Goal: Task Accomplishment & Management: Complete application form

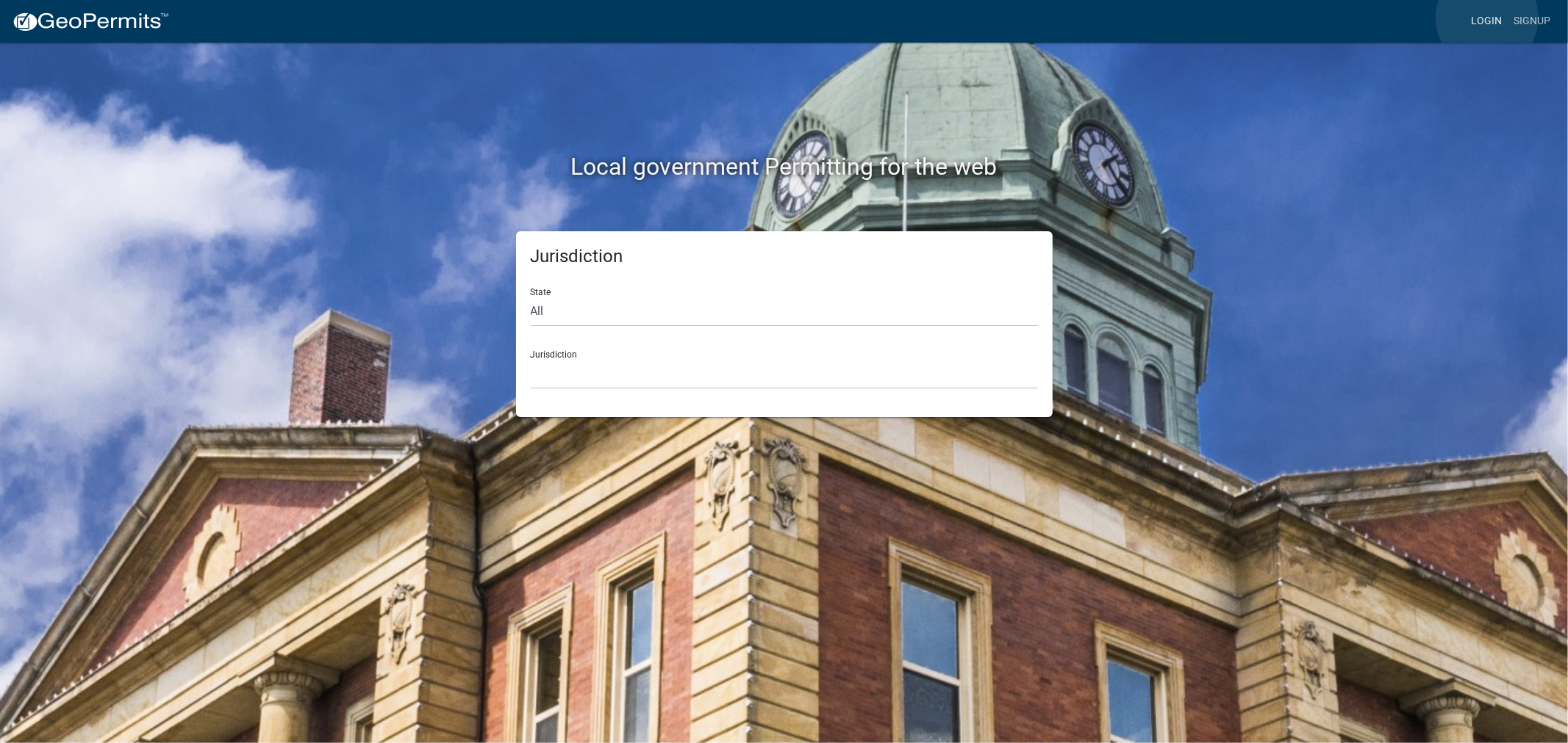
click at [1487, 18] on link "Login" at bounding box center [1486, 21] width 43 height 28
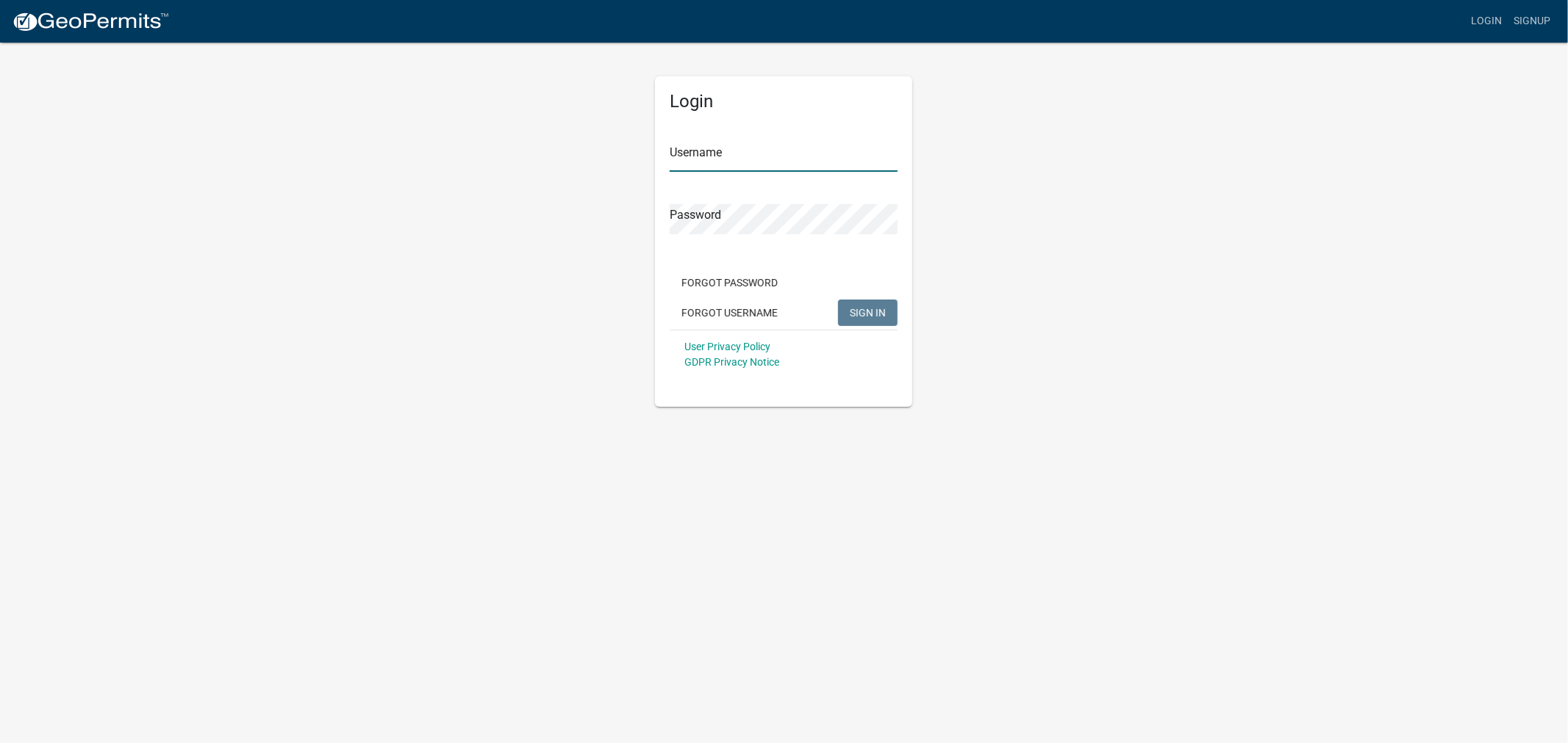
type input "shelleyh"
click at [876, 306] on span "SIGN IN" at bounding box center [867, 311] width 36 height 12
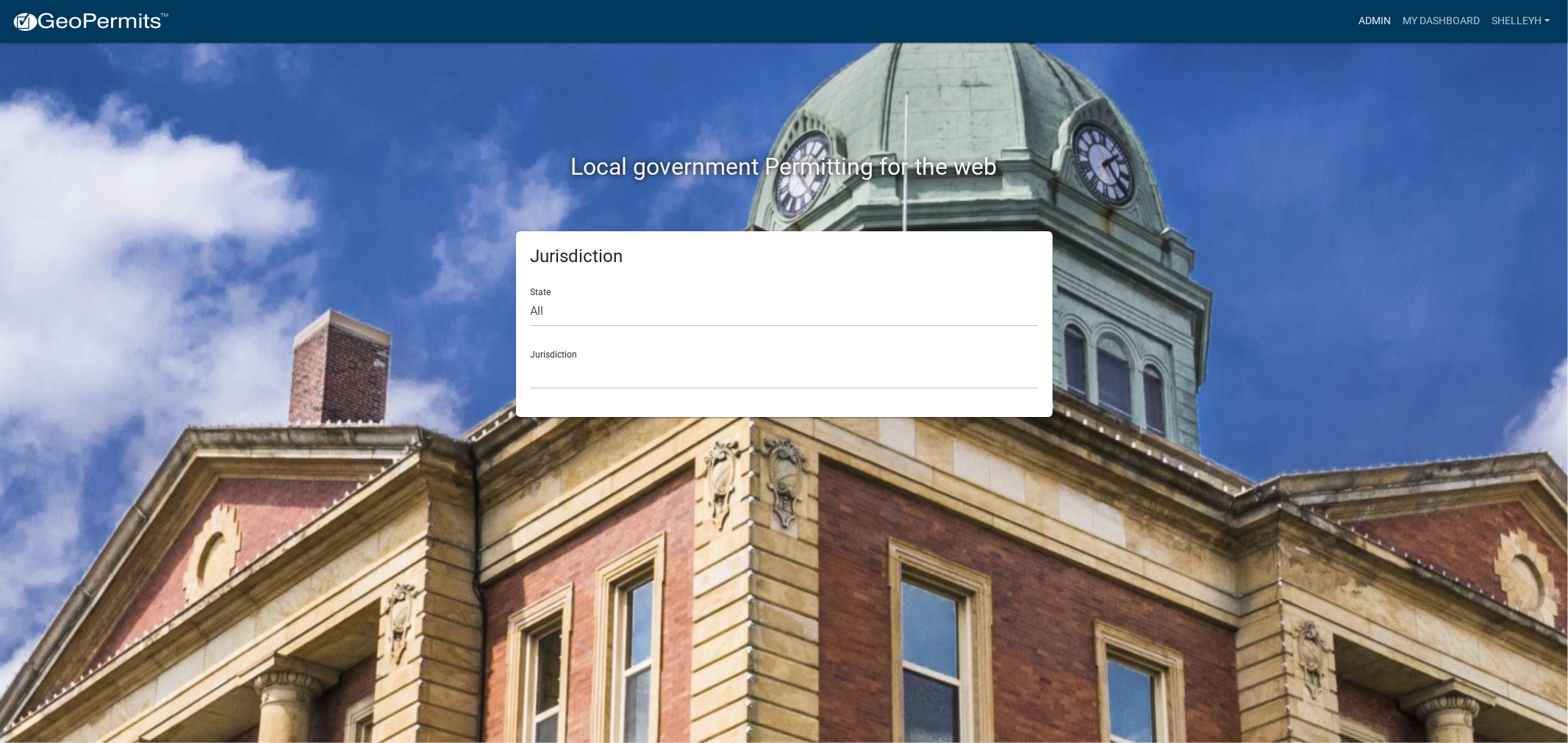
click at [1381, 18] on link "Admin" at bounding box center [1373, 21] width 44 height 28
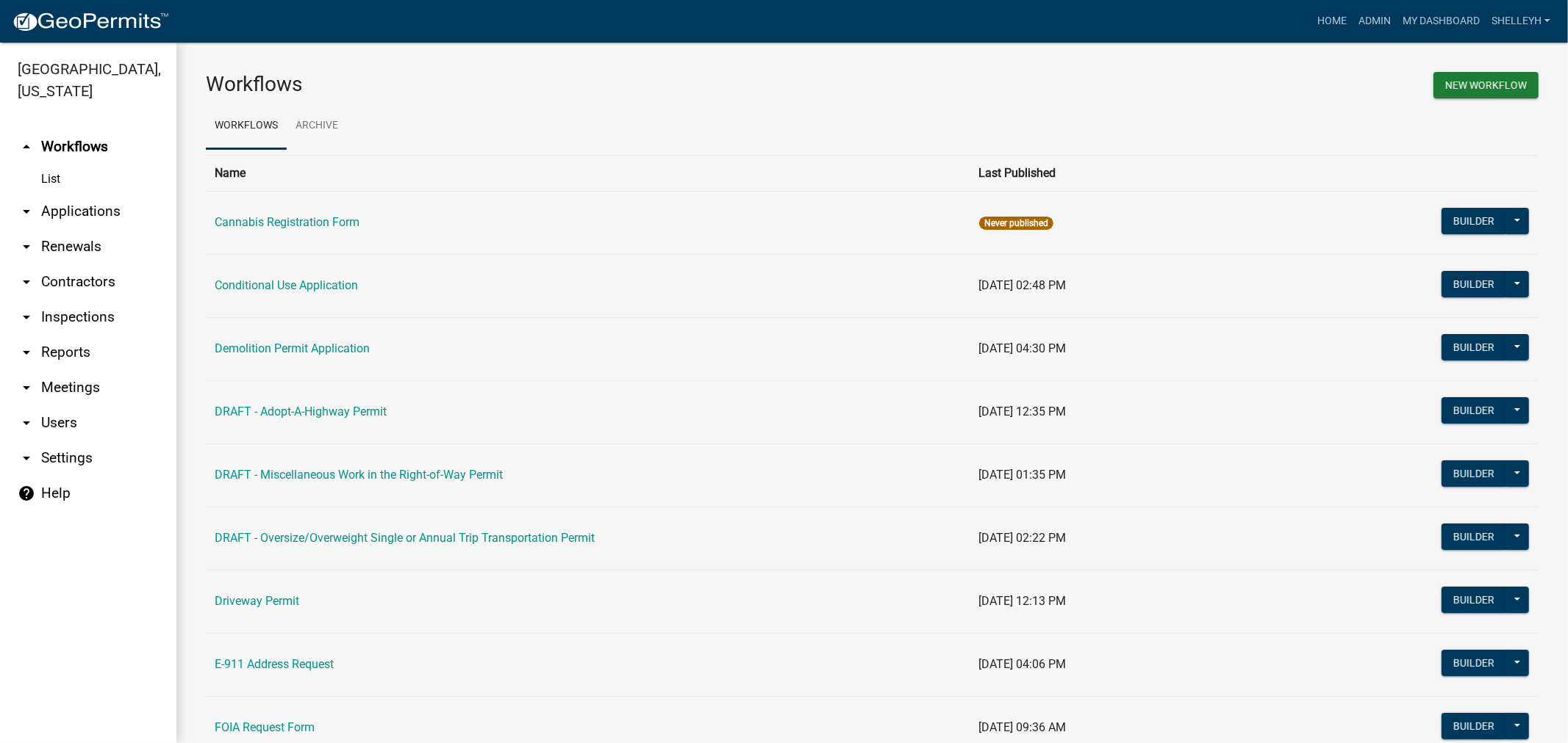
click at [67, 206] on link "arrow_drop_down Applications" at bounding box center [88, 211] width 177 height 36
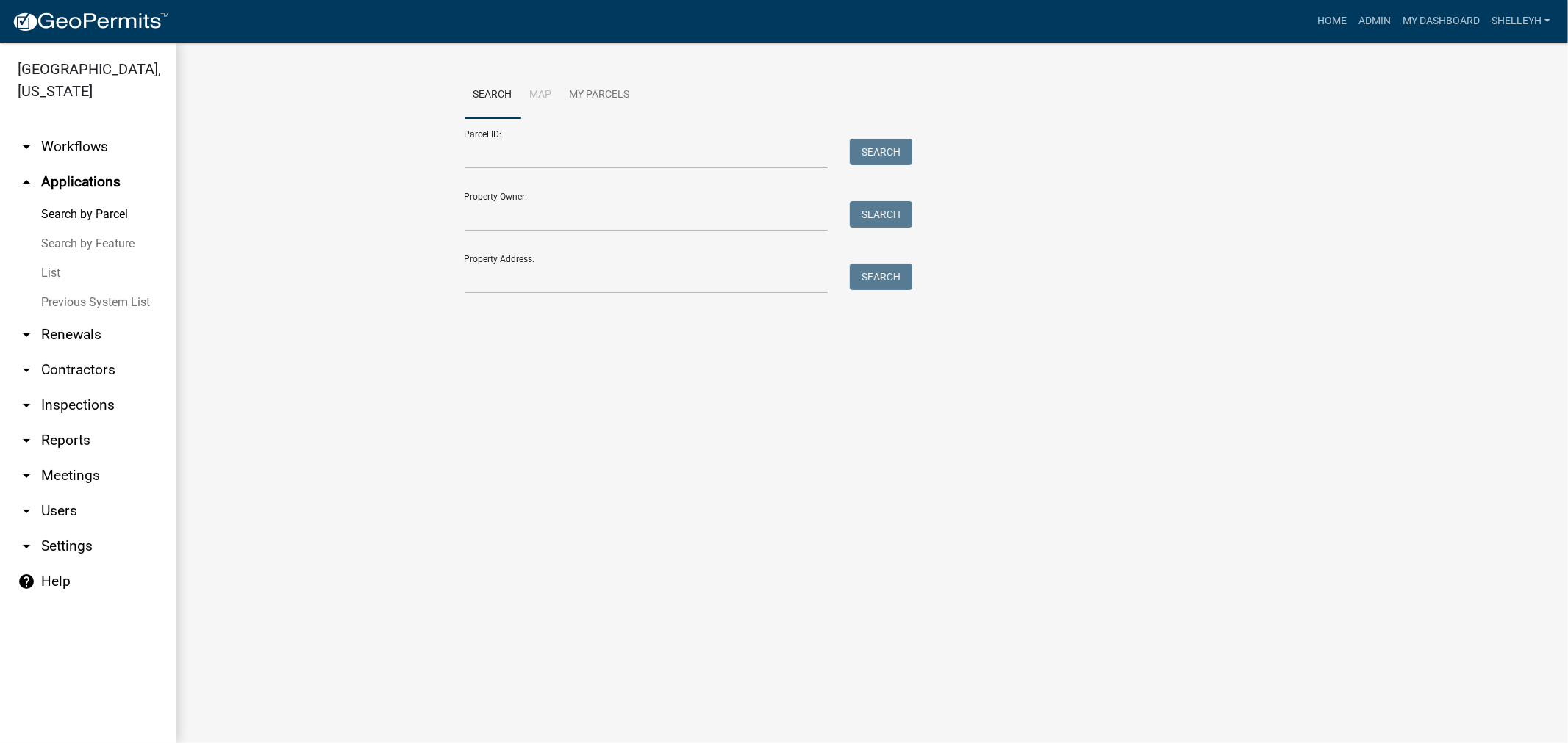
click at [54, 270] on link "List" at bounding box center [88, 273] width 177 height 29
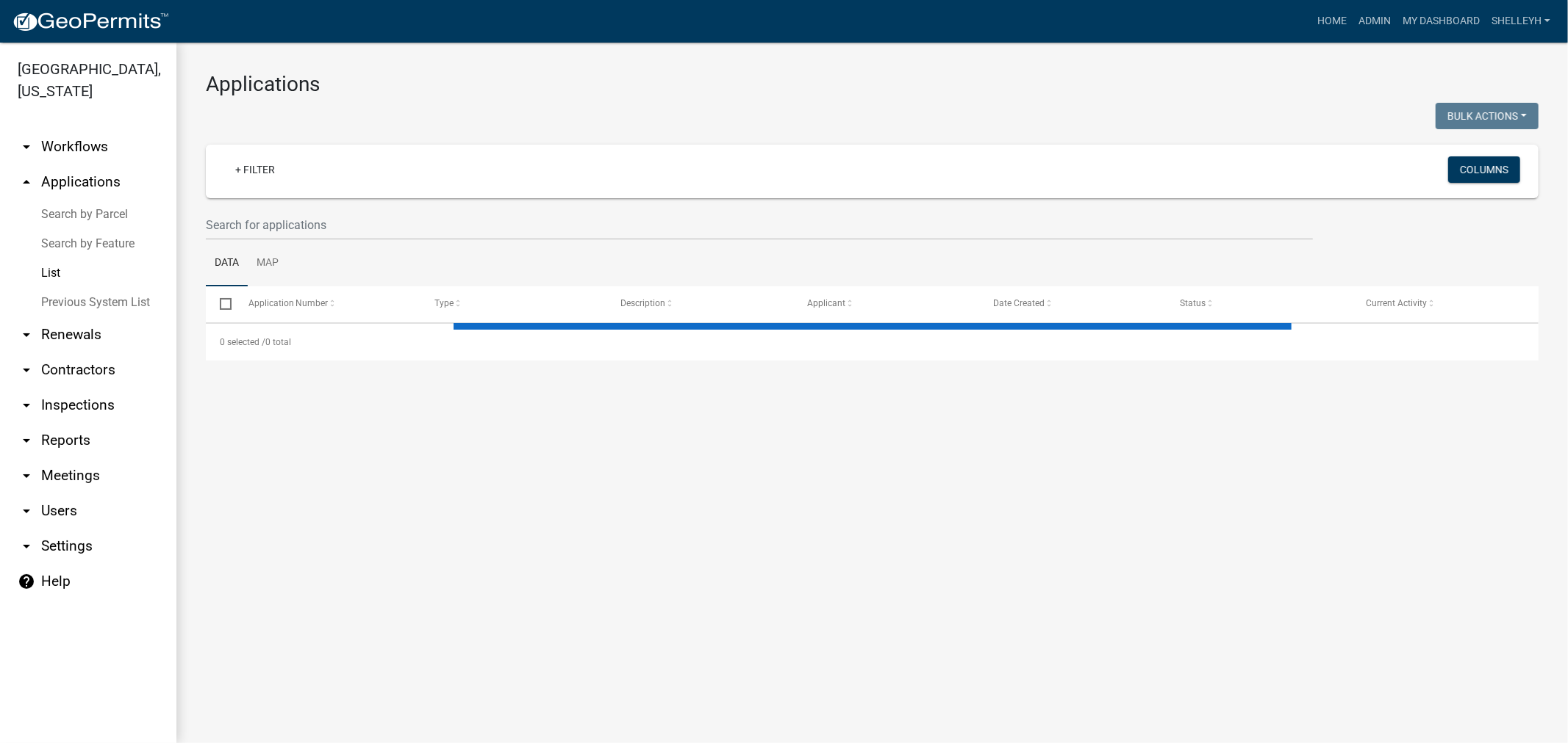
select select "1: 25"
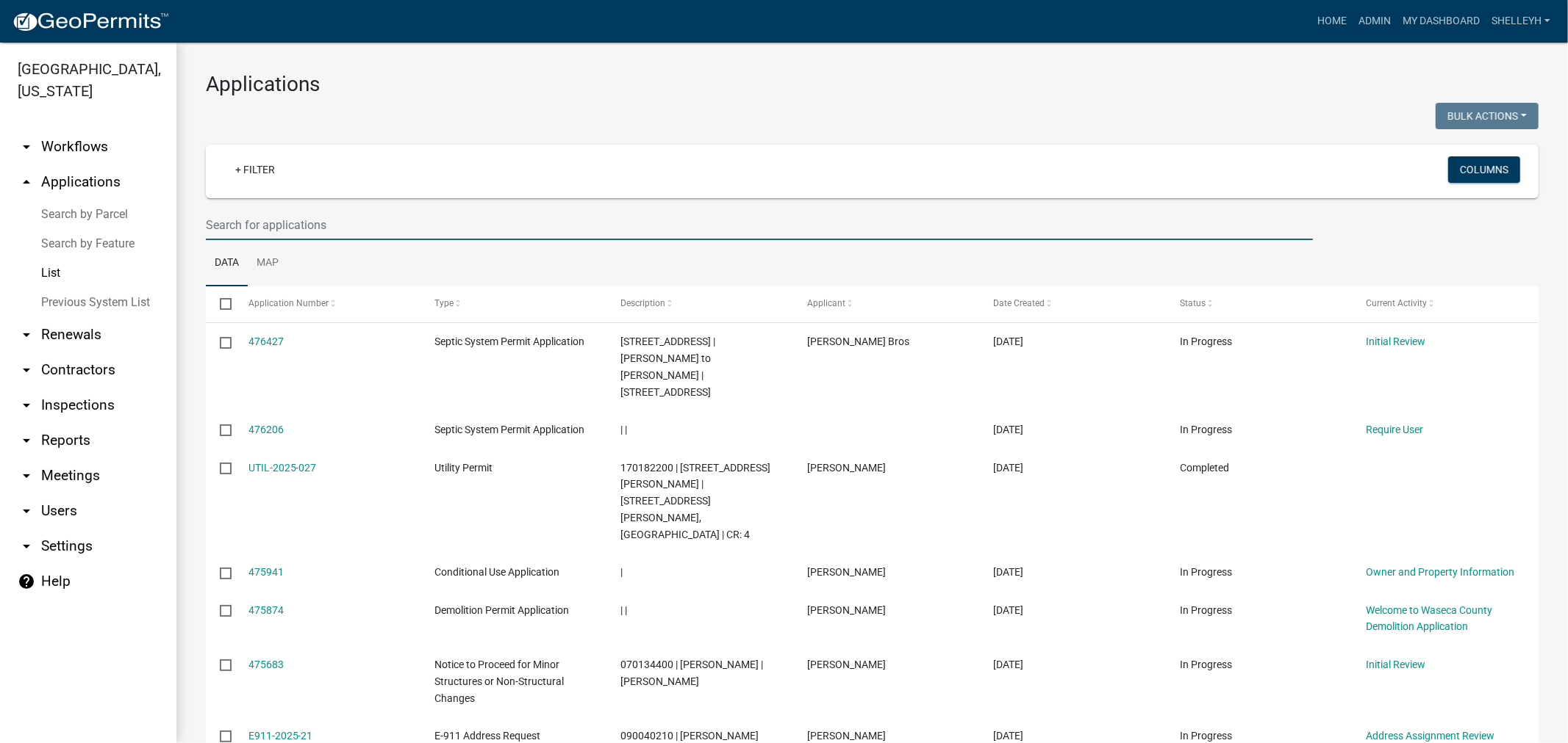
click at [336, 224] on input "text" at bounding box center [759, 226] width 1107 height 30
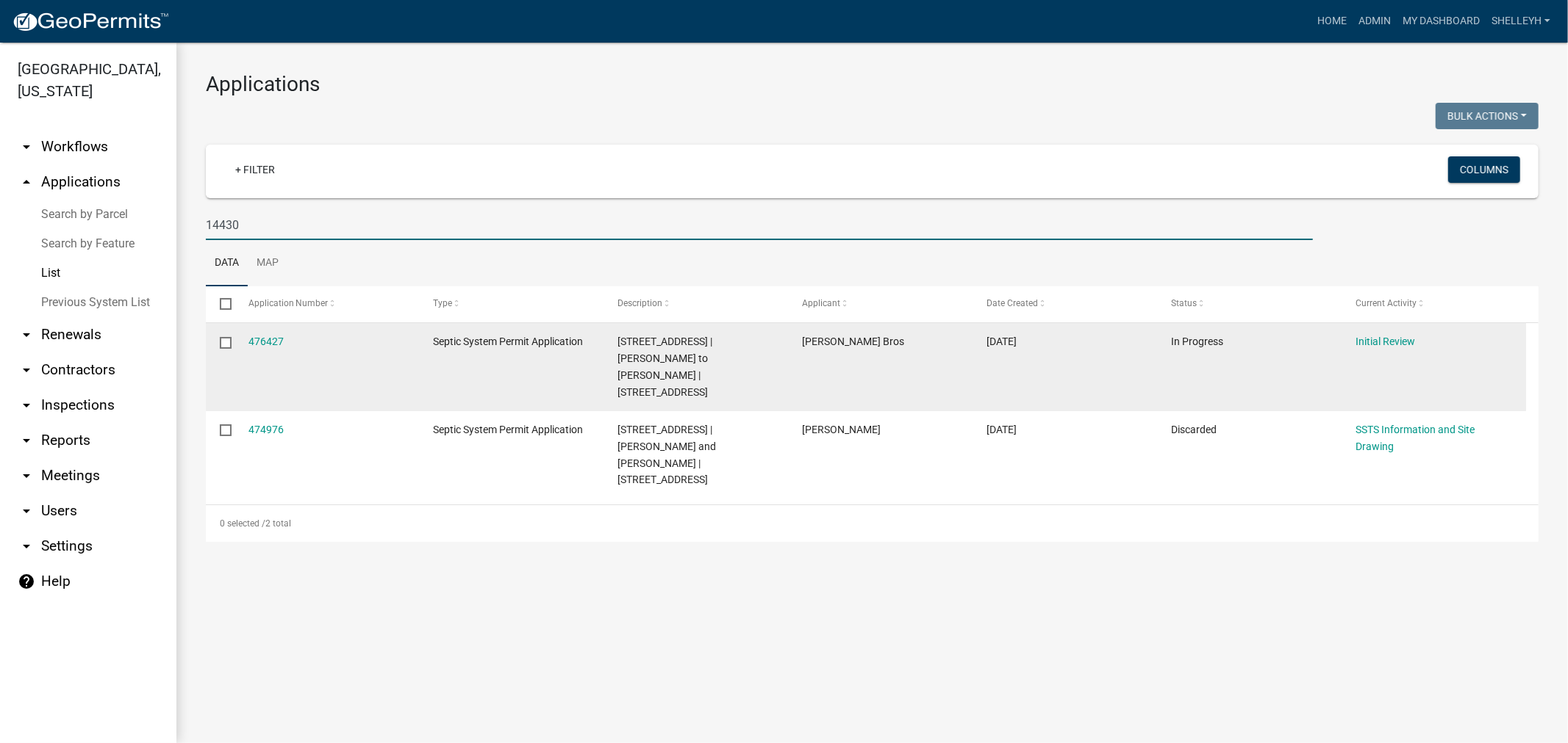
type input "14430"
click at [266, 333] on datatable-body-cell "476427" at bounding box center [326, 367] width 185 height 88
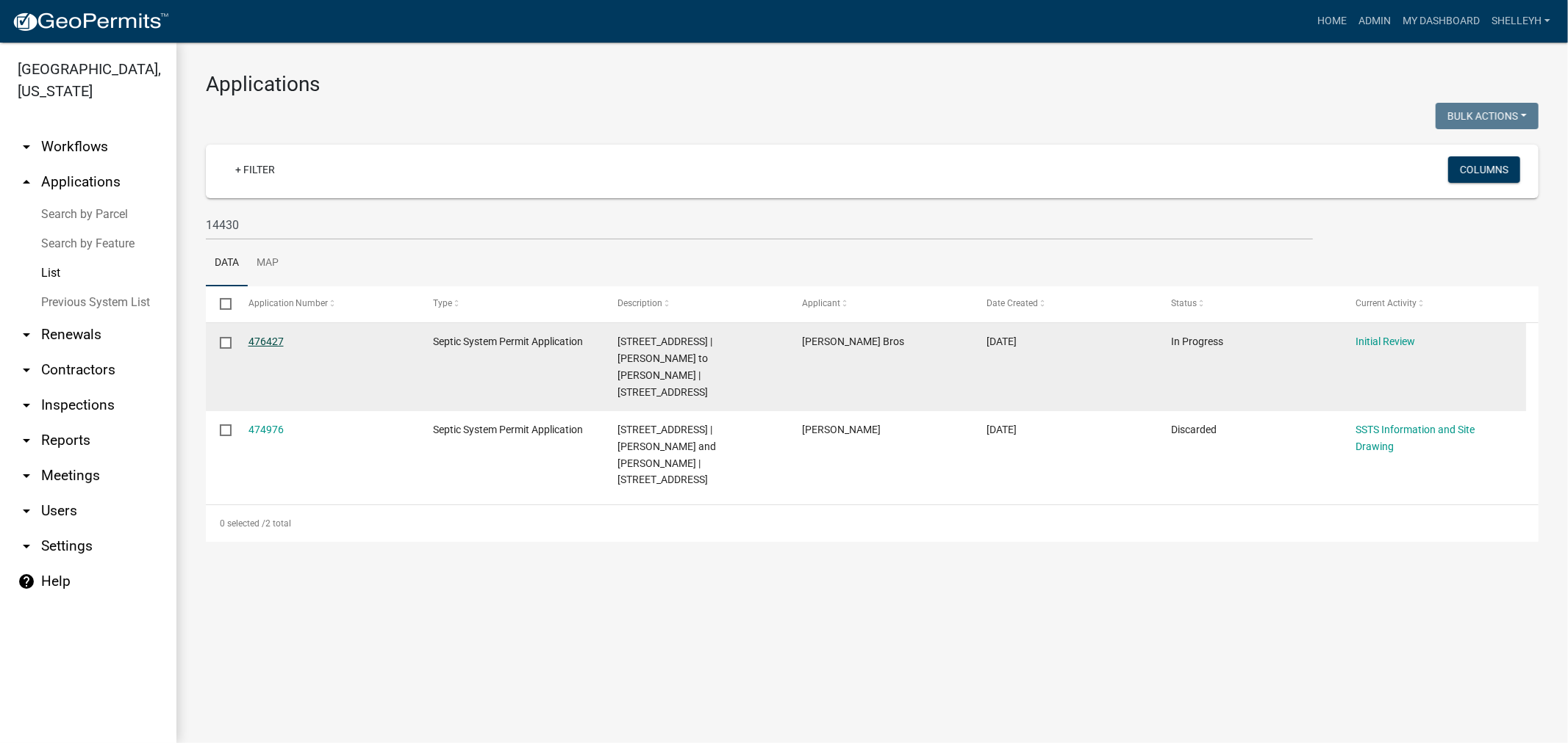
click at [268, 339] on link "476427" at bounding box center [266, 341] width 36 height 12
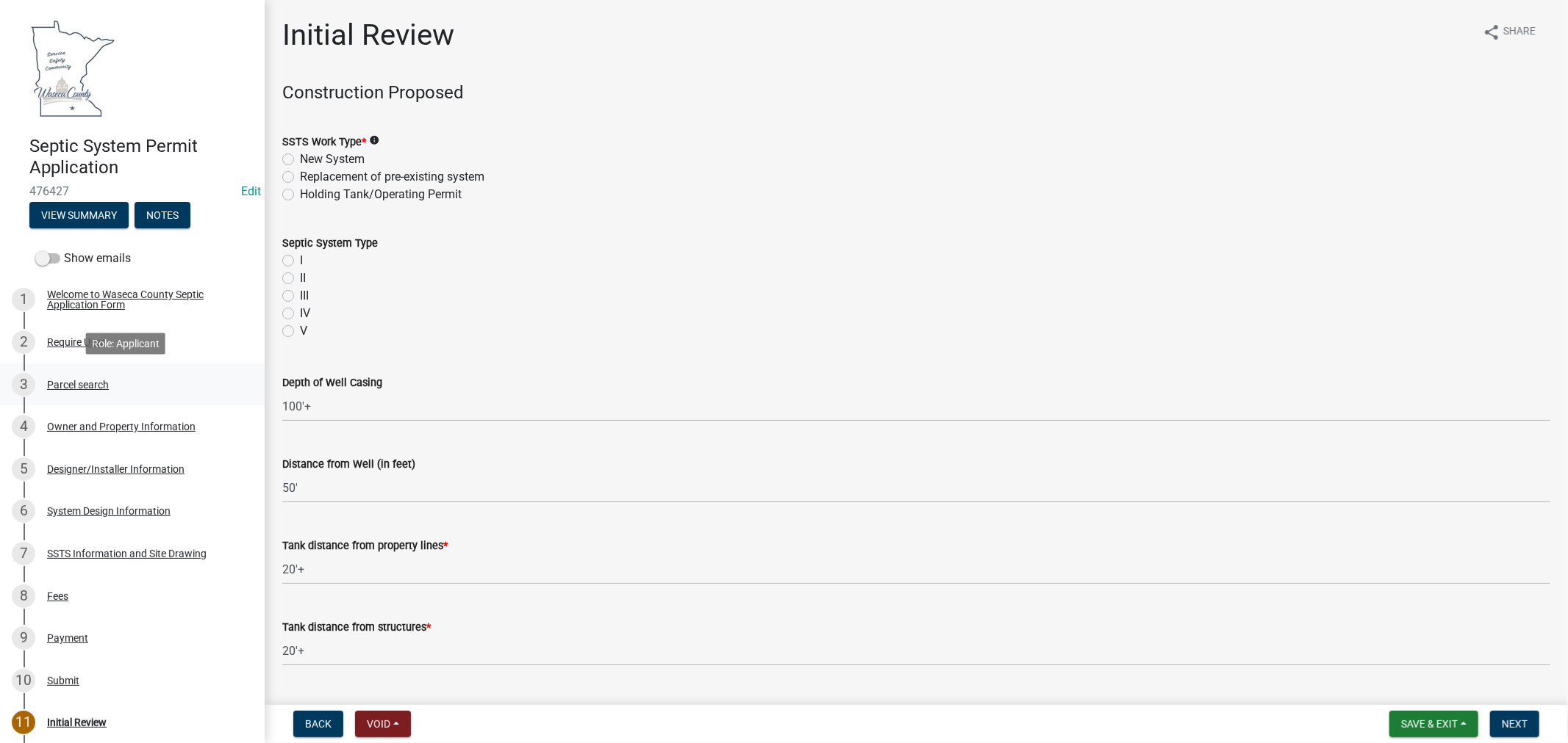
click at [88, 384] on div "Parcel search" at bounding box center [78, 385] width 62 height 11
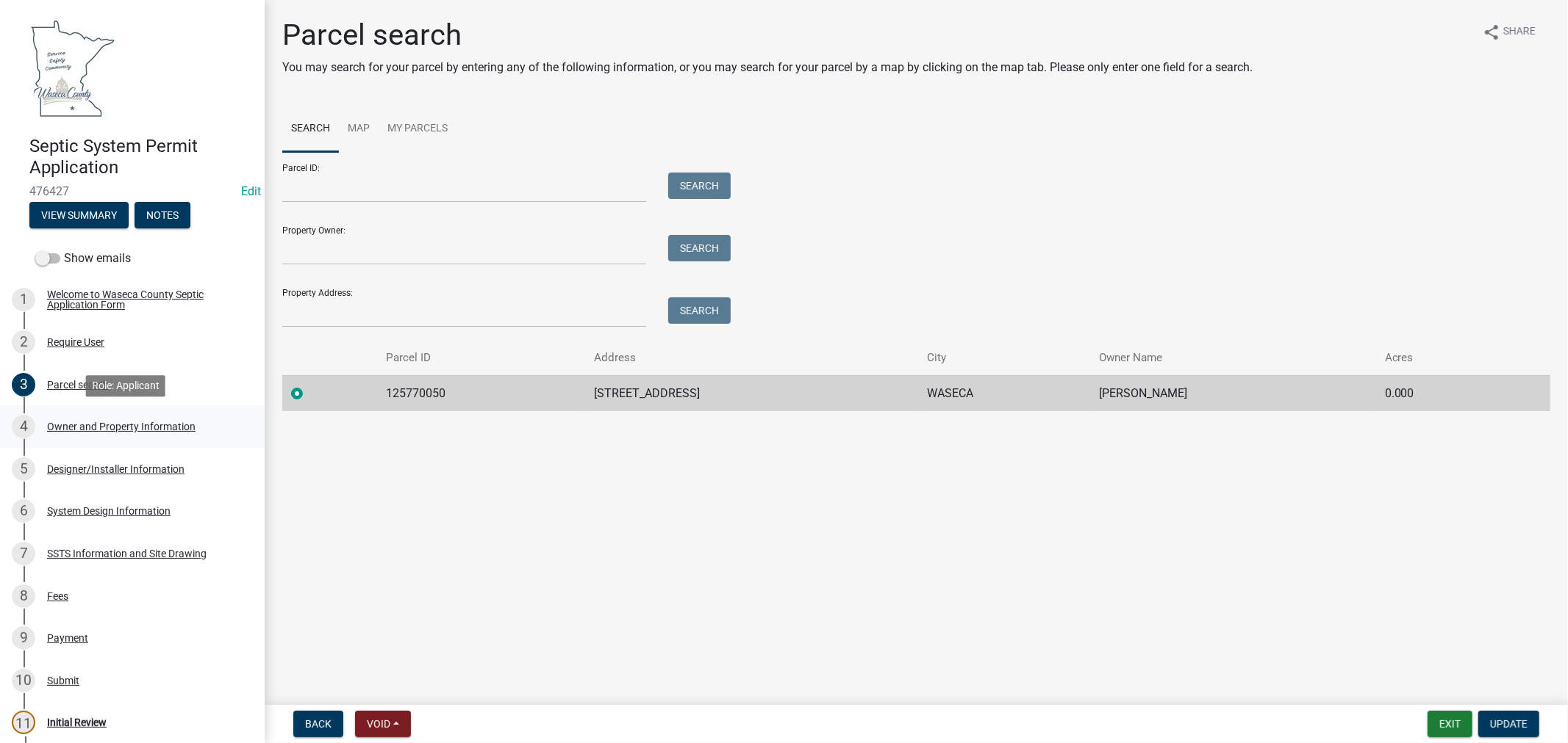
click at [152, 423] on div "Owner and Property Information" at bounding box center [121, 427] width 148 height 11
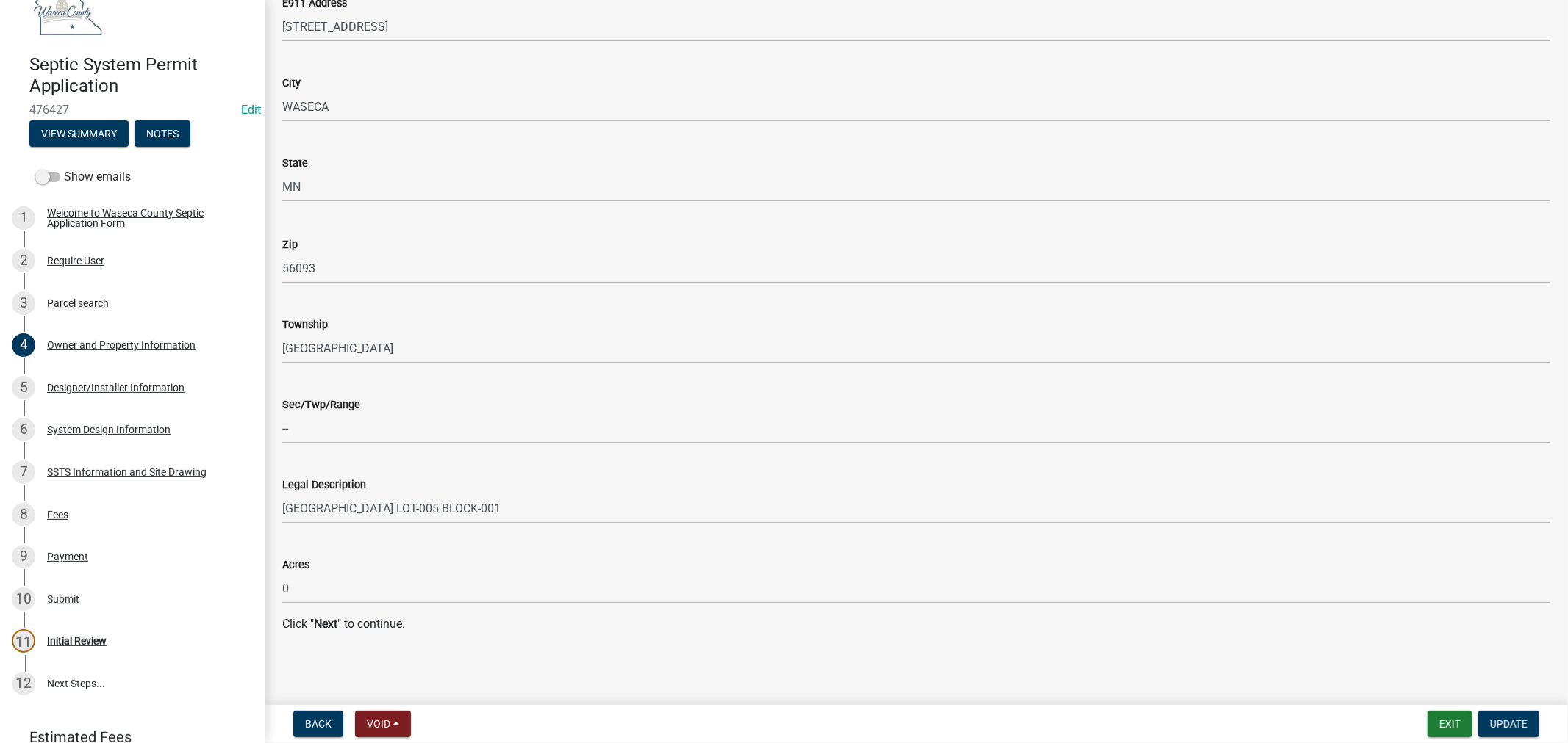
scroll to position [1389, 0]
click at [120, 383] on div "Designer/Installer Information" at bounding box center [116, 388] width 137 height 11
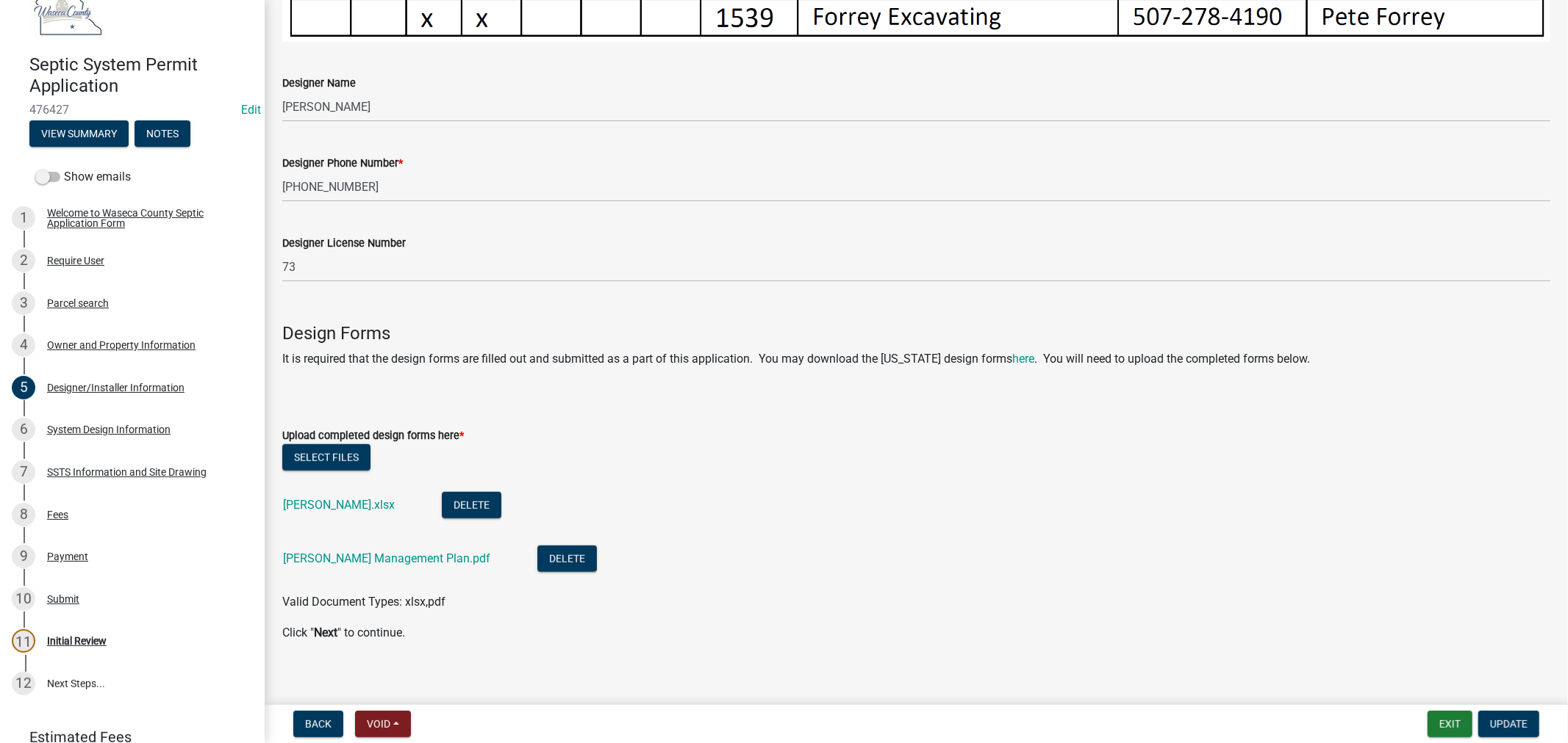
scroll to position [913, 0]
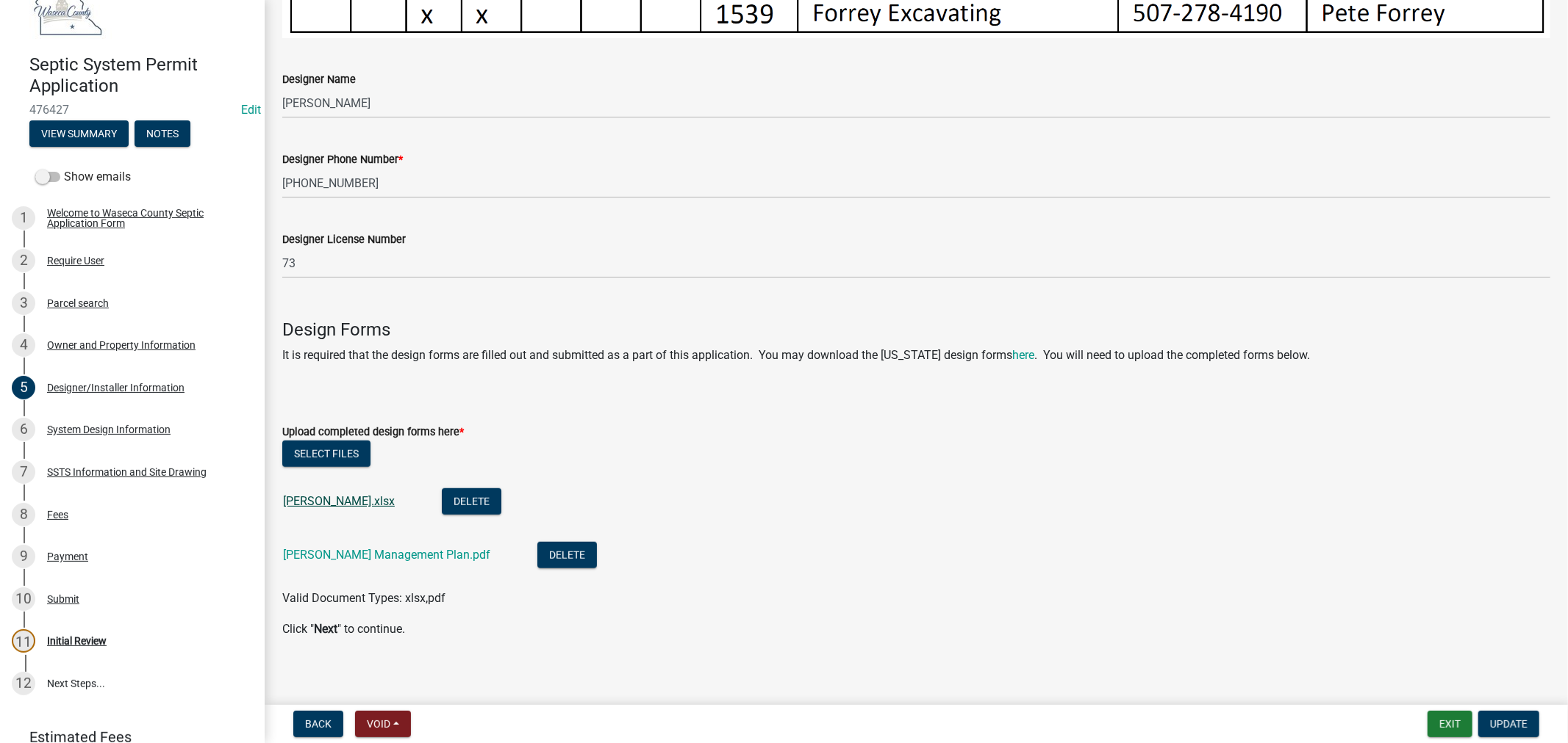
click at [366, 494] on link "[PERSON_NAME].xlsx" at bounding box center [338, 501] width 112 height 14
click at [88, 428] on div "System Design Information" at bounding box center [109, 430] width 123 height 11
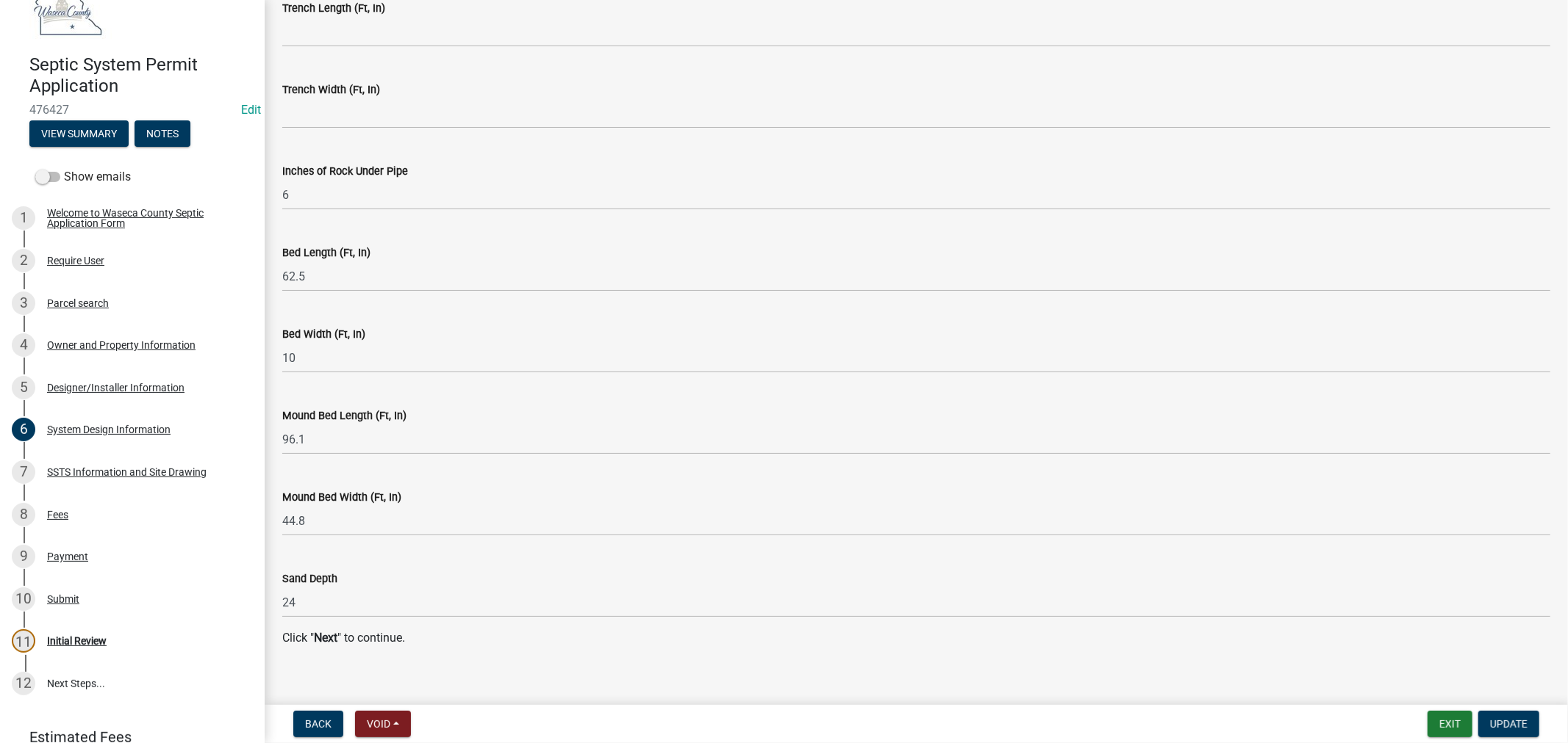
scroll to position [2902, 0]
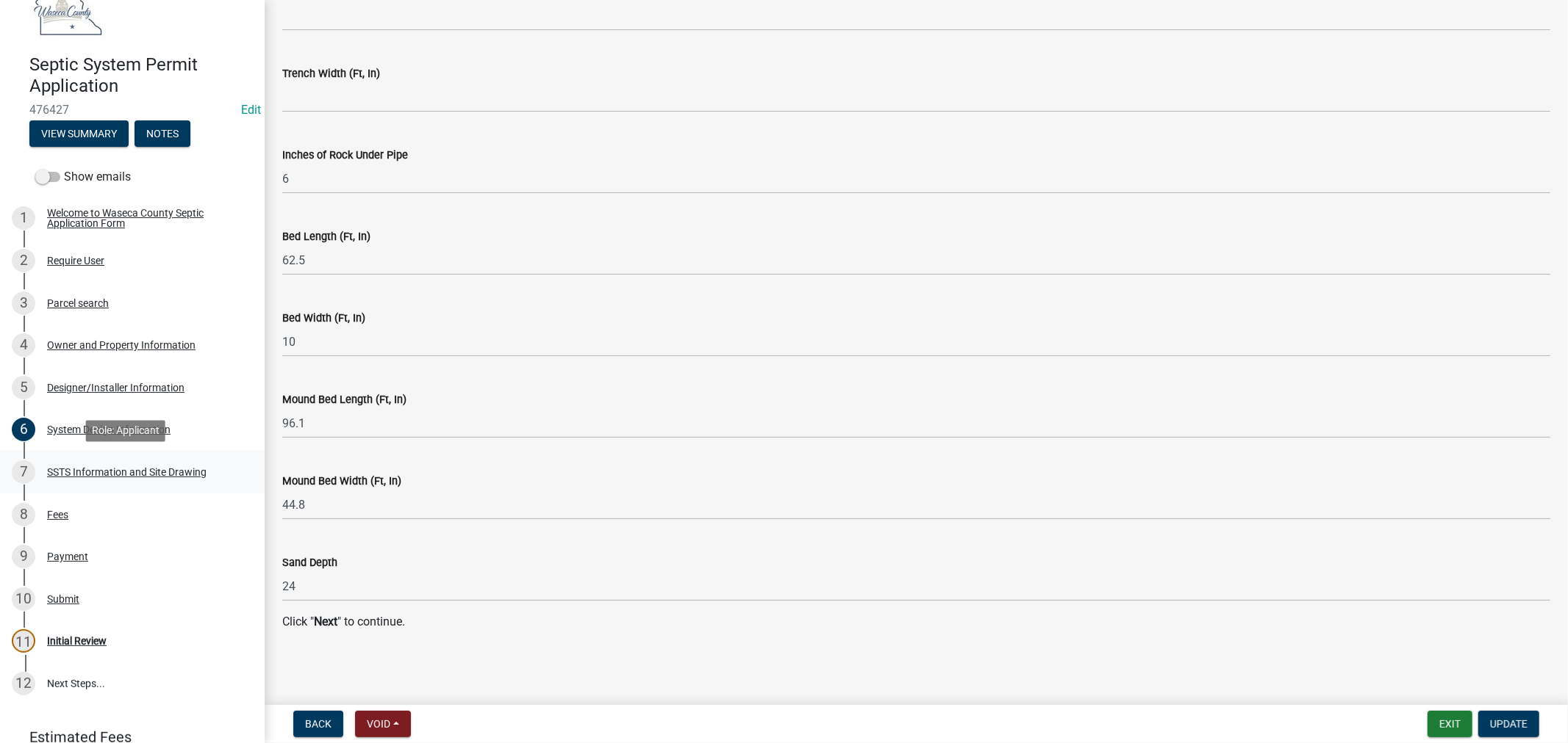
click at [178, 467] on div "SSTS Information and Site Drawing" at bounding box center [127, 473] width 160 height 11
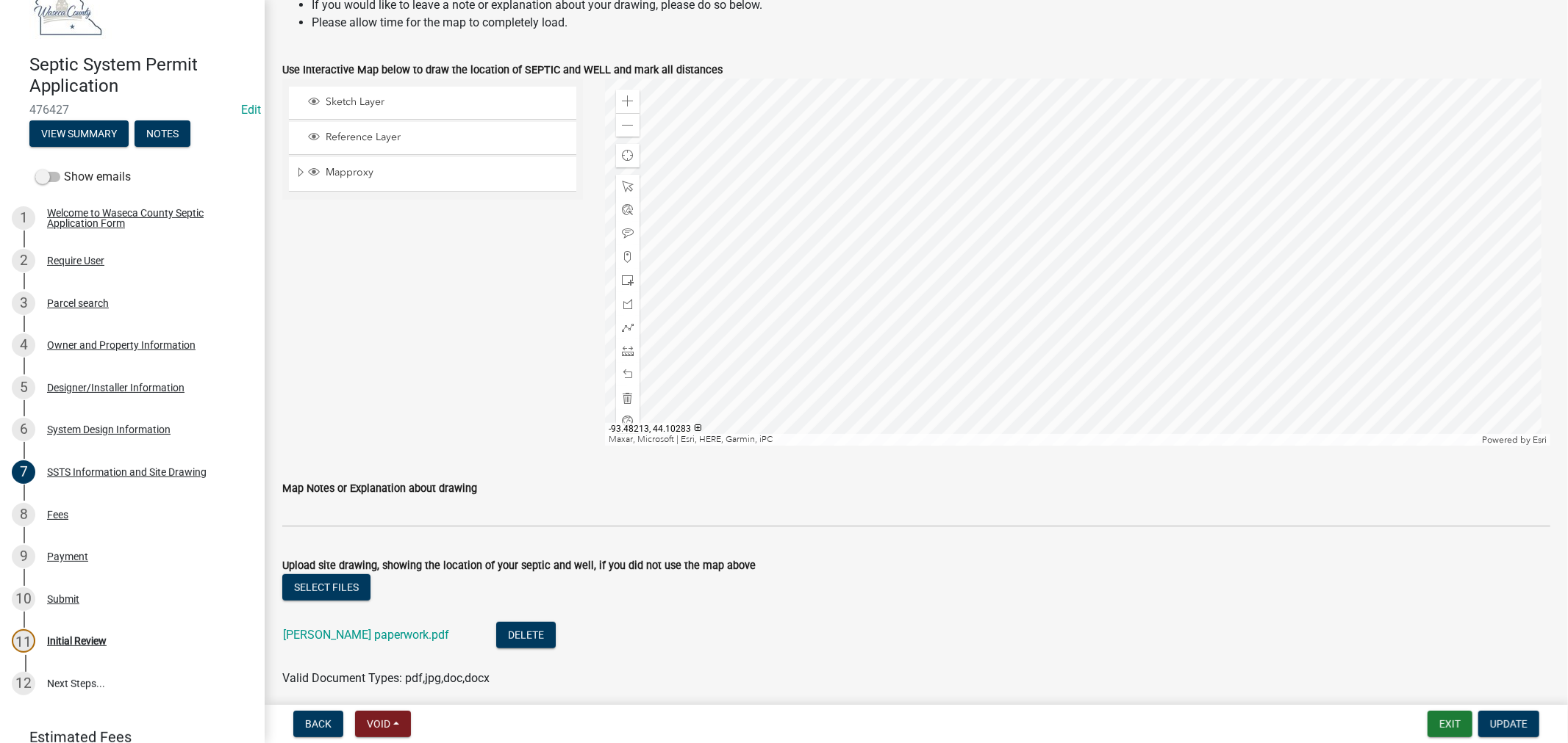
scroll to position [652, 0]
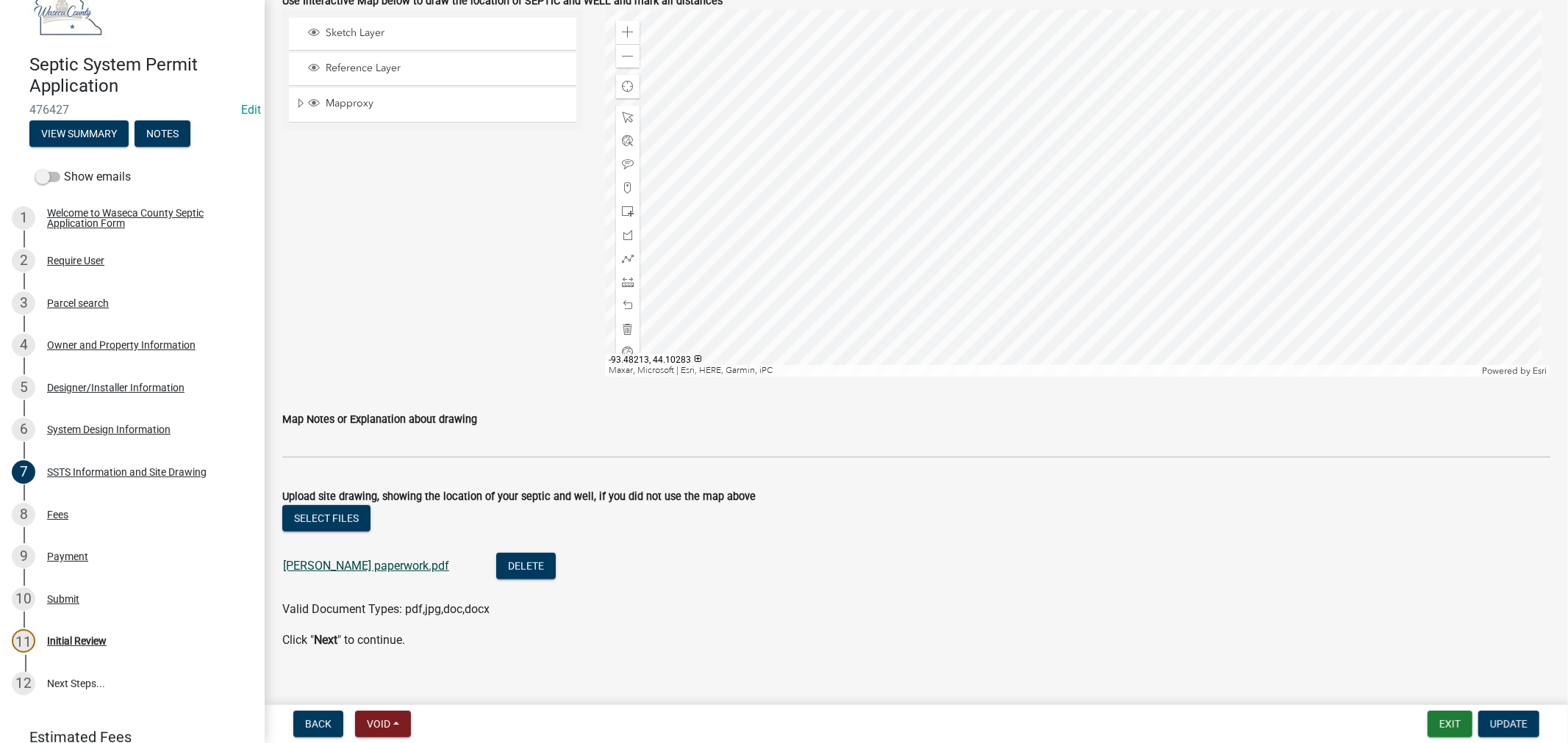
click at [411, 564] on link "[PERSON_NAME] paperwork.pdf" at bounding box center [366, 566] width 166 height 14
click at [52, 514] on div "Fees" at bounding box center [58, 516] width 21 height 11
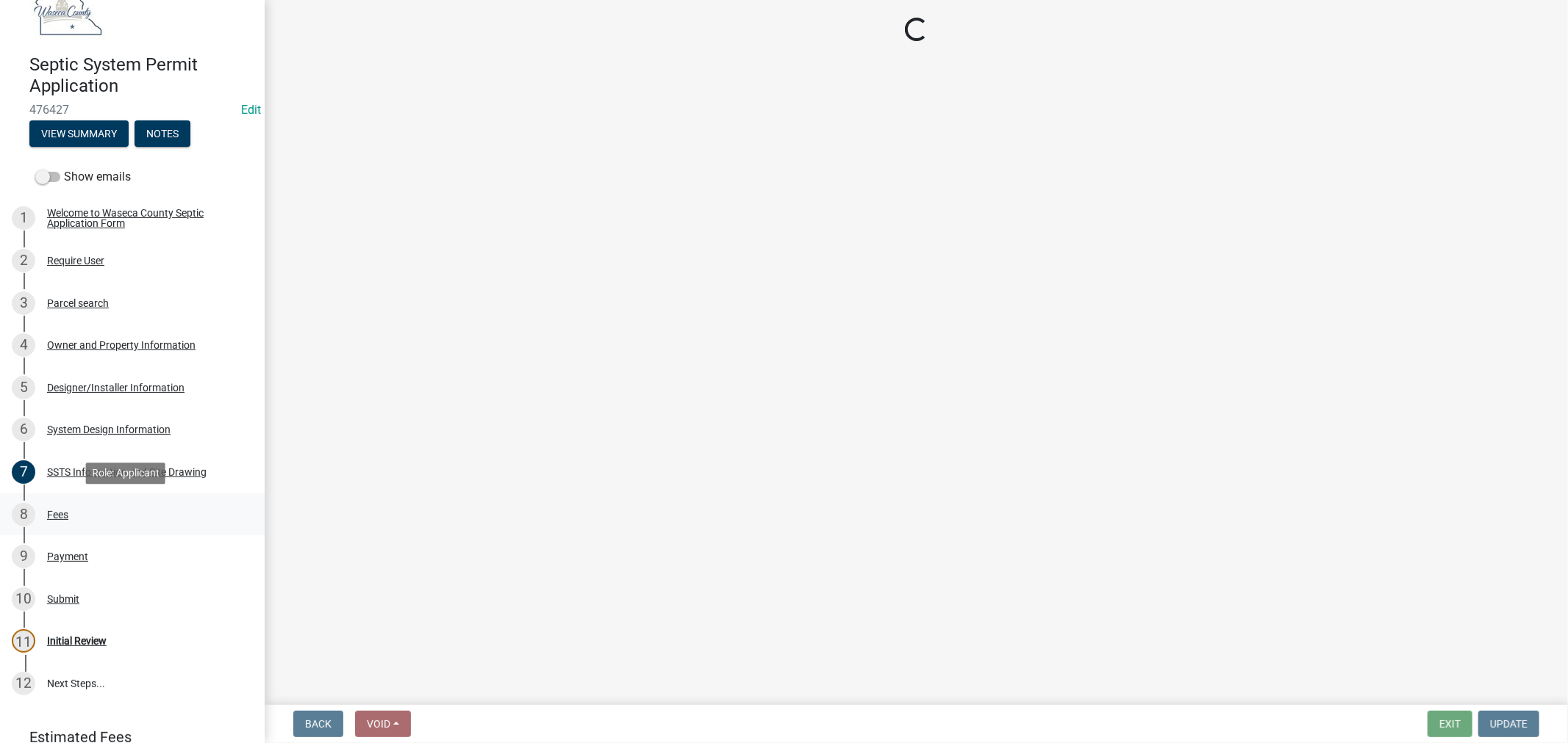
scroll to position [0, 0]
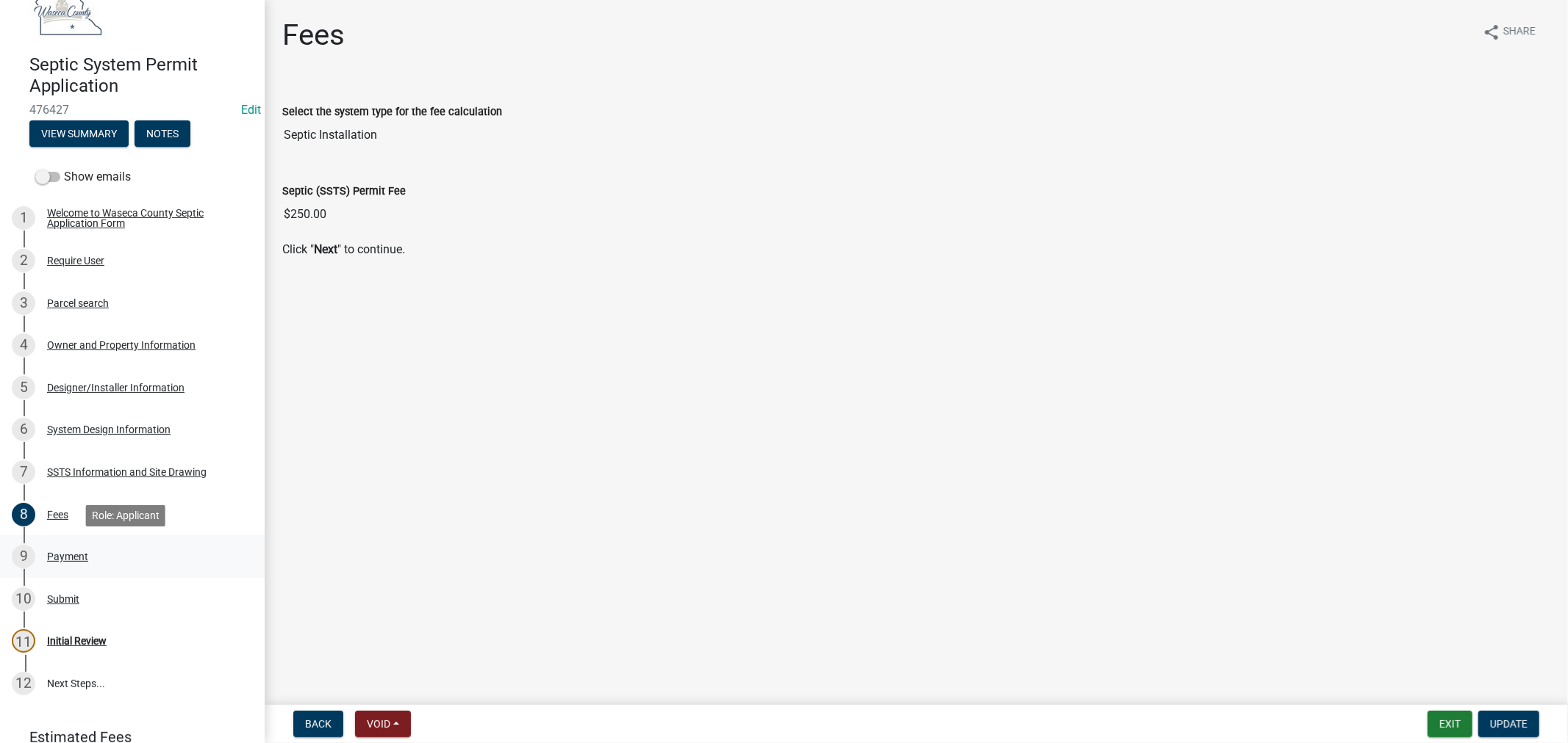
click at [71, 555] on div "Payment" at bounding box center [68, 557] width 41 height 11
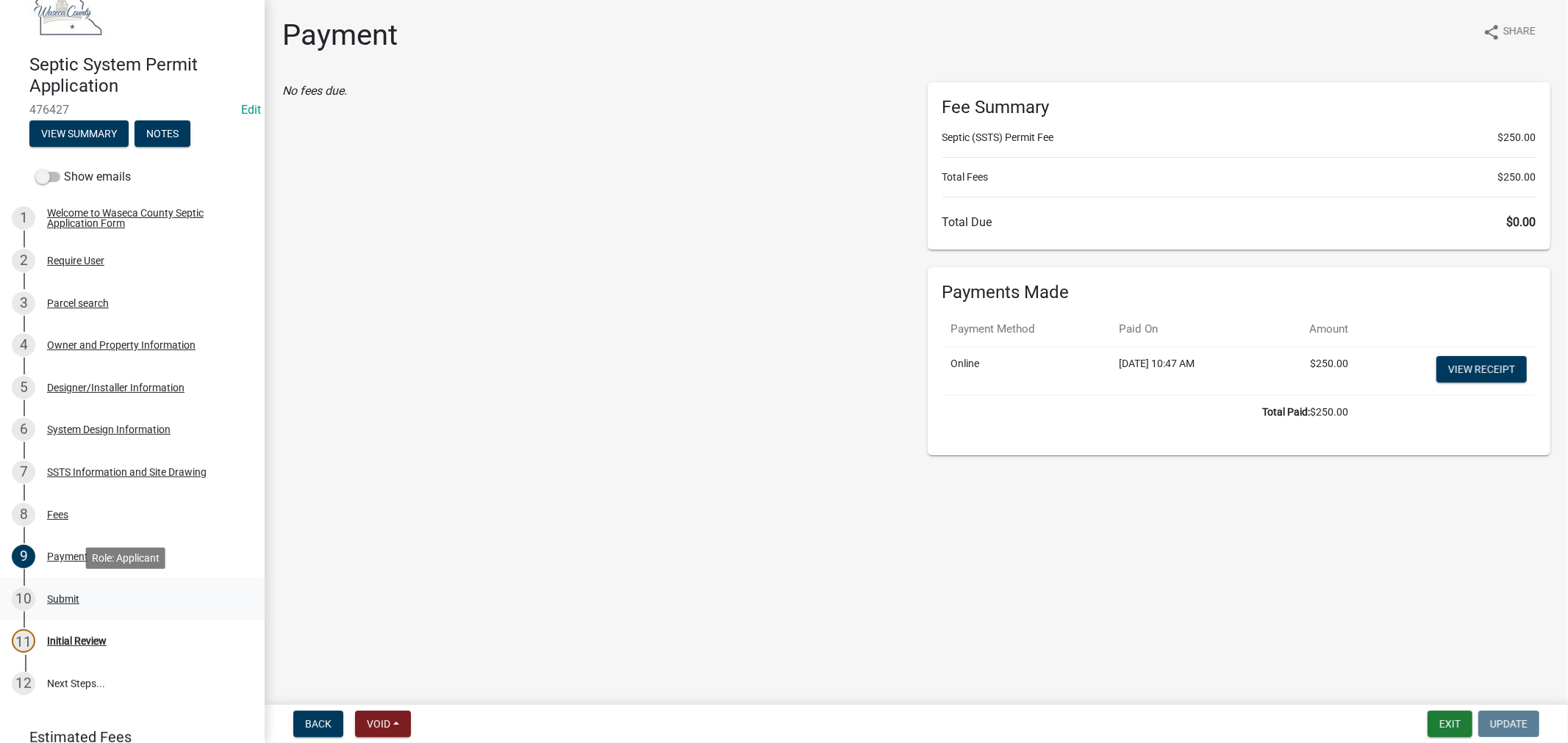
click at [56, 598] on div "Submit" at bounding box center [63, 599] width 32 height 11
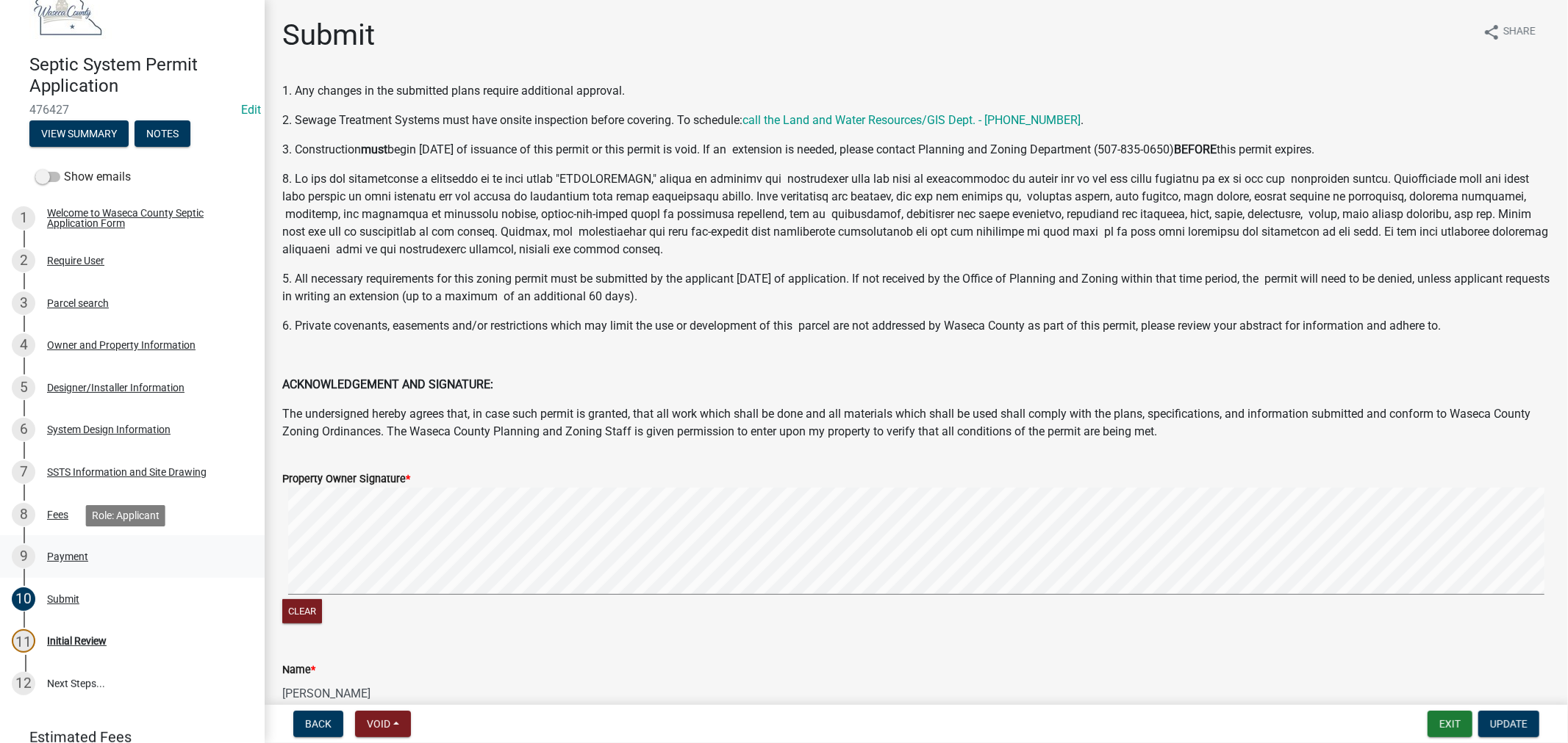
click at [61, 555] on div "Payment" at bounding box center [68, 557] width 41 height 11
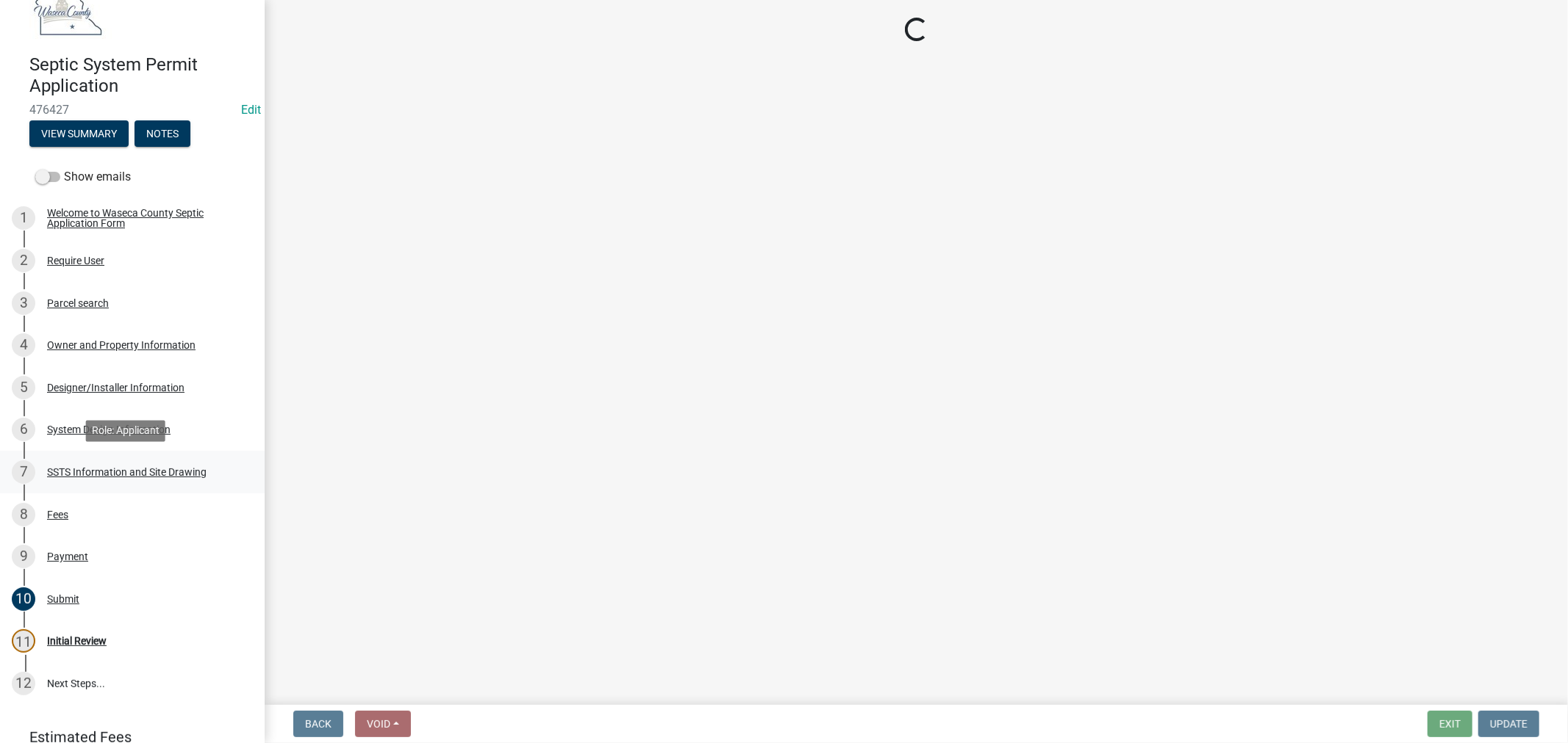
click at [70, 470] on div "SSTS Information and Site Drawing" at bounding box center [127, 473] width 160 height 11
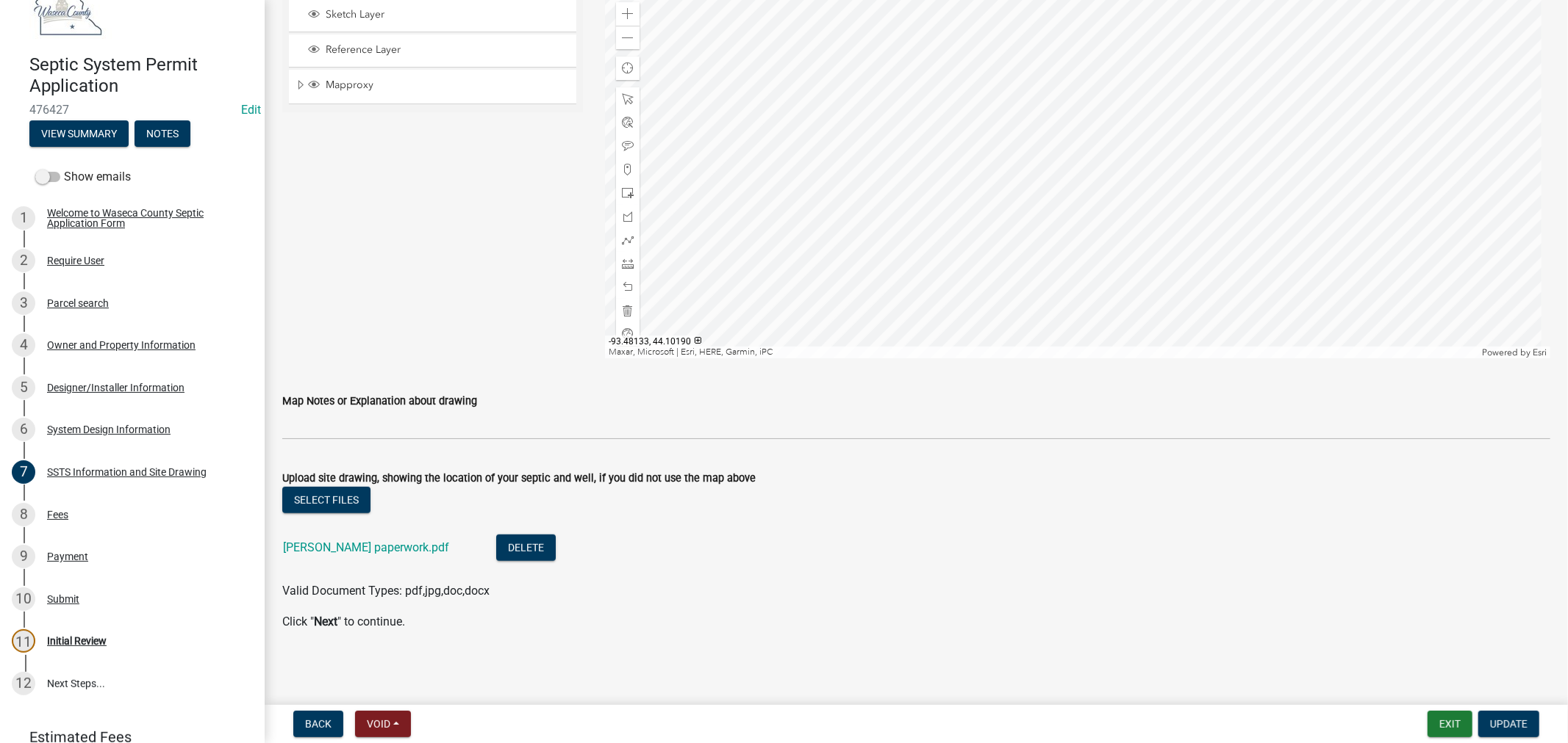
scroll to position [426, 0]
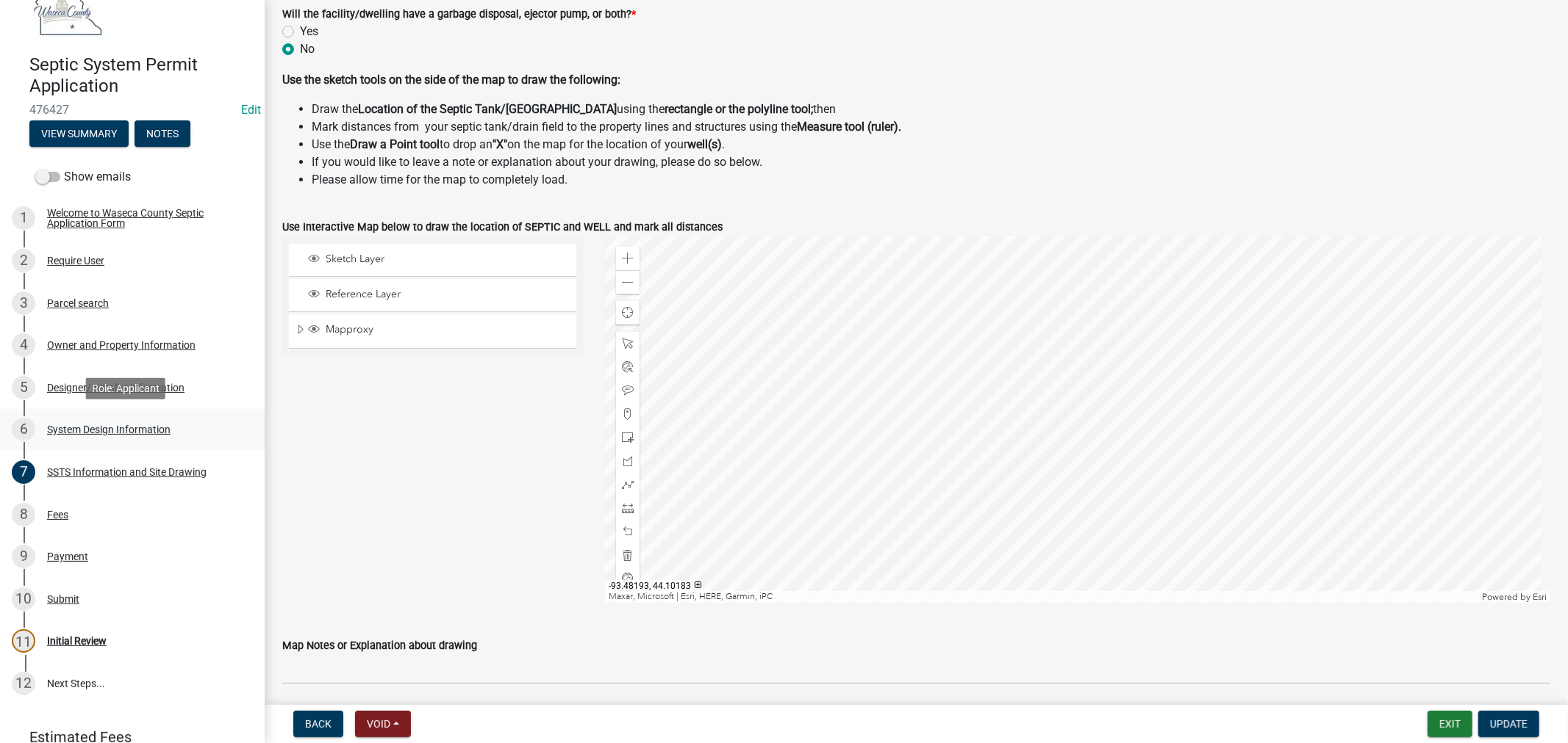
click at [104, 427] on div "System Design Information" at bounding box center [109, 430] width 123 height 11
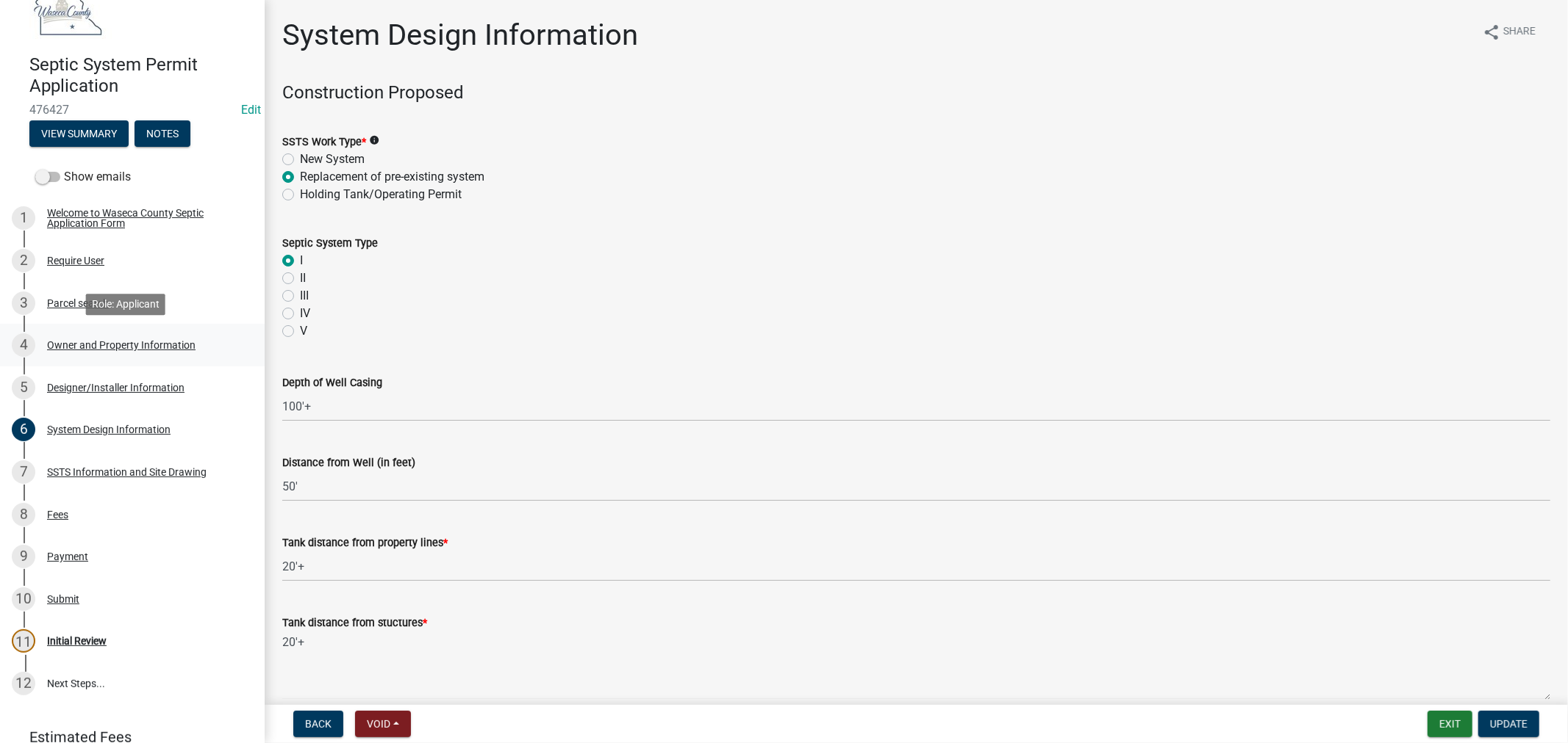
click at [129, 345] on div "Owner and Property Information" at bounding box center [121, 345] width 148 height 11
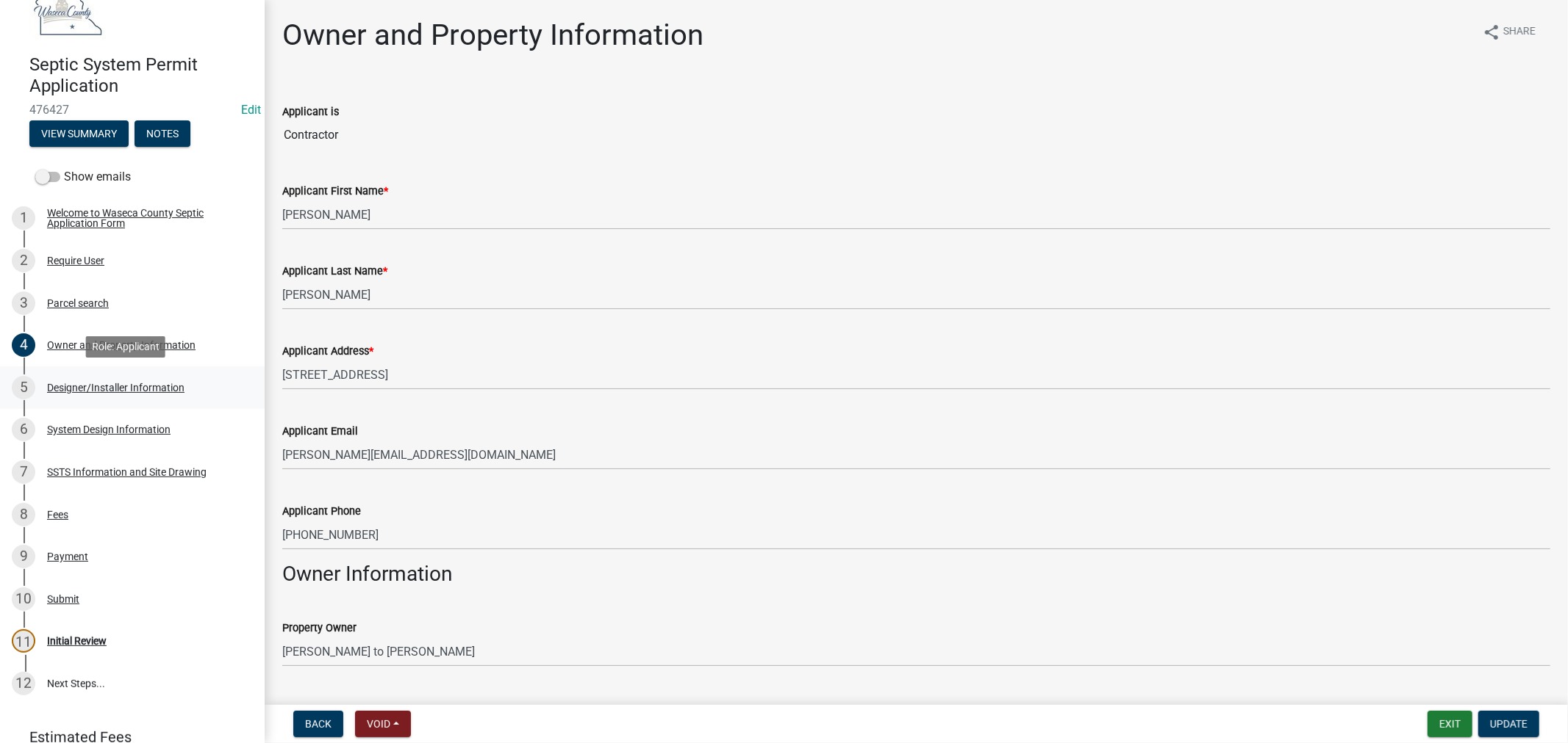
click at [79, 385] on div "Designer/Installer Information" at bounding box center [116, 388] width 137 height 11
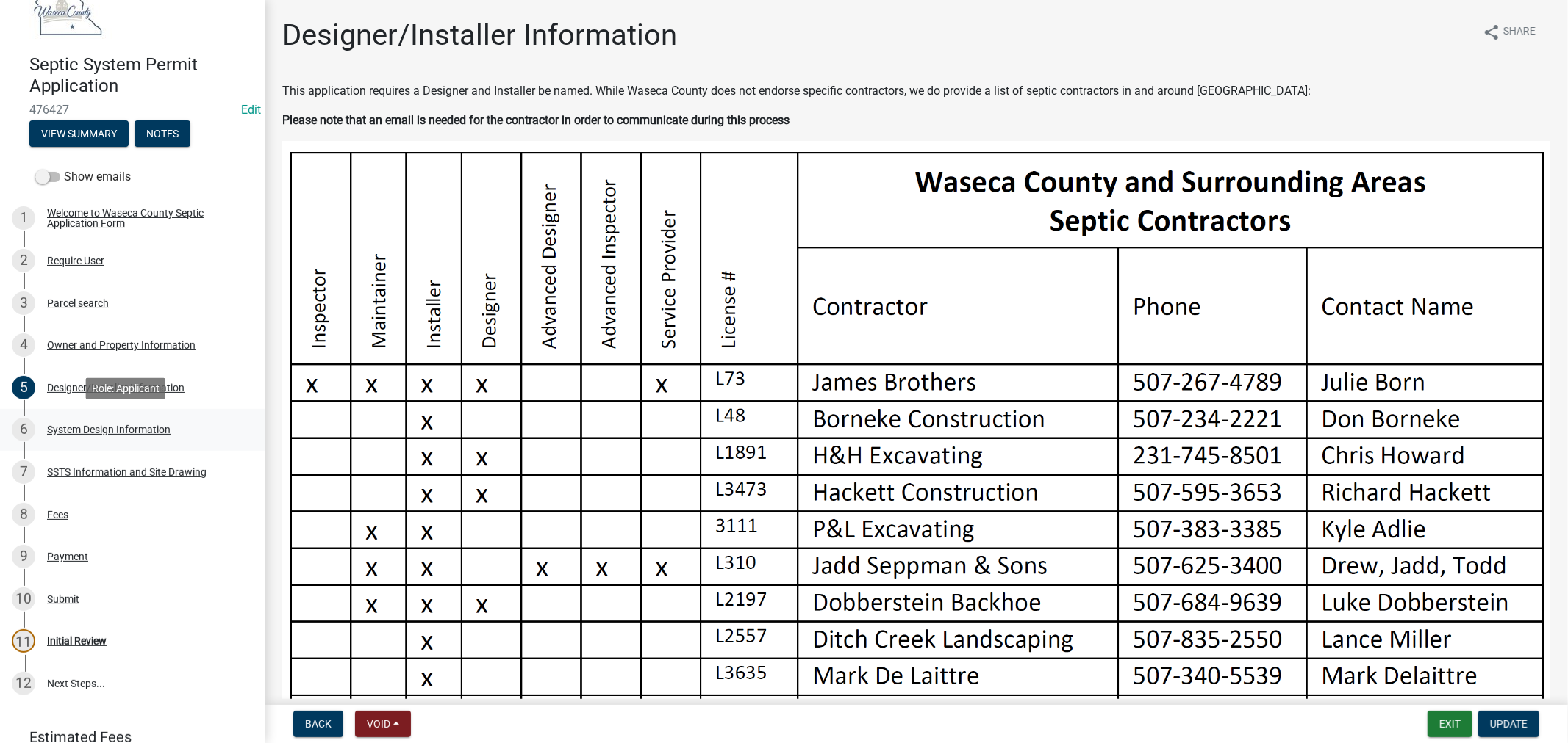
click at [94, 426] on div "System Design Information" at bounding box center [109, 430] width 123 height 11
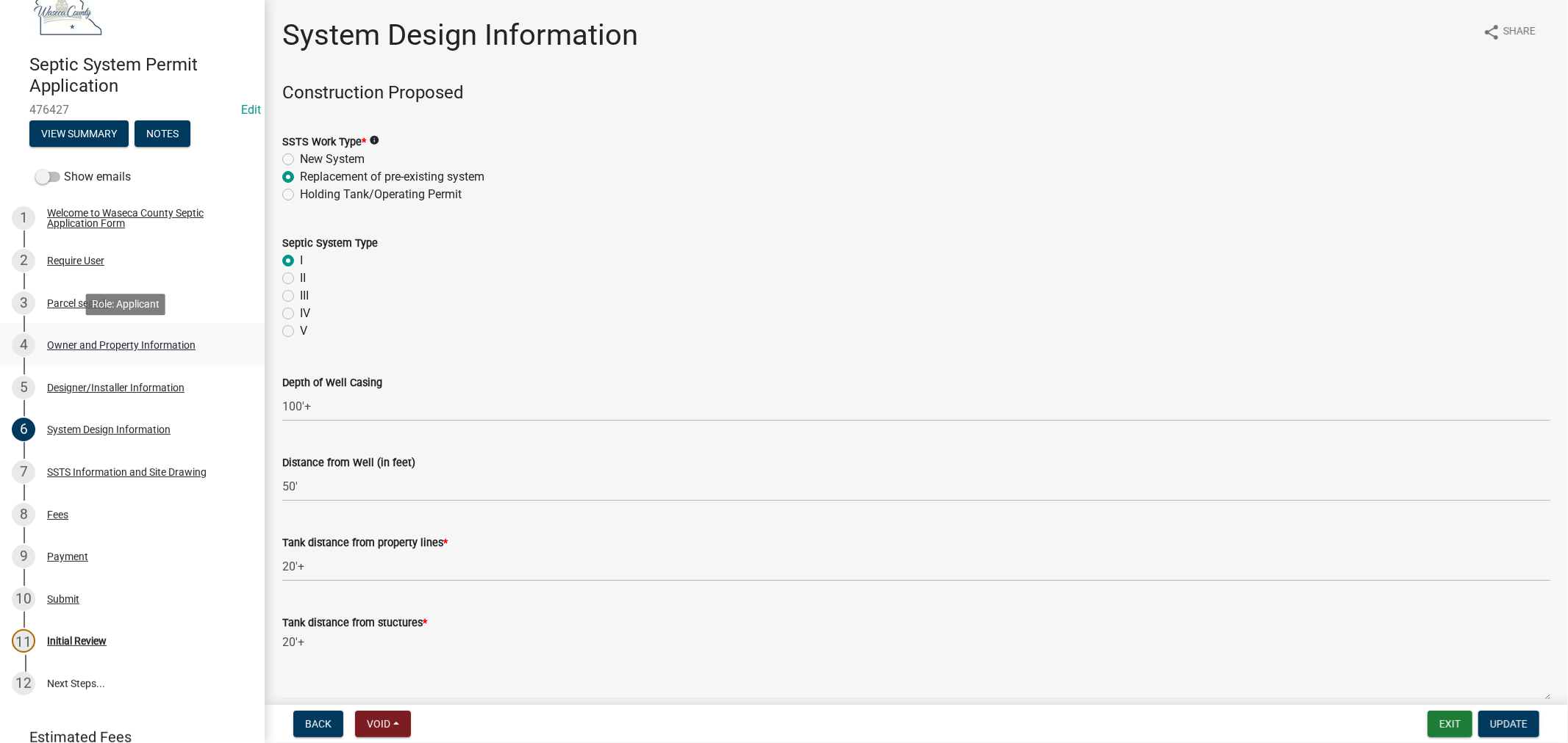
click at [90, 343] on div "Owner and Property Information" at bounding box center [121, 345] width 148 height 11
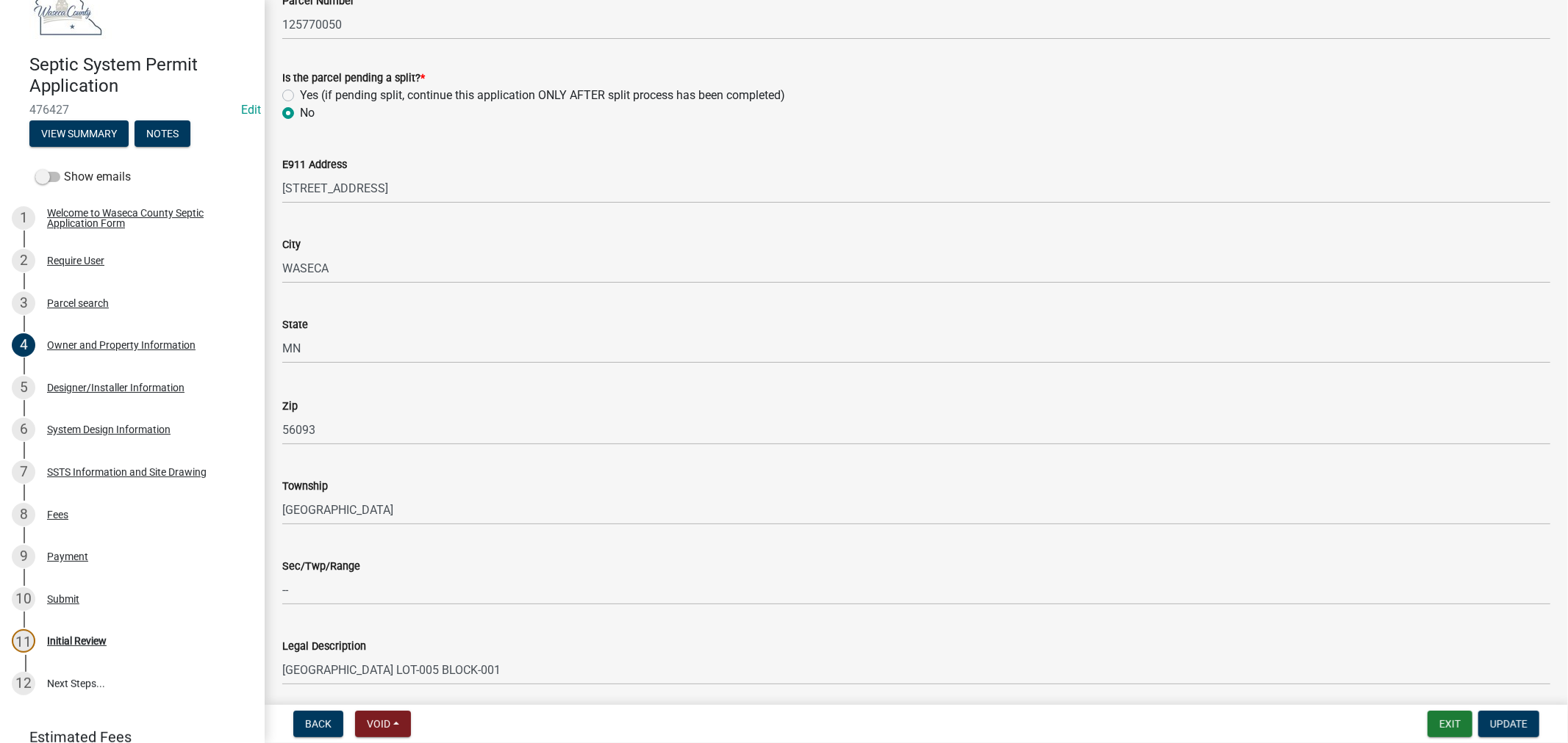
scroll to position [1389, 0]
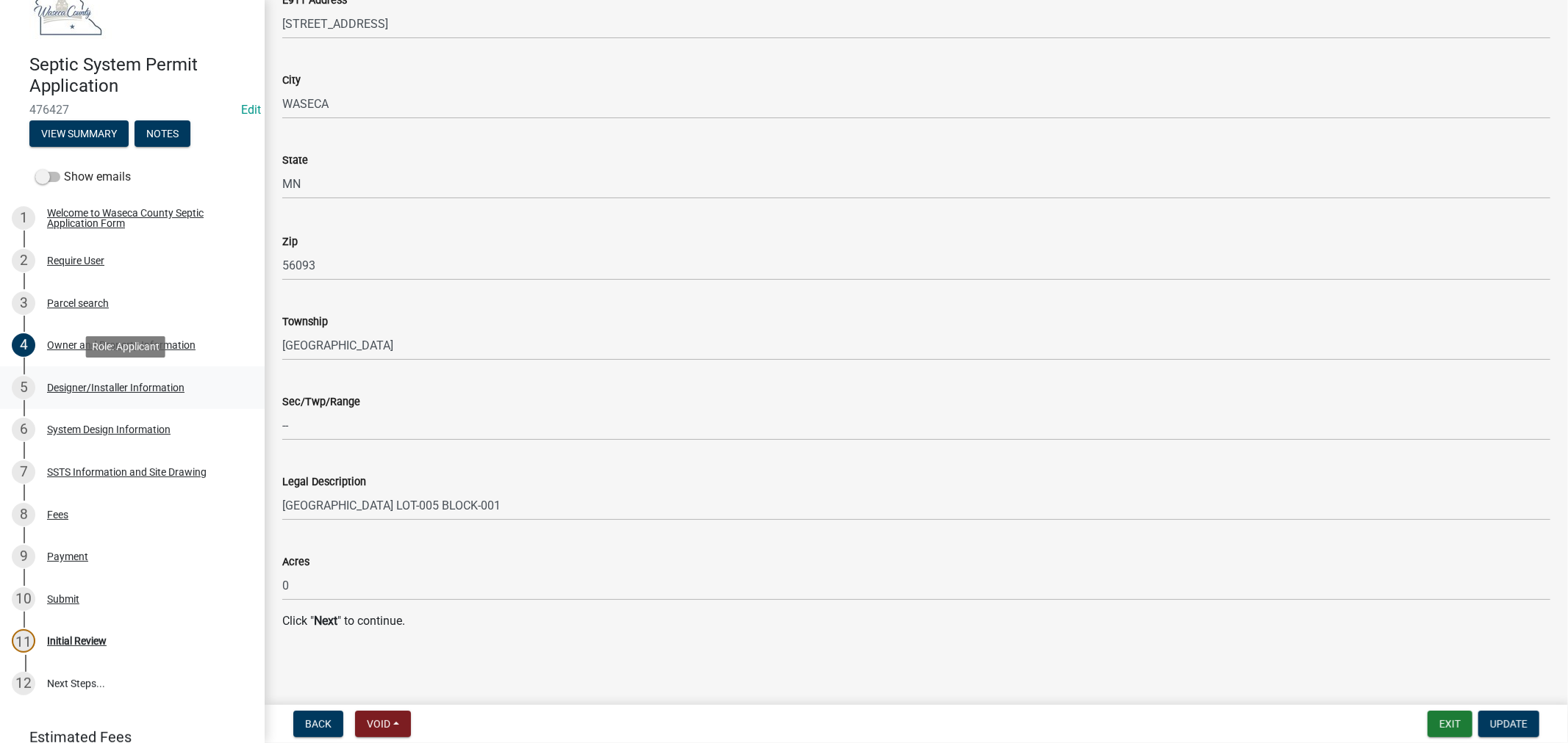
click at [79, 385] on div "Designer/Installer Information" at bounding box center [116, 388] width 137 height 11
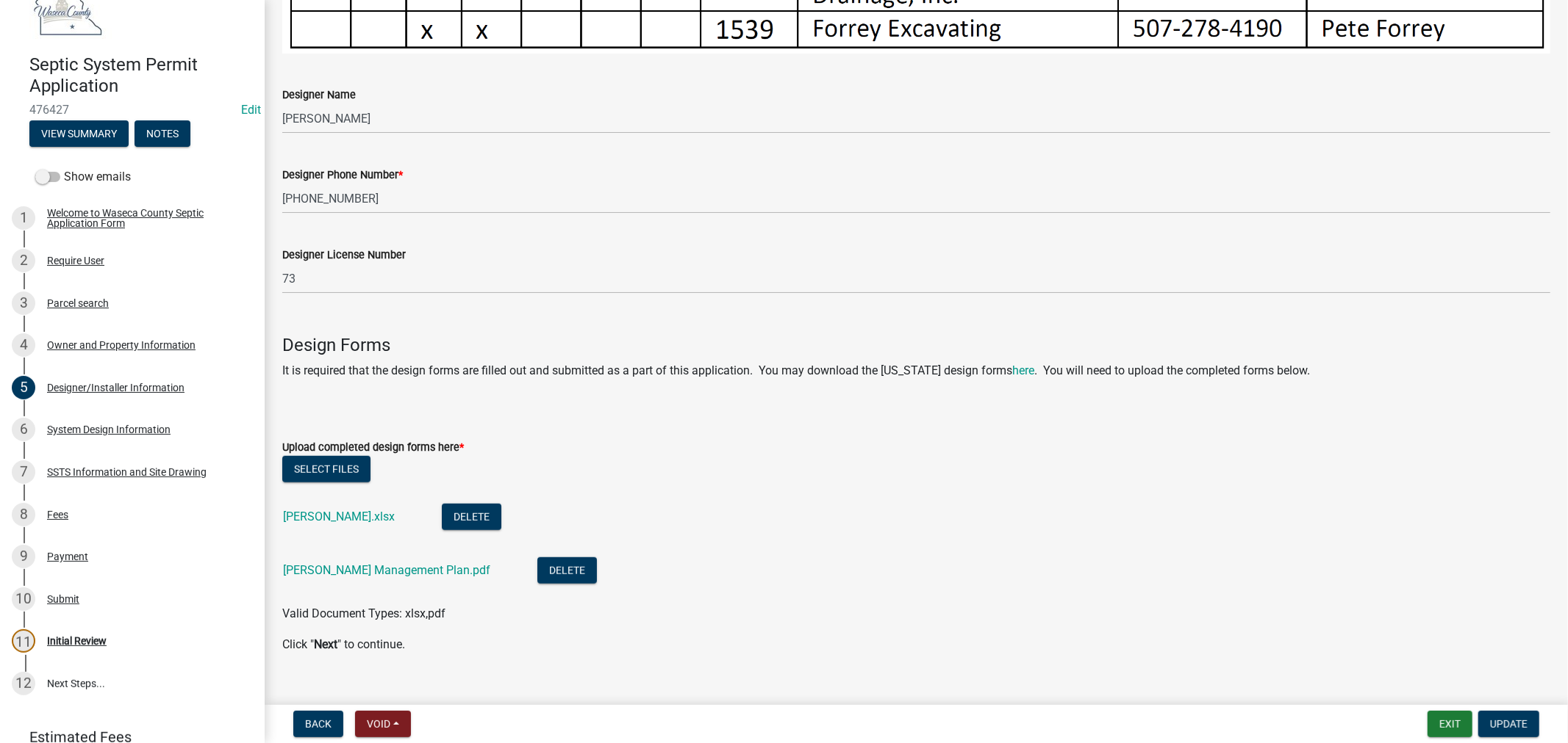
scroll to position [913, 0]
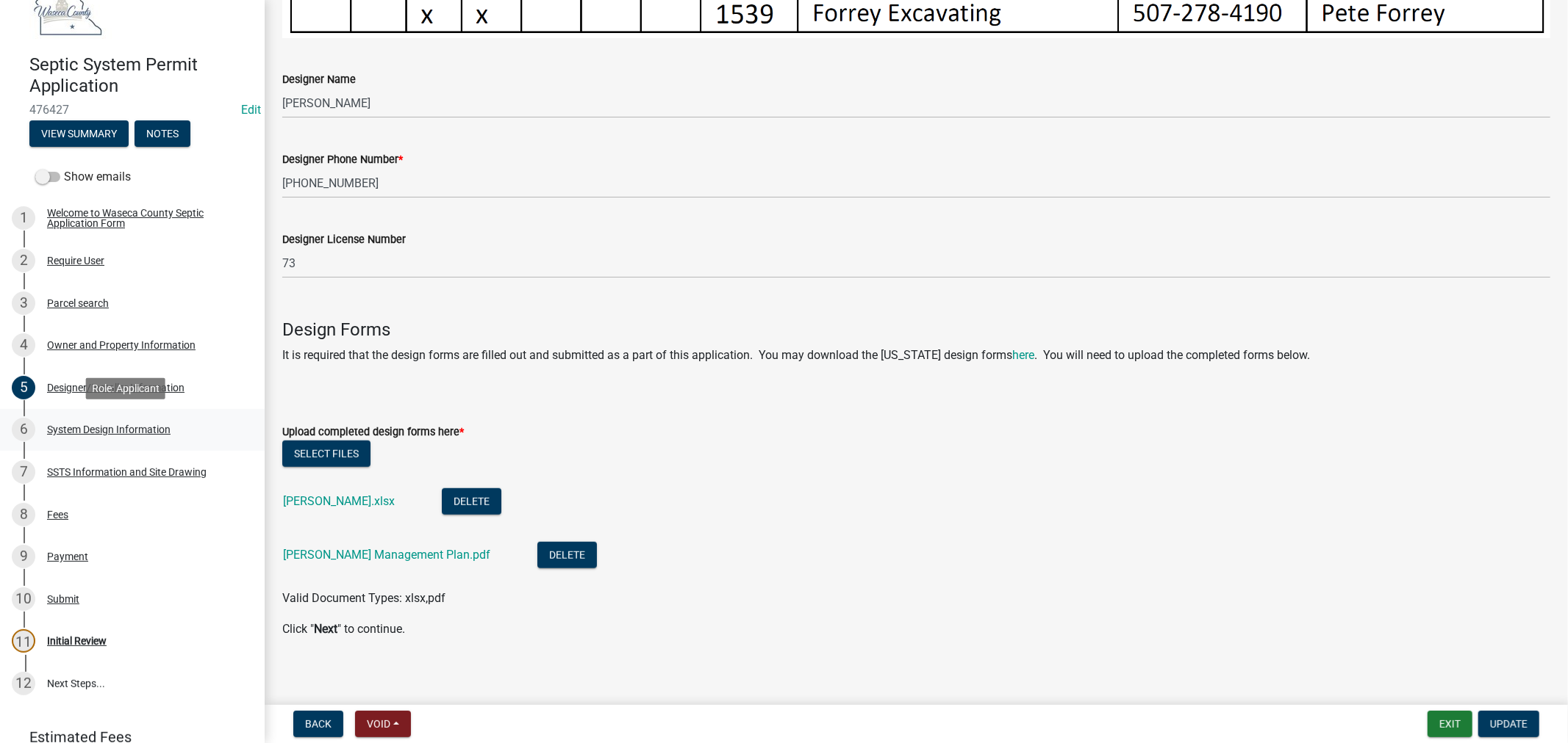
click at [76, 430] on div "System Design Information" at bounding box center [109, 430] width 123 height 11
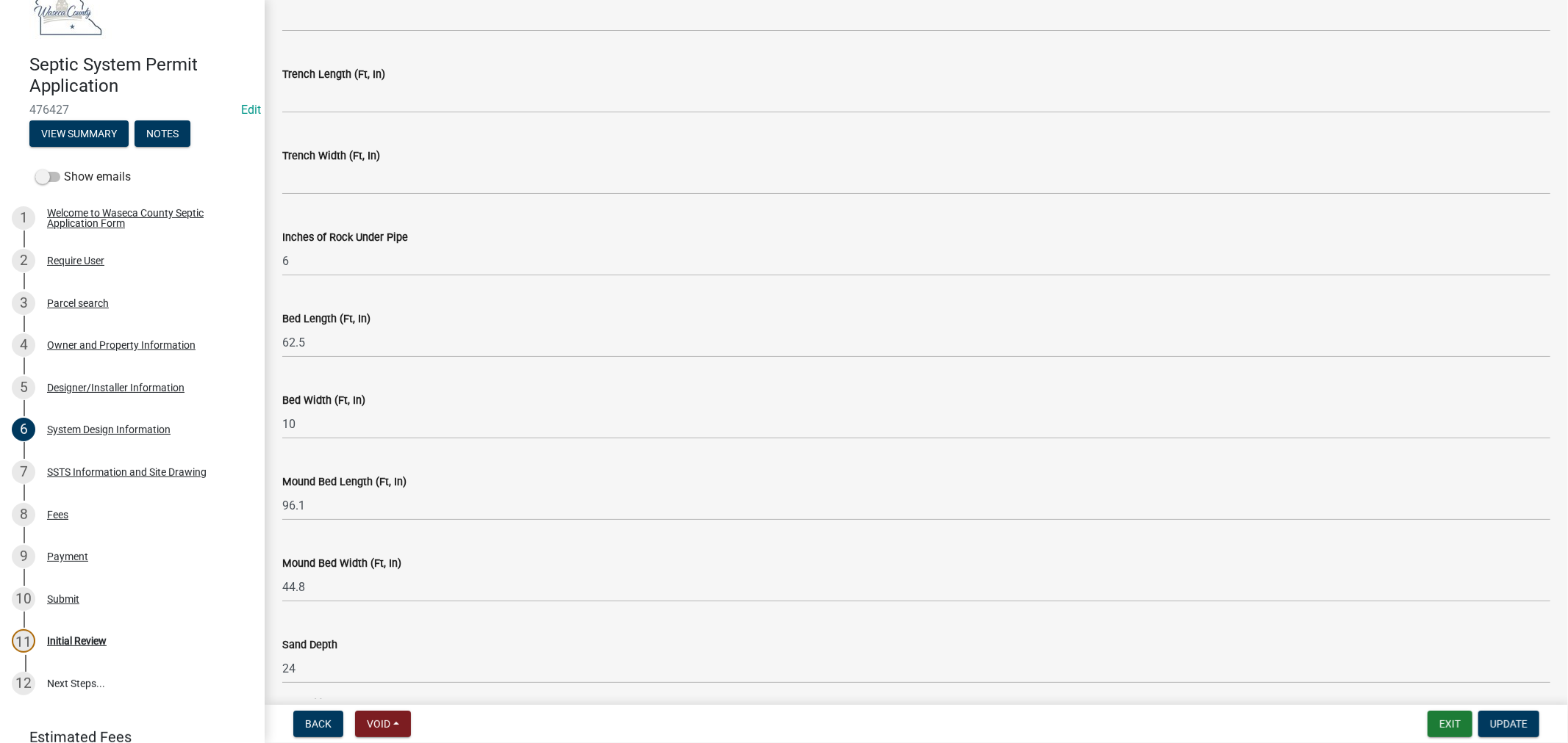
scroll to position [2902, 0]
click at [136, 468] on div "SSTS Information and Site Drawing" at bounding box center [127, 473] width 160 height 11
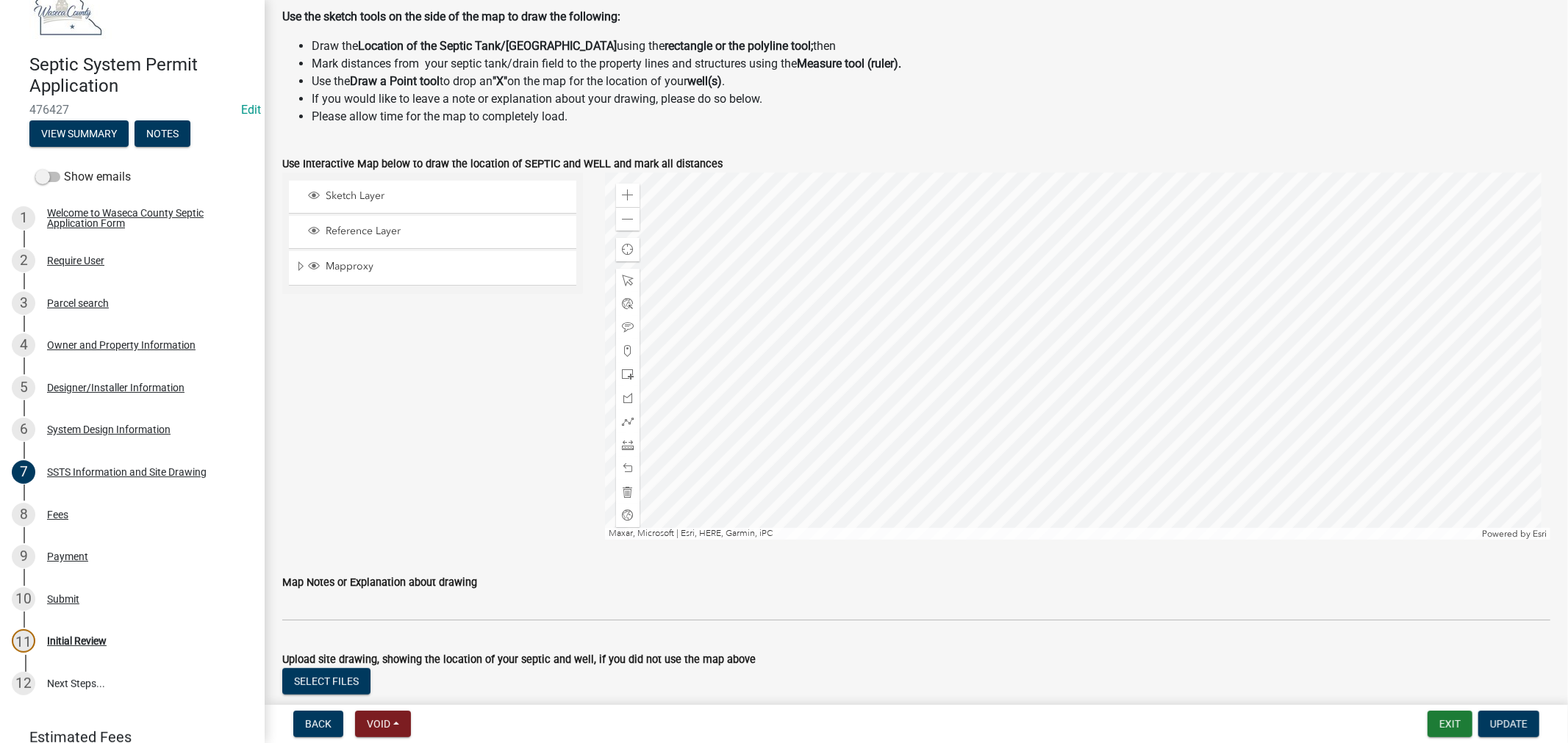
scroll to position [671, 0]
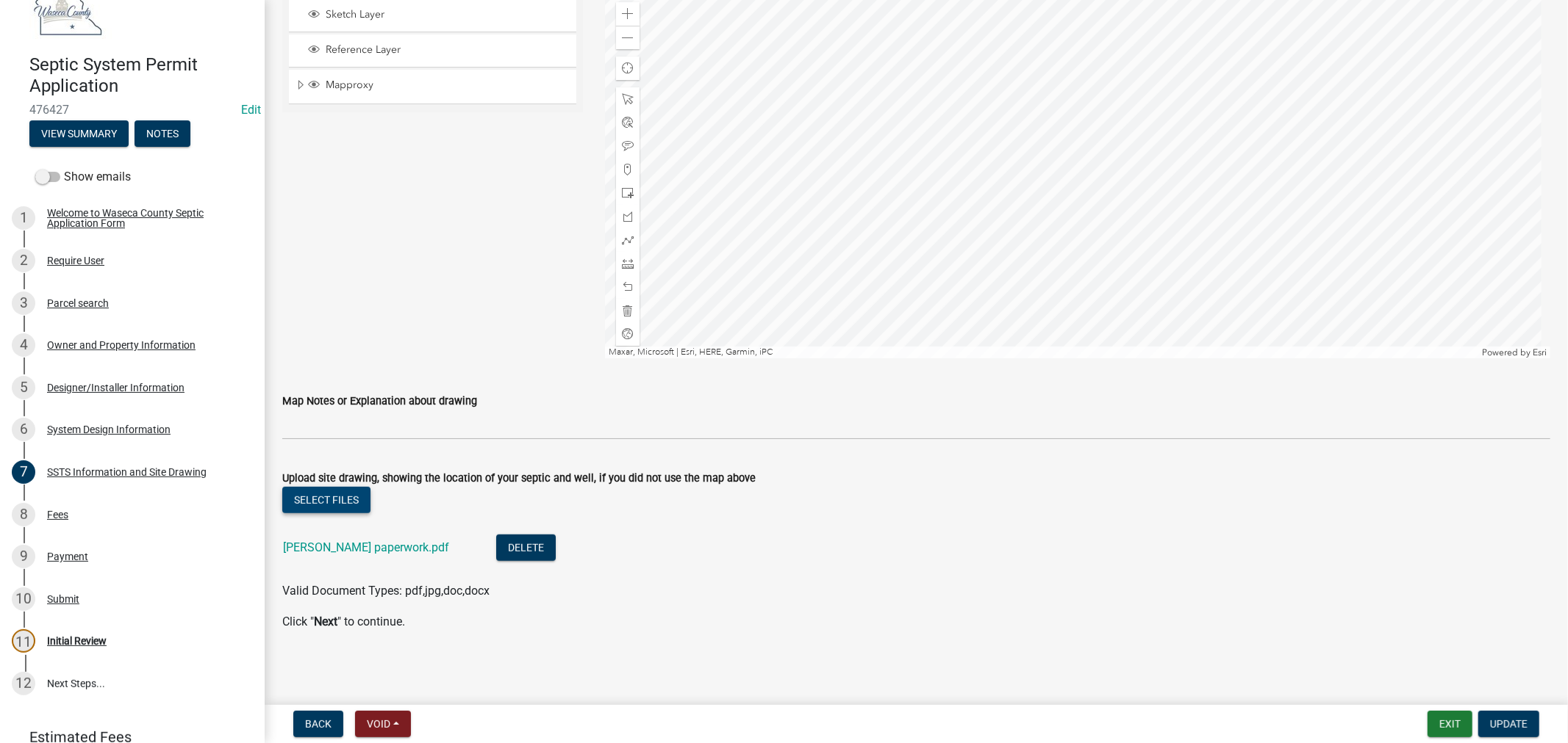
click at [314, 506] on button "Select files" at bounding box center [326, 500] width 88 height 27
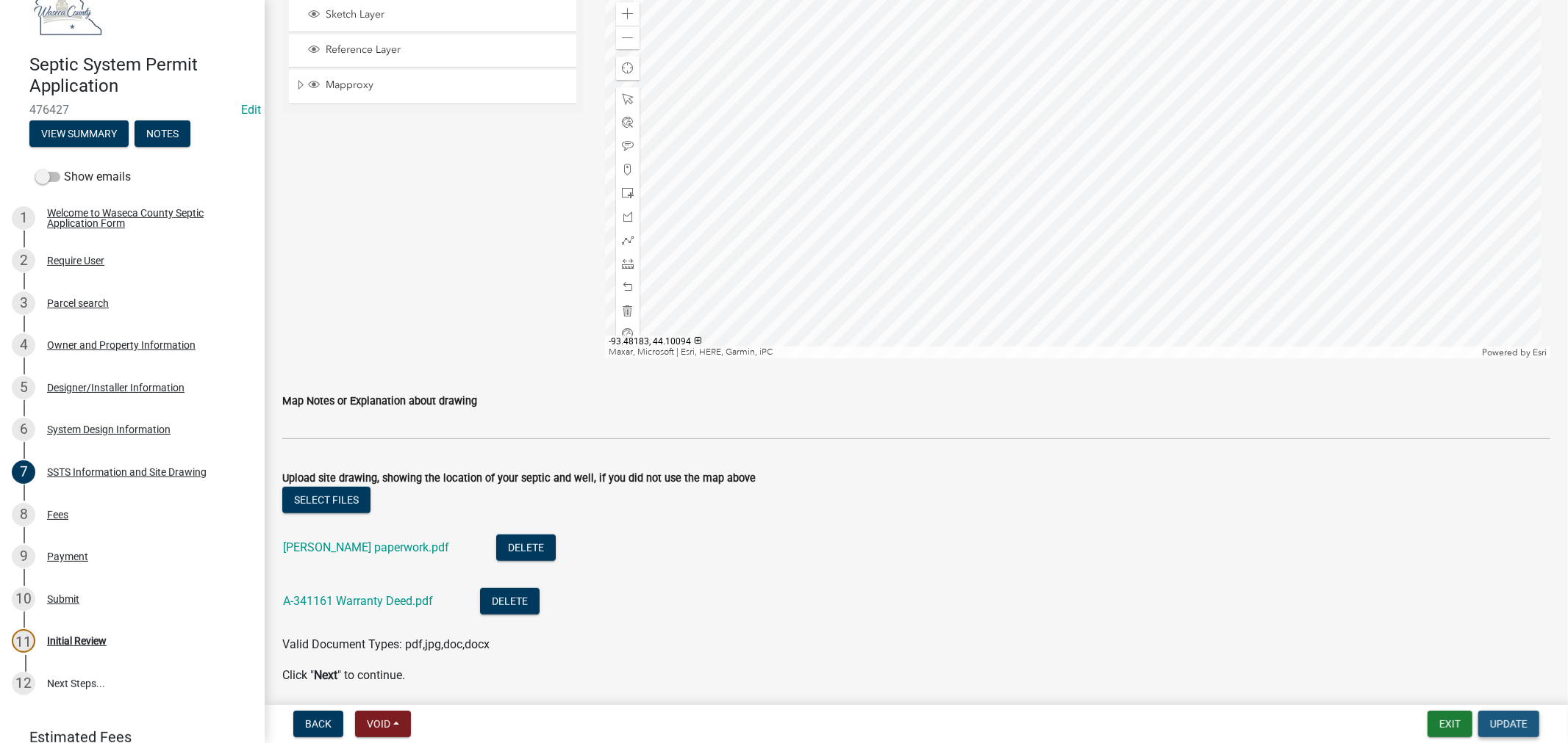
click at [1514, 726] on span "Update" at bounding box center [1508, 723] width 37 height 12
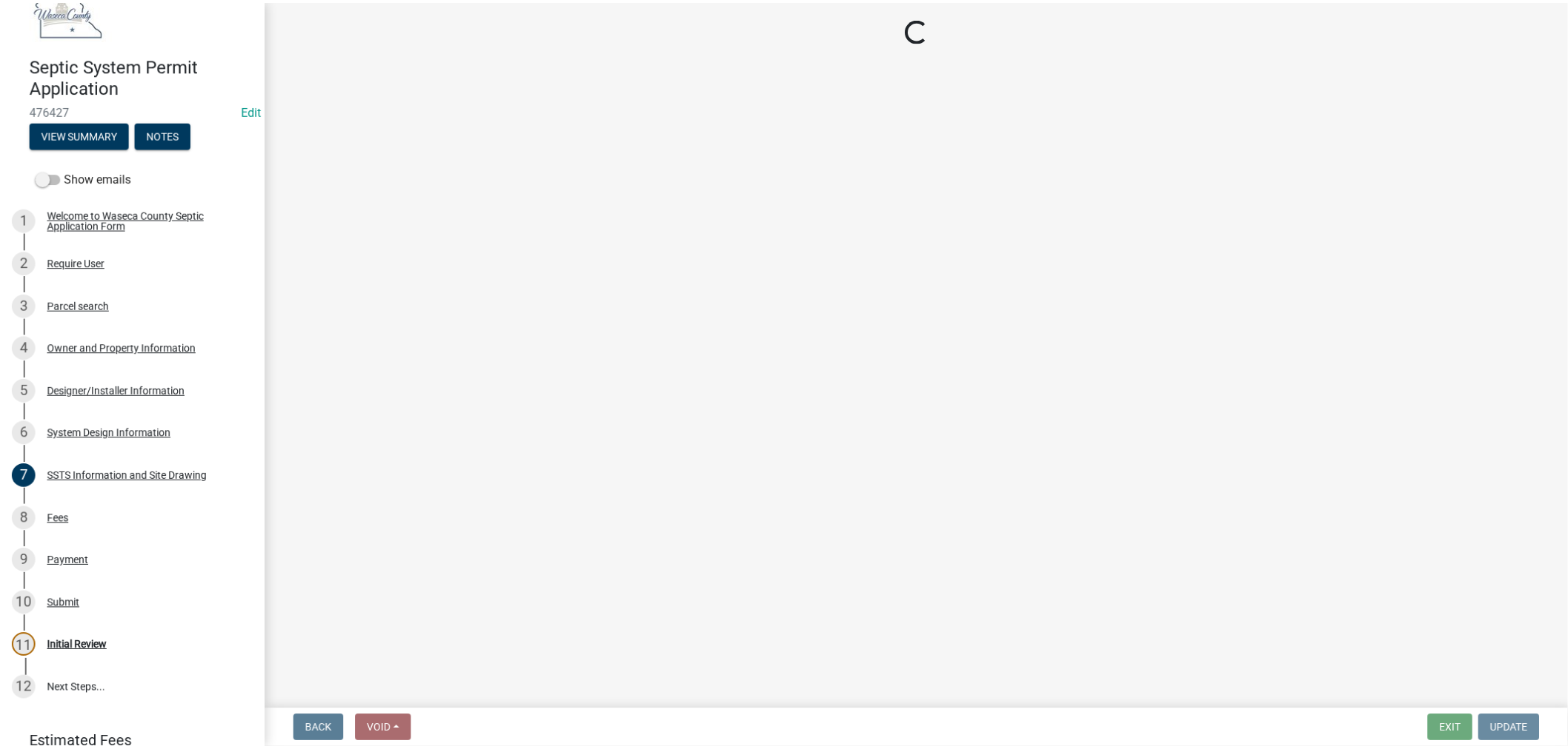
scroll to position [0, 0]
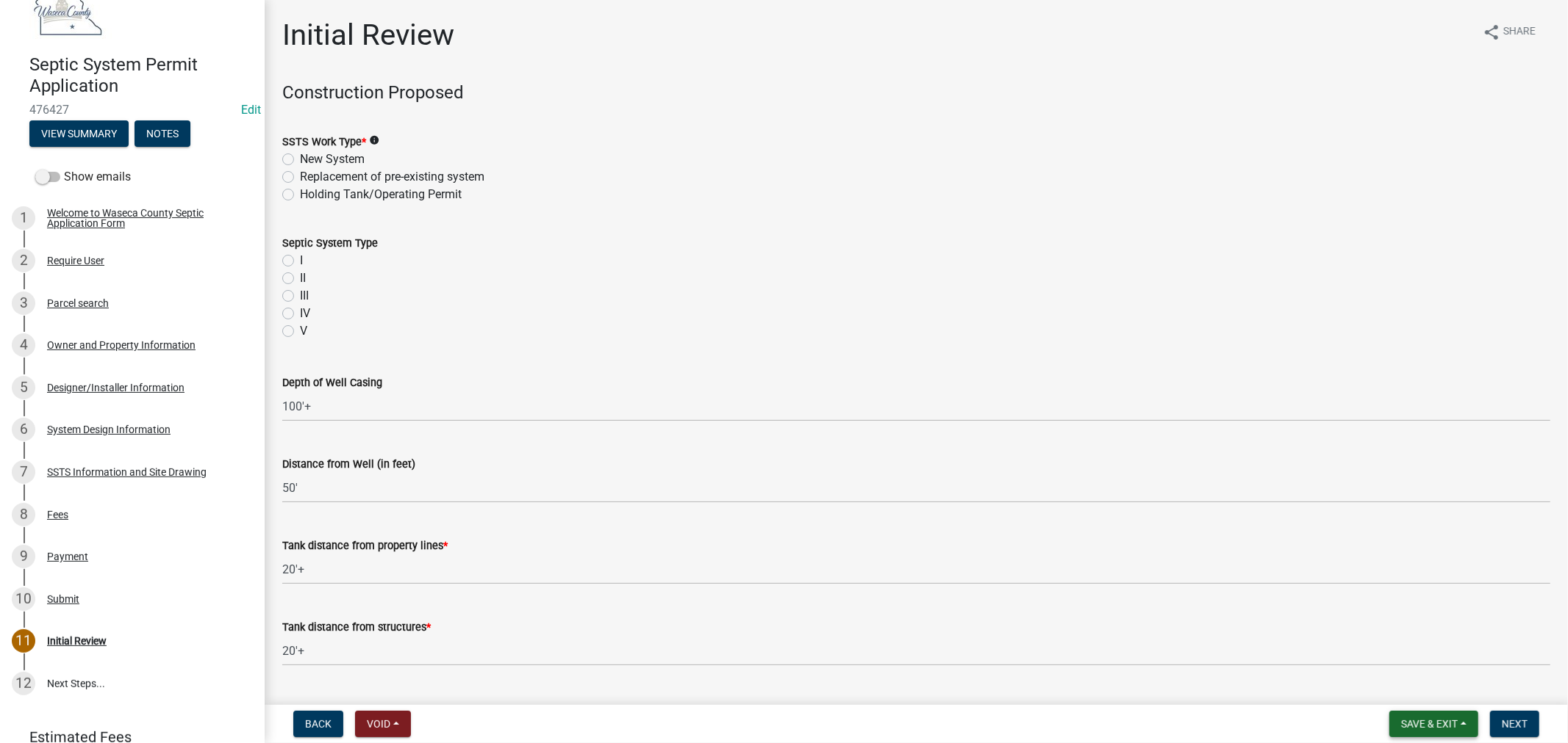
click at [1407, 723] on span "Save & Exit" at bounding box center [1429, 723] width 56 height 12
click at [1399, 693] on button "Save & Exit" at bounding box center [1419, 686] width 118 height 36
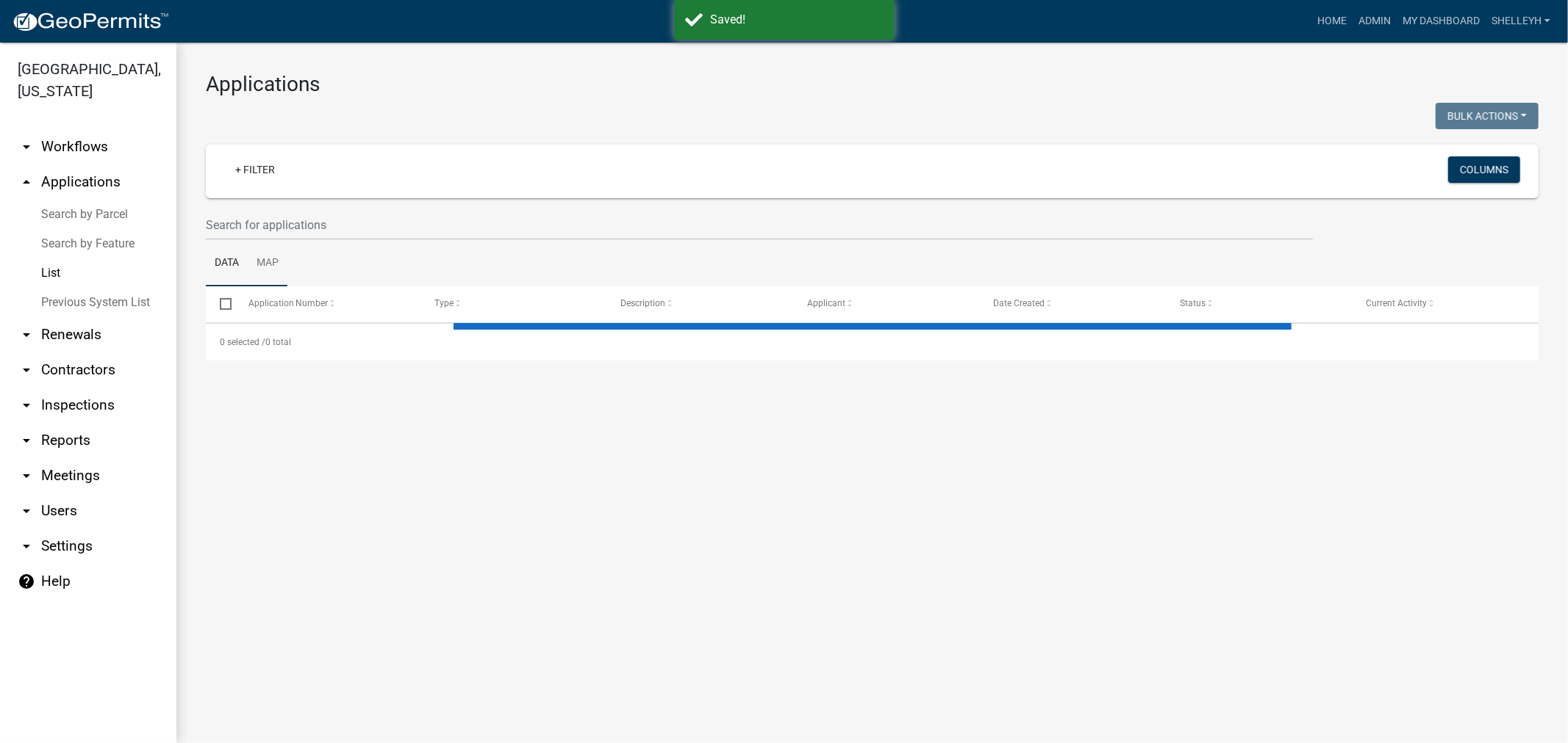
select select "1: 25"
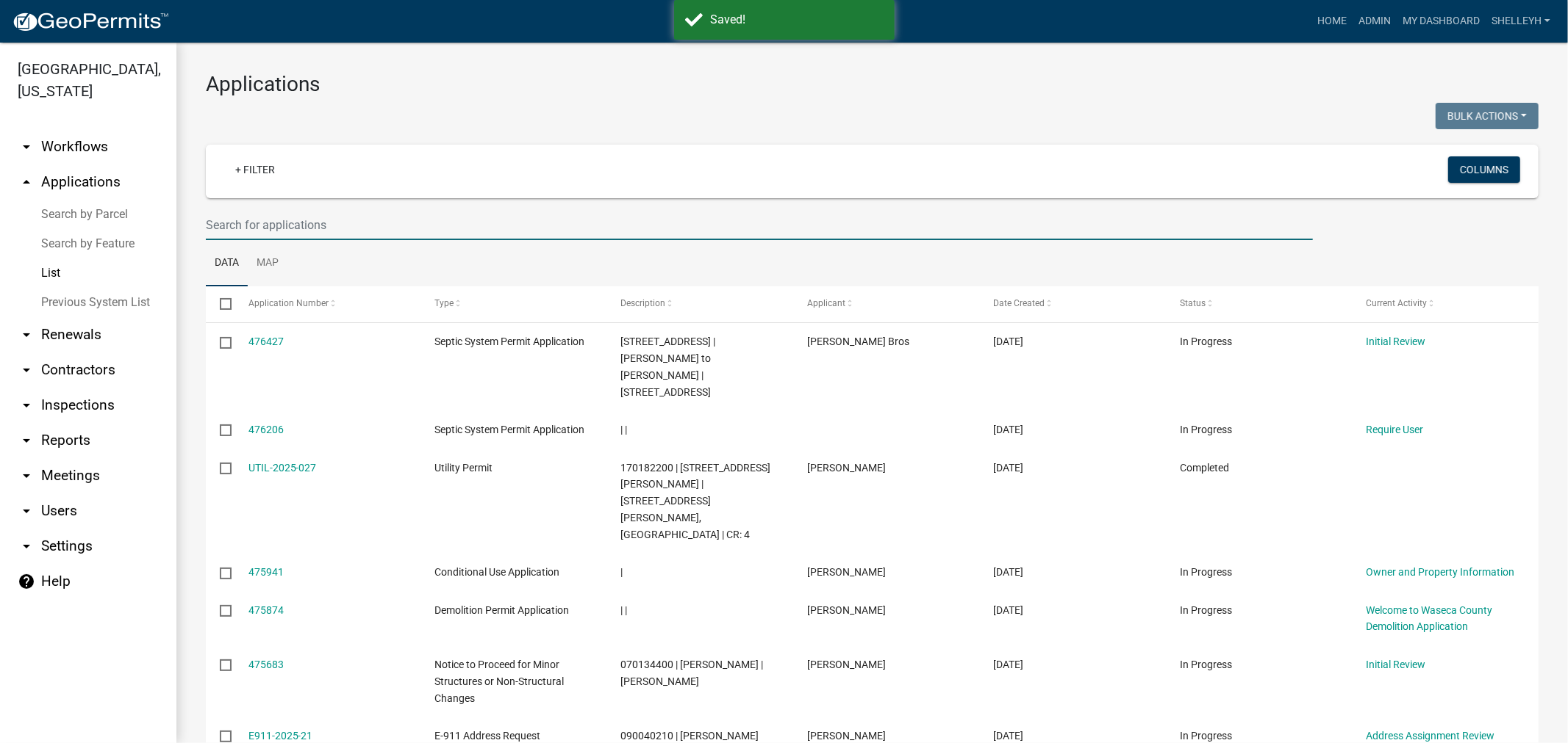
click at [318, 219] on input "text" at bounding box center [759, 226] width 1107 height 30
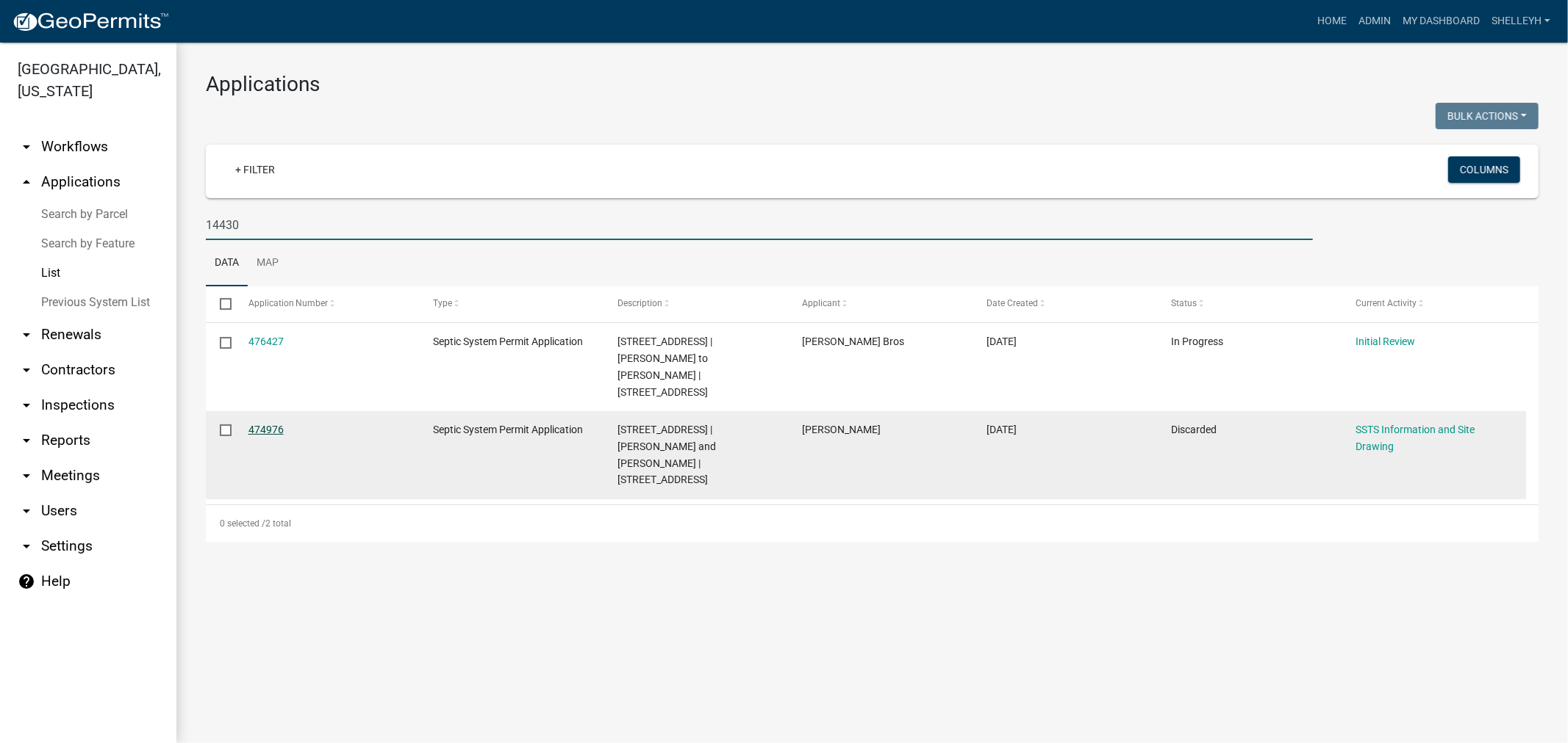
type input "14430"
click at [268, 424] on link "474976" at bounding box center [266, 429] width 36 height 12
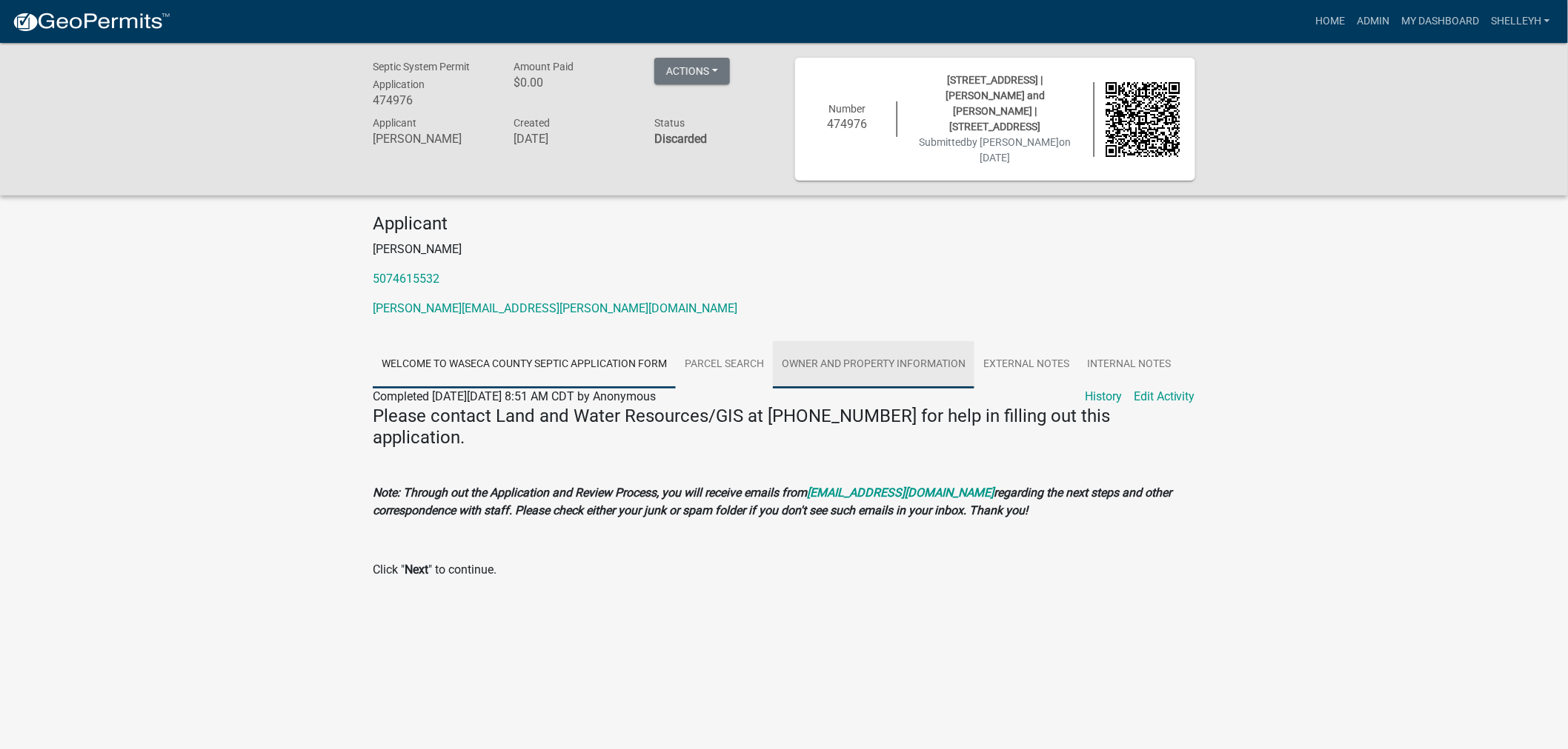
click at [883, 342] on link "Owner and Property Information" at bounding box center [874, 365] width 202 height 48
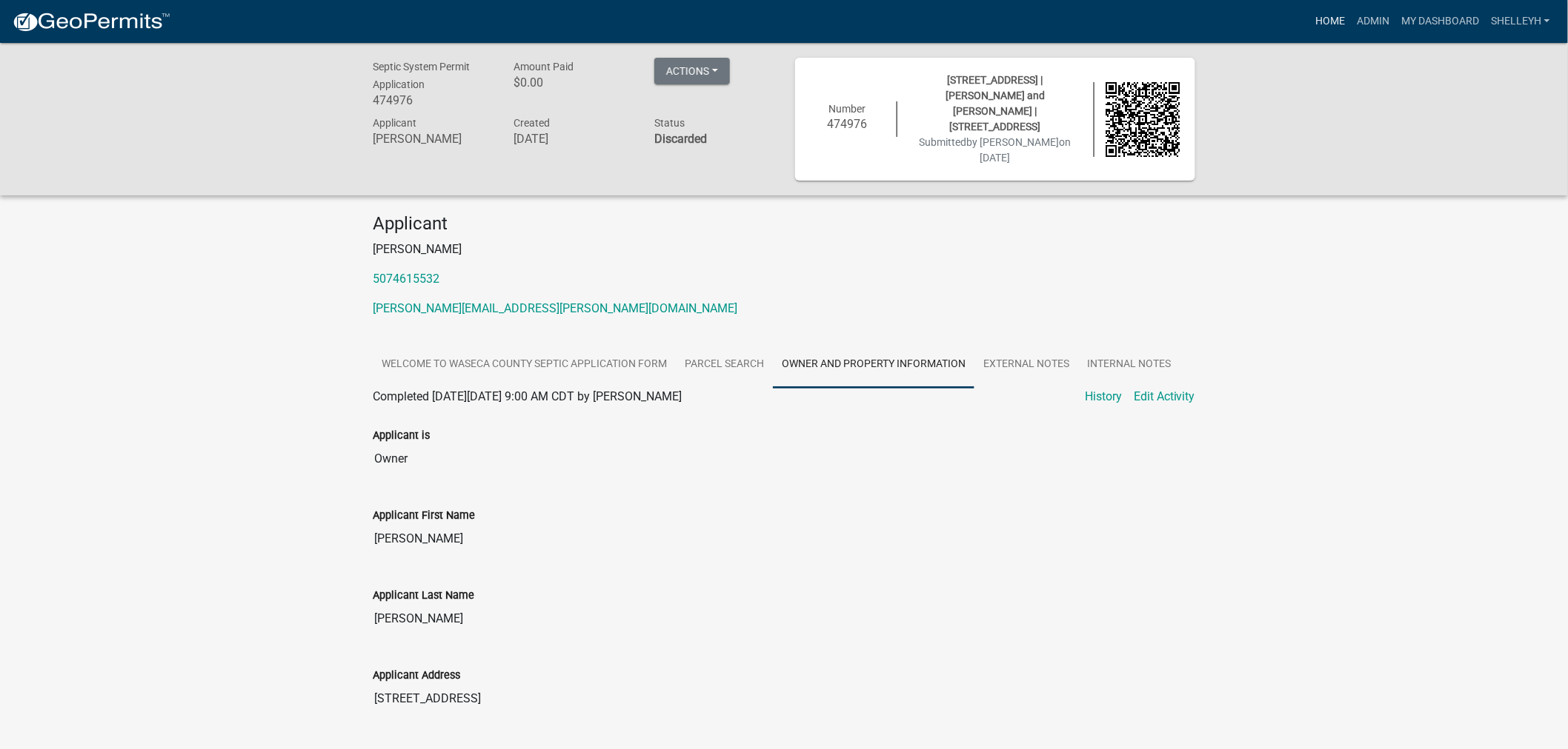
click at [1340, 23] on link "Home" at bounding box center [1330, 21] width 41 height 28
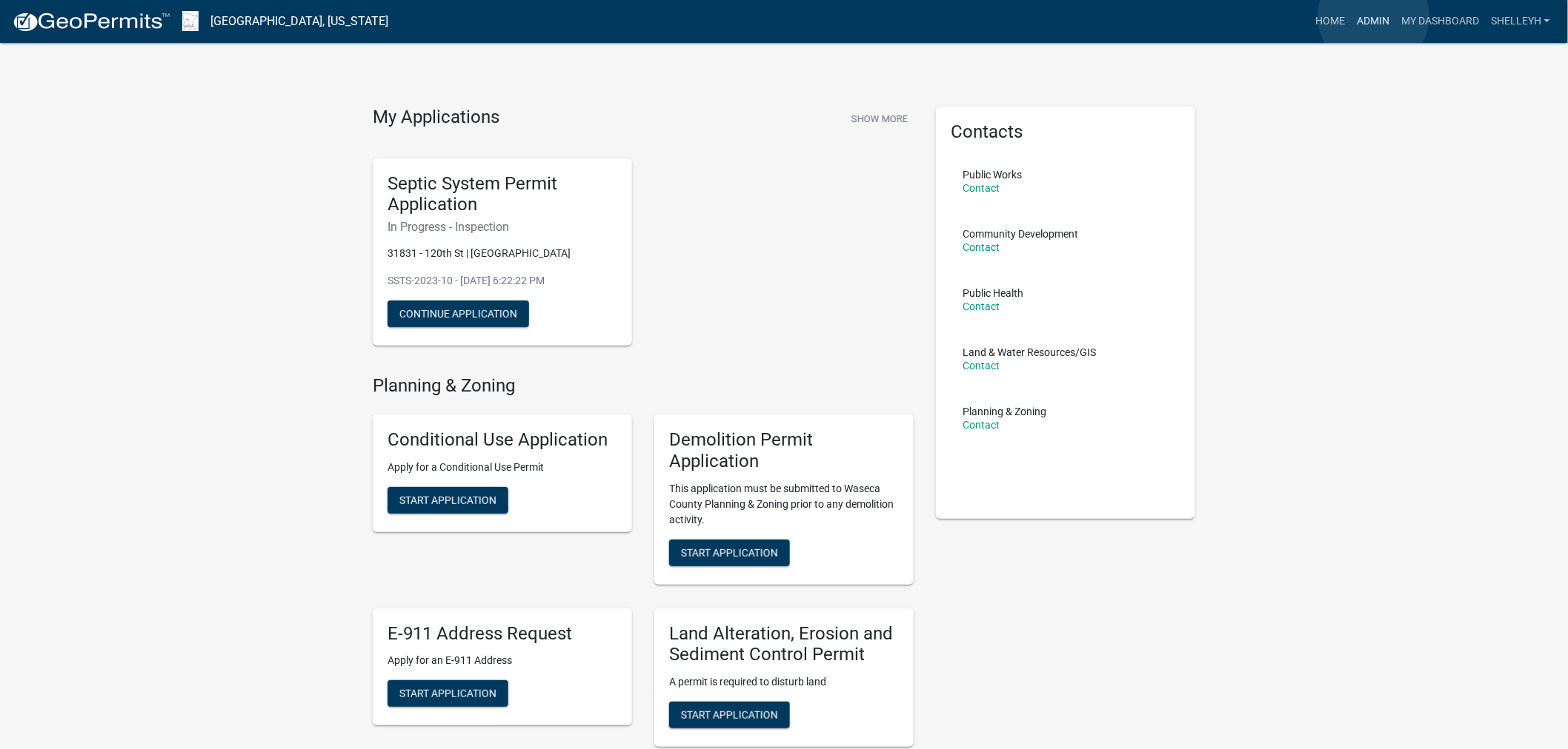
click at [1374, 16] on link "Admin" at bounding box center [1372, 21] width 44 height 28
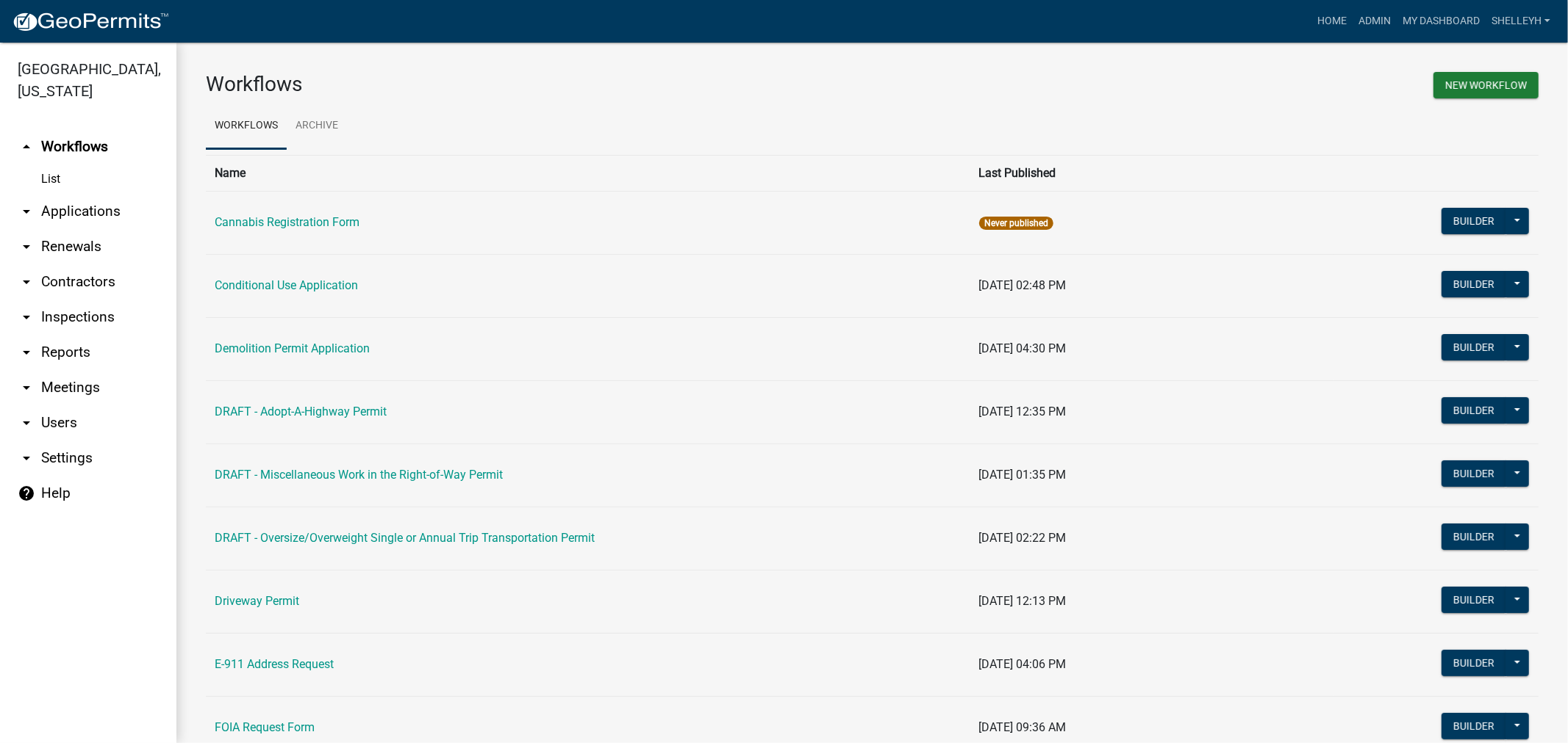
click at [93, 213] on link "arrow_drop_down Applications" at bounding box center [88, 211] width 177 height 36
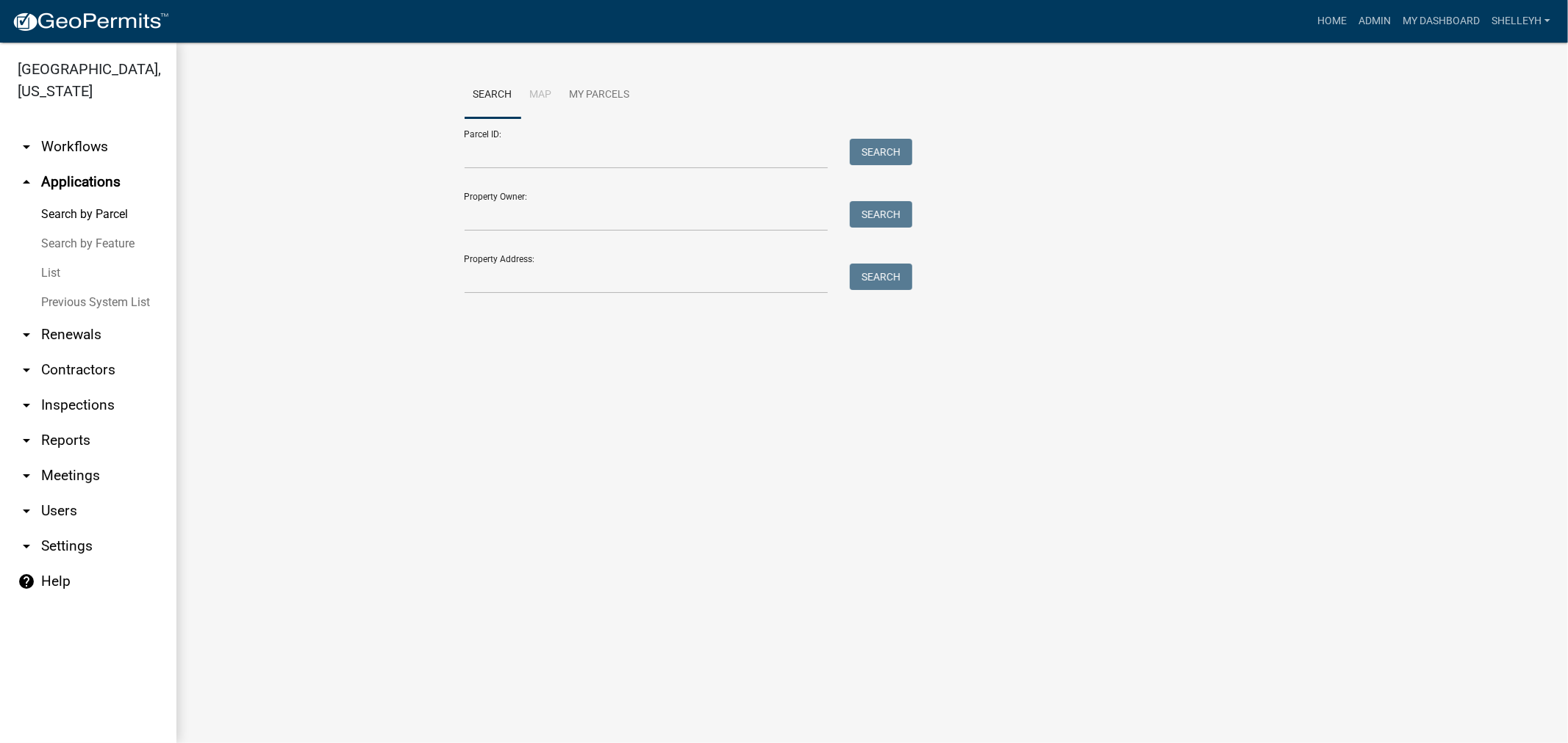
click at [48, 279] on link "List" at bounding box center [88, 273] width 177 height 29
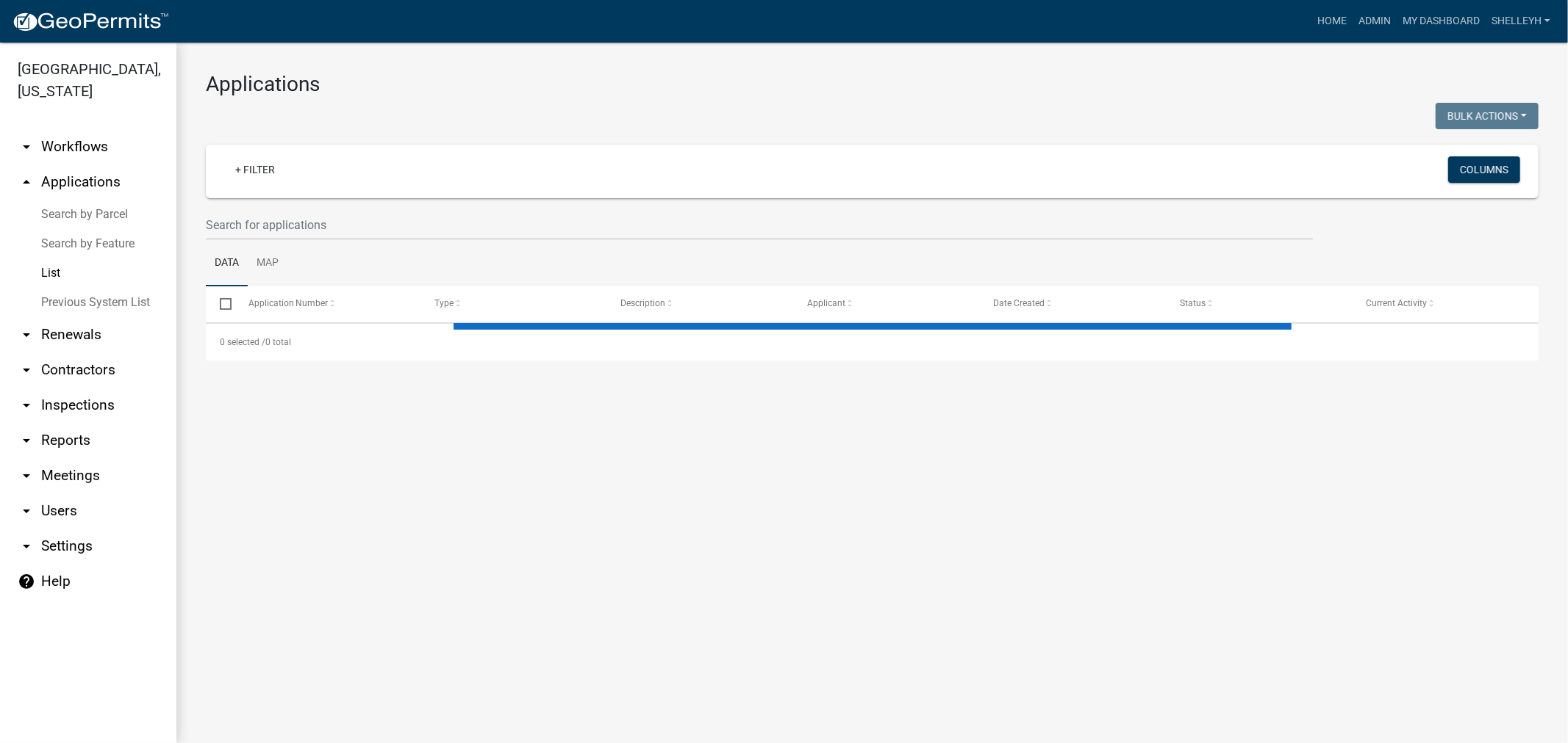
select select "1: 25"
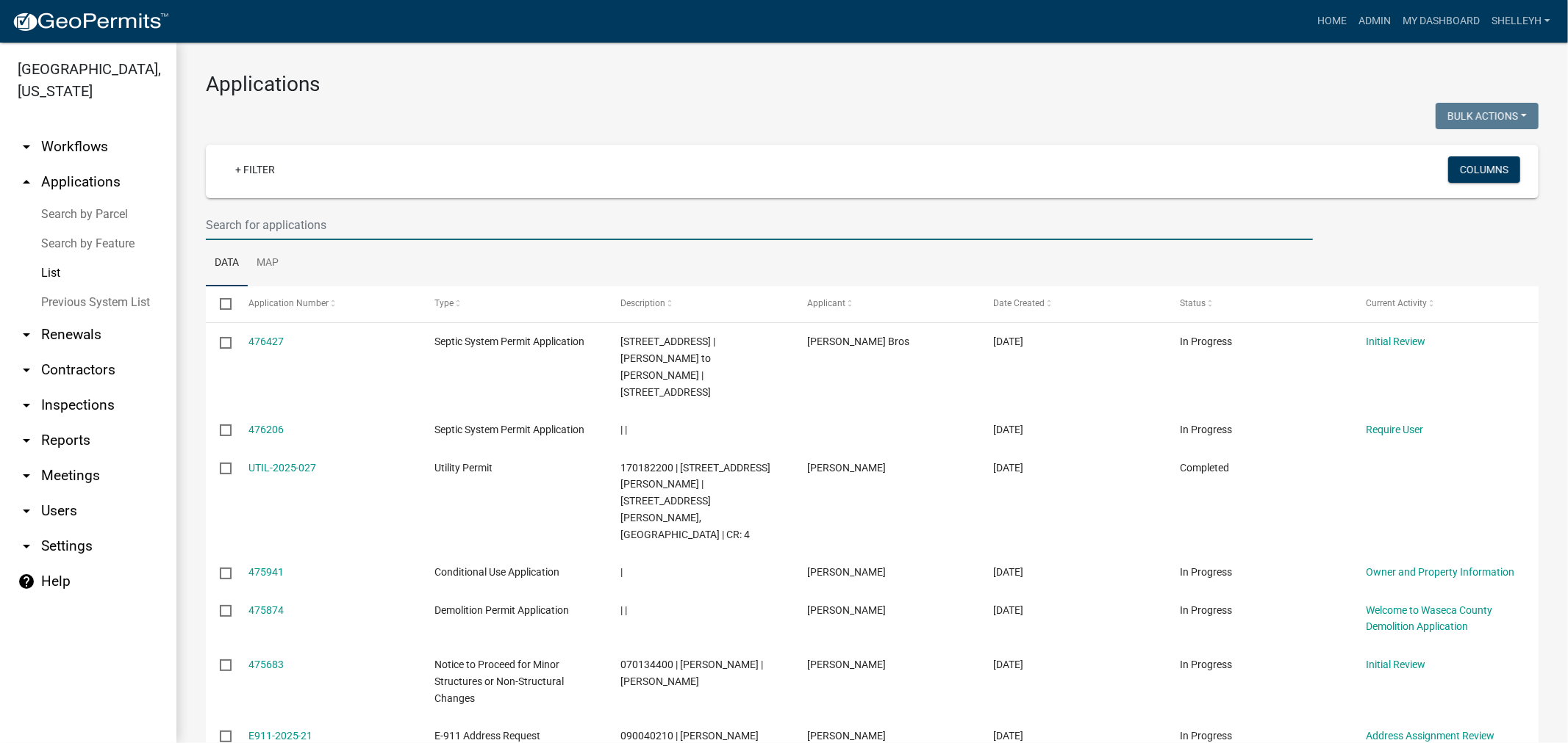
click at [292, 227] on input "text" at bounding box center [759, 226] width 1107 height 30
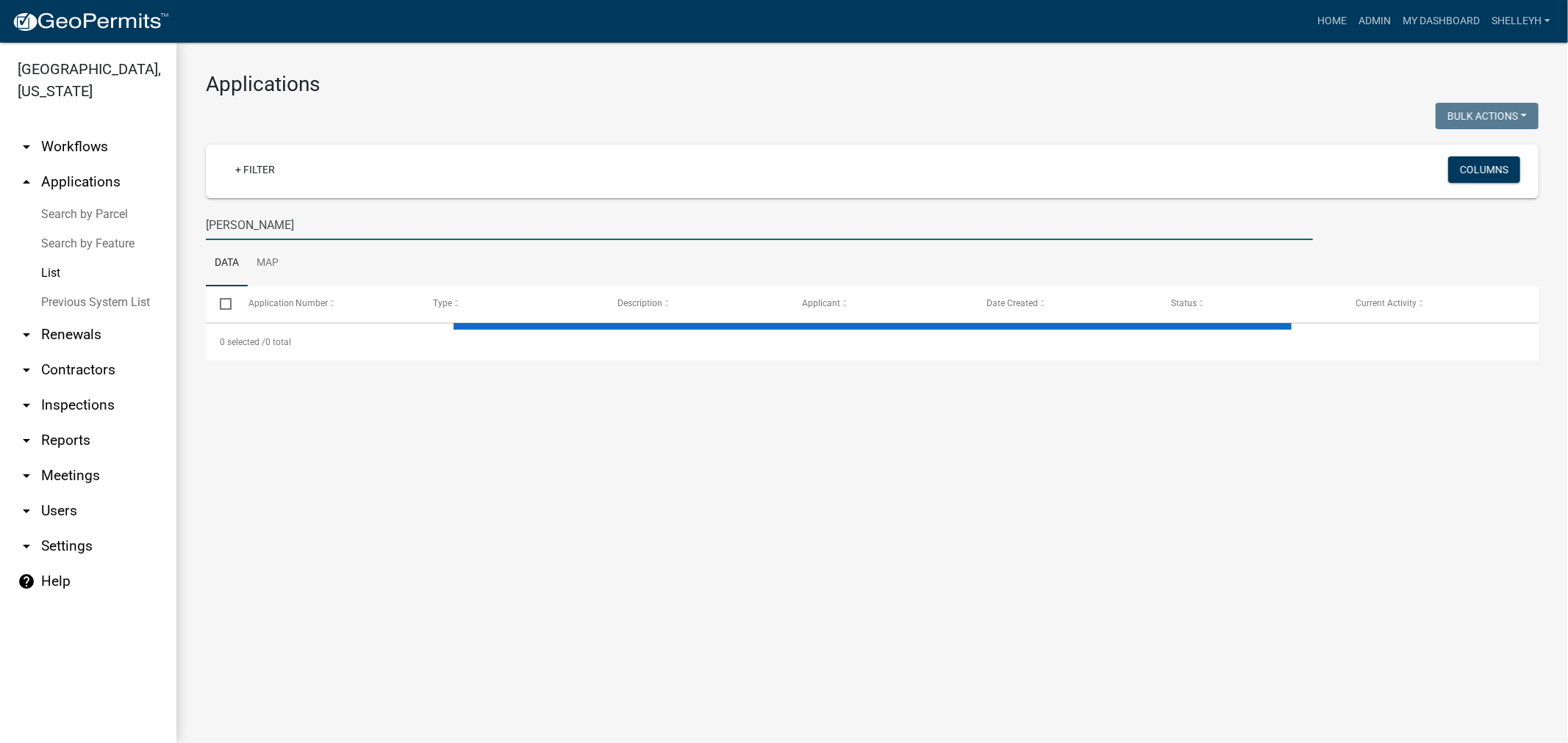
type input "[PERSON_NAME]"
select select "1: 25"
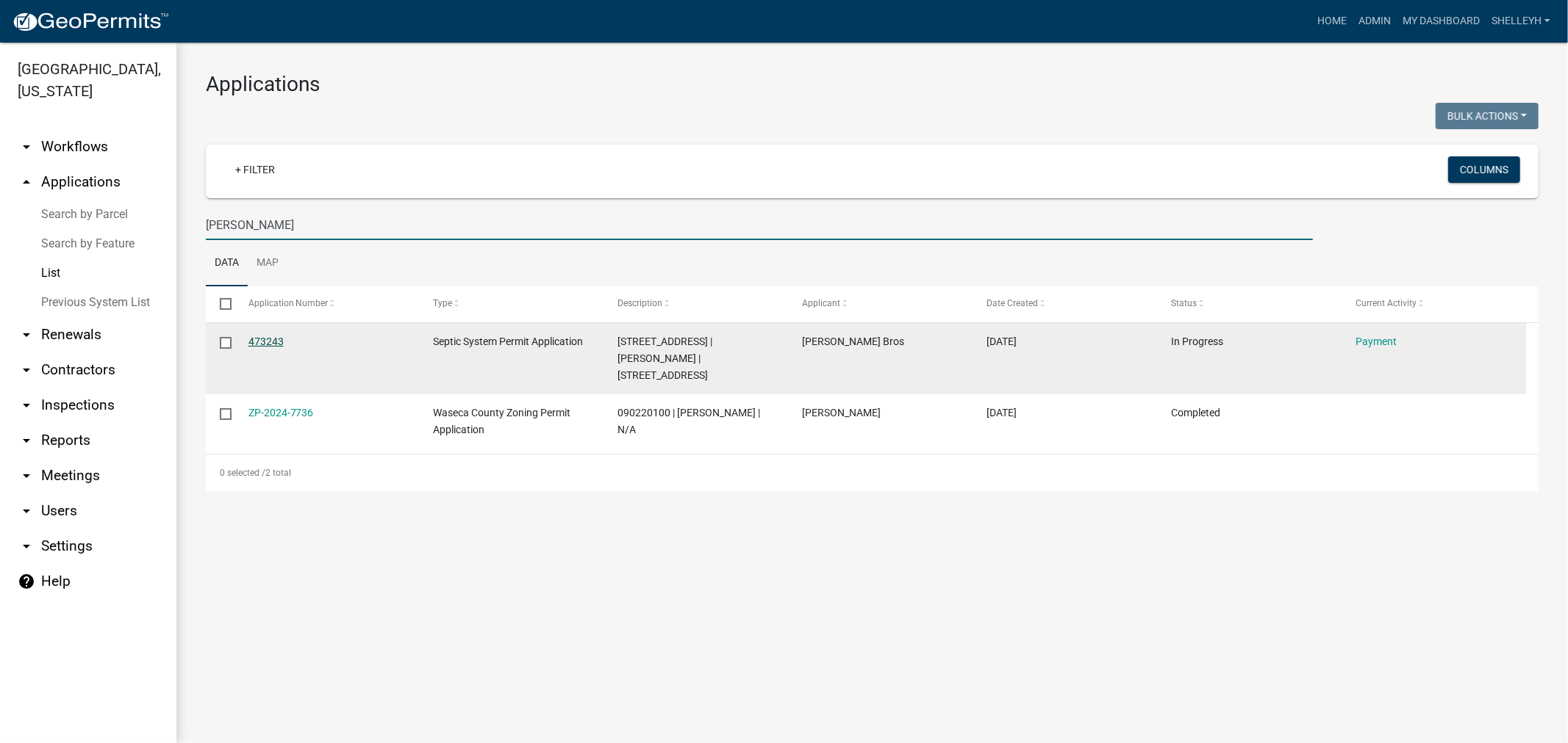
click at [269, 342] on link "473243" at bounding box center [266, 341] width 36 height 12
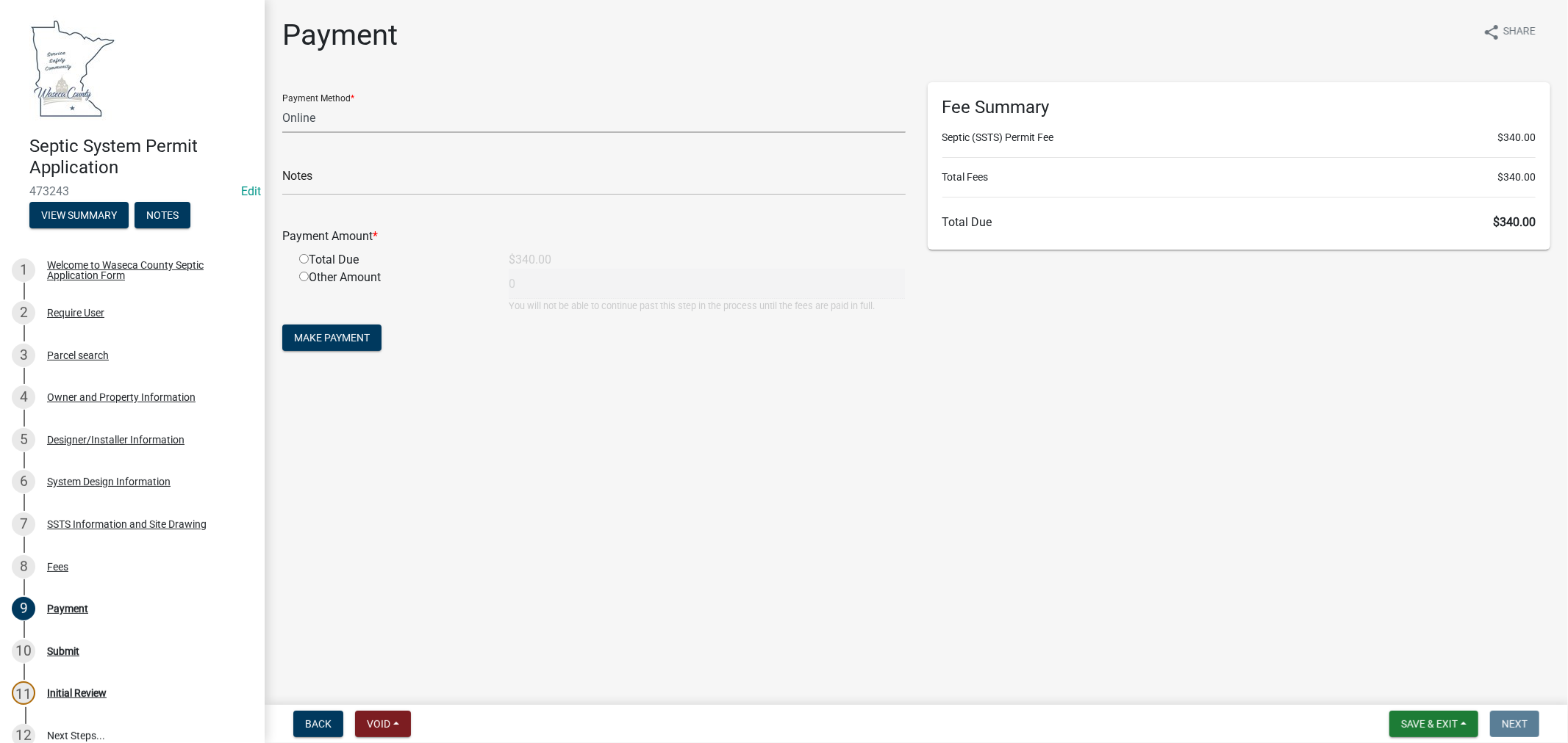
click at [369, 122] on select "Credit Card POS Check Cash Online" at bounding box center [593, 118] width 623 height 30
select select "1: 0"
click at [282, 103] on select "Credit Card POS Check Cash Online" at bounding box center [593, 118] width 623 height 30
drag, startPoint x: 377, startPoint y: 186, endPoint x: 391, endPoint y: 194, distance: 16.1
click at [377, 186] on input "text" at bounding box center [593, 180] width 623 height 30
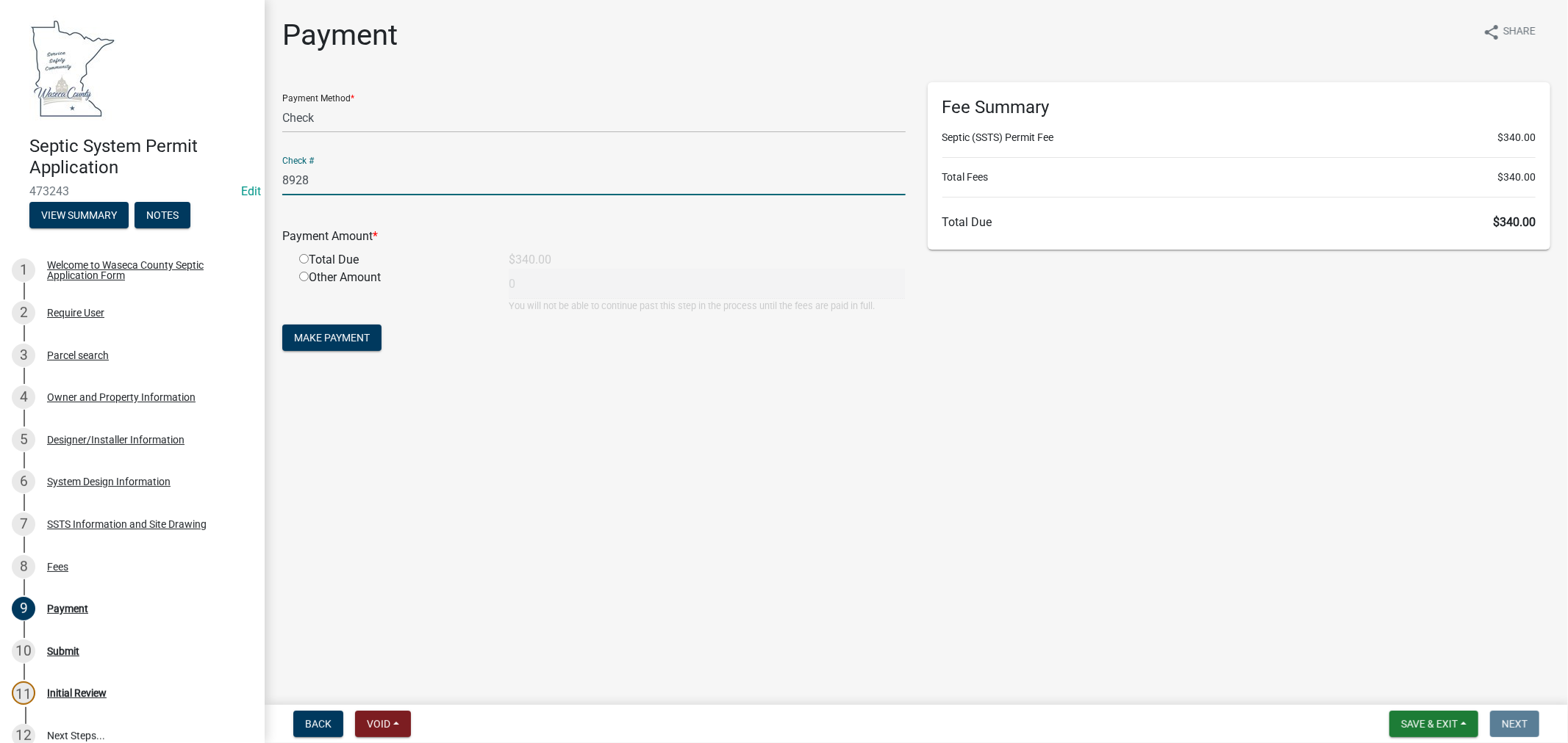
type input "8928"
click at [307, 260] on input "radio" at bounding box center [303, 259] width 10 height 10
radio input "true"
type input "340"
click at [344, 340] on span "Make Payment" at bounding box center [331, 337] width 76 height 12
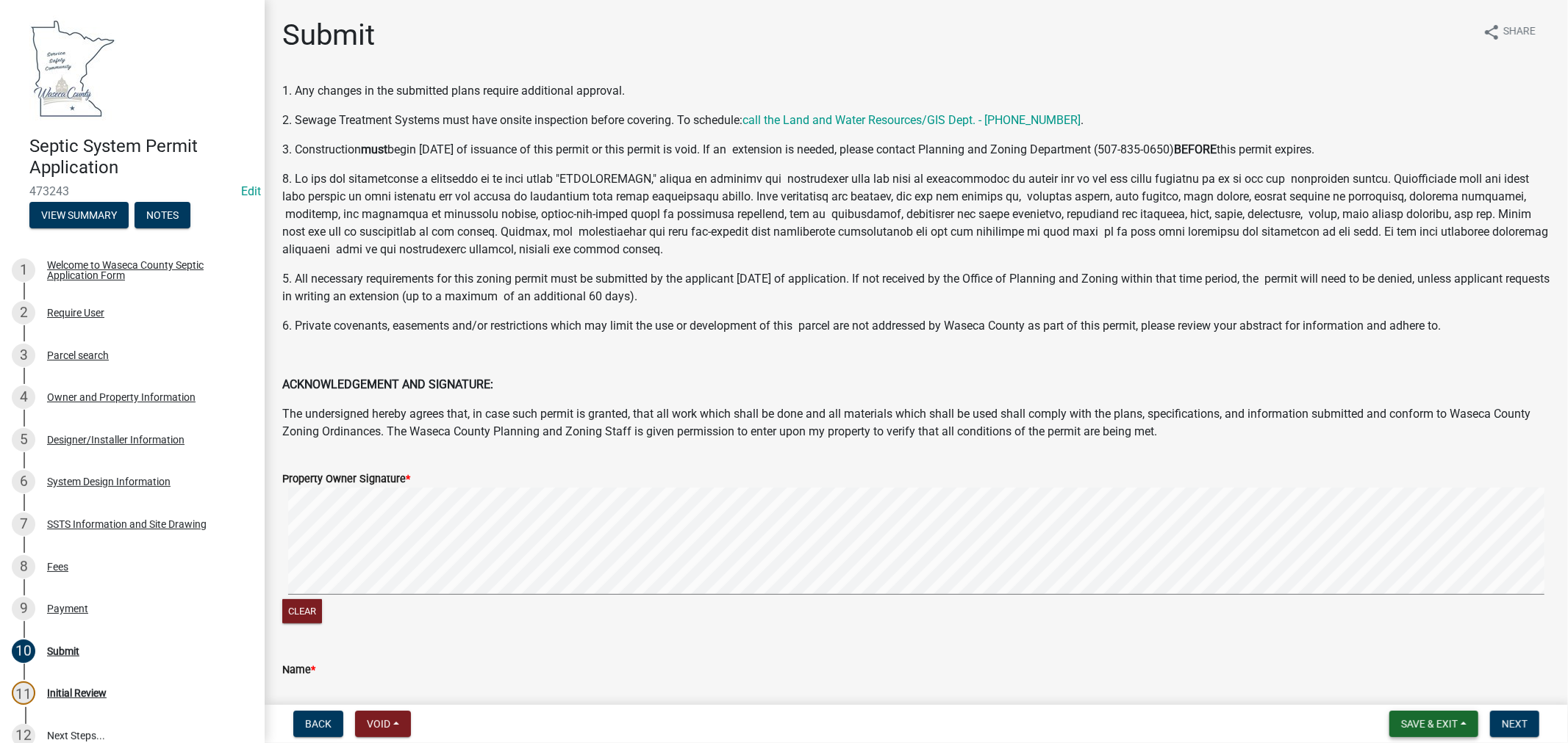
click at [1421, 727] on span "Save & Exit" at bounding box center [1429, 723] width 56 height 12
click at [1401, 648] on button "Save" at bounding box center [1419, 651] width 118 height 36
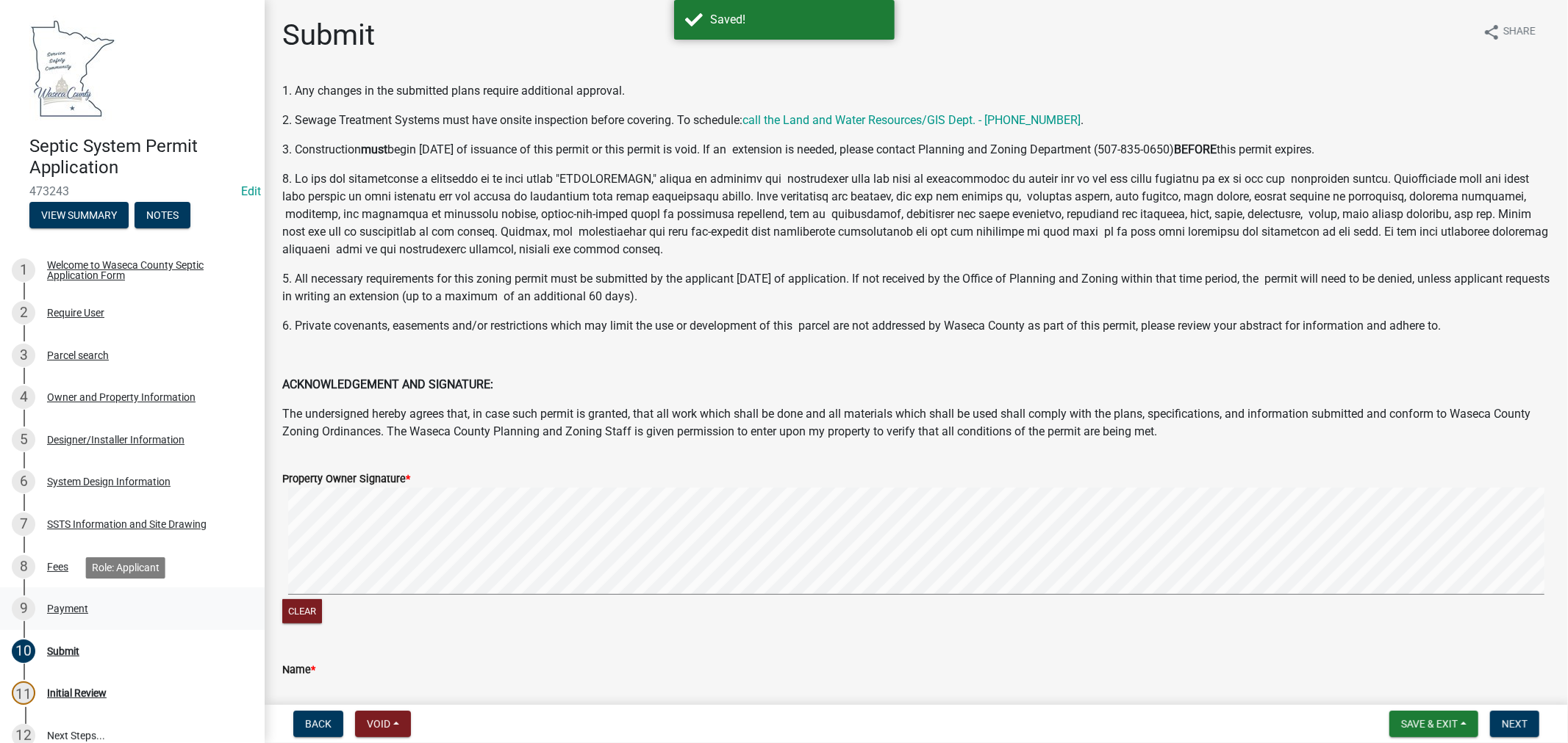
click at [69, 608] on div "Payment" at bounding box center [68, 609] width 41 height 11
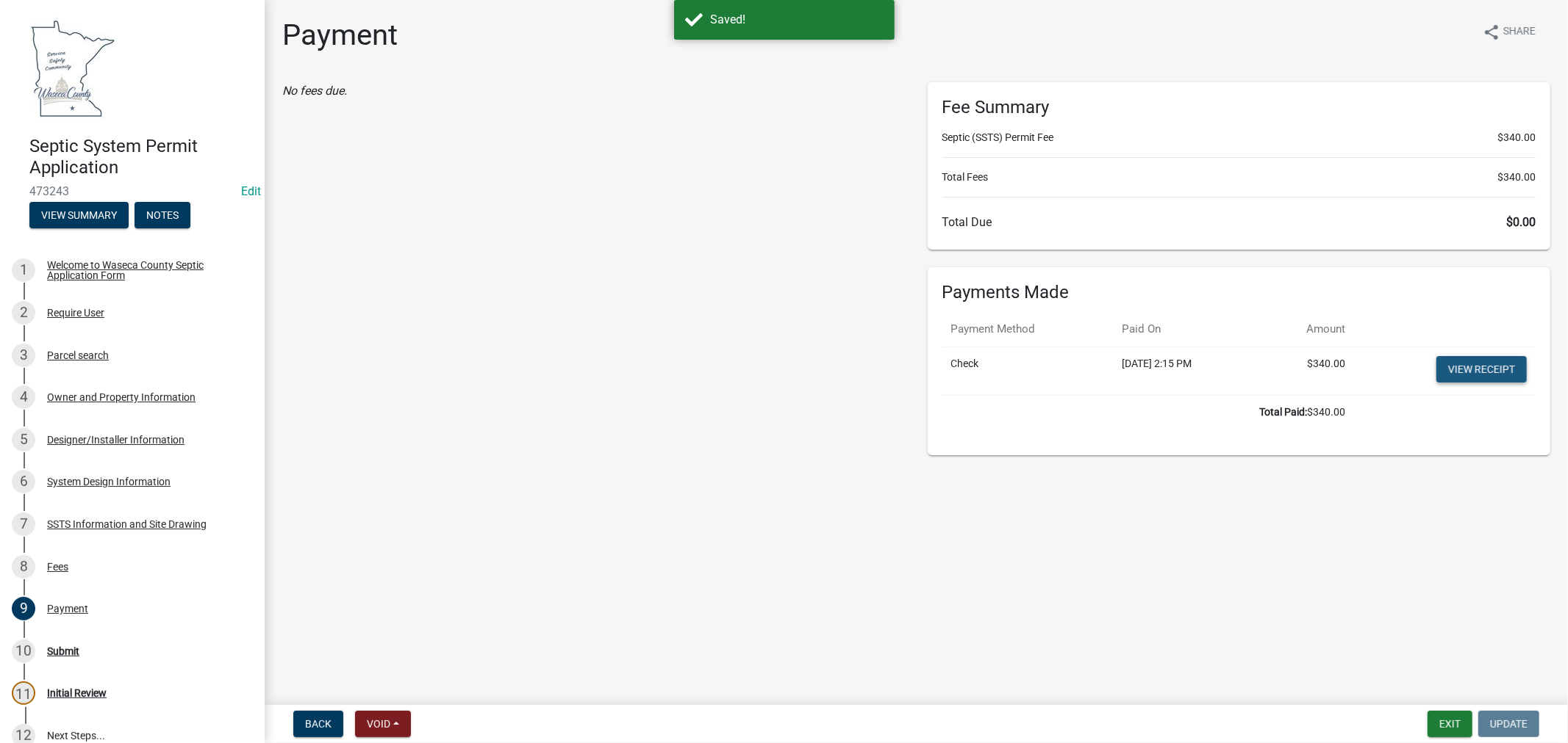
click at [1481, 364] on link "View receipt" at bounding box center [1481, 369] width 90 height 27
click at [1446, 720] on button "Exit" at bounding box center [1449, 724] width 45 height 27
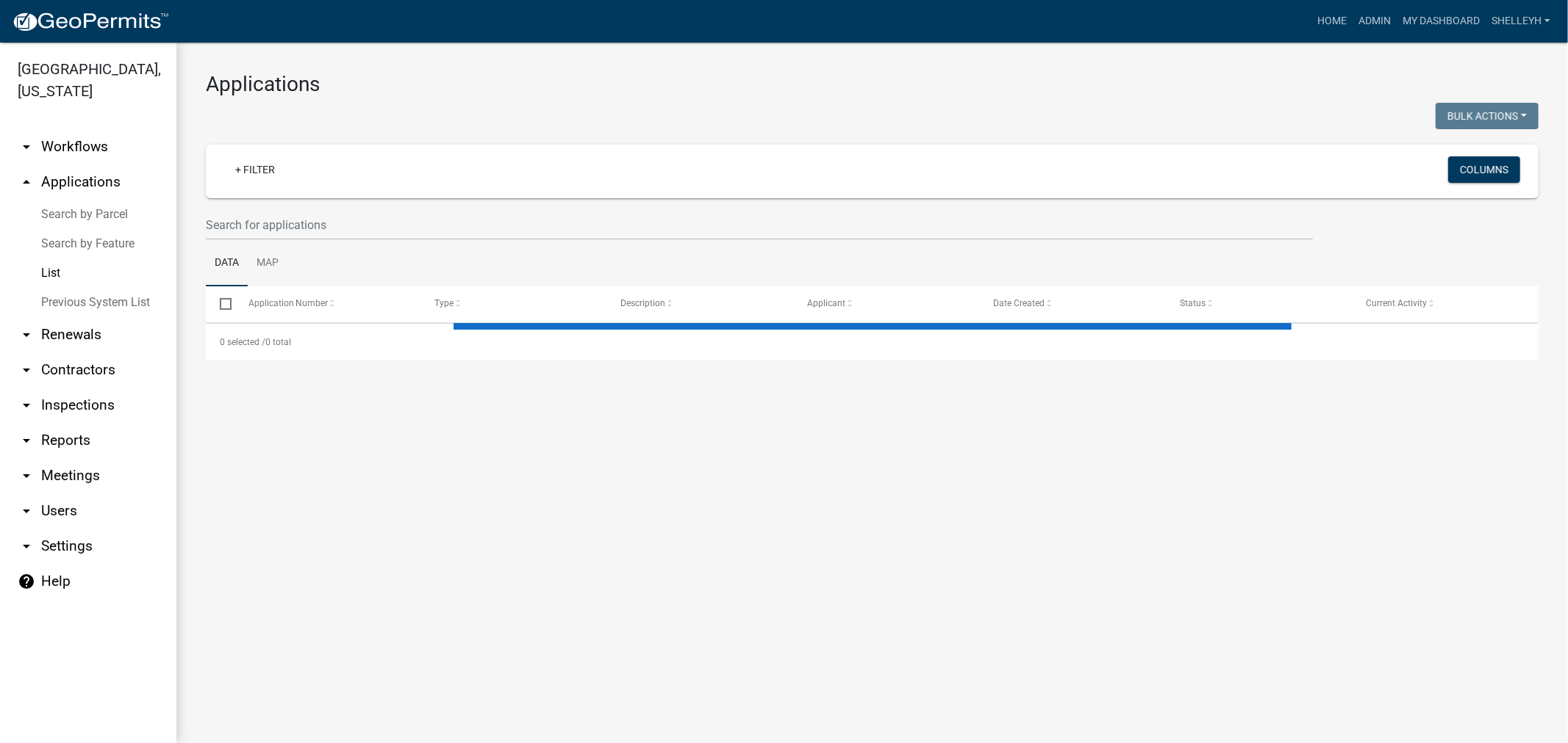
select select "1: 25"
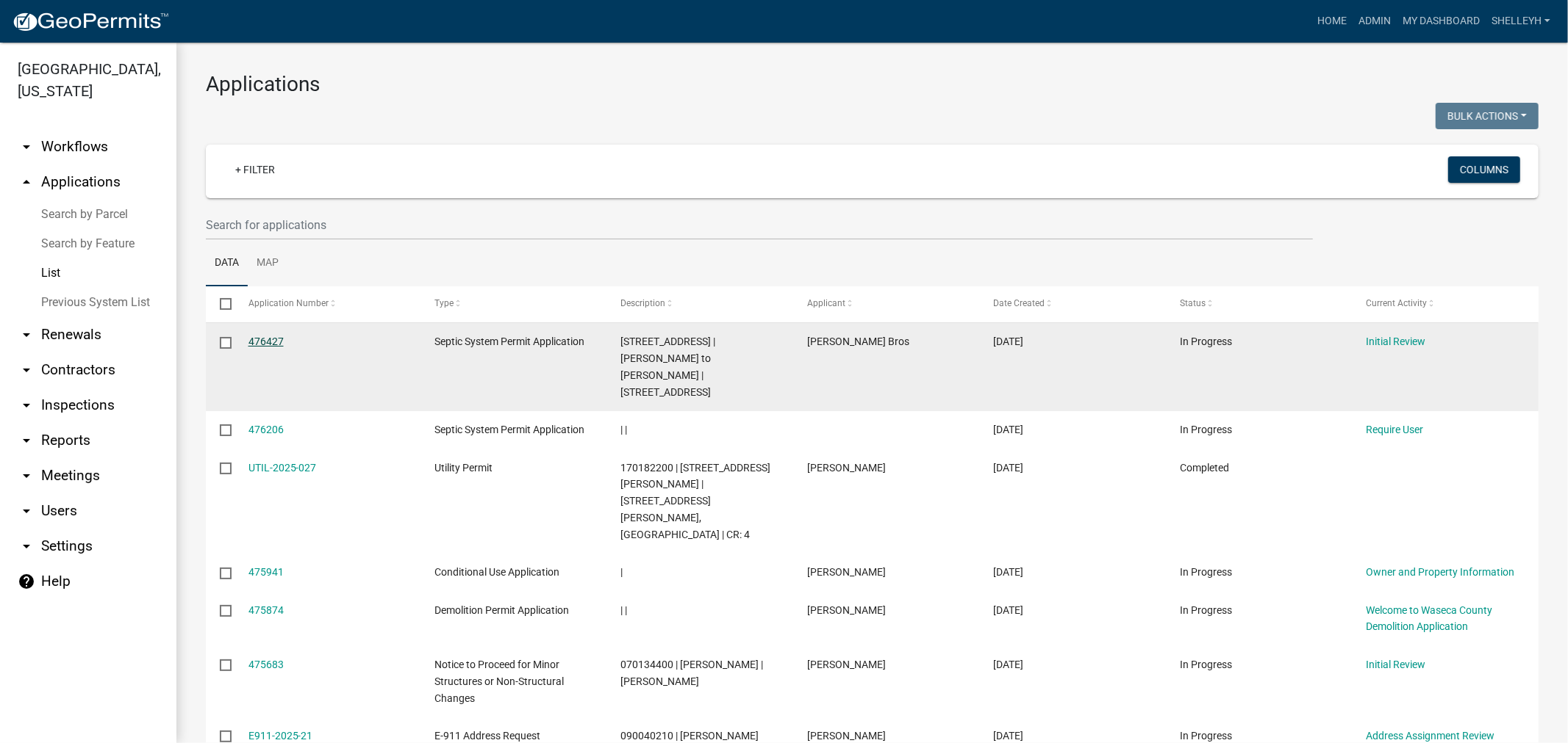
click at [274, 336] on link "476427" at bounding box center [266, 341] width 36 height 12
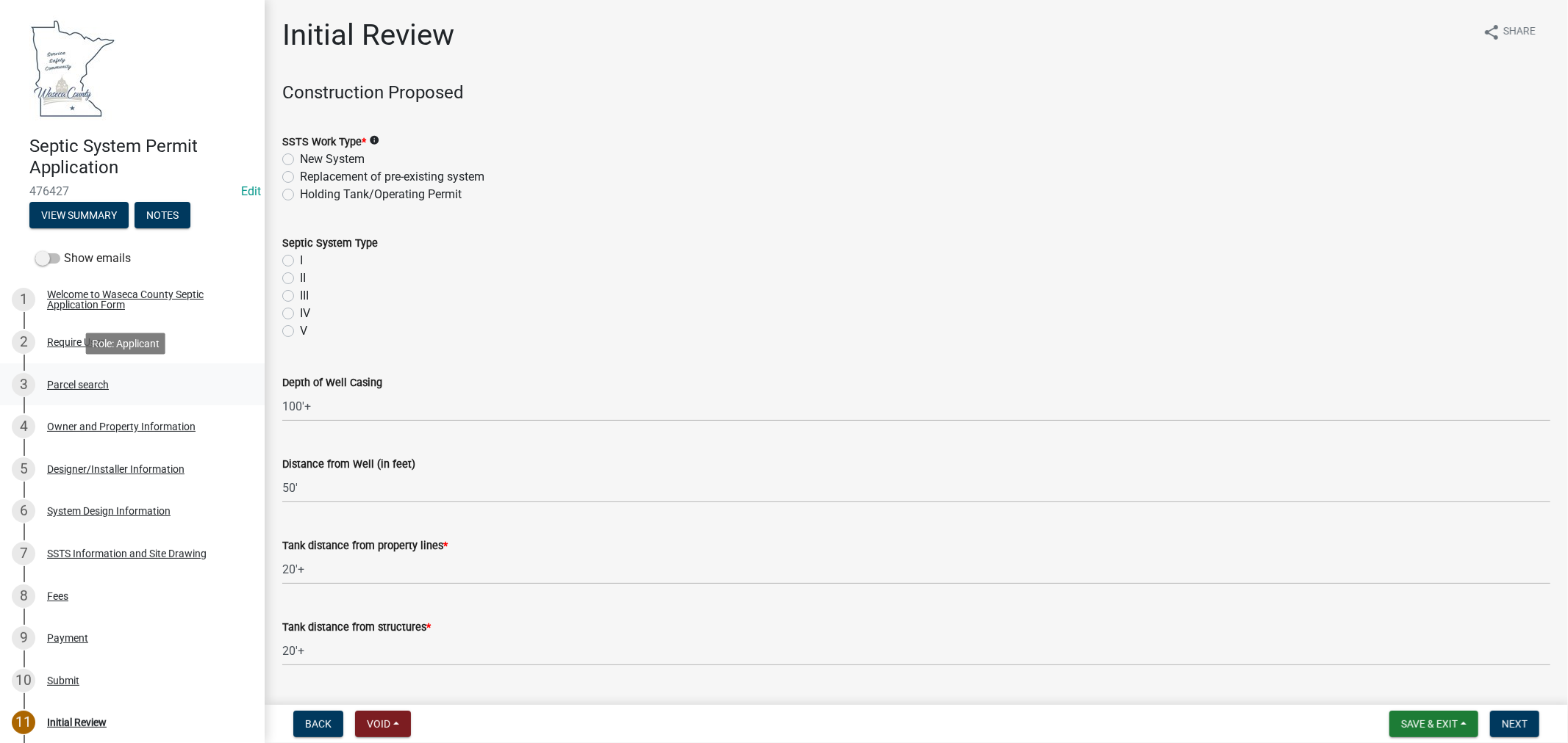
click at [60, 385] on div "Parcel search" at bounding box center [78, 385] width 62 height 11
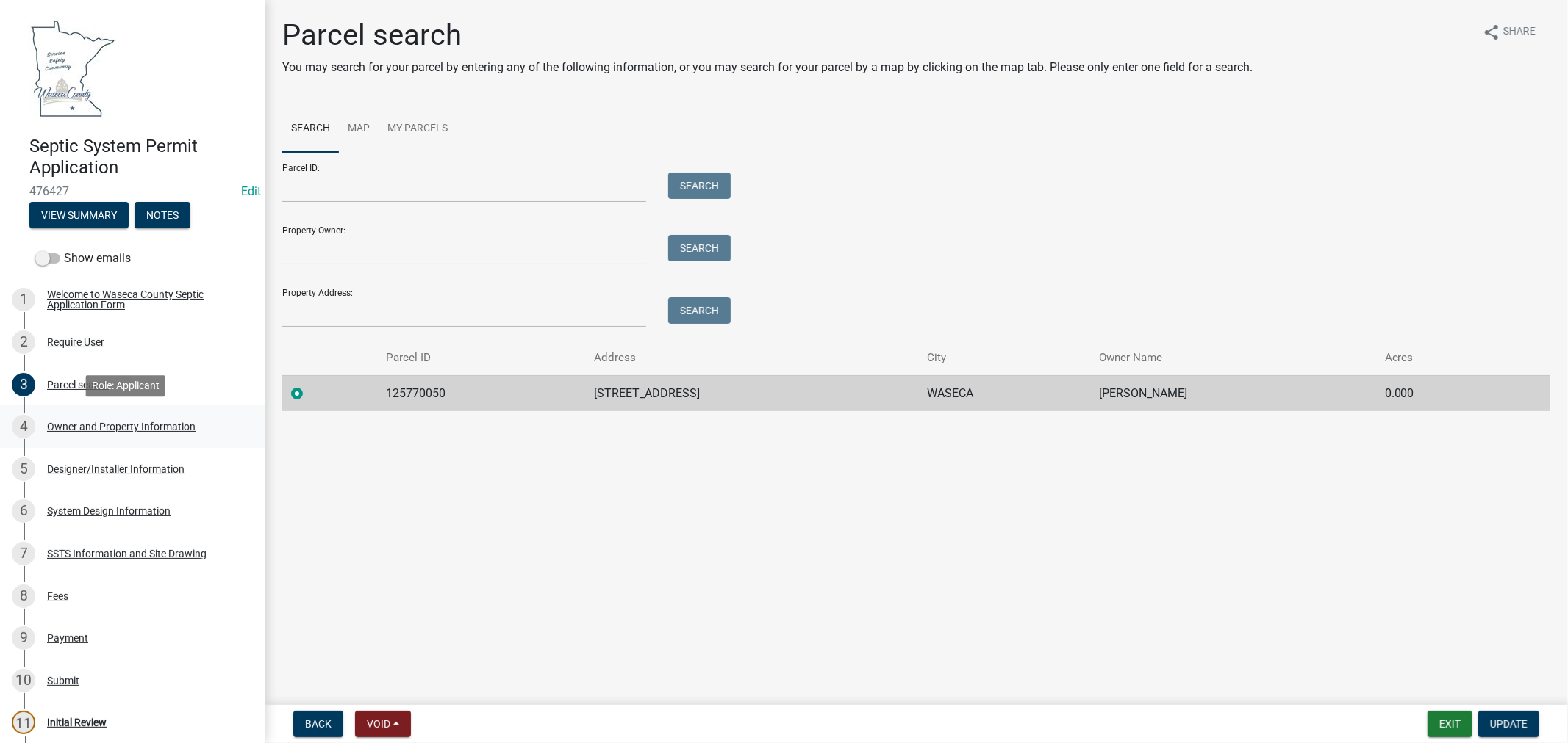
click at [79, 423] on div "Owner and Property Information" at bounding box center [121, 427] width 148 height 11
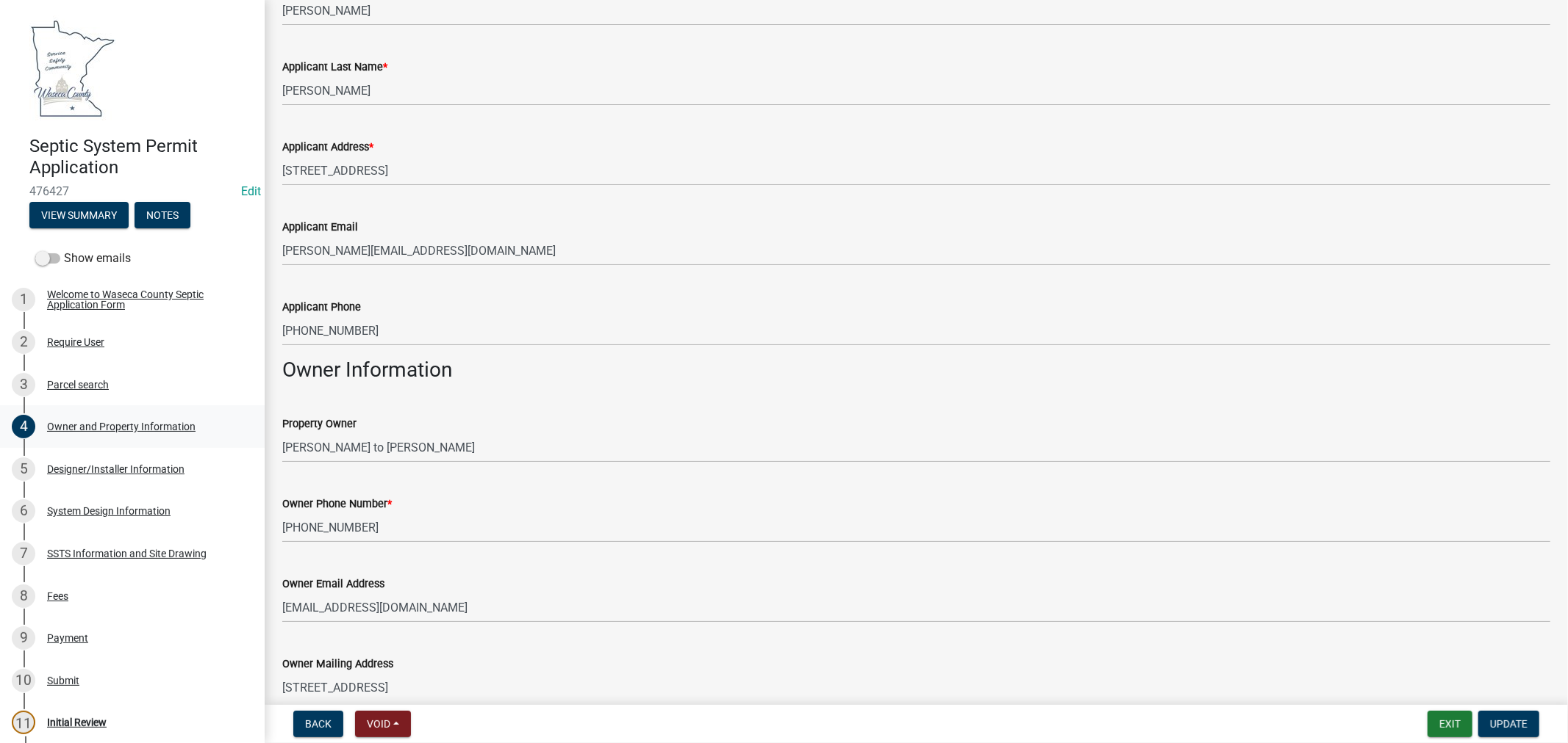
scroll to position [244, 0]
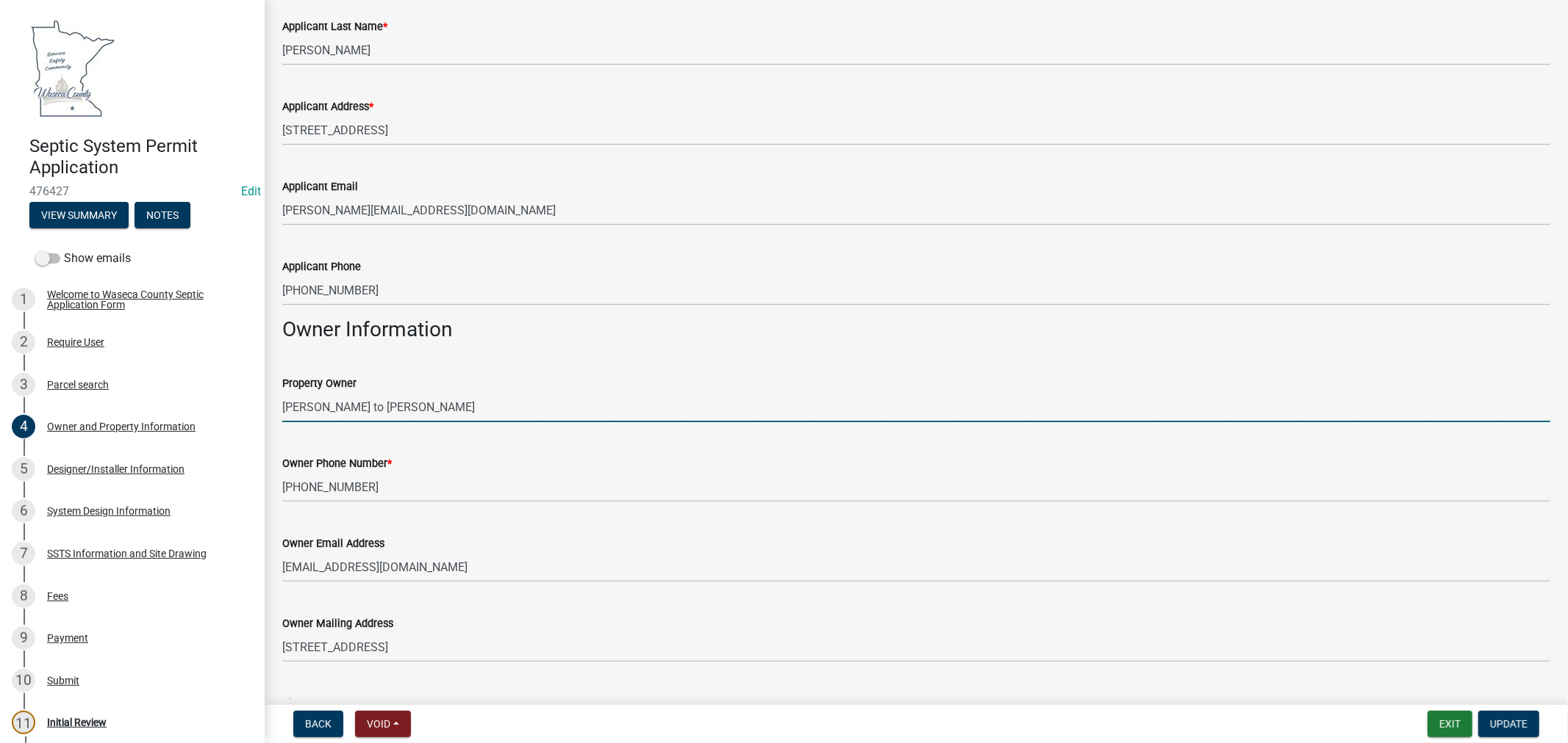
click at [421, 402] on input "[PERSON_NAME] to [PERSON_NAME]" at bounding box center [916, 408] width 1268 height 30
type input "[PERSON_NAME]"
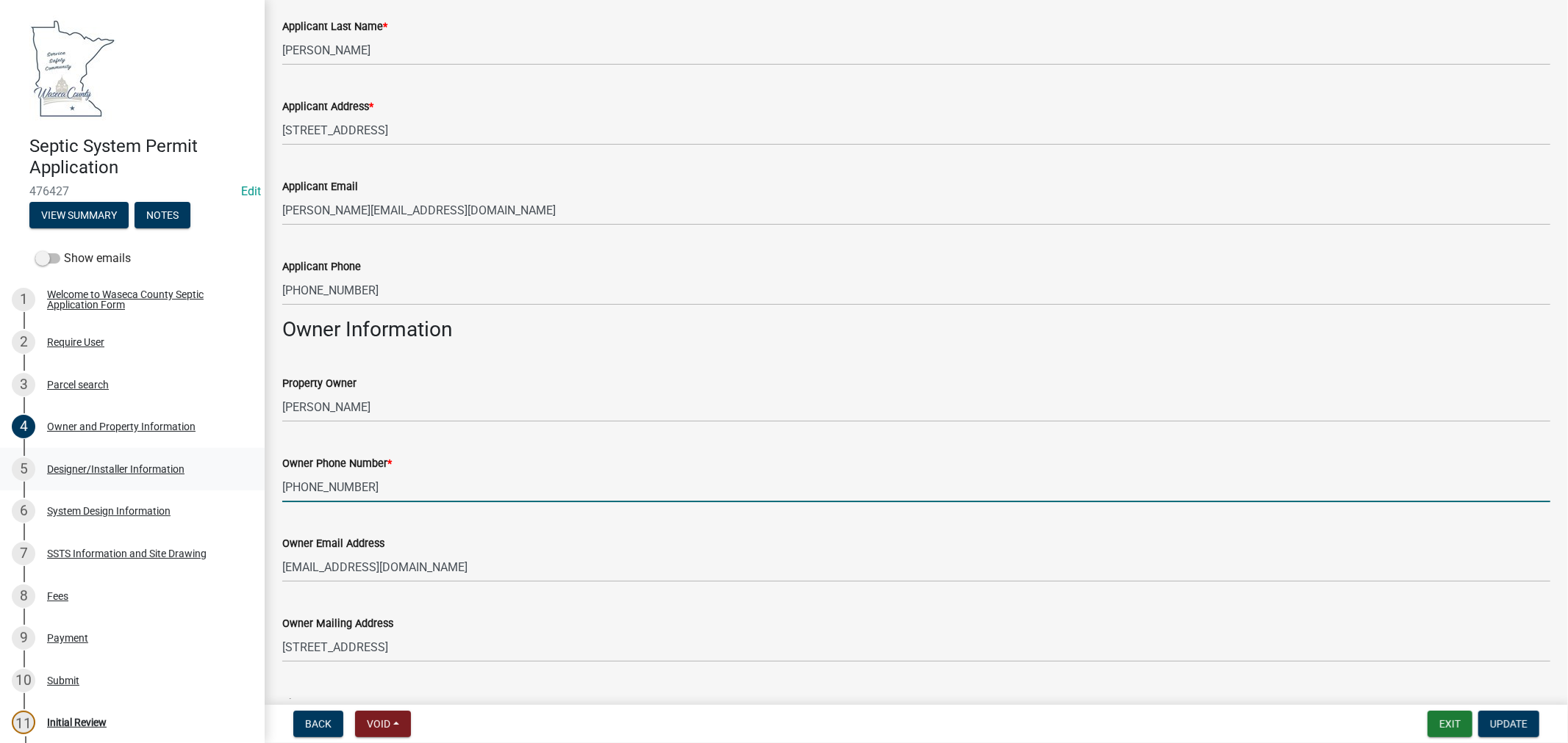
drag, startPoint x: 368, startPoint y: 488, endPoint x: 252, endPoint y: 489, distance: 116.0
click at [252, 489] on div "Septic System Permit Application 476427 Edit View Summary Notes Show emails 1 W…" at bounding box center [784, 371] width 1568 height 743
type input "[PHONE_NUMBER]"
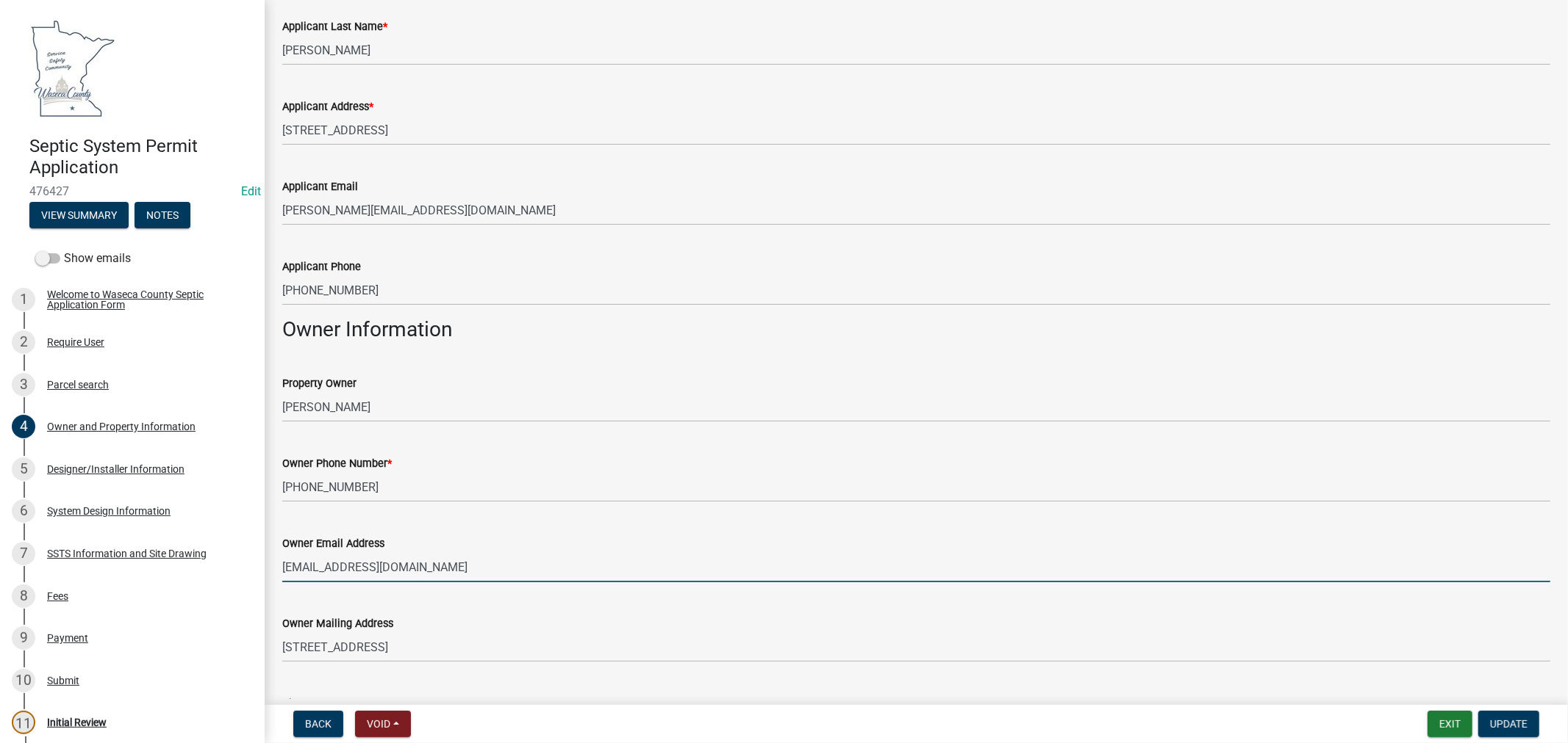
drag, startPoint x: 419, startPoint y: 572, endPoint x: 400, endPoint y: 564, distance: 20.6
click at [419, 572] on input "[EMAIL_ADDRESS][DOMAIN_NAME]" at bounding box center [916, 567] width 1268 height 30
drag, startPoint x: 411, startPoint y: 564, endPoint x: 300, endPoint y: 570, distance: 111.2
click at [275, 576] on div "Owner Email Address [EMAIL_ADDRESS][DOMAIN_NAME]" at bounding box center [916, 548] width 1290 height 69
paste input "[PERSON_NAME].[PERSON_NAME]"
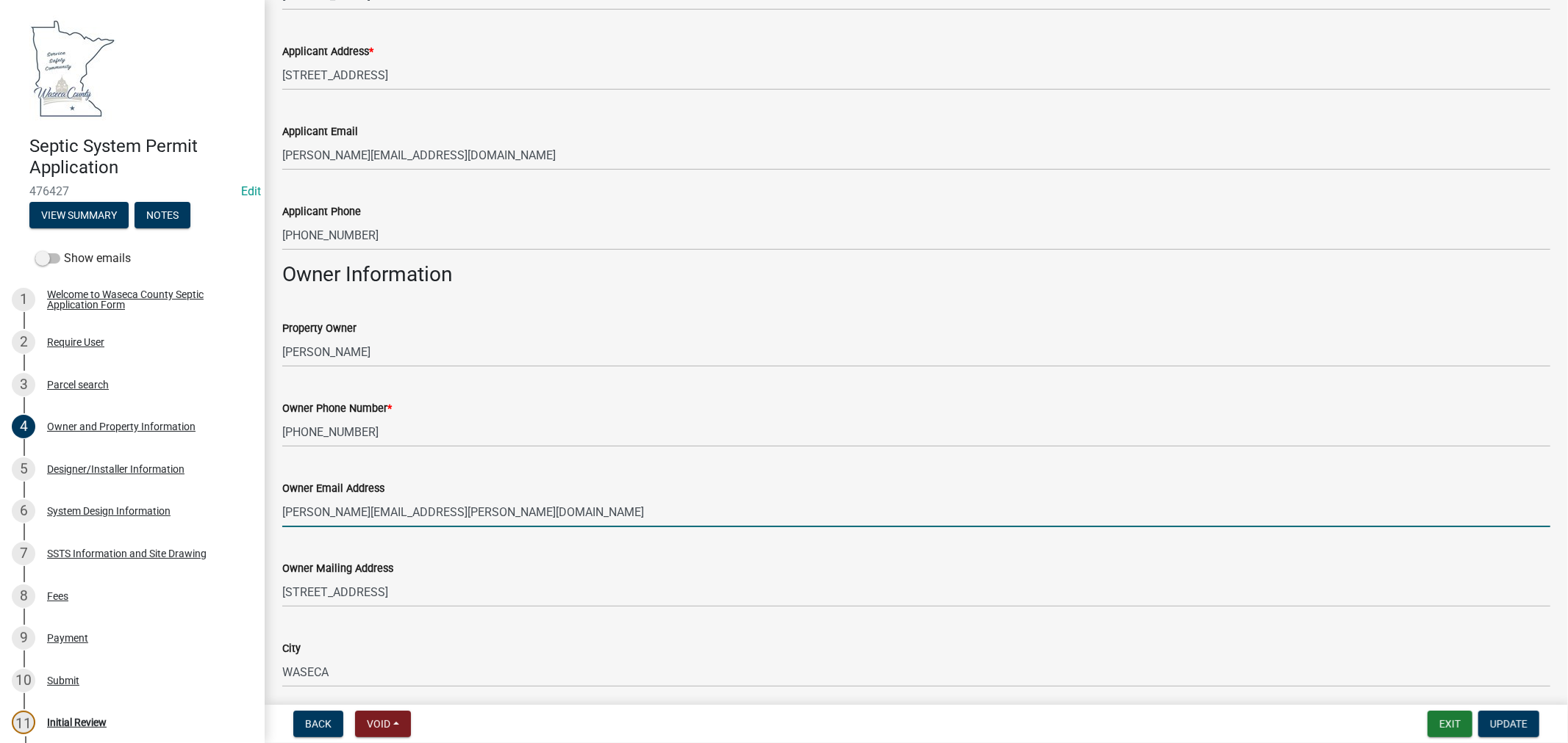
scroll to position [326, 0]
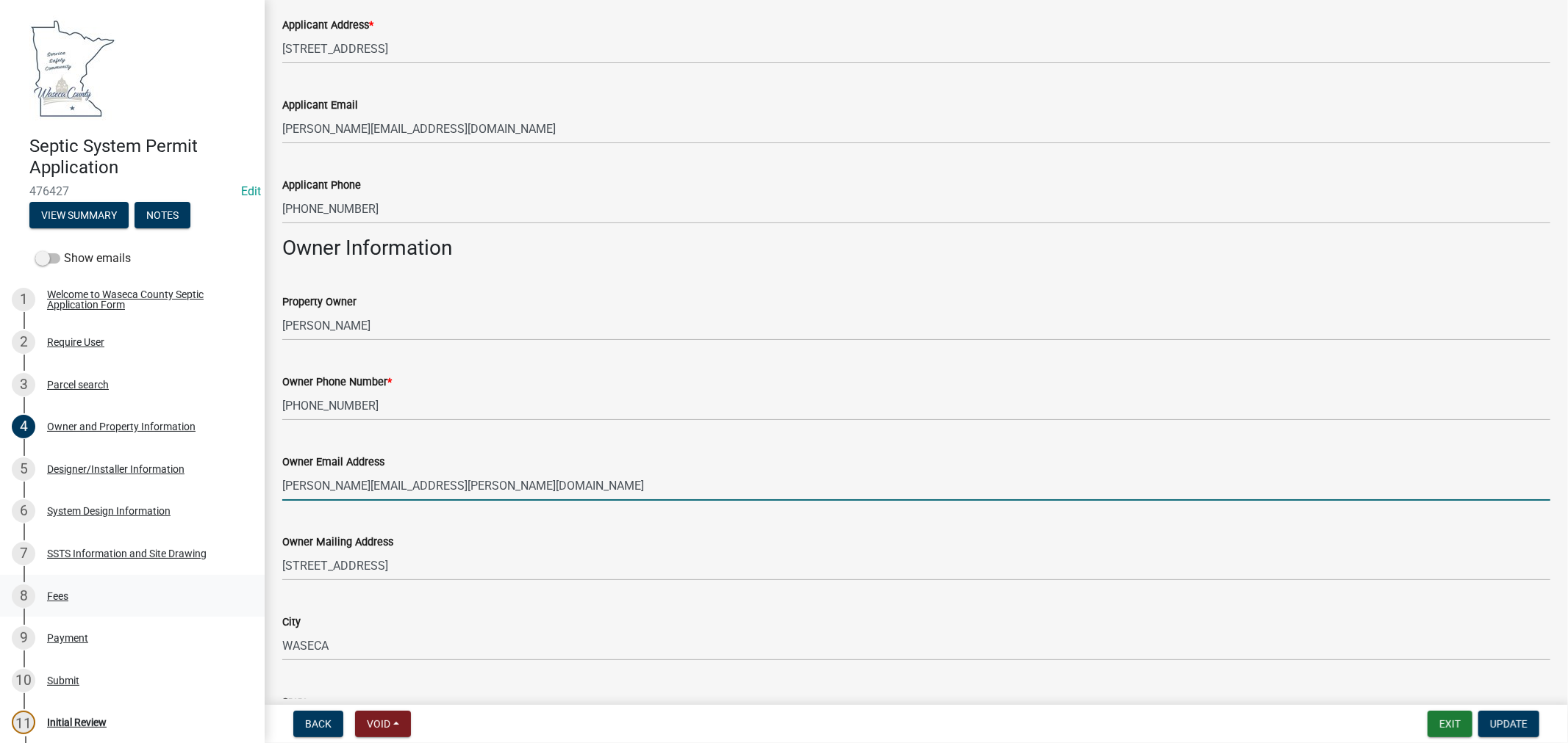
type input "[PERSON_NAME][EMAIL_ADDRESS][PERSON_NAME][DOMAIN_NAME]"
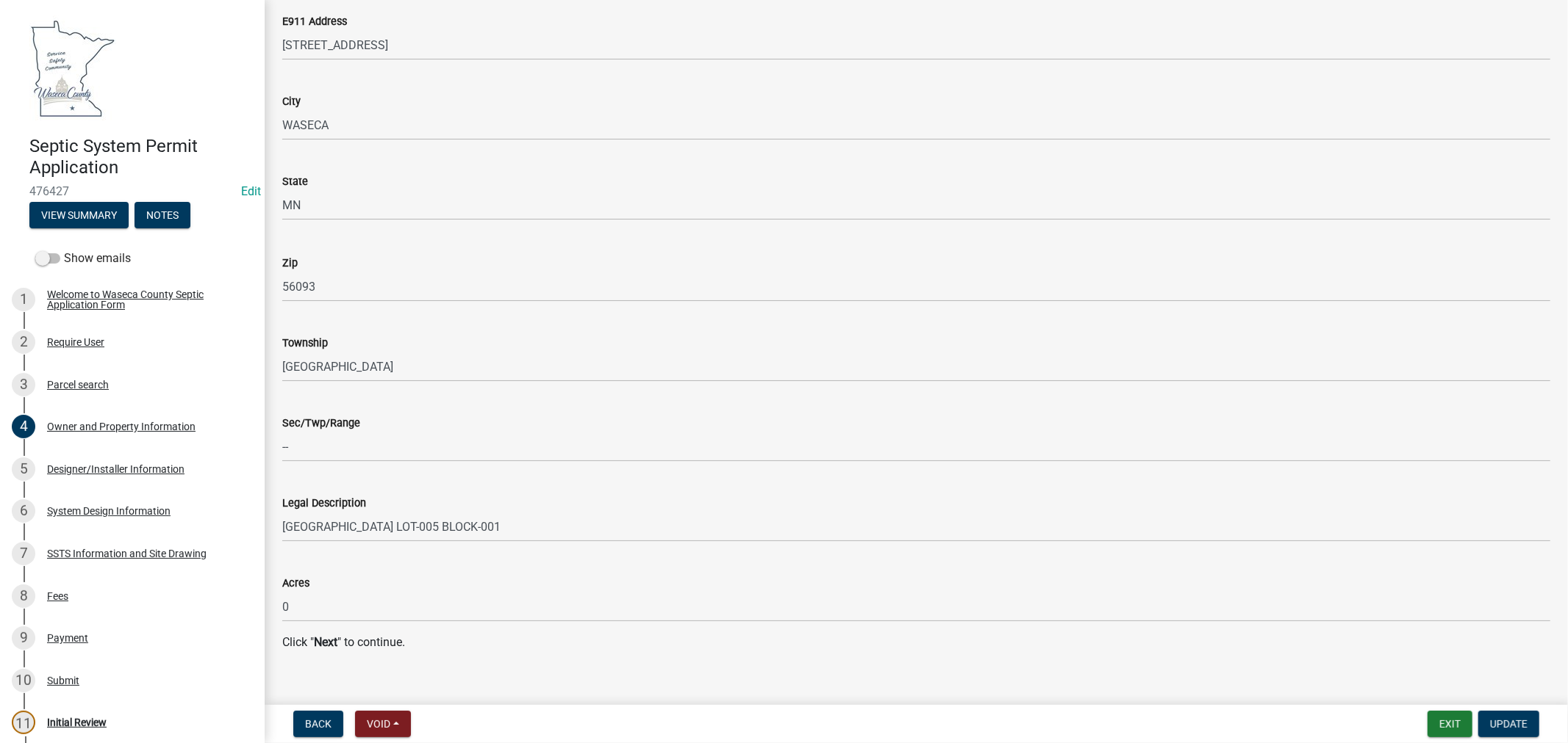
scroll to position [1387, 0]
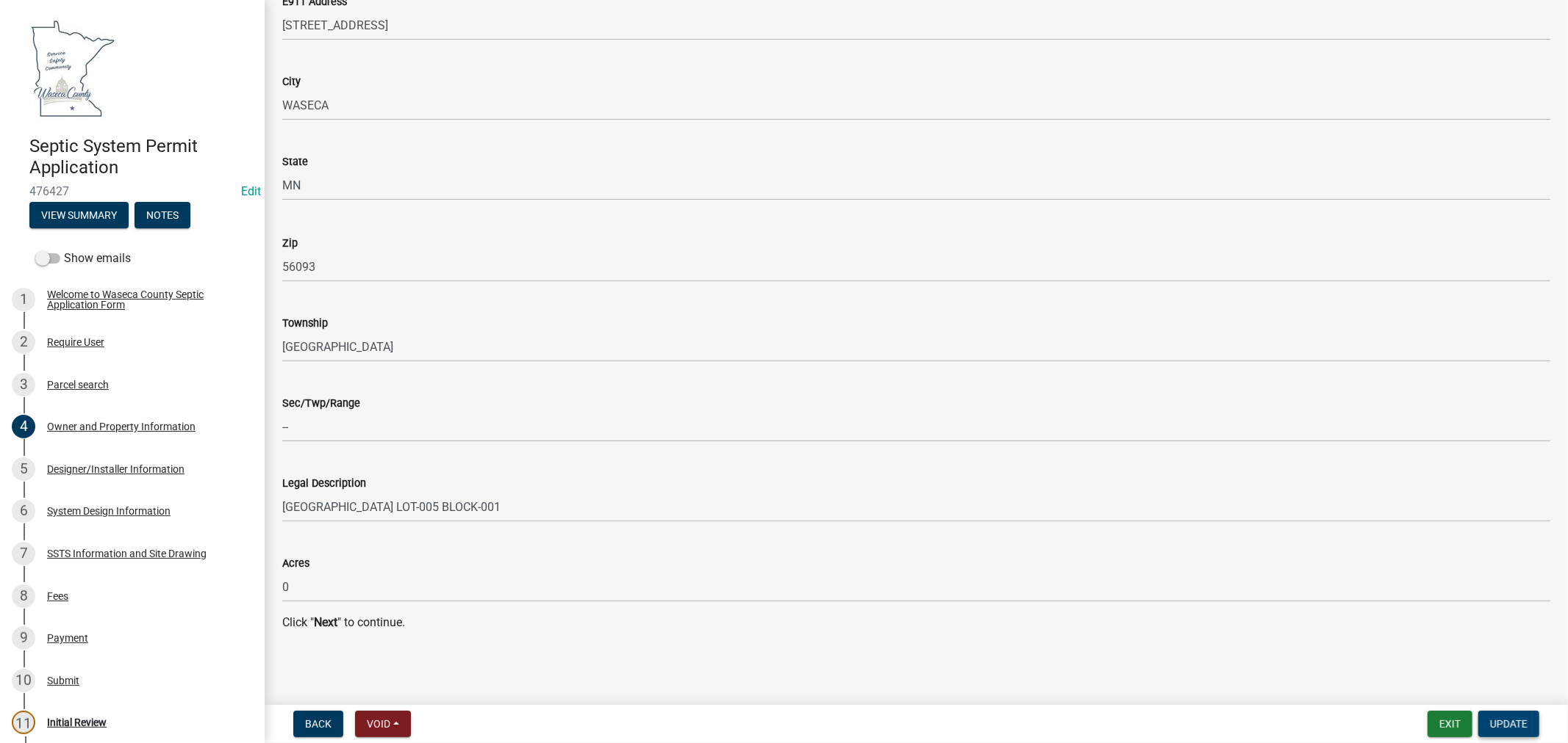
click at [1501, 727] on span "Update" at bounding box center [1508, 723] width 37 height 12
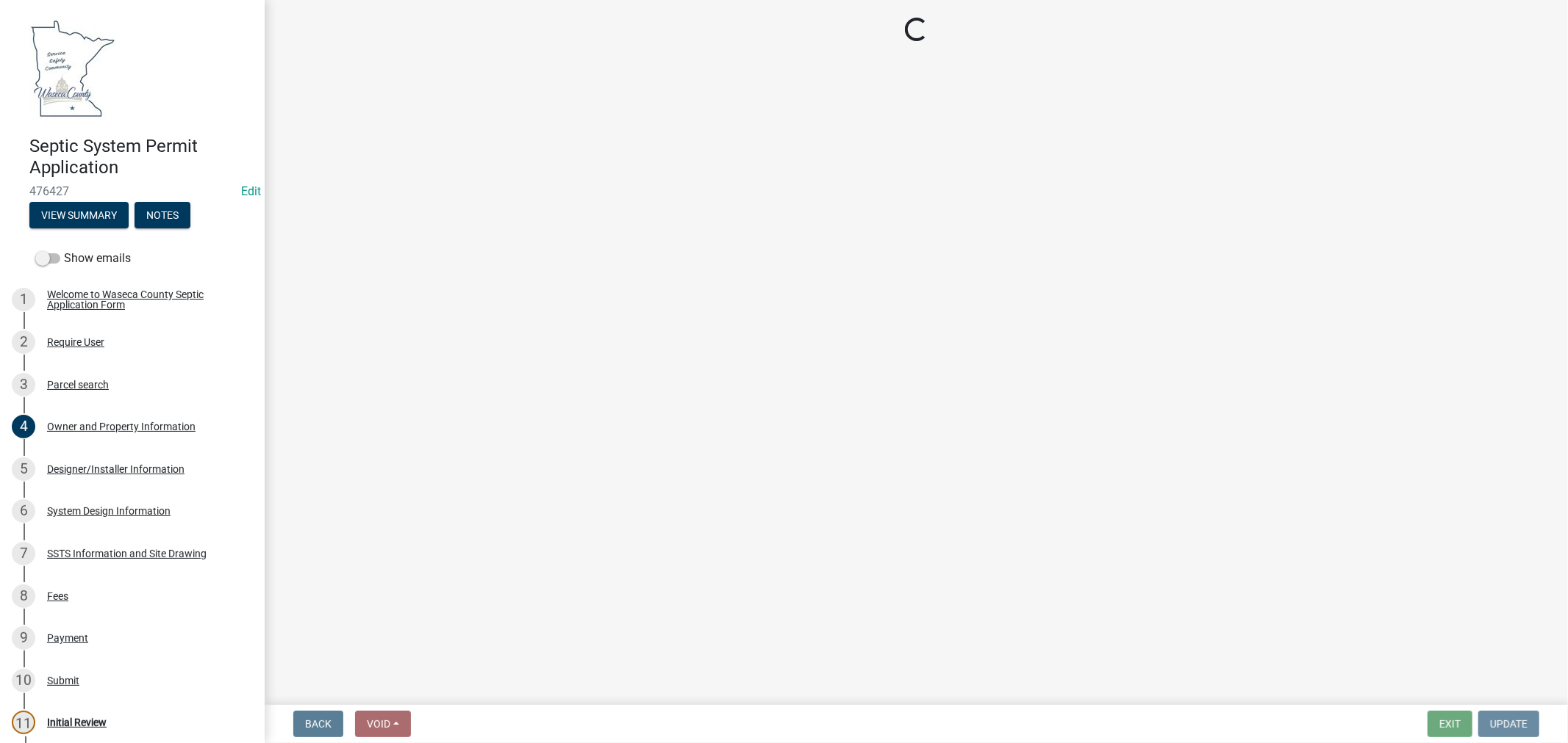
scroll to position [0, 0]
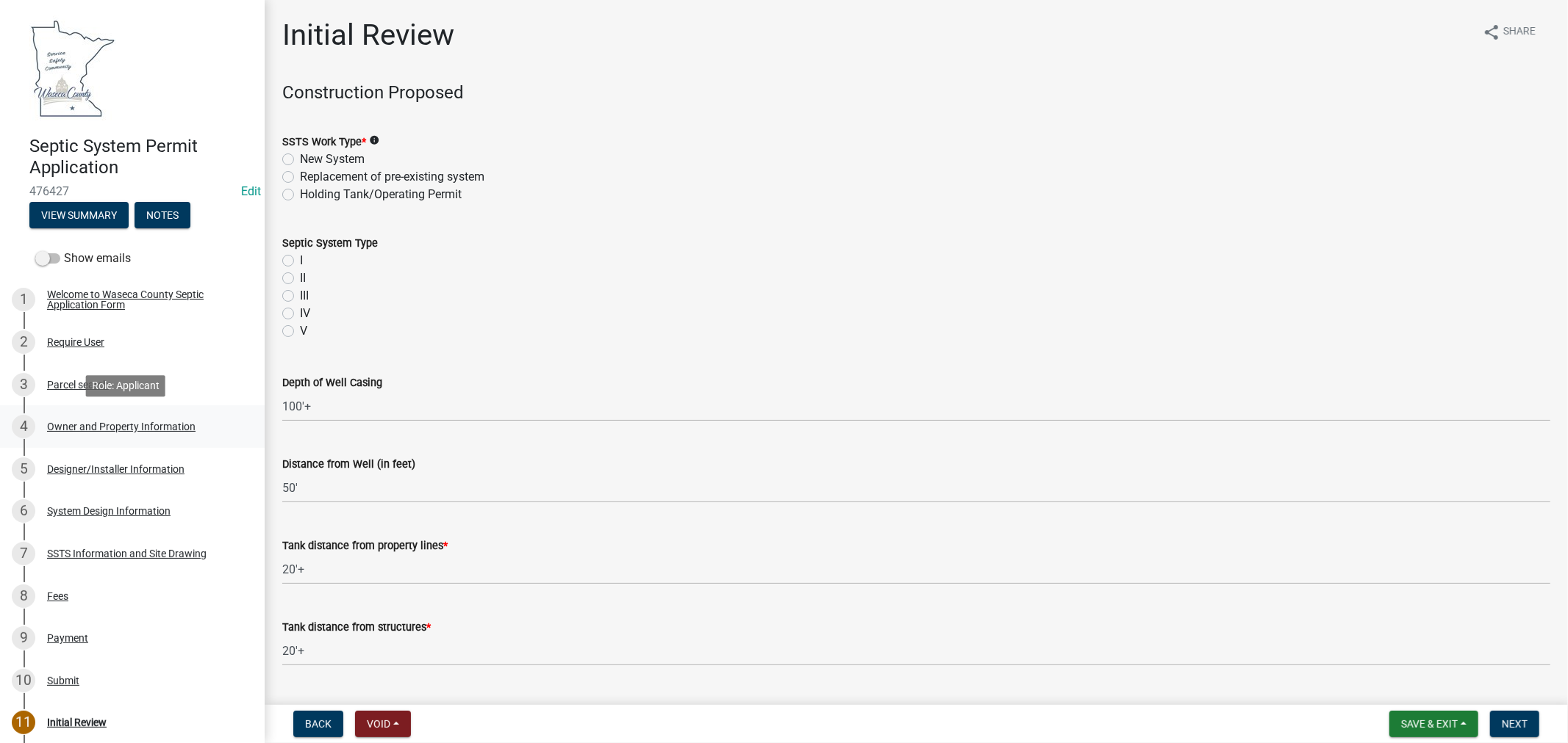
click at [116, 422] on div "Owner and Property Information" at bounding box center [121, 427] width 148 height 11
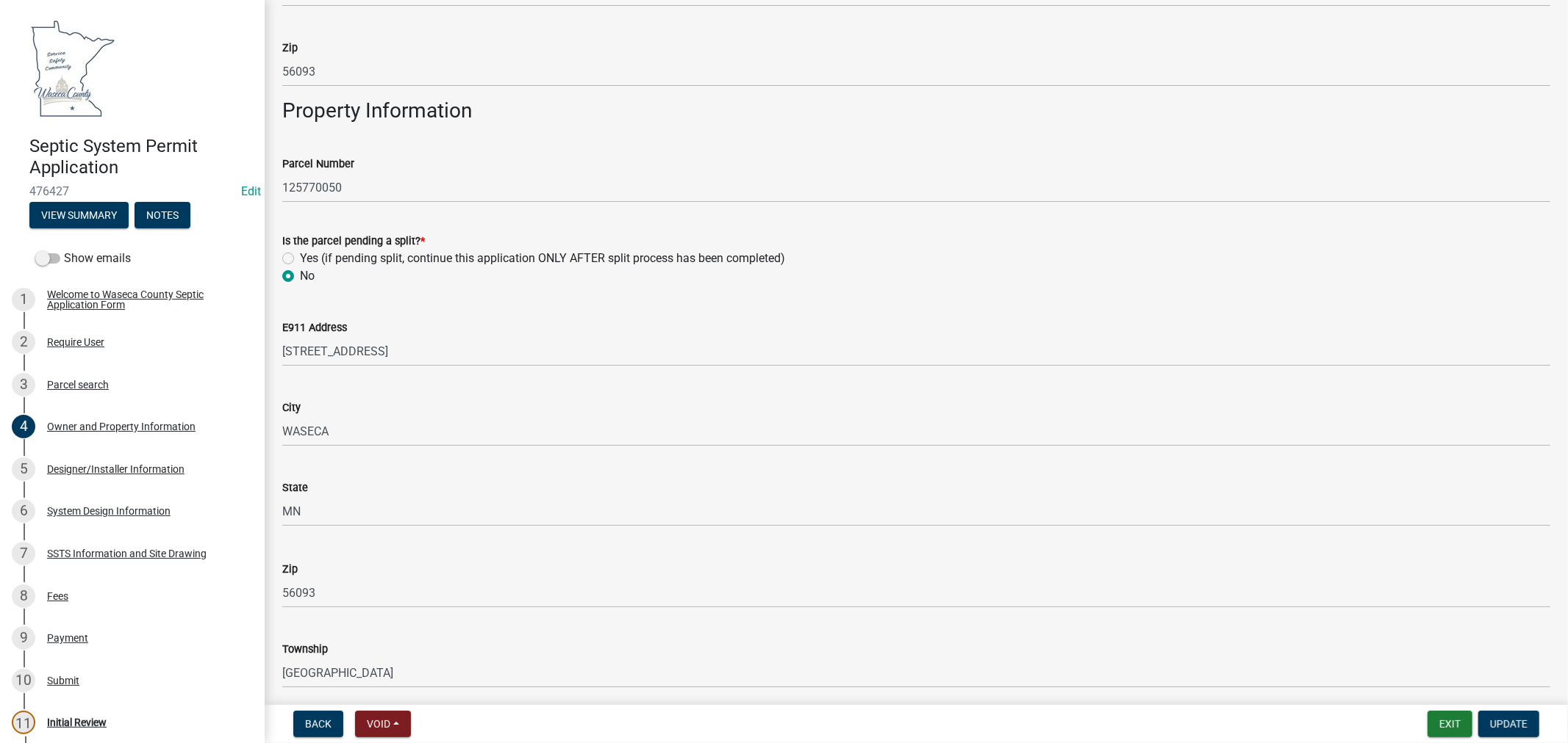
scroll to position [1305, 0]
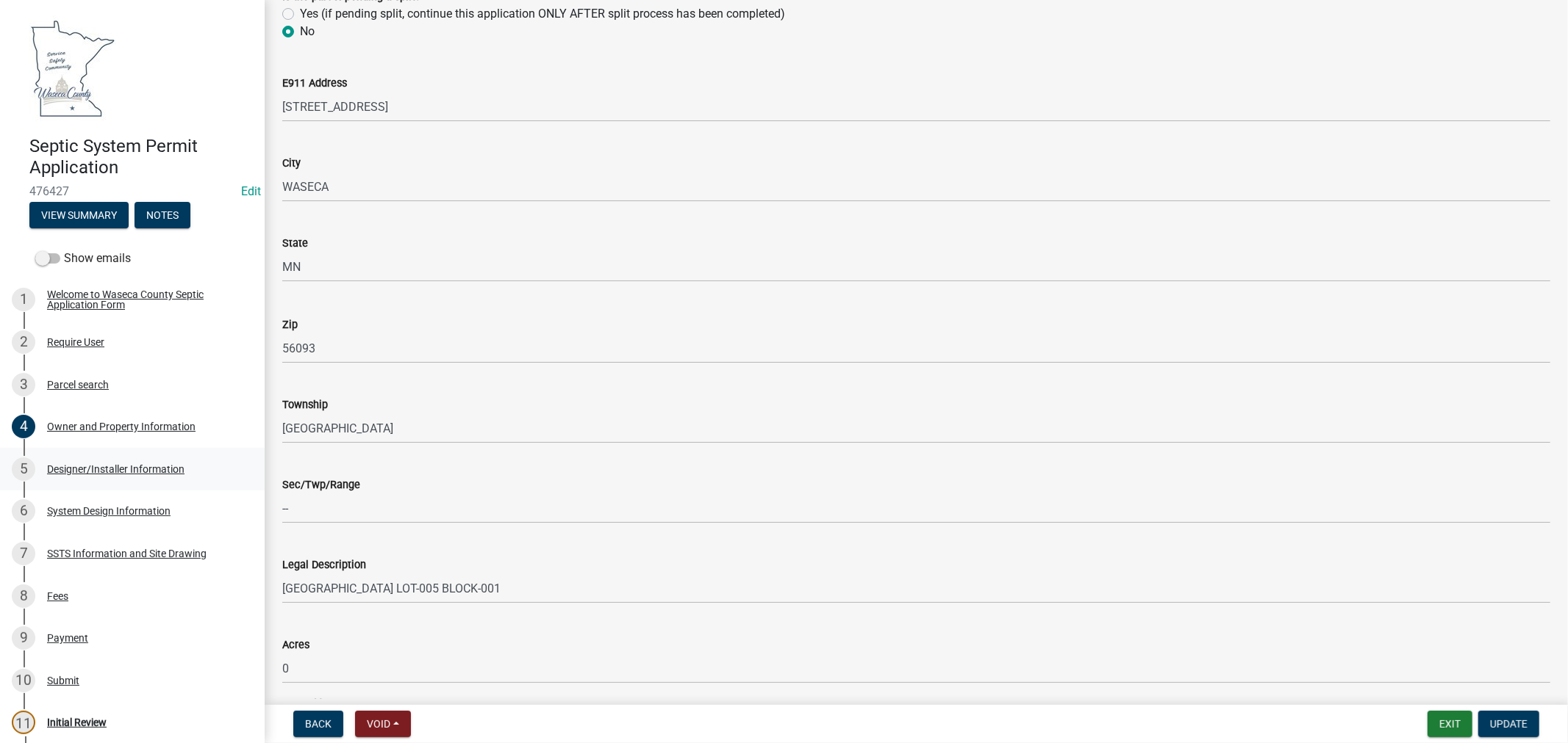
click at [84, 468] on div "Designer/Installer Information" at bounding box center [116, 469] width 137 height 11
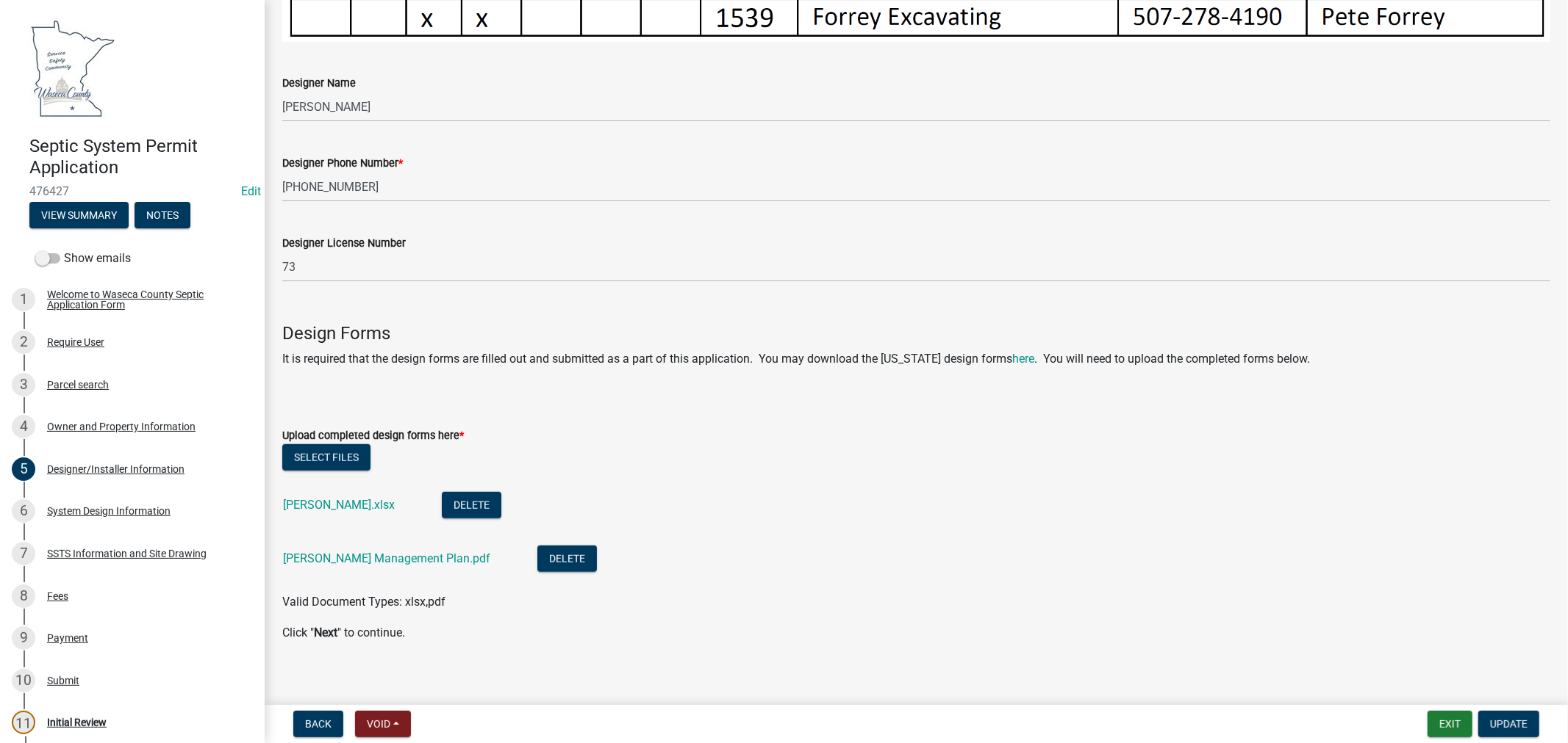
scroll to position [913, 0]
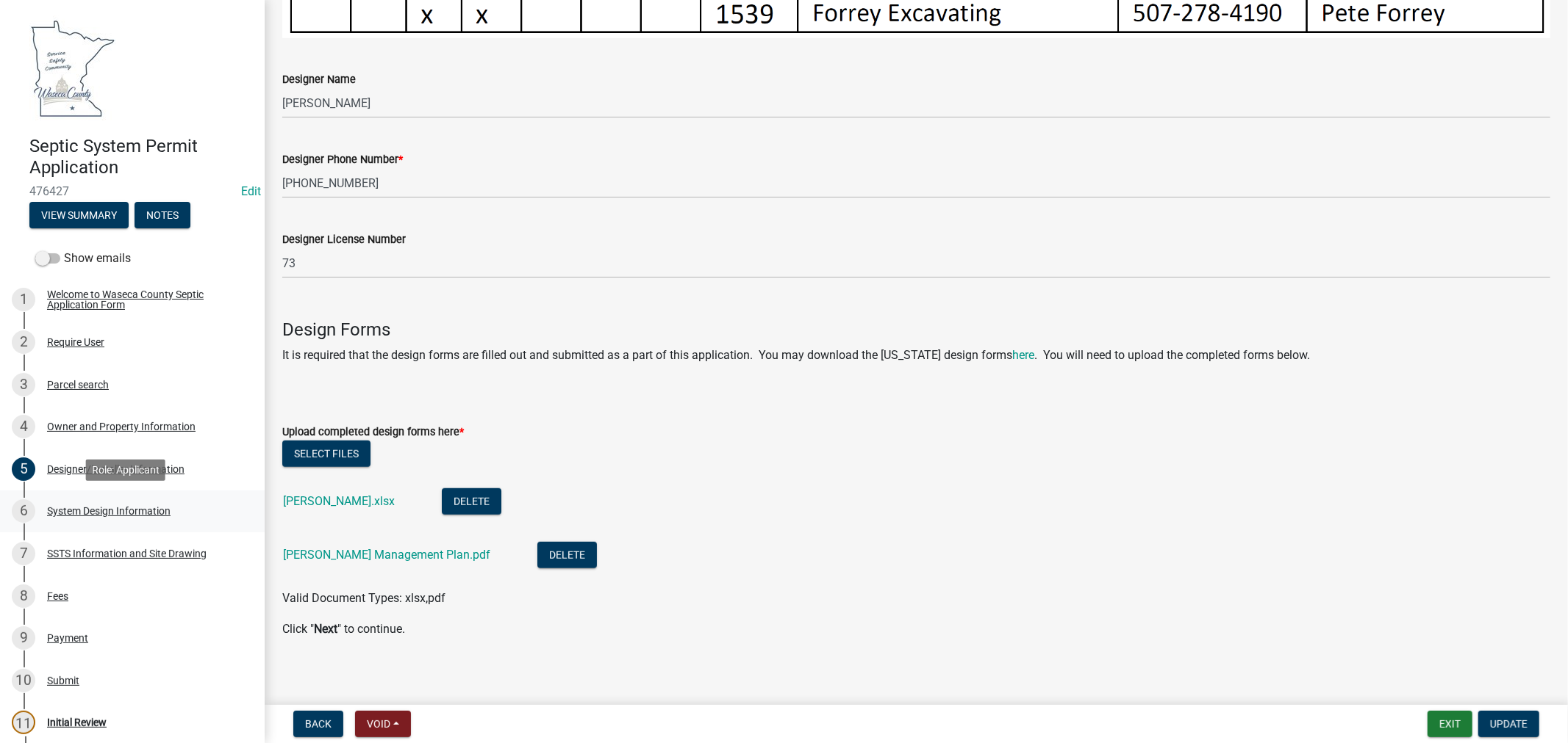
click at [96, 510] on div "System Design Information" at bounding box center [109, 511] width 123 height 11
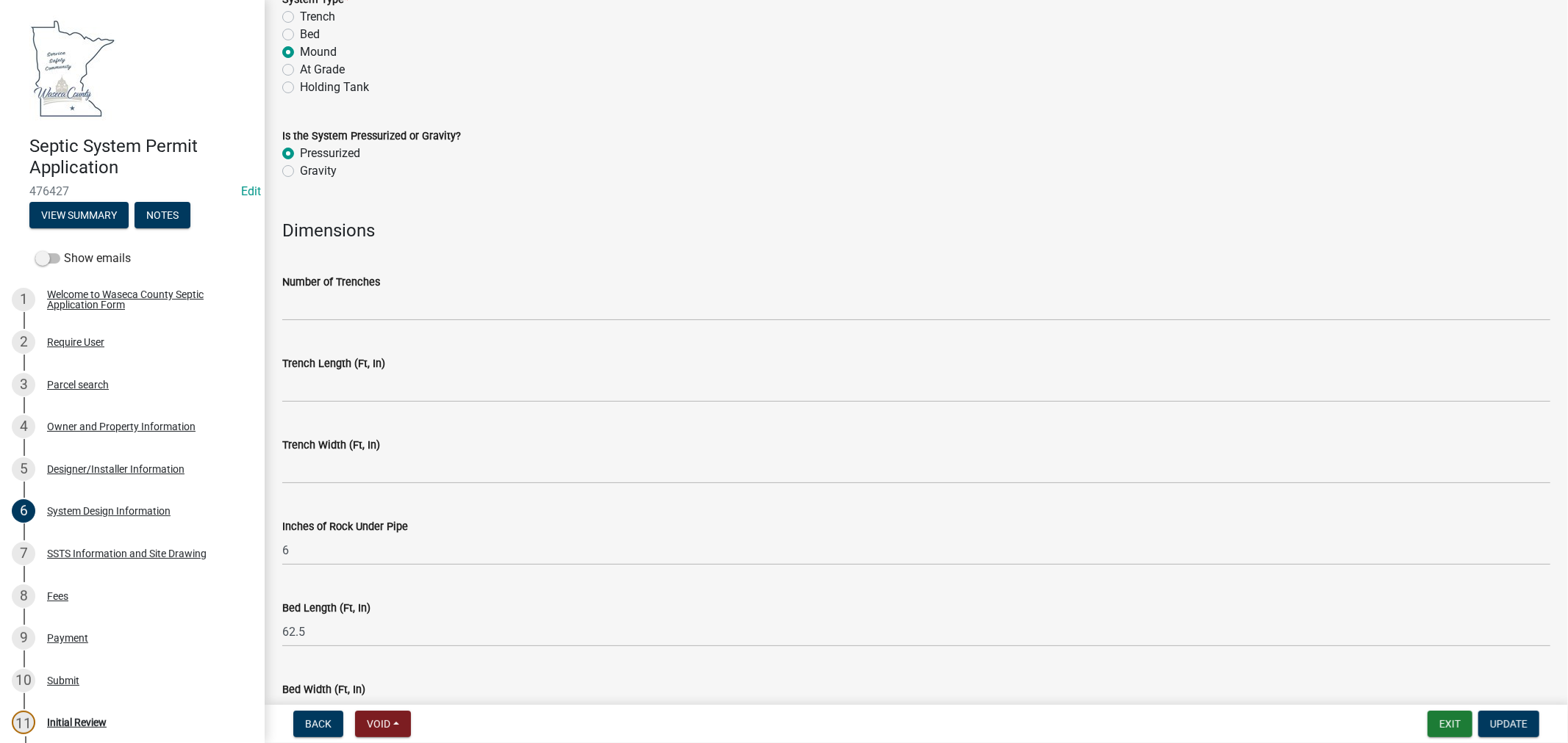
scroll to position [2902, 0]
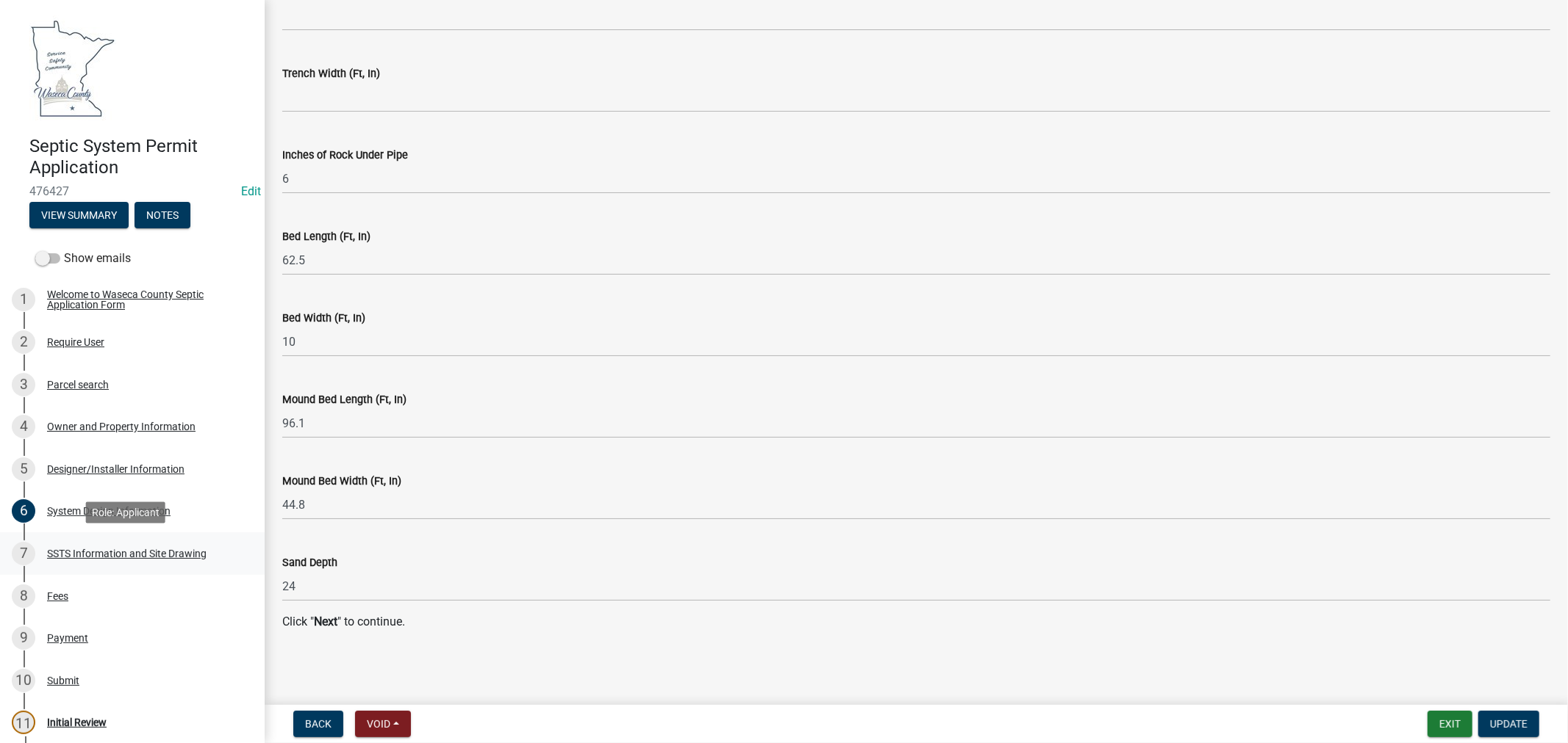
click at [139, 556] on div "SSTS Information and Site Drawing" at bounding box center [127, 554] width 160 height 11
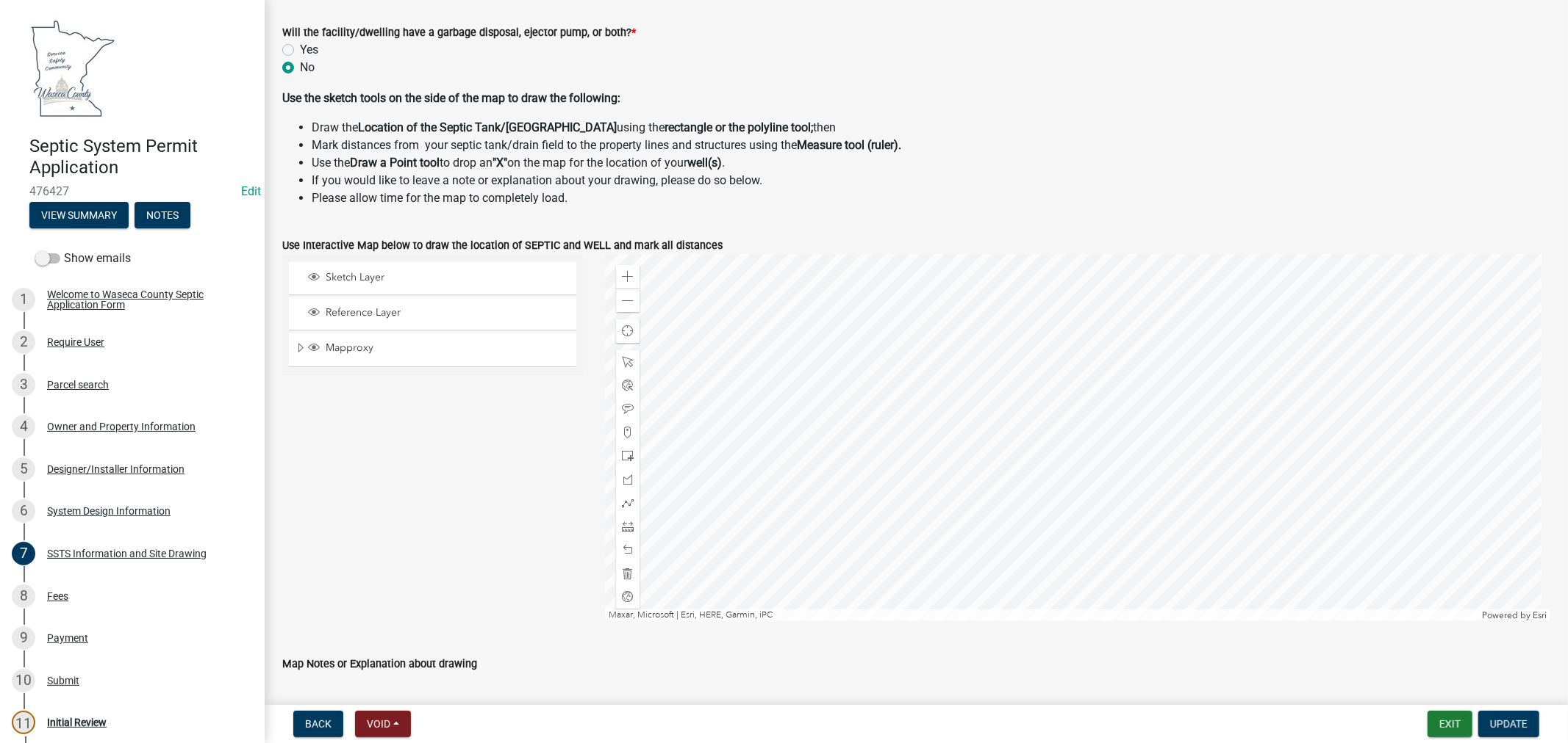
scroll to position [724, 0]
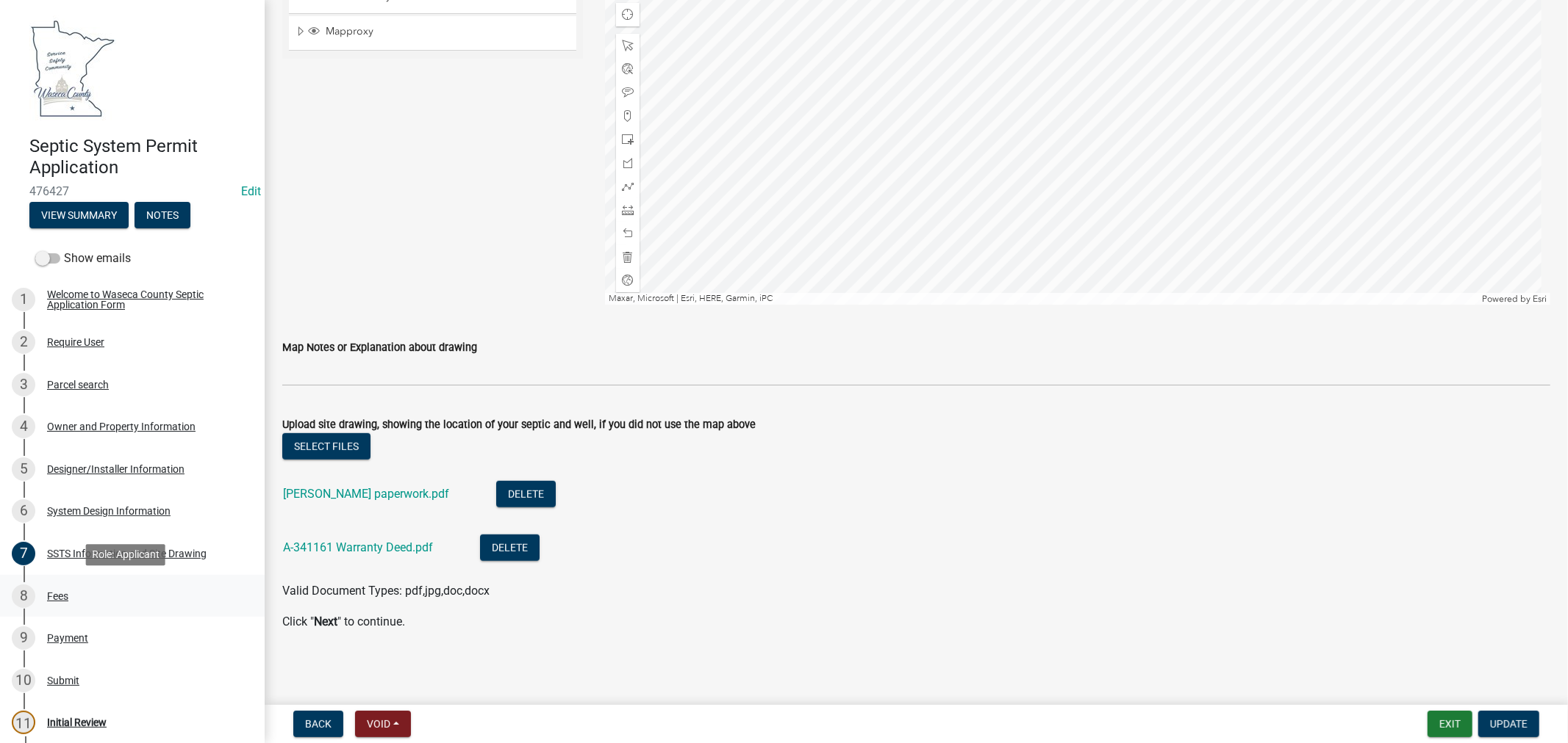
click at [59, 597] on div "Fees" at bounding box center [58, 597] width 21 height 11
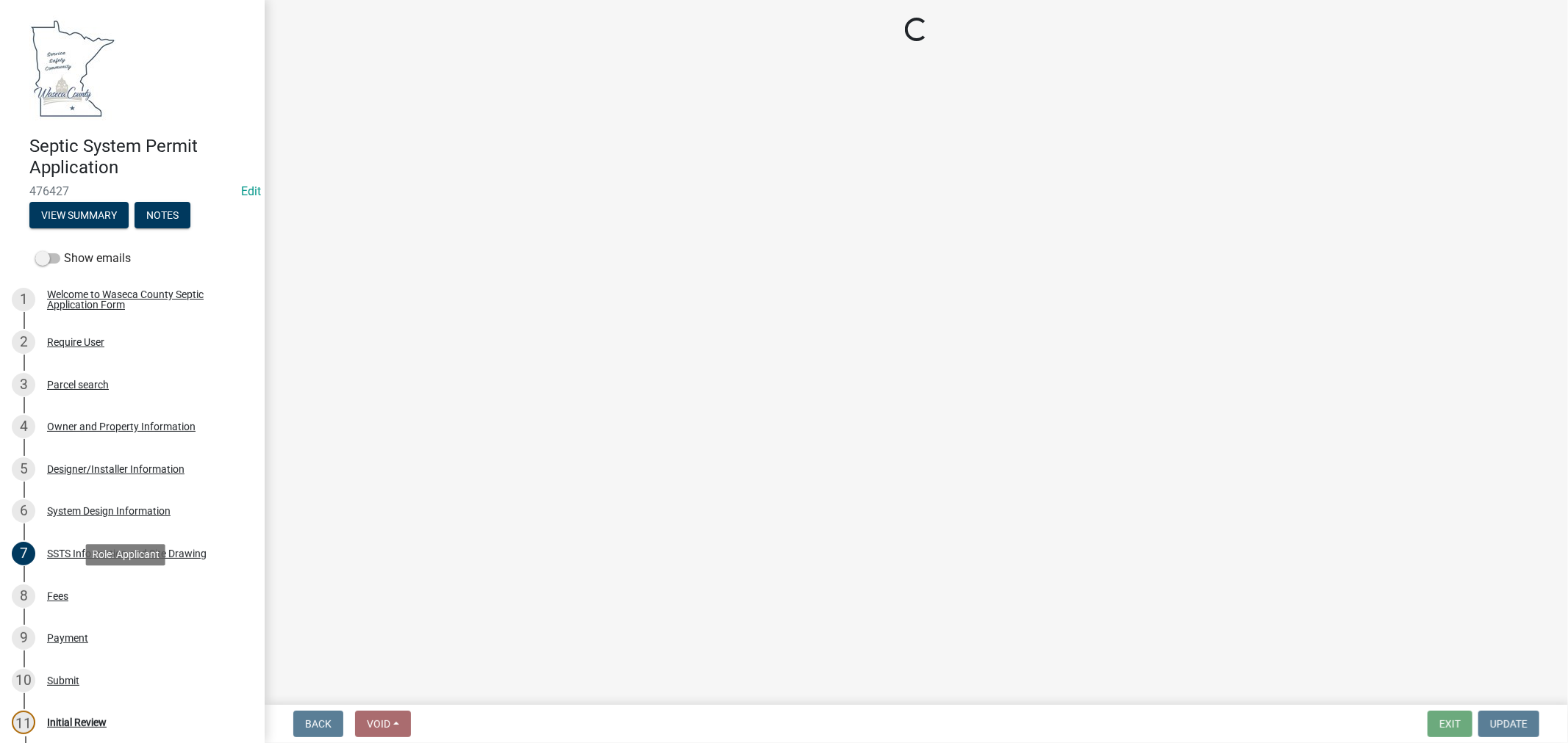
scroll to position [0, 0]
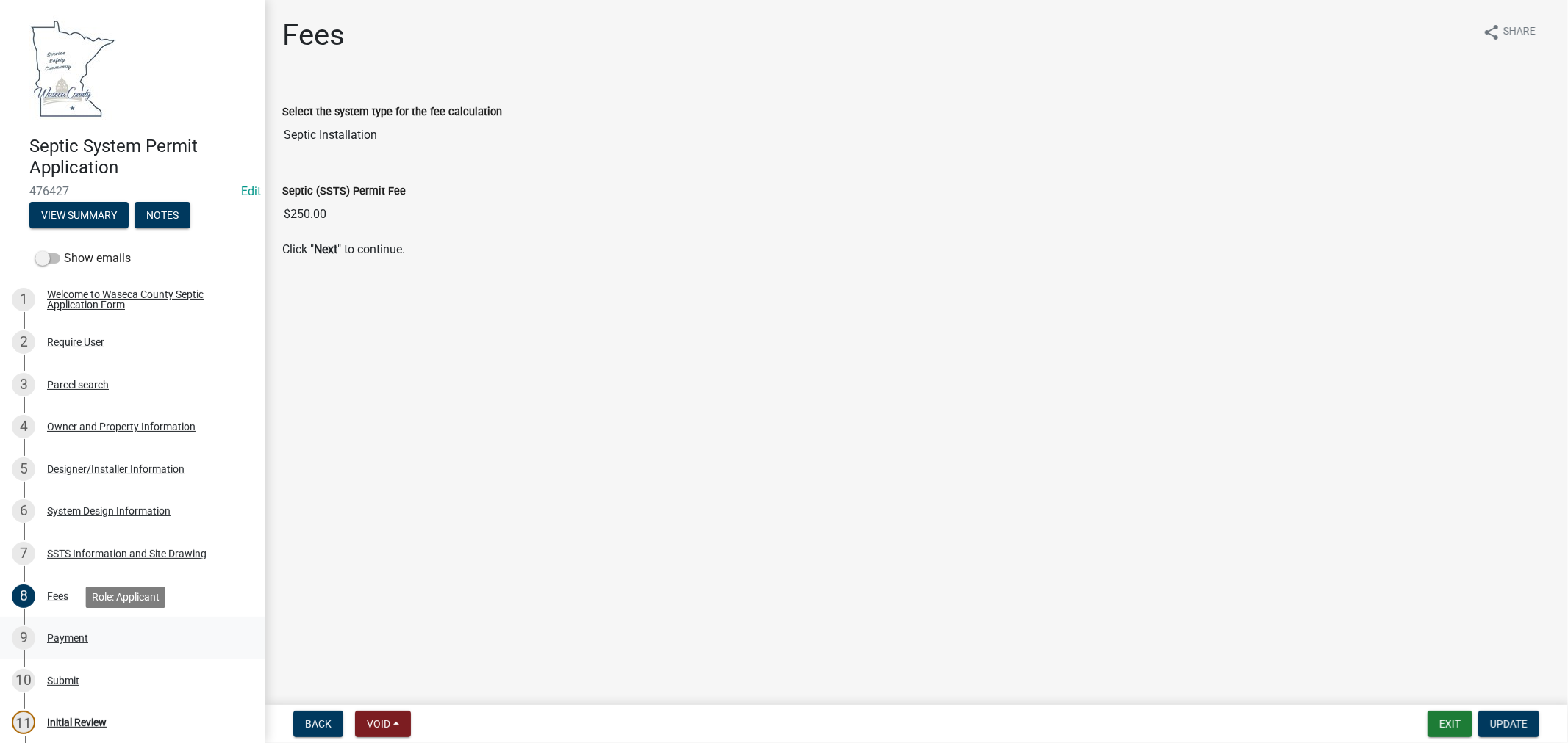
click at [56, 640] on div "Payment" at bounding box center [68, 639] width 41 height 11
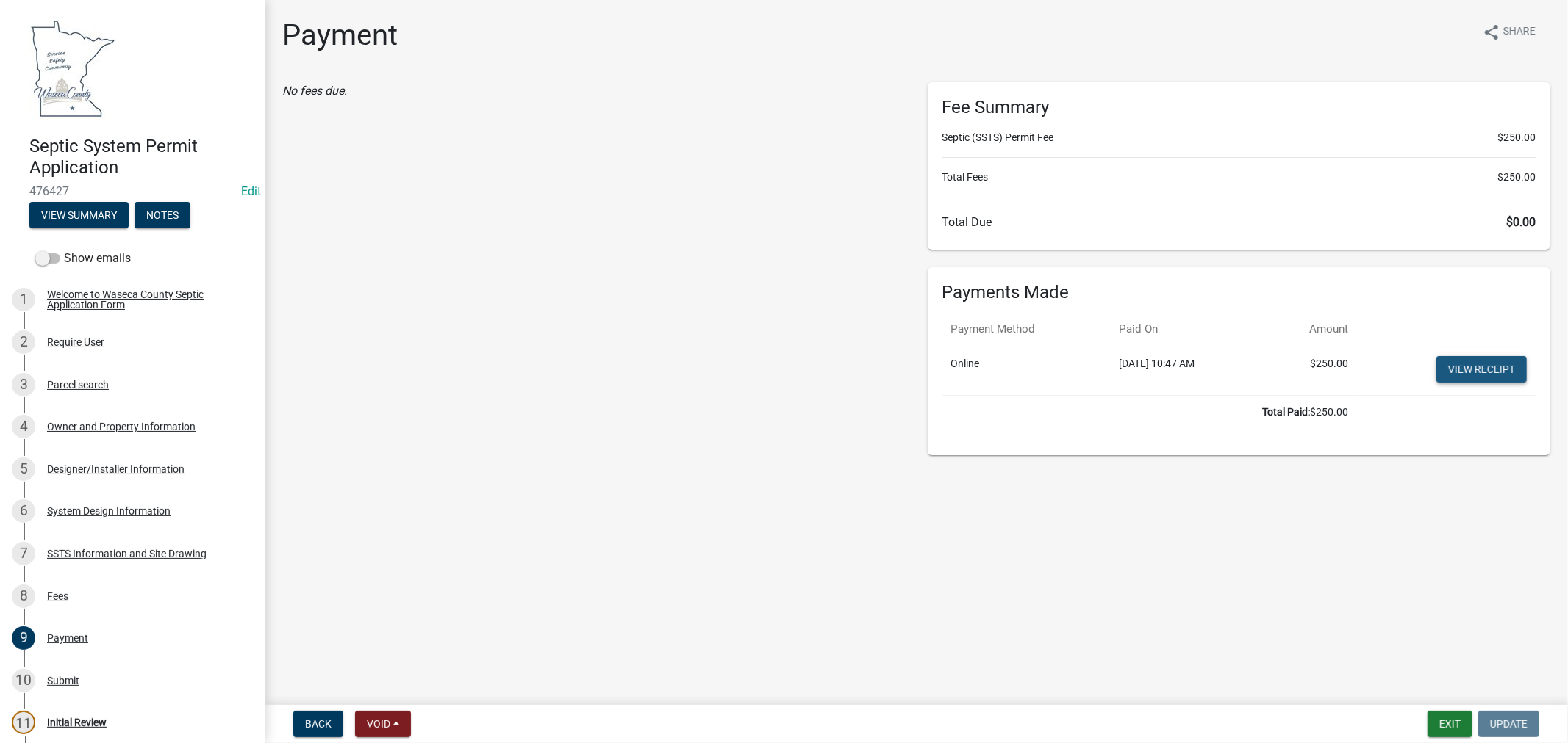
click at [1470, 367] on link "View receipt" at bounding box center [1481, 369] width 90 height 27
click at [61, 676] on div "Submit" at bounding box center [63, 681] width 32 height 11
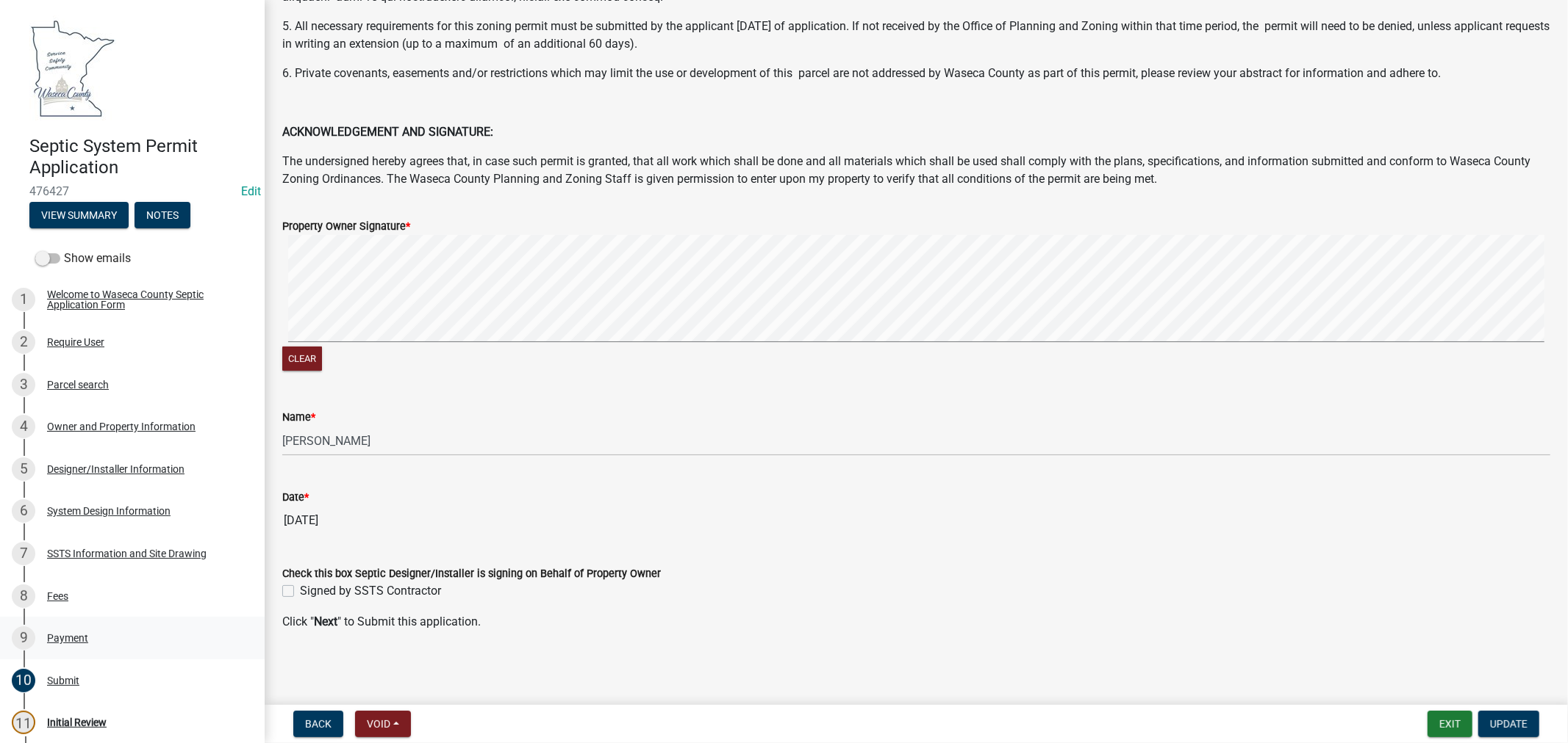
scroll to position [81, 0]
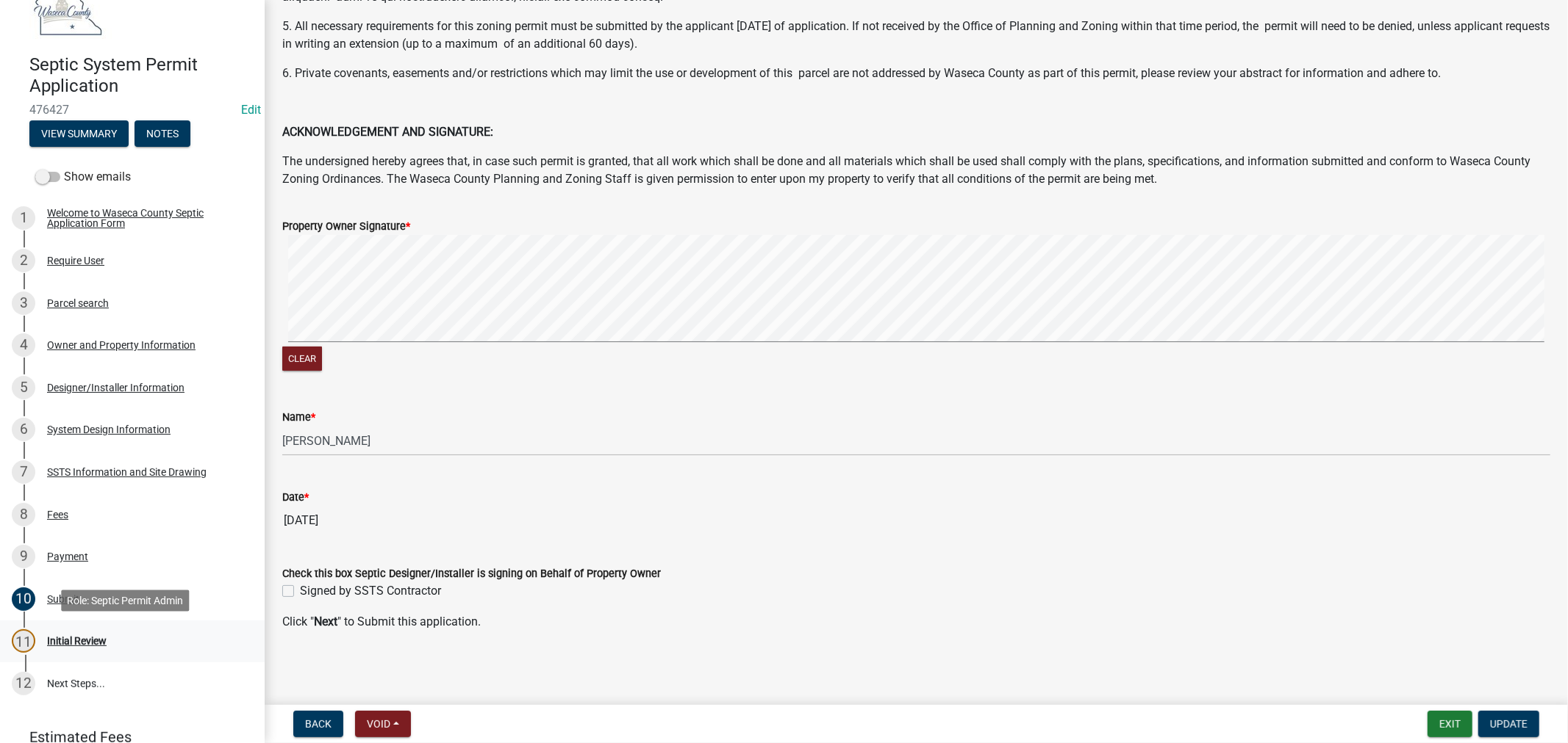
click at [81, 640] on div "Initial Review" at bounding box center [77, 641] width 60 height 11
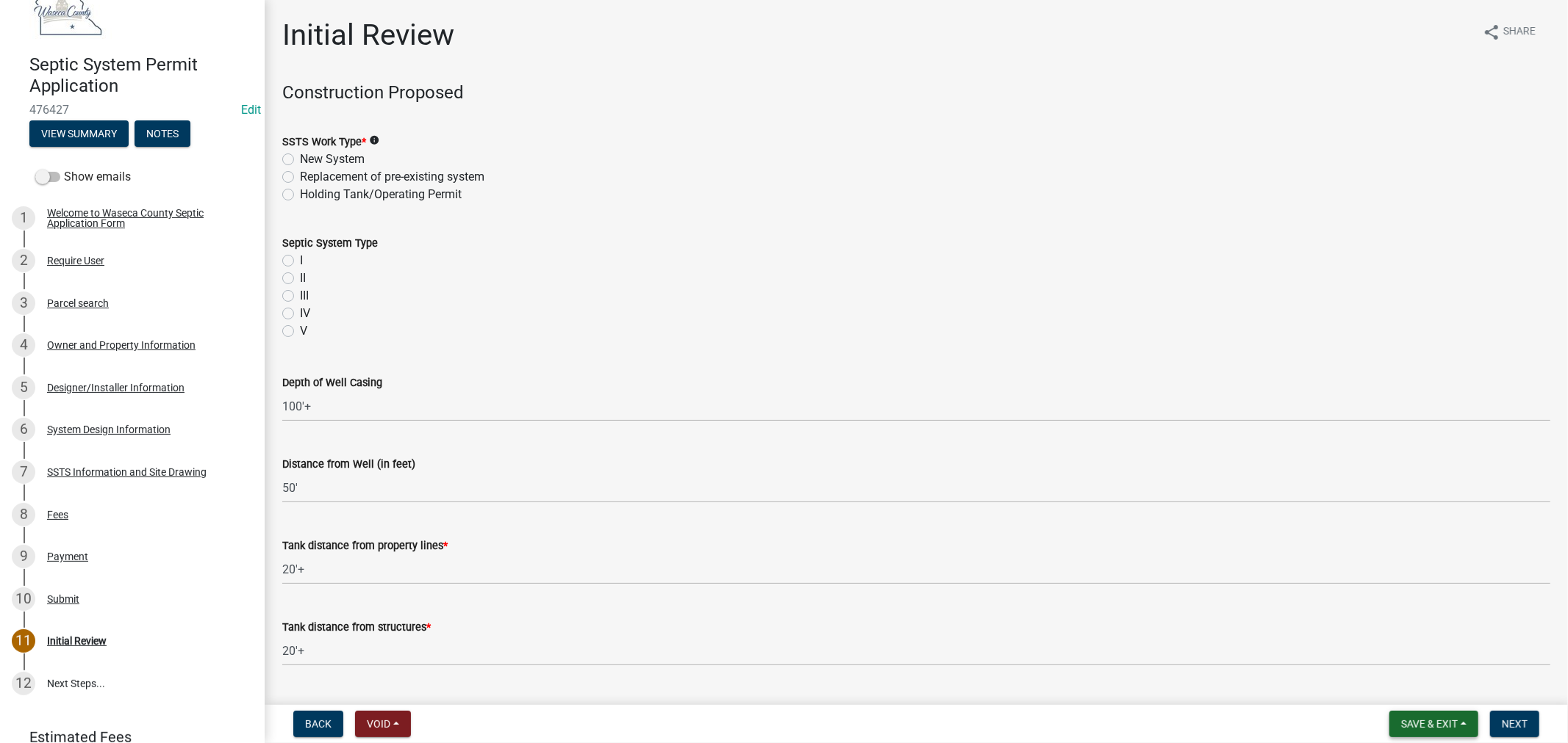
click at [1427, 727] on span "Save & Exit" at bounding box center [1429, 723] width 56 height 12
click at [1408, 685] on button "Save & Exit" at bounding box center [1419, 686] width 118 height 36
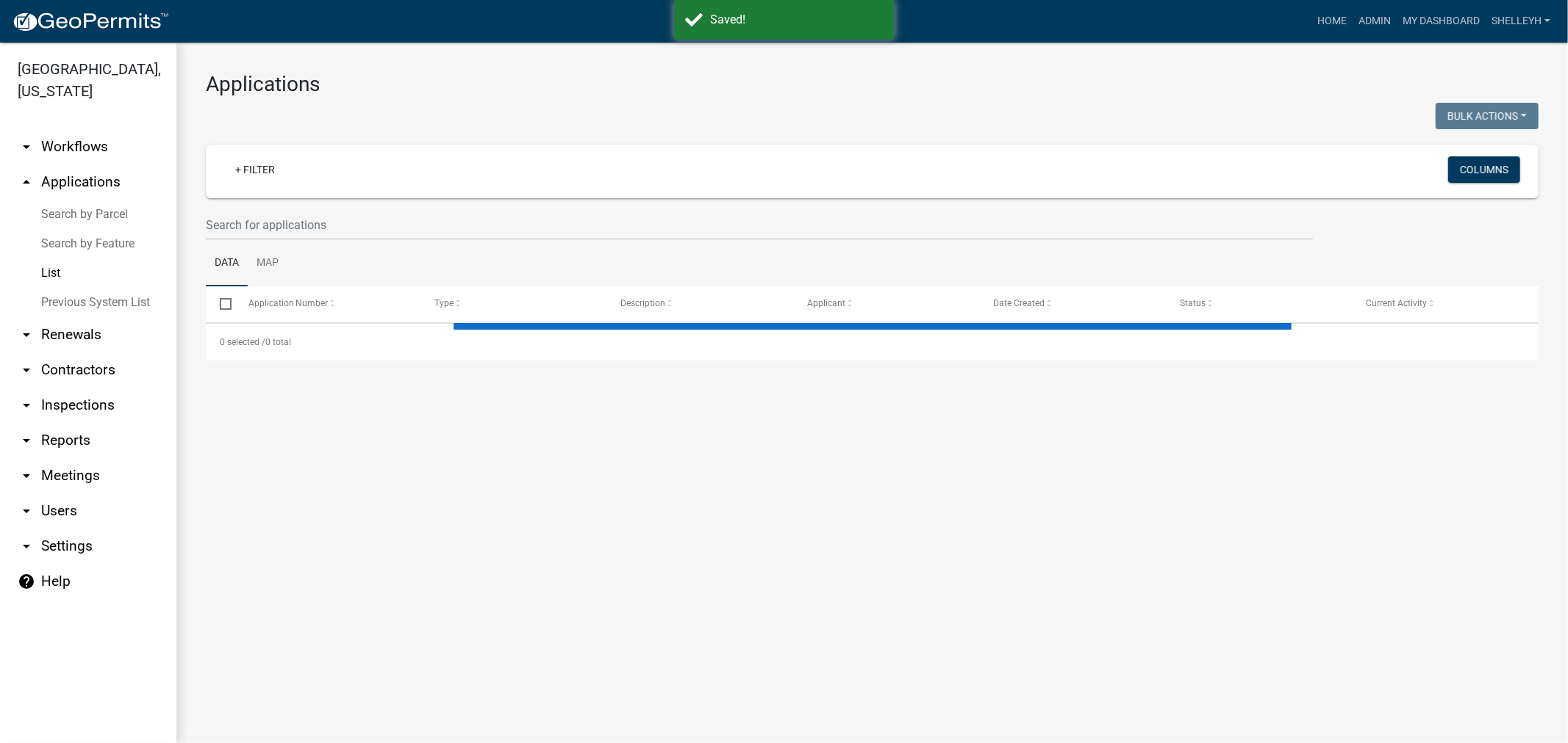
select select "1: 25"
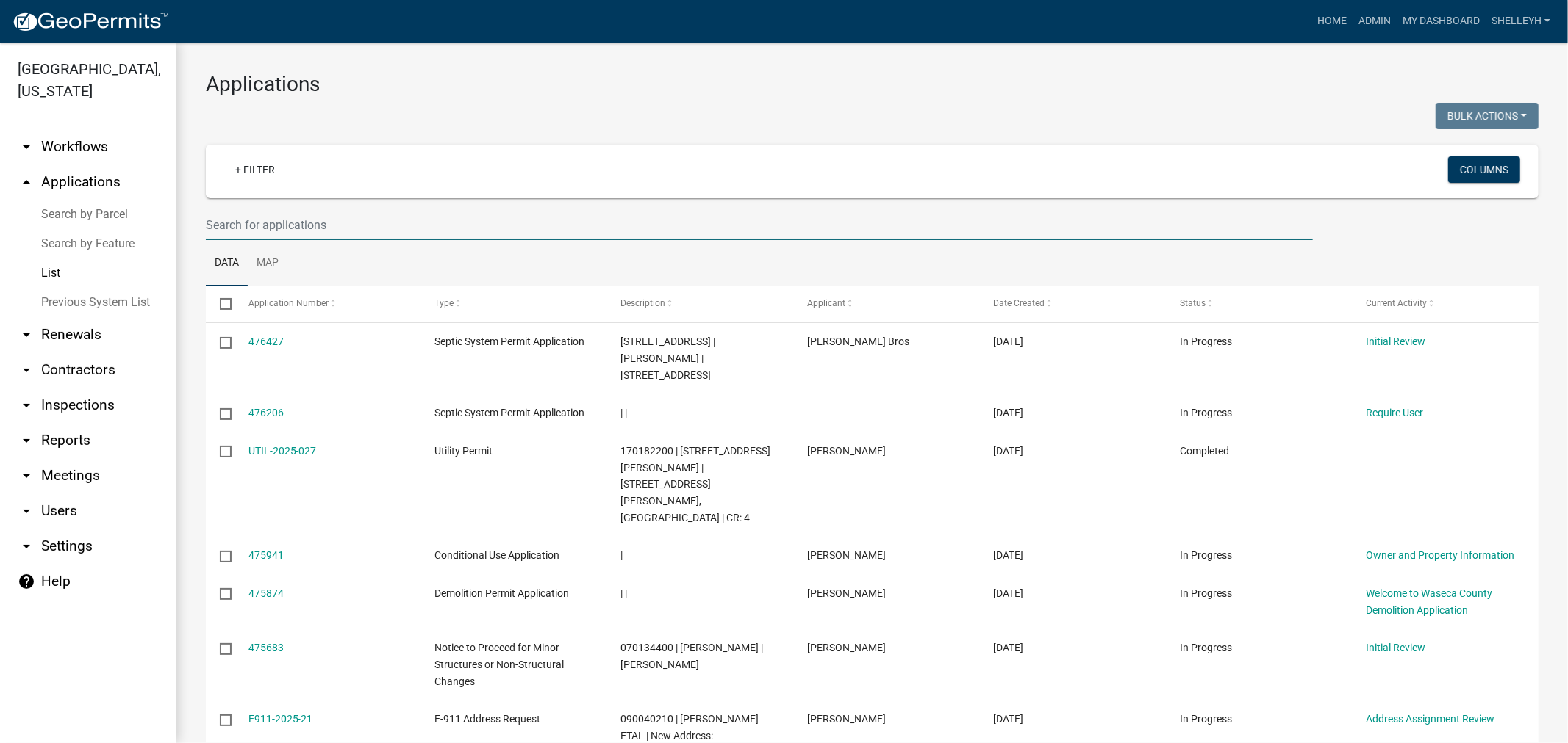
drag, startPoint x: 280, startPoint y: 223, endPoint x: 294, endPoint y: 224, distance: 14.0
click at [280, 223] on input "text" at bounding box center [759, 226] width 1107 height 30
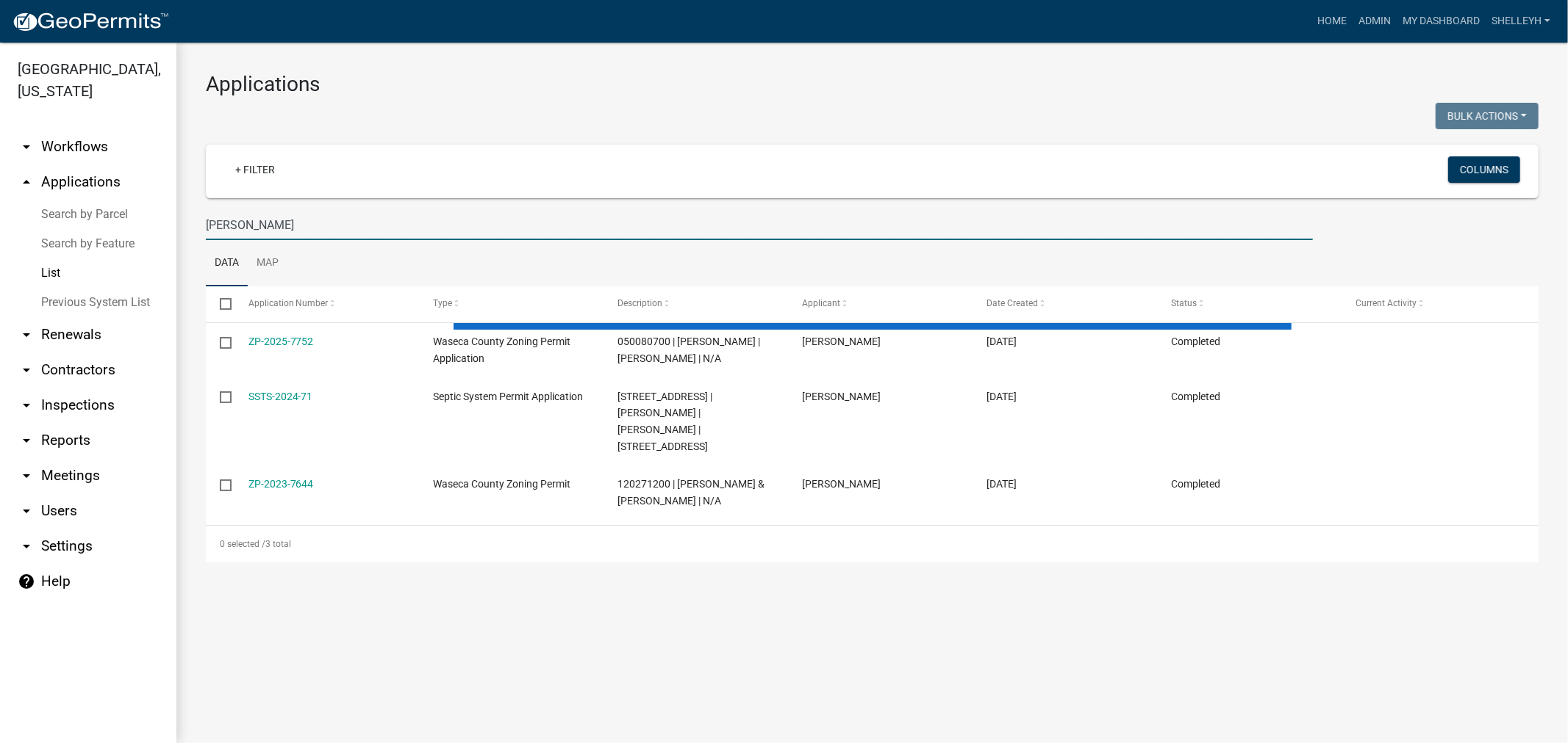
type input "[PERSON_NAME]"
select select "1: 25"
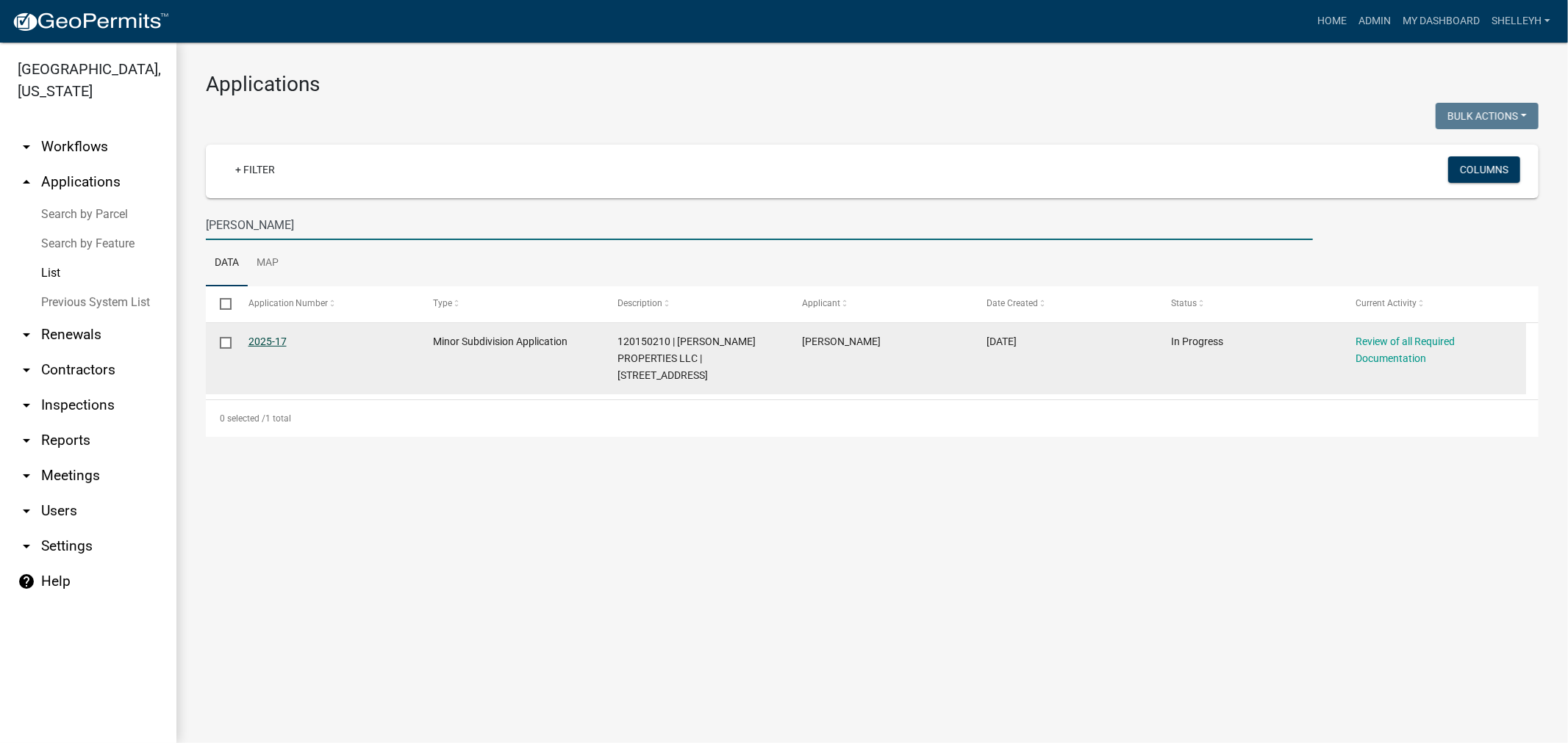
click at [252, 339] on link "2025-17" at bounding box center [267, 341] width 38 height 12
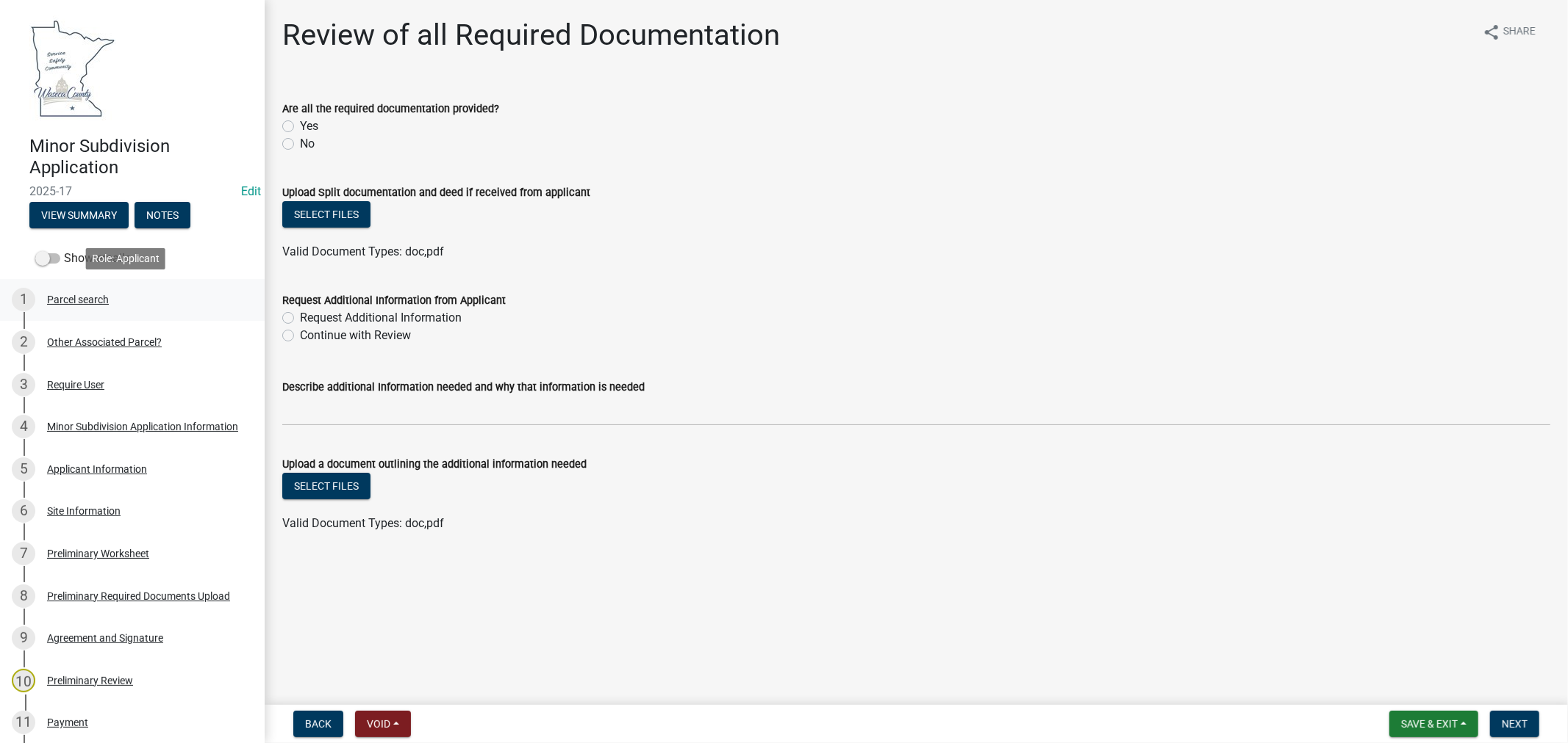
click at [71, 294] on div "Parcel search" at bounding box center [78, 300] width 62 height 11
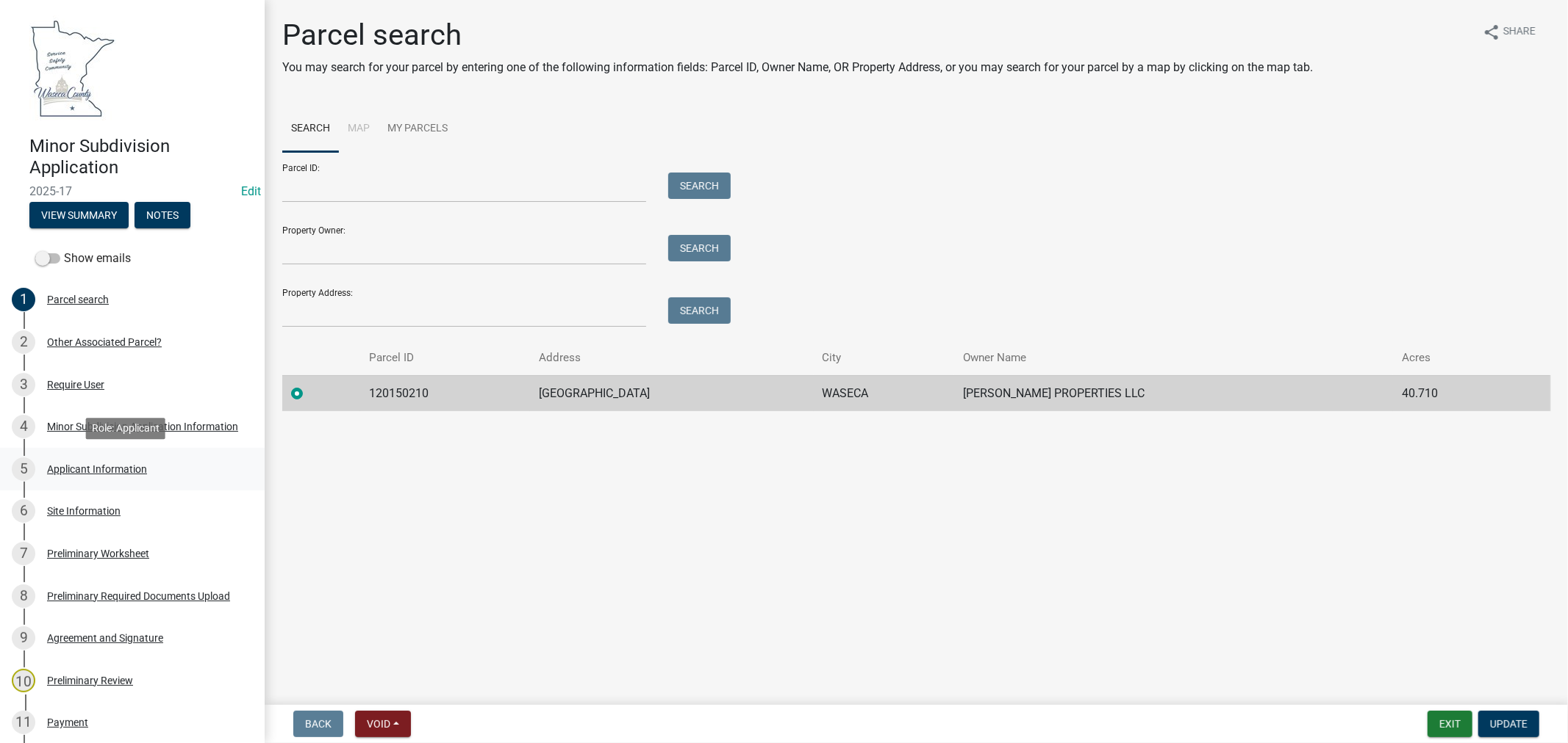
click at [81, 467] on div "Applicant Information" at bounding box center [97, 469] width 100 height 11
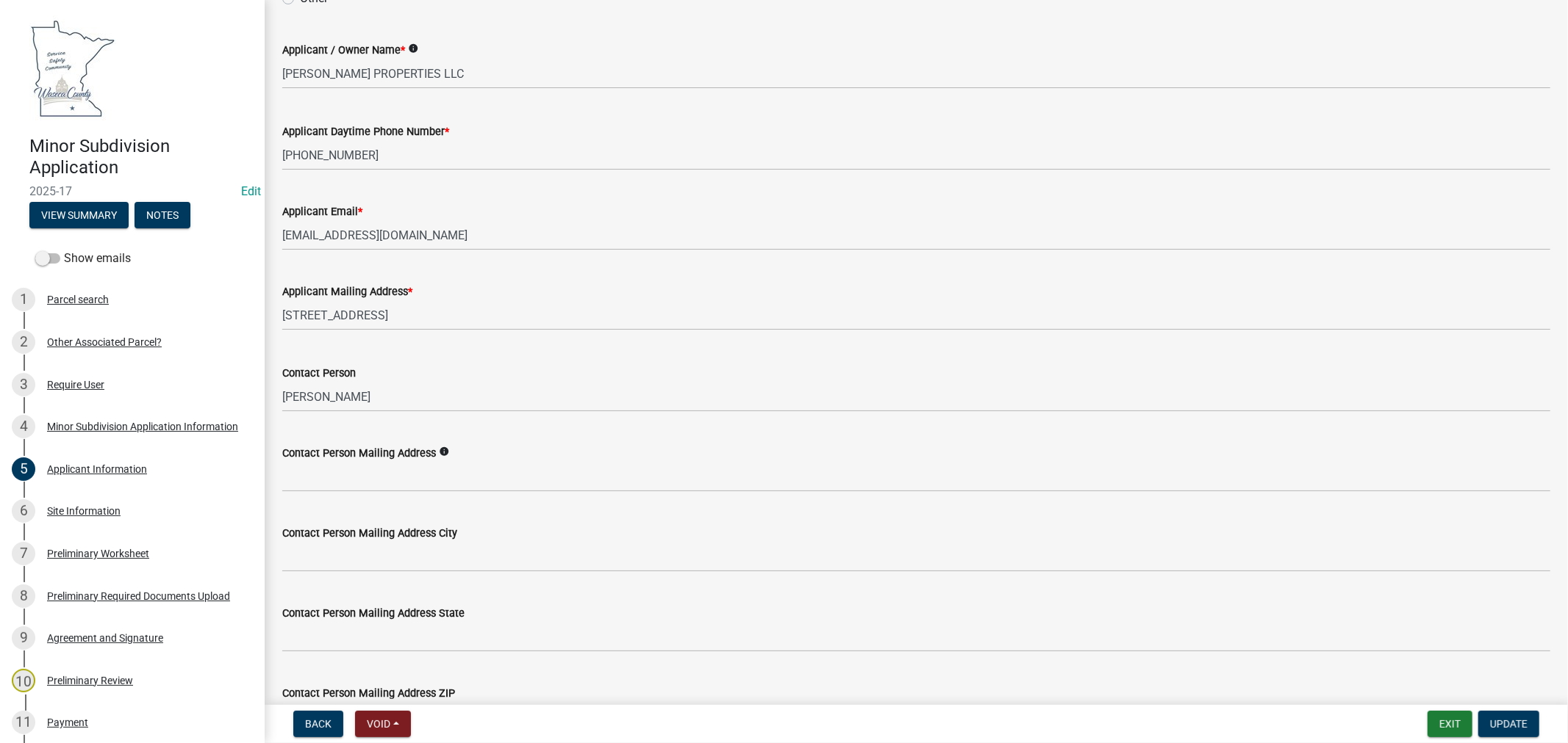
scroll to position [244, 0]
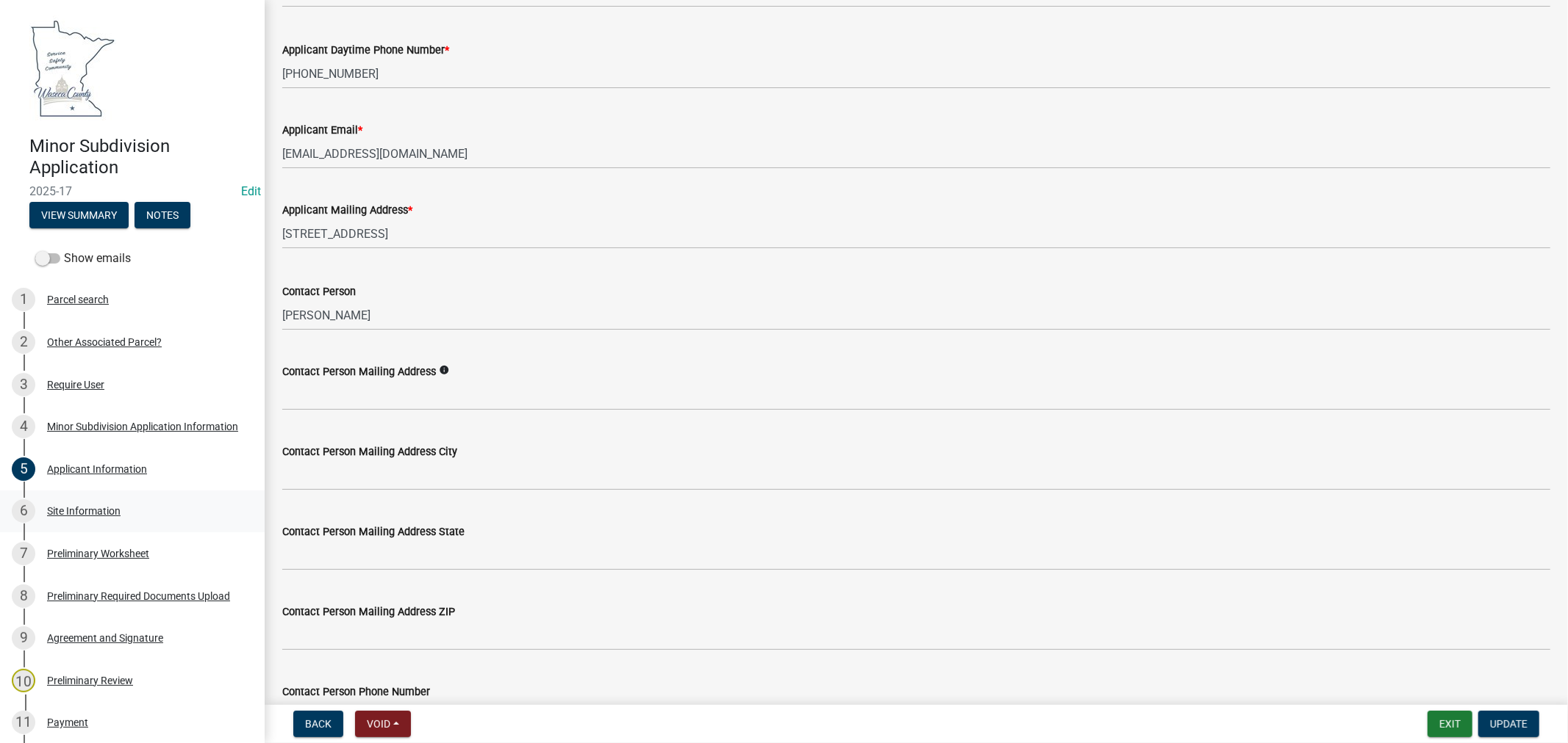
click at [87, 506] on div "Site Information" at bounding box center [84, 511] width 73 height 11
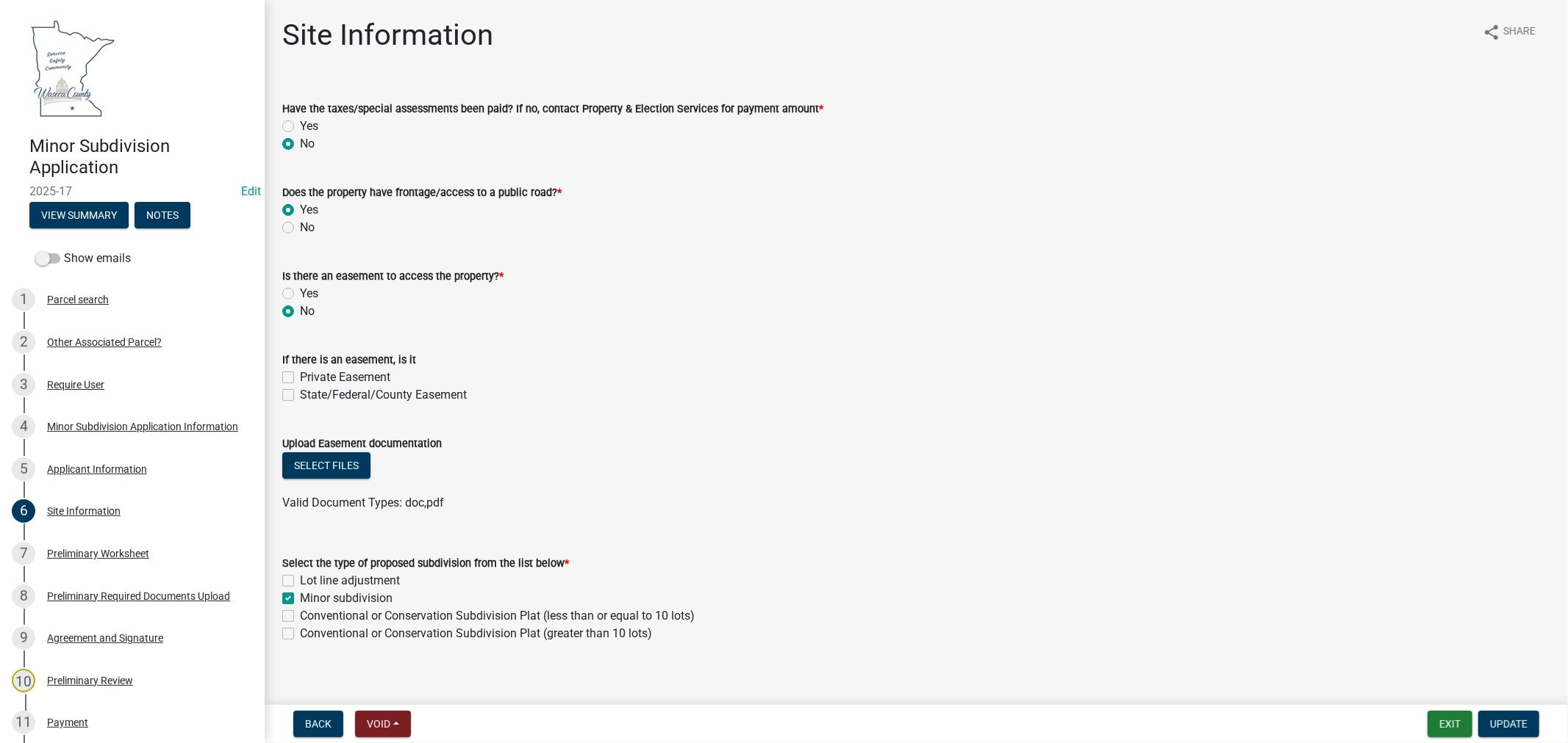
scroll to position [13, 0]
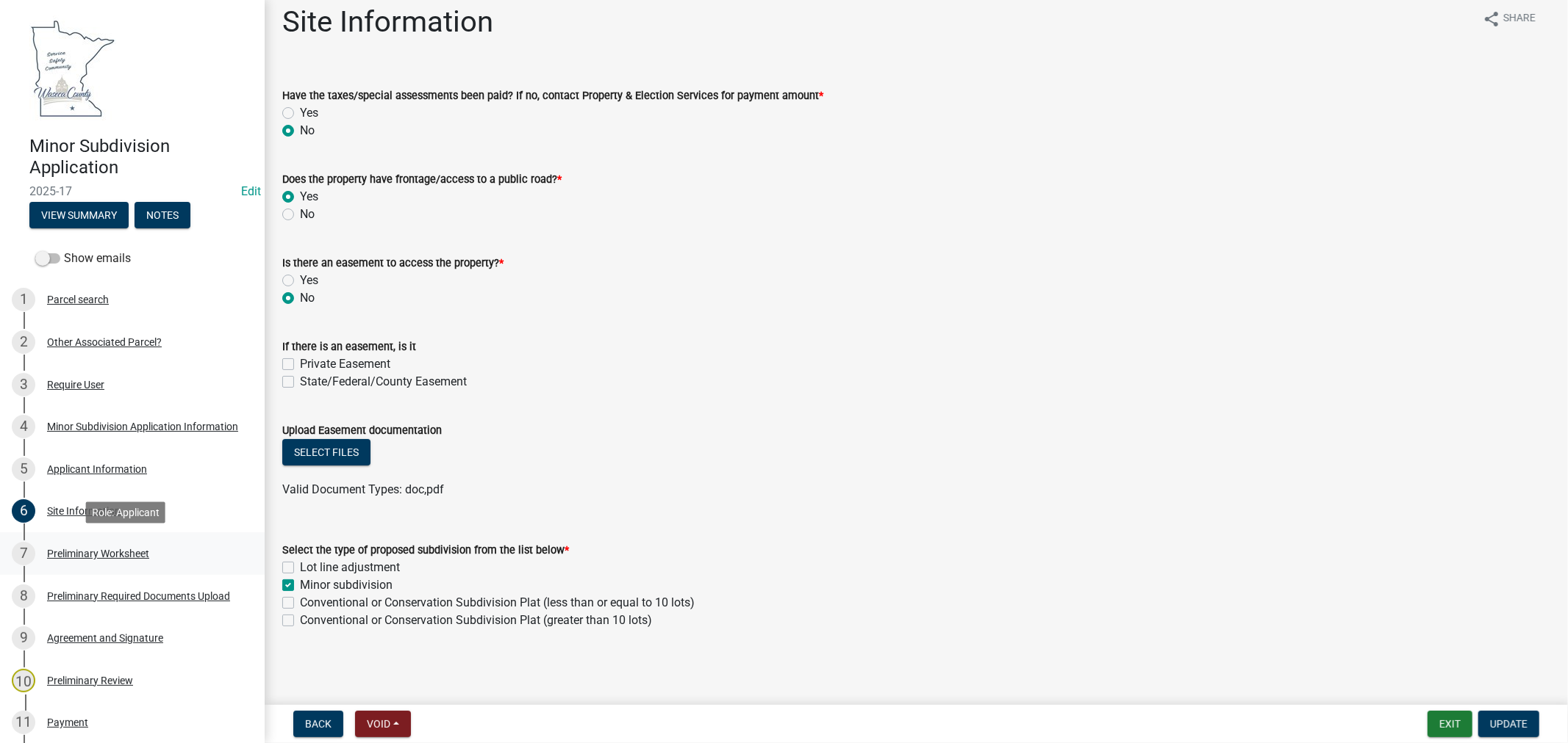
click at [104, 549] on div "Preliminary Worksheet" at bounding box center [98, 554] width 102 height 11
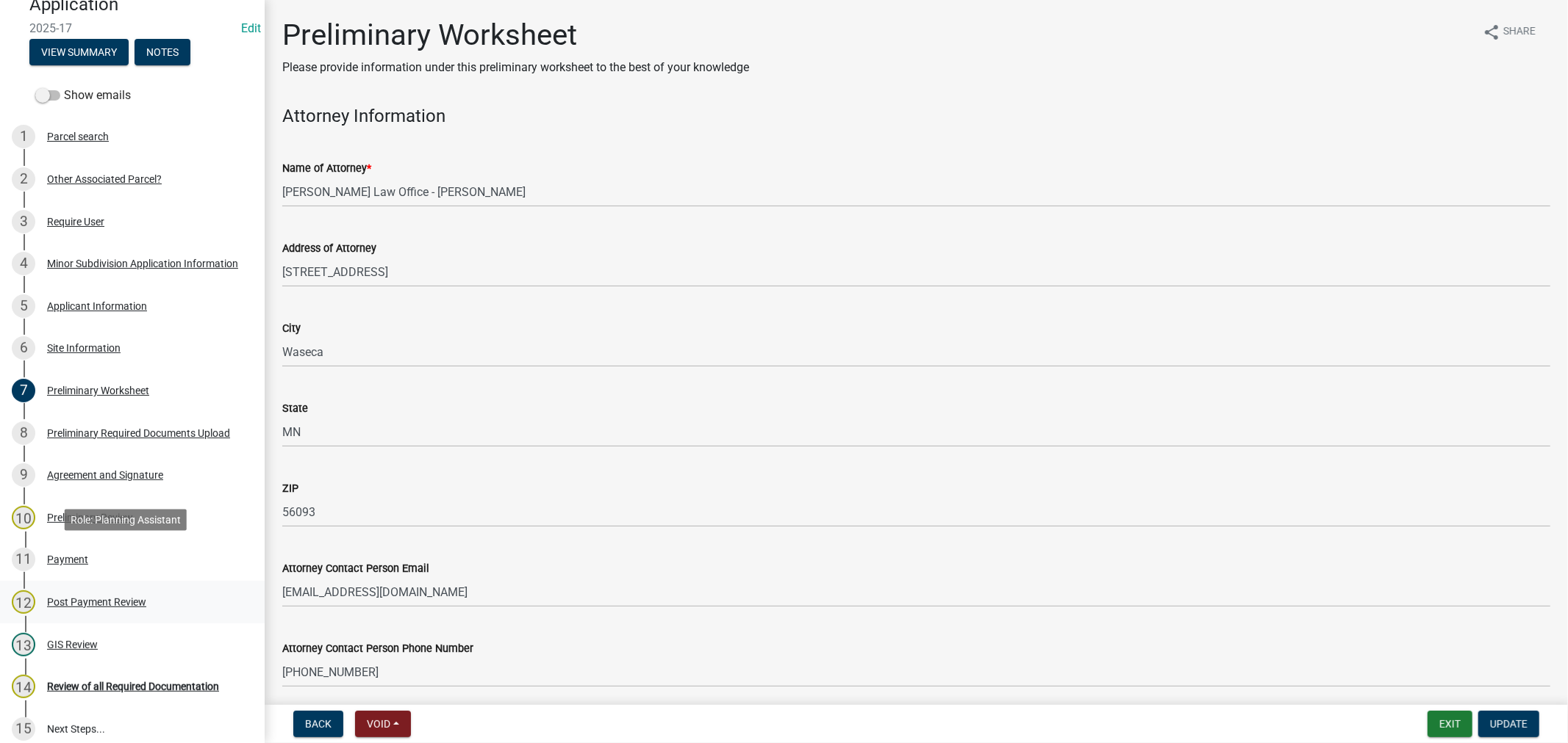
scroll to position [244, 0]
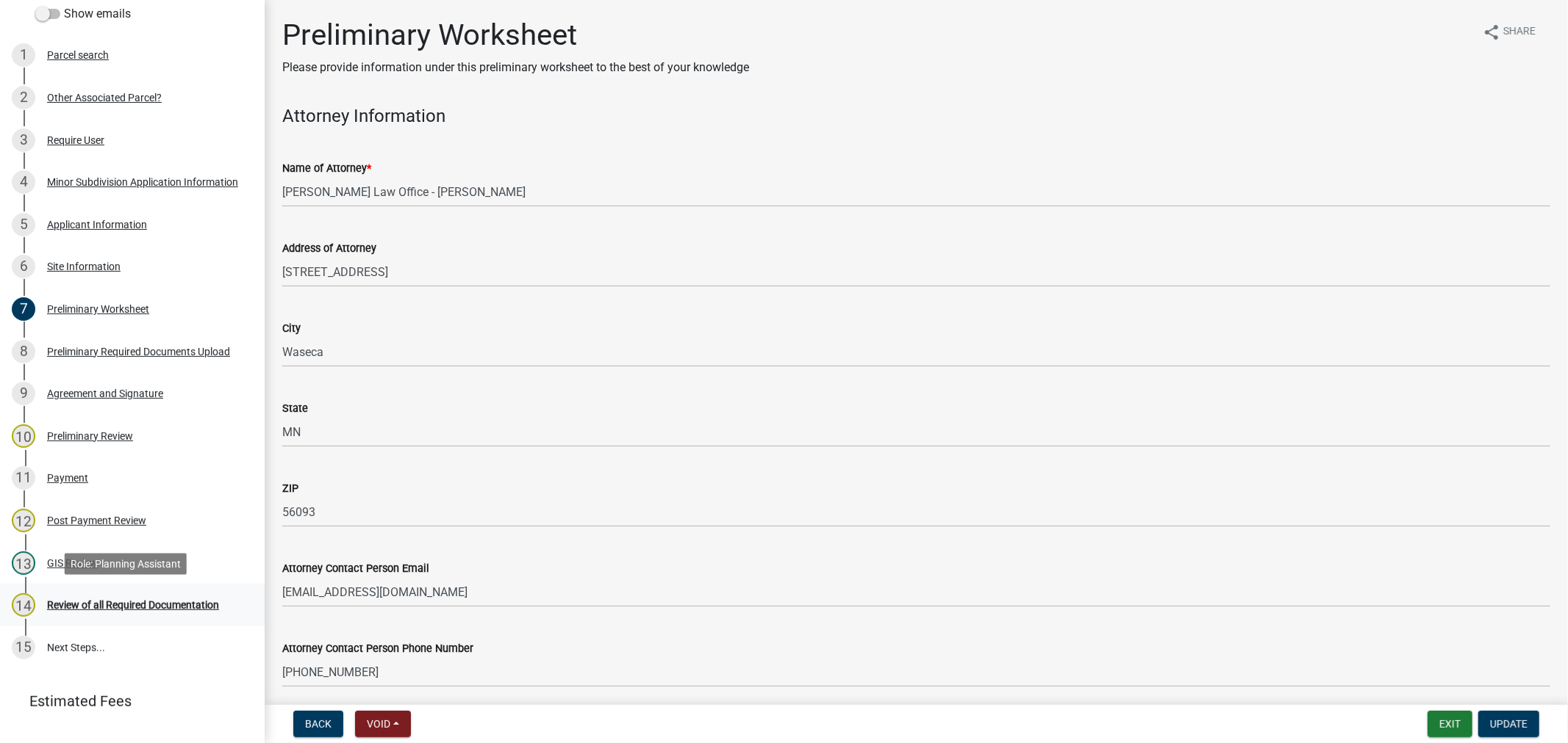
click at [84, 601] on div "Review of all Required Documentation" at bounding box center [133, 606] width 172 height 11
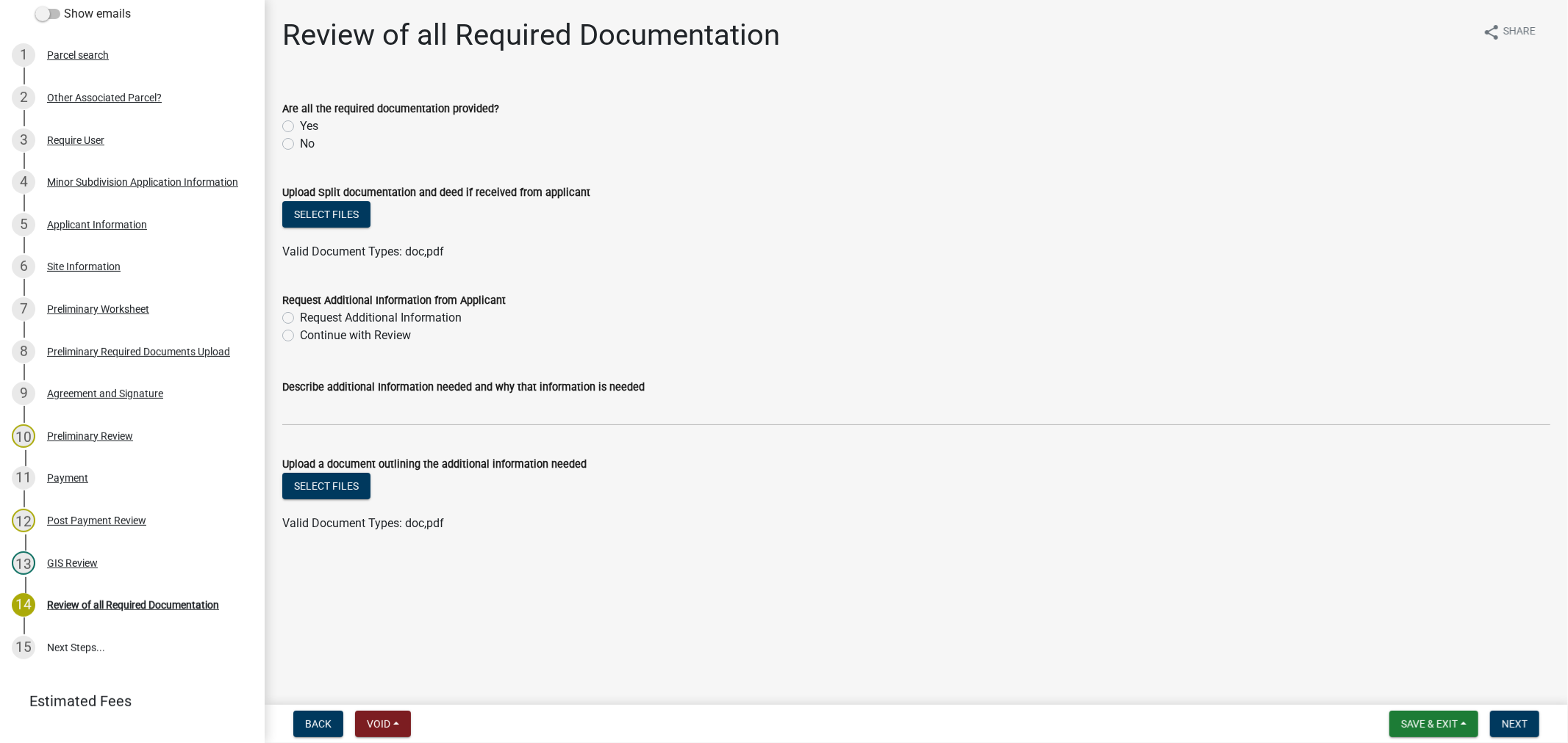
click at [300, 127] on label "Yes" at bounding box center [309, 127] width 19 height 18
click at [300, 127] on input "Yes" at bounding box center [304, 122] width 10 height 10
radio input "true"
click at [100, 219] on div "Applicant Information" at bounding box center [97, 225] width 100 height 11
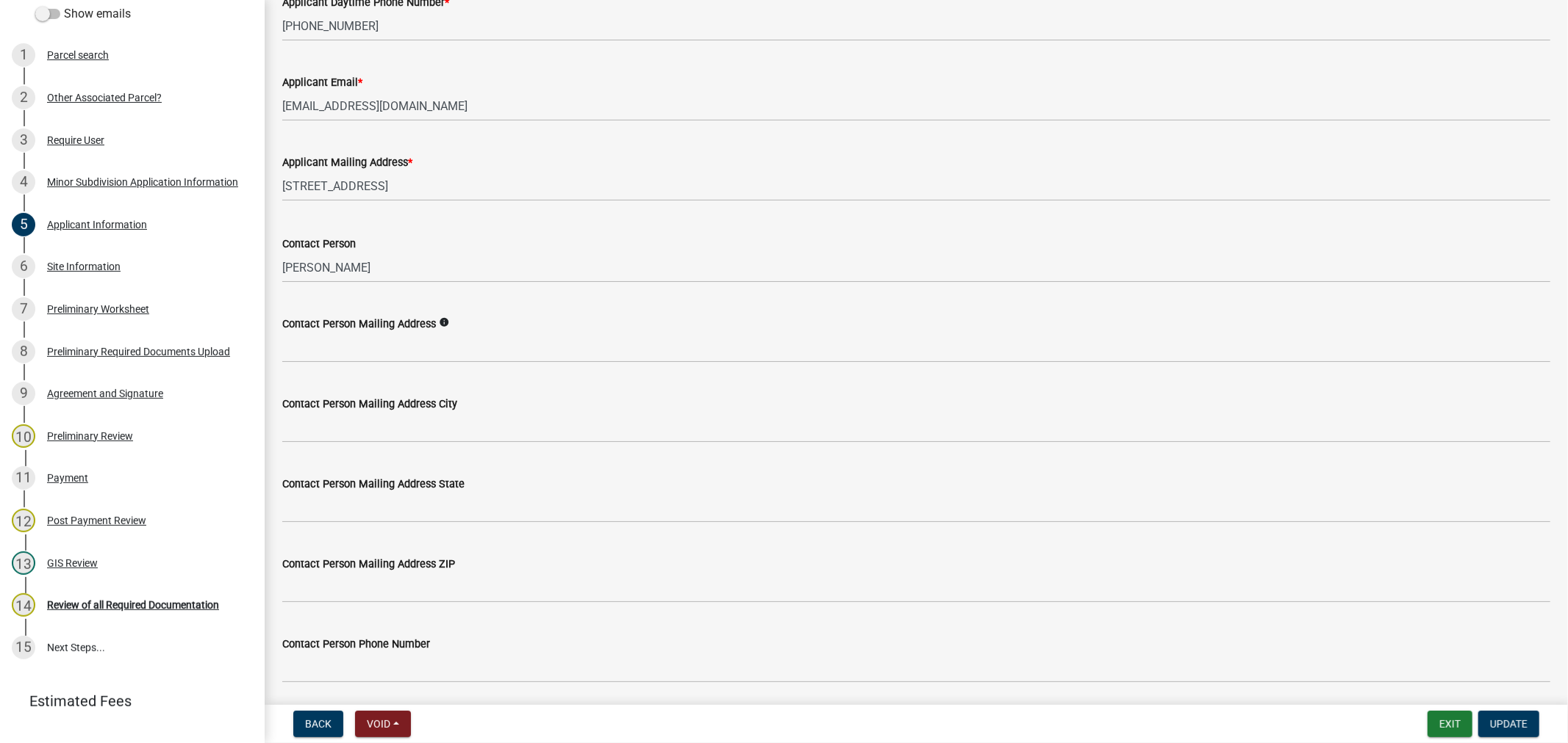
scroll to position [345, 0]
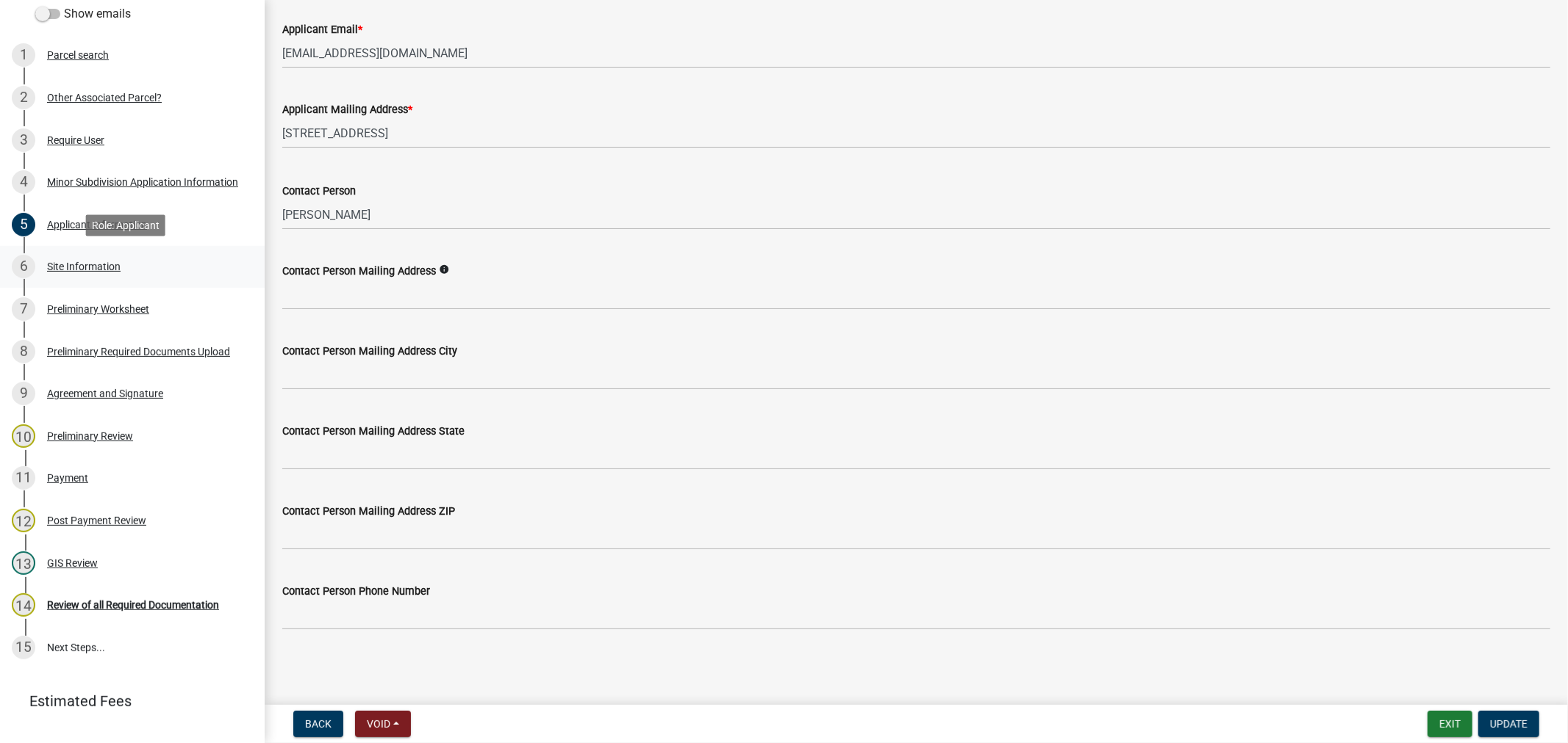
click at [74, 267] on div "Site Information" at bounding box center [84, 267] width 73 height 11
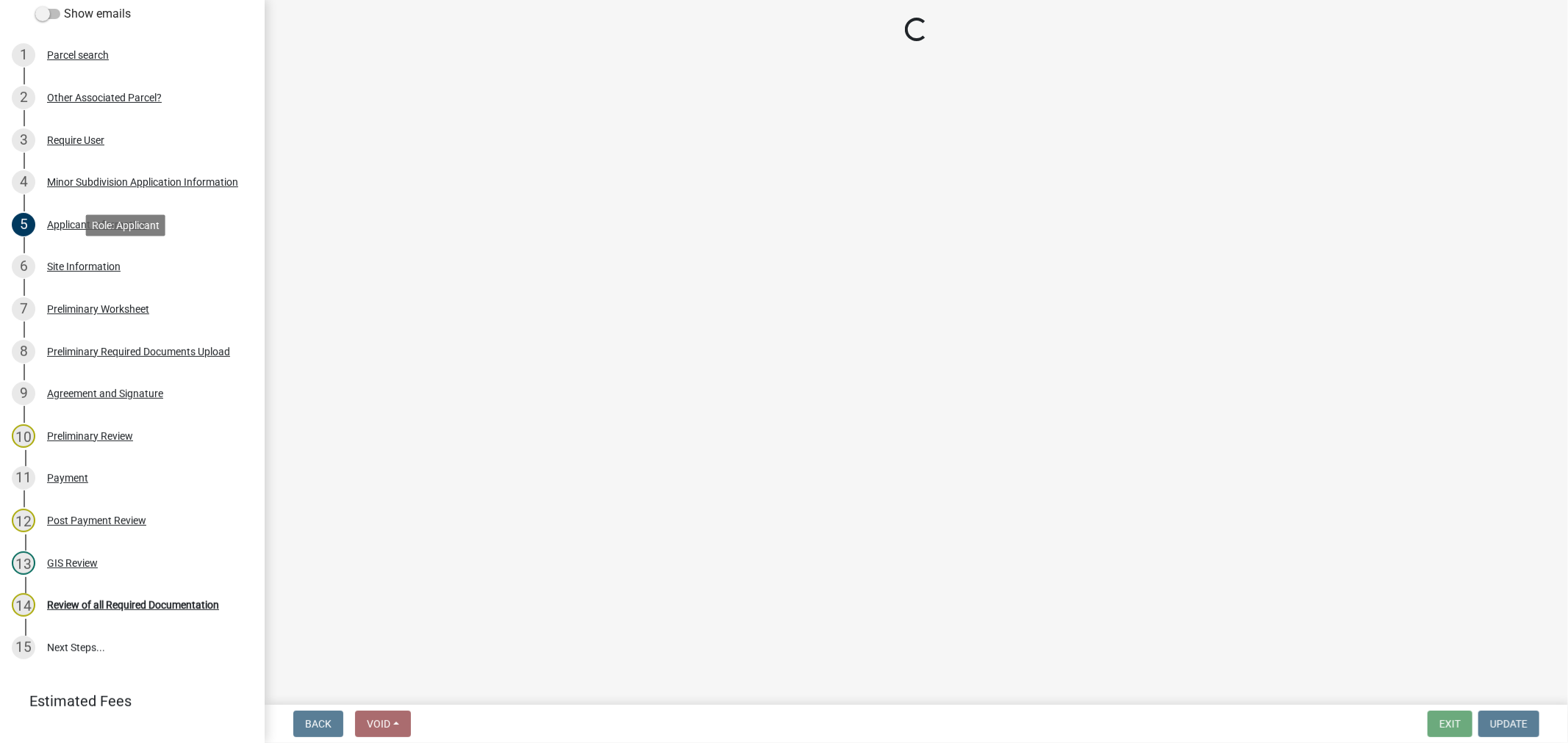
scroll to position [0, 0]
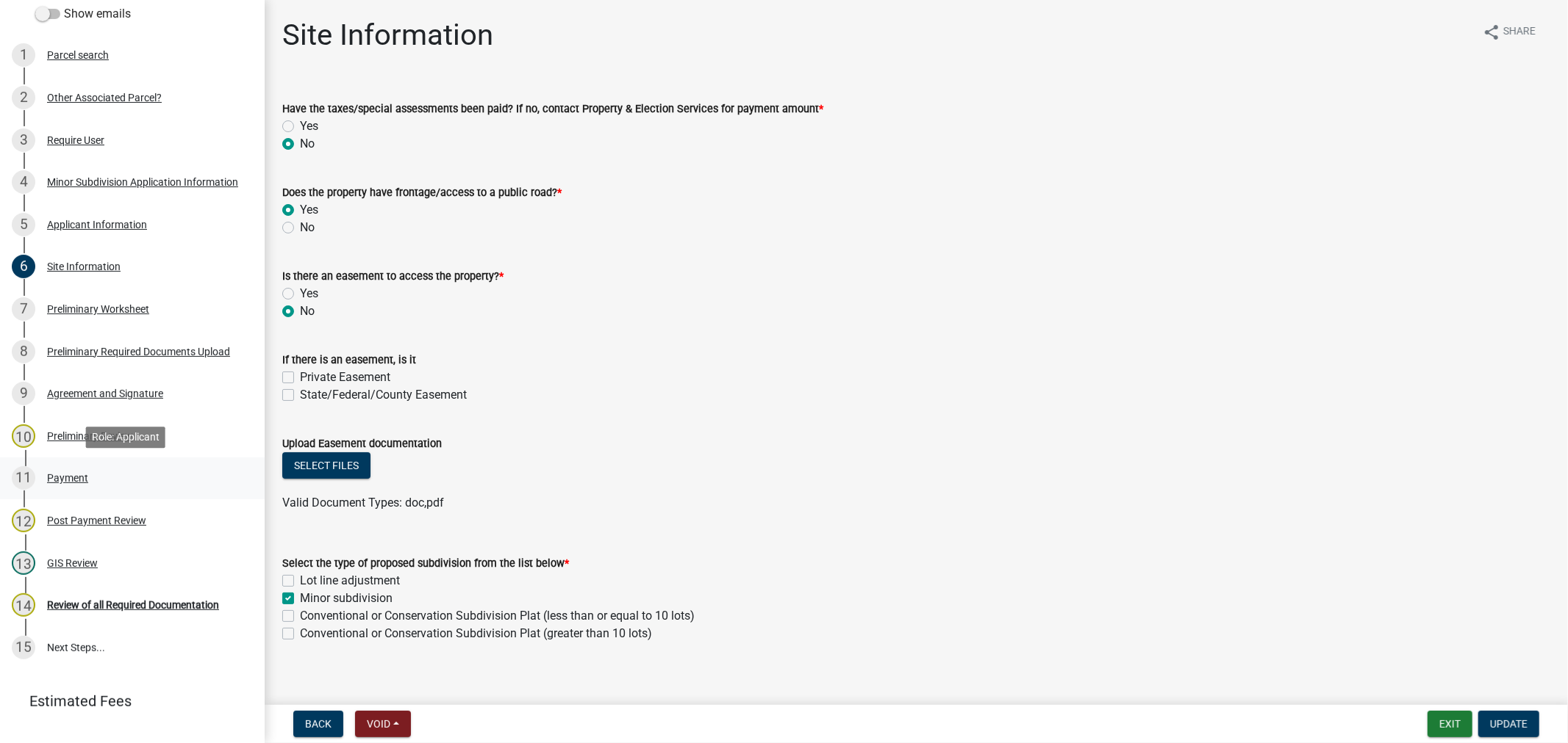
click at [68, 476] on div "Payment" at bounding box center [68, 478] width 41 height 11
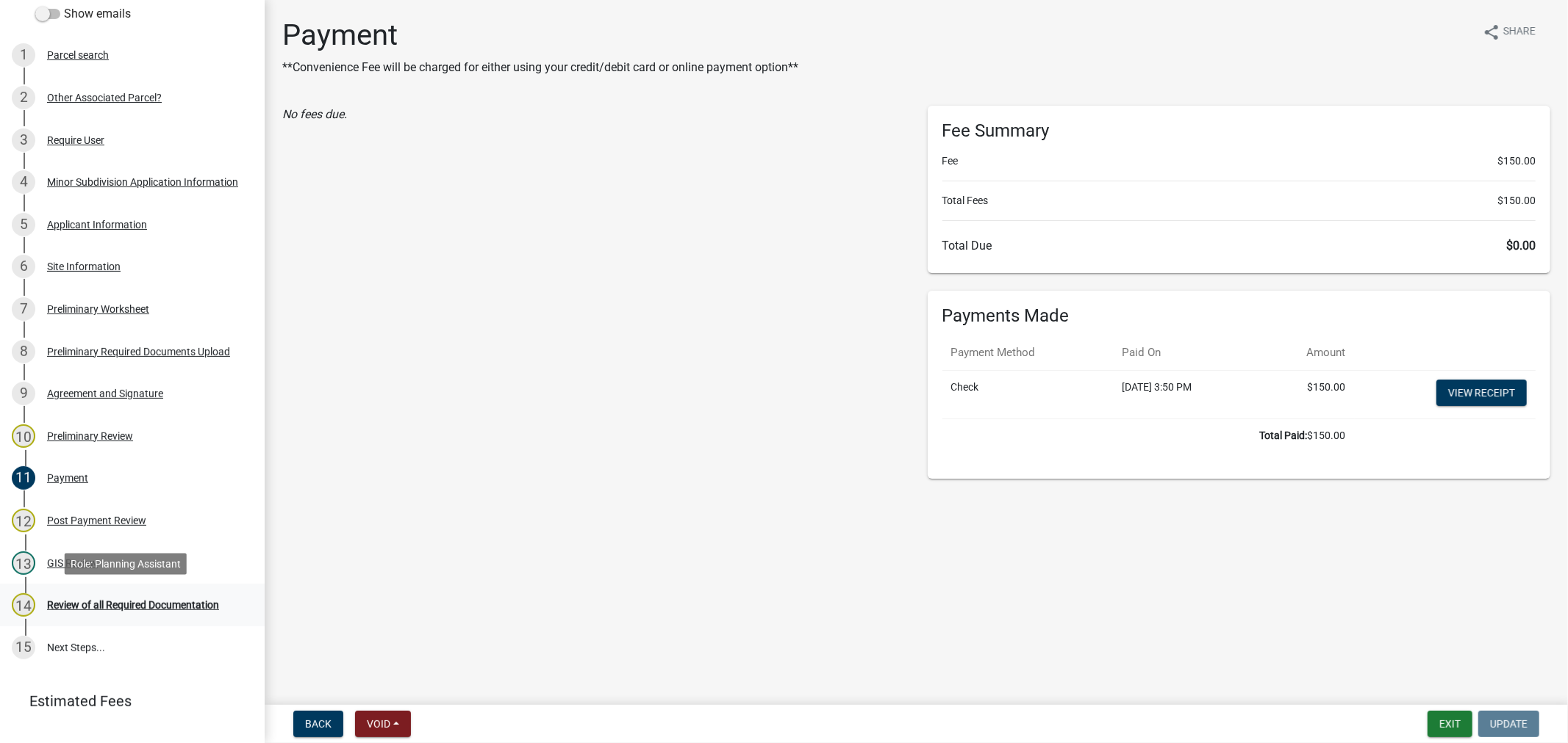
click at [186, 600] on div "Review of all Required Documentation" at bounding box center [133, 606] width 172 height 11
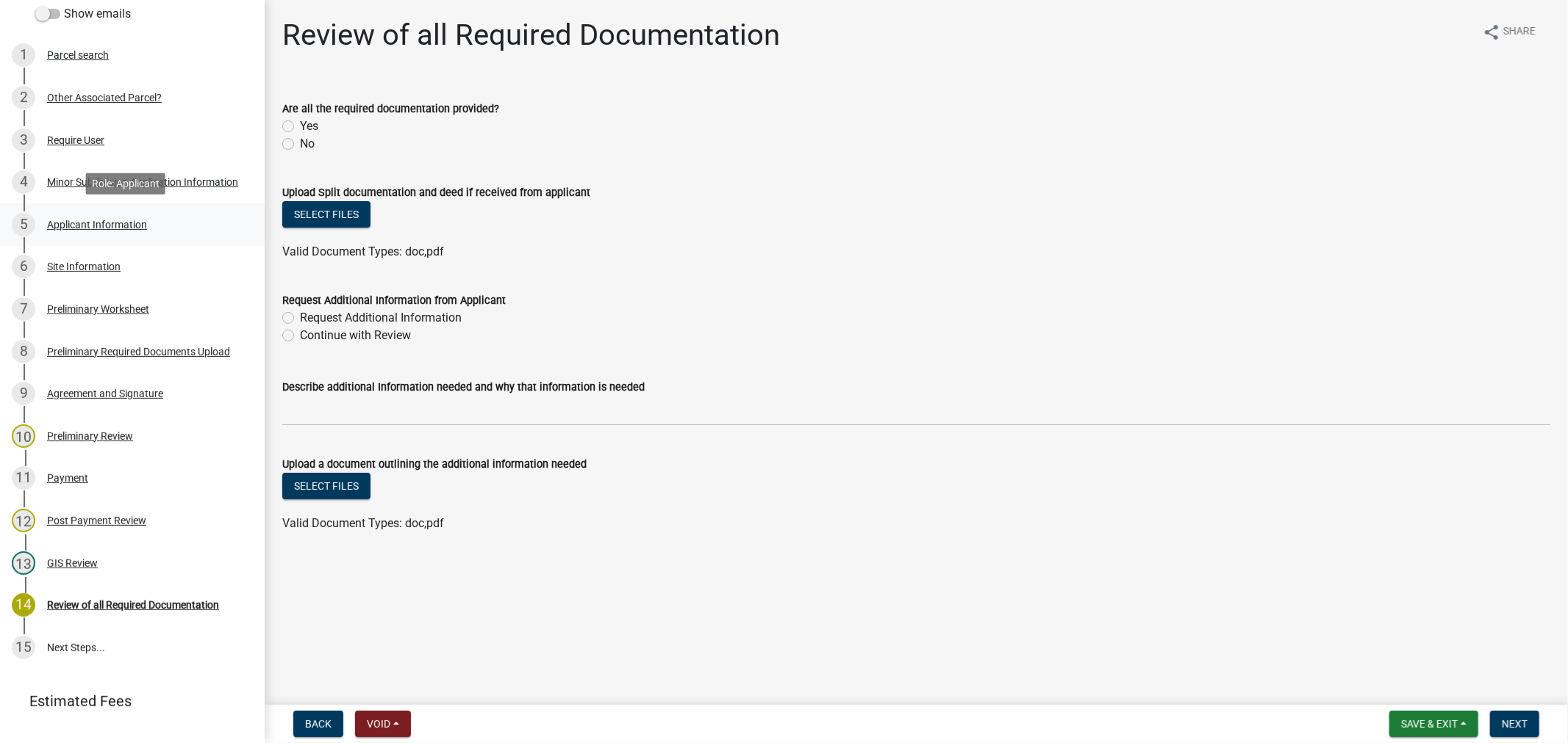
click at [102, 219] on div "Applicant Information" at bounding box center [97, 225] width 100 height 11
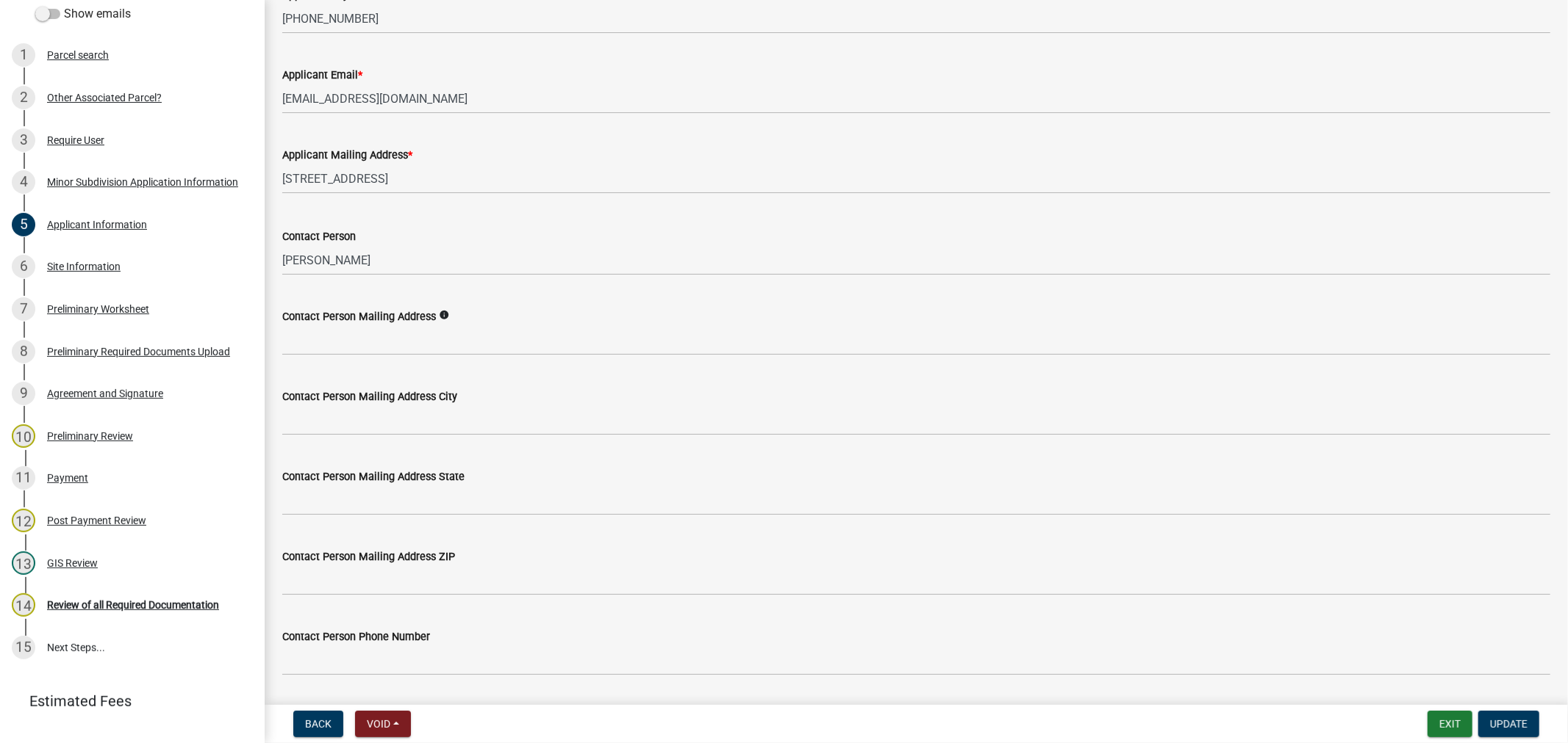
scroll to position [345, 0]
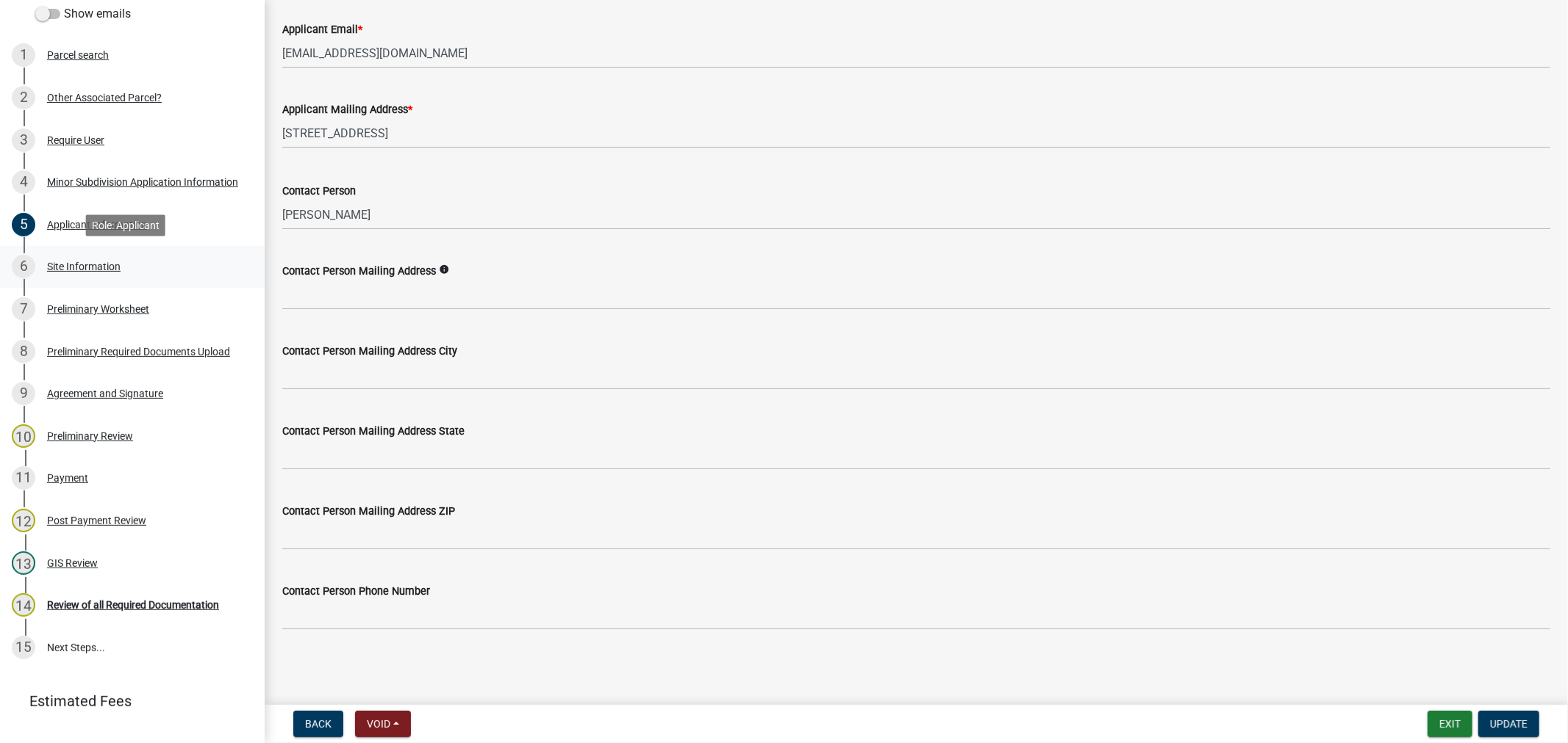
click at [98, 268] on div "Site Information" at bounding box center [84, 267] width 73 height 11
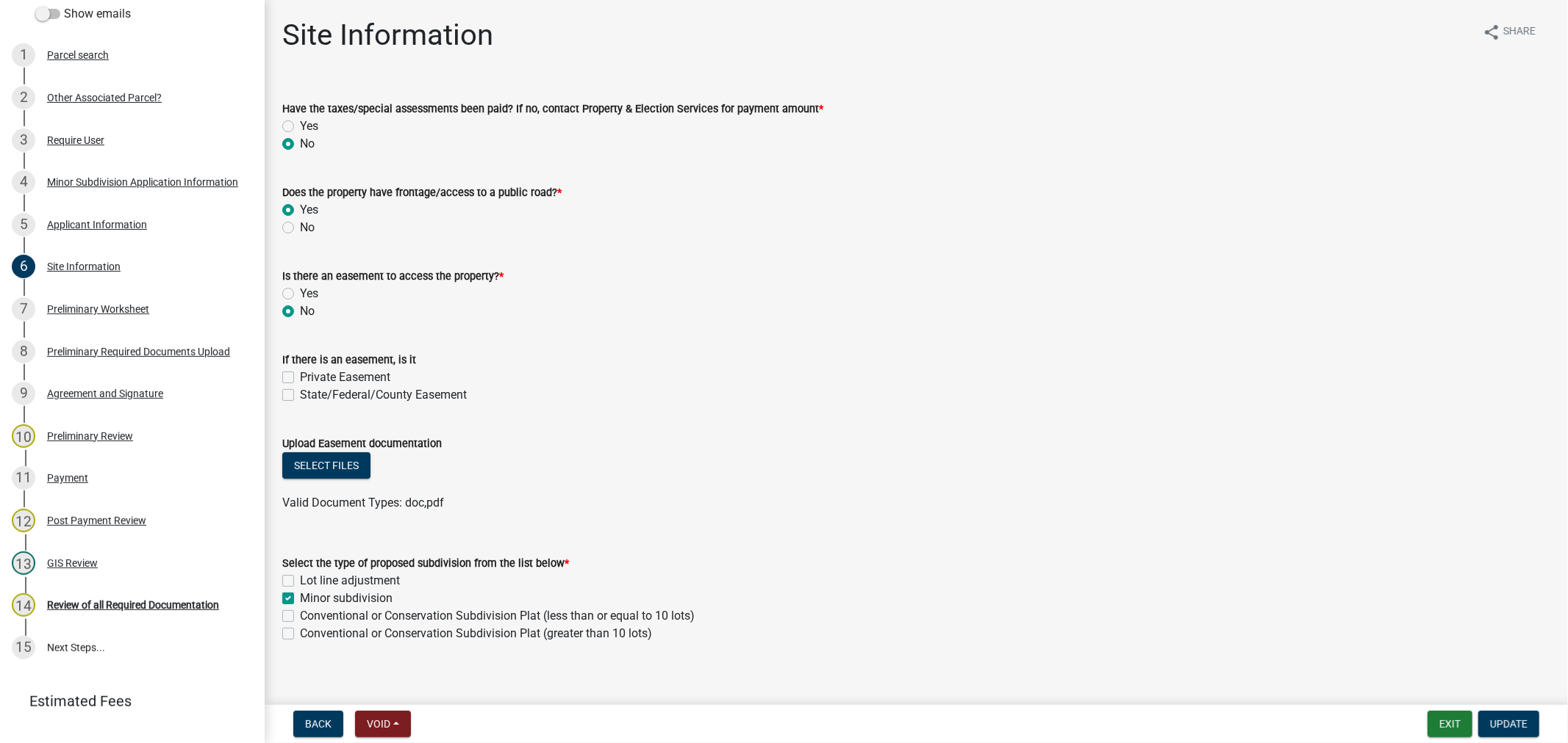
click at [300, 125] on label "Yes" at bounding box center [309, 127] width 19 height 18
click at [300, 125] on input "Yes" at bounding box center [304, 122] width 10 height 10
radio input "true"
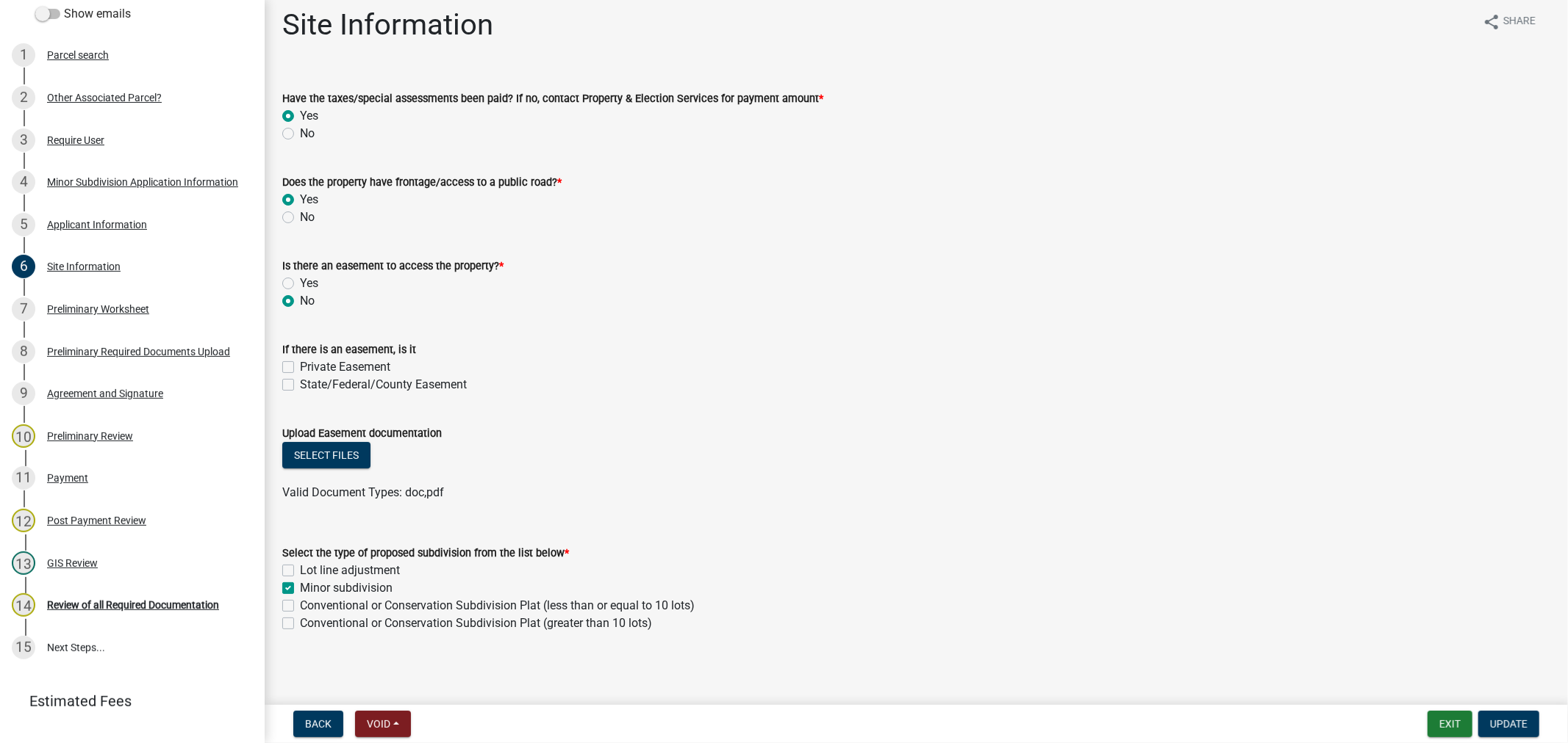
scroll to position [13, 0]
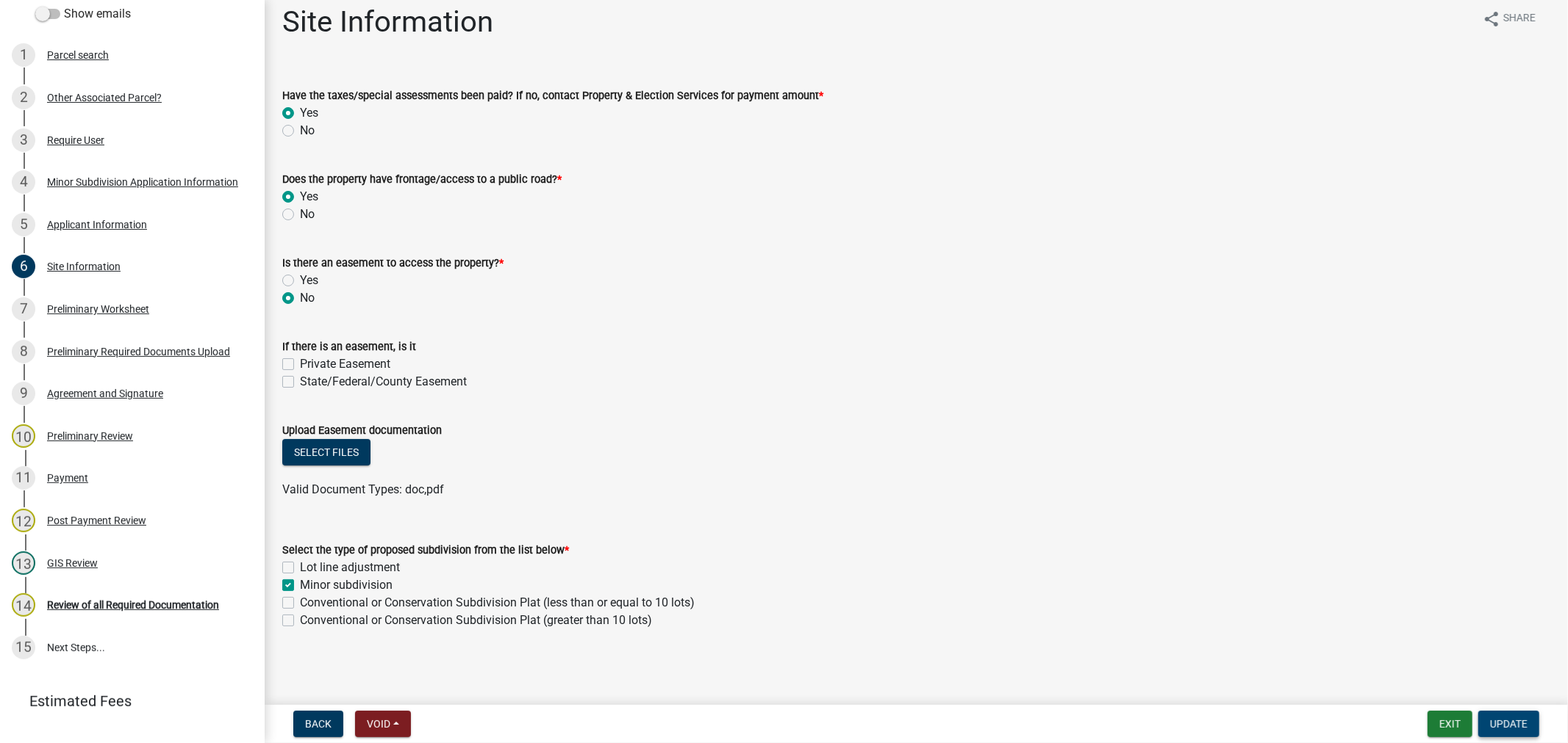
click at [1503, 721] on span "Update" at bounding box center [1508, 723] width 37 height 12
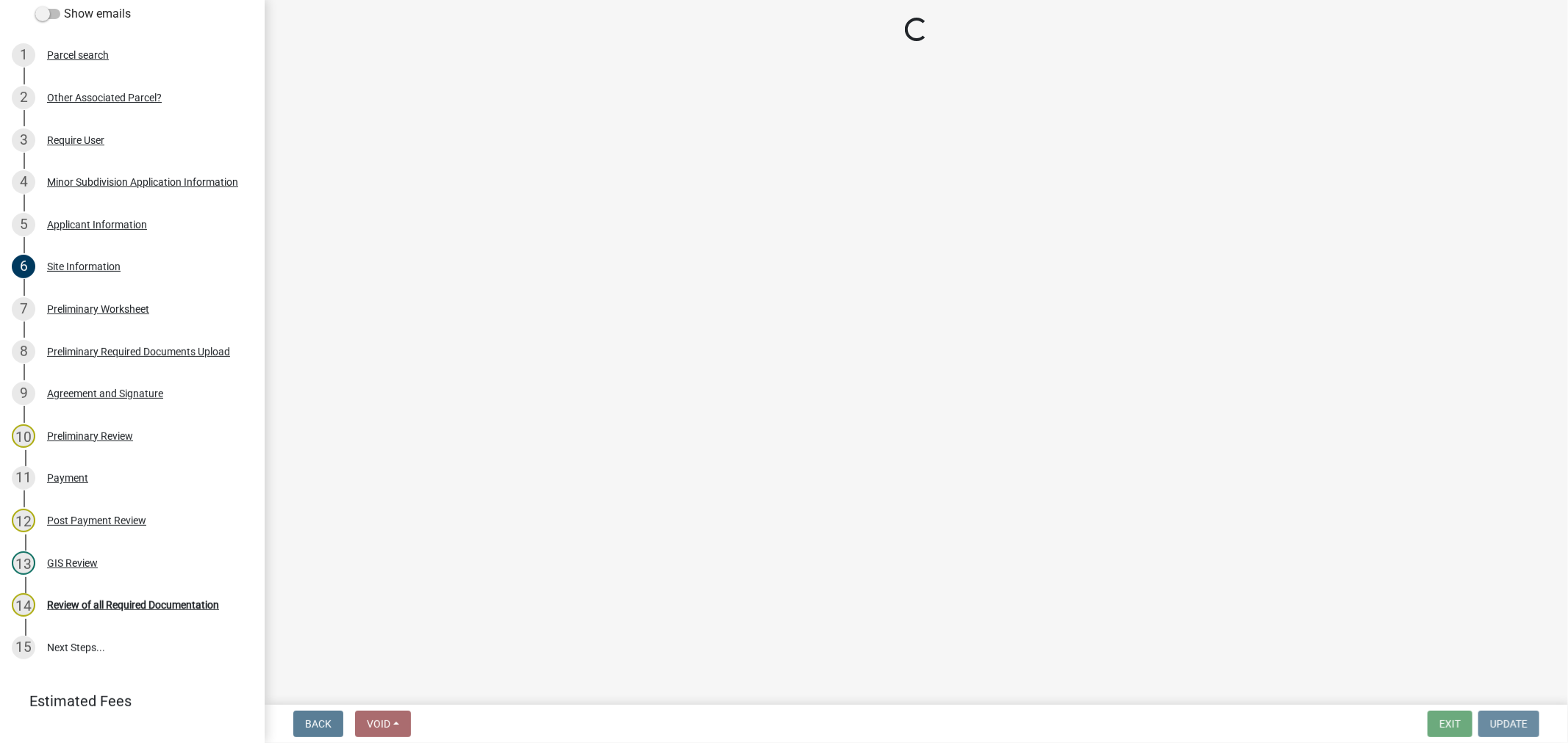
scroll to position [0, 0]
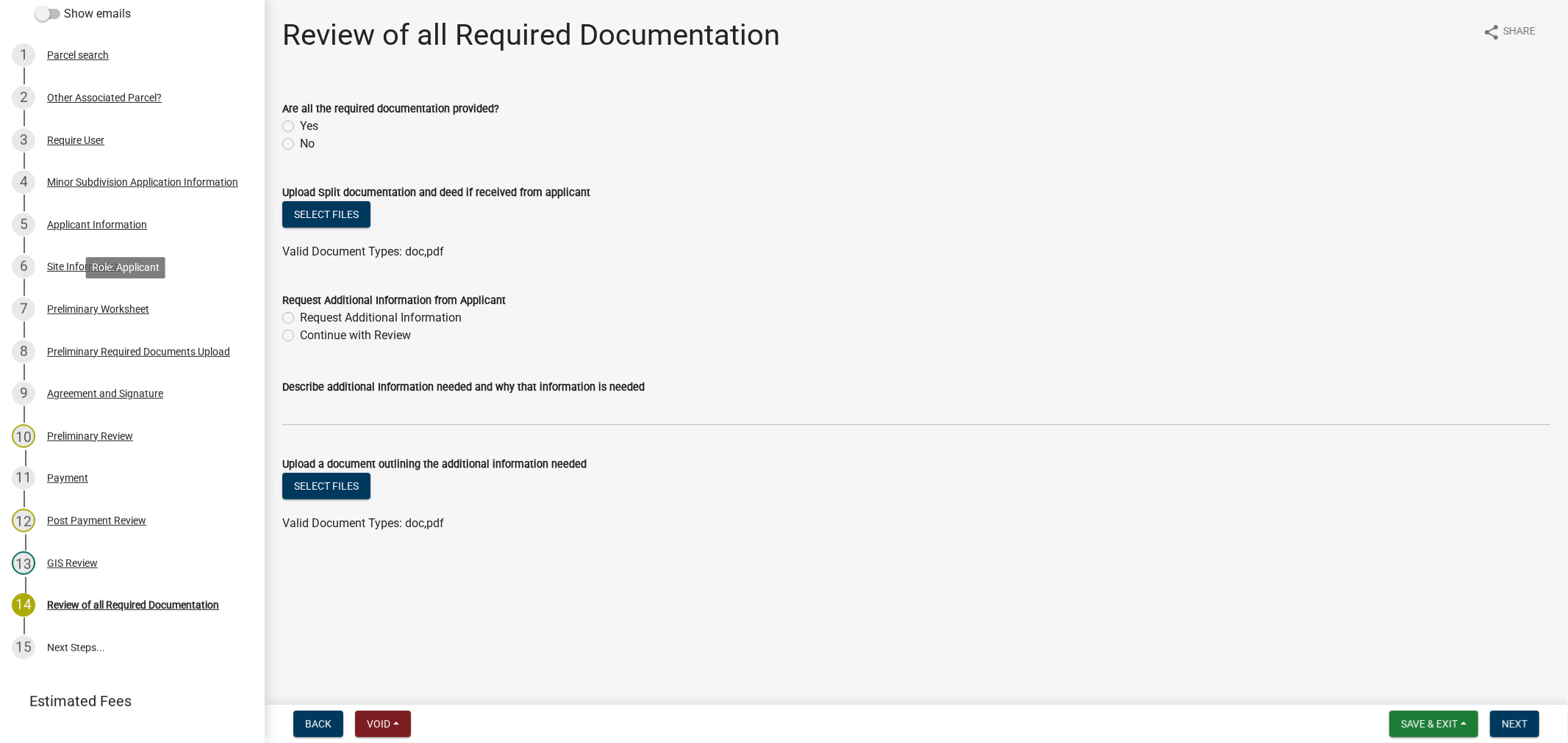
click at [85, 304] on div "Preliminary Worksheet" at bounding box center [98, 310] width 102 height 11
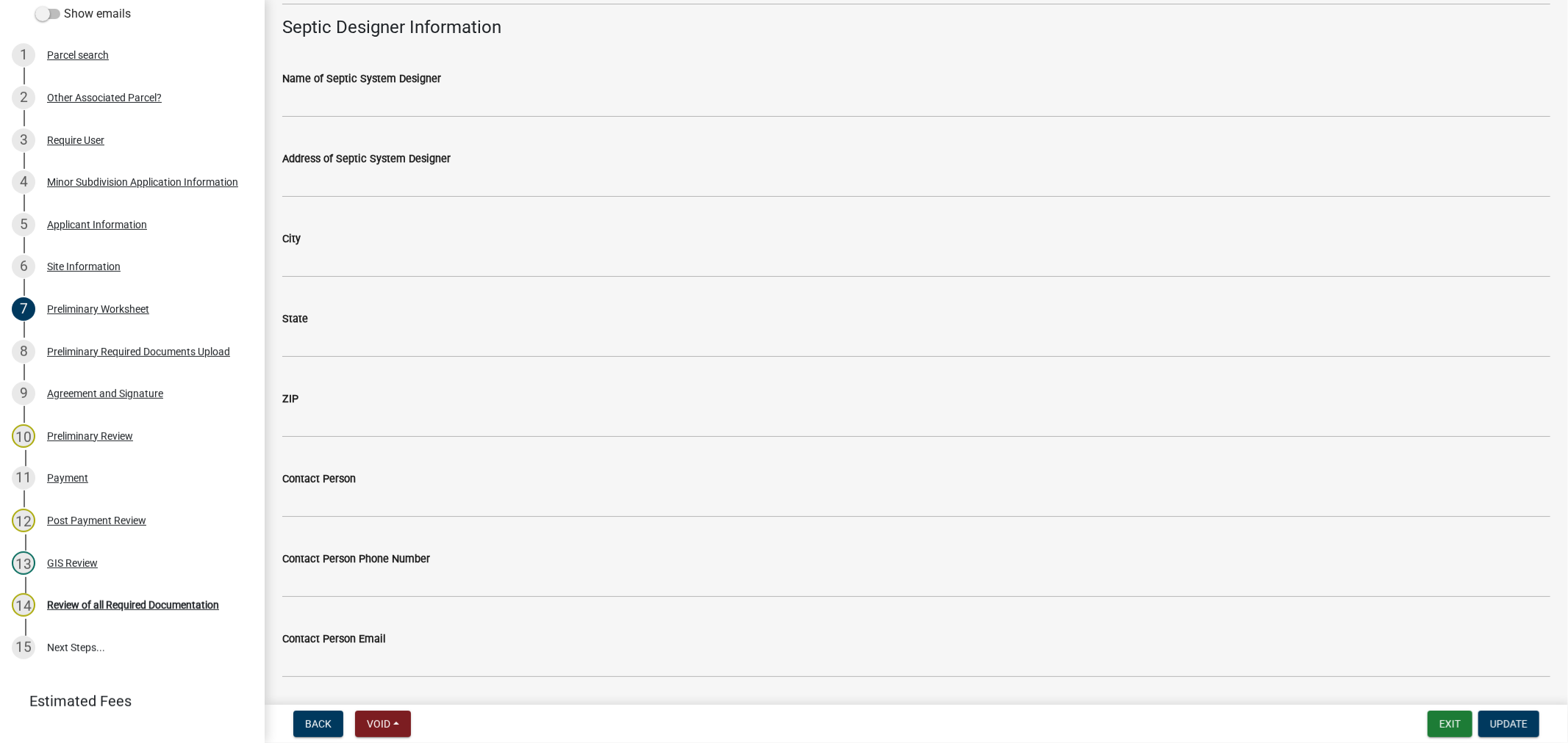
scroll to position [1403, 0]
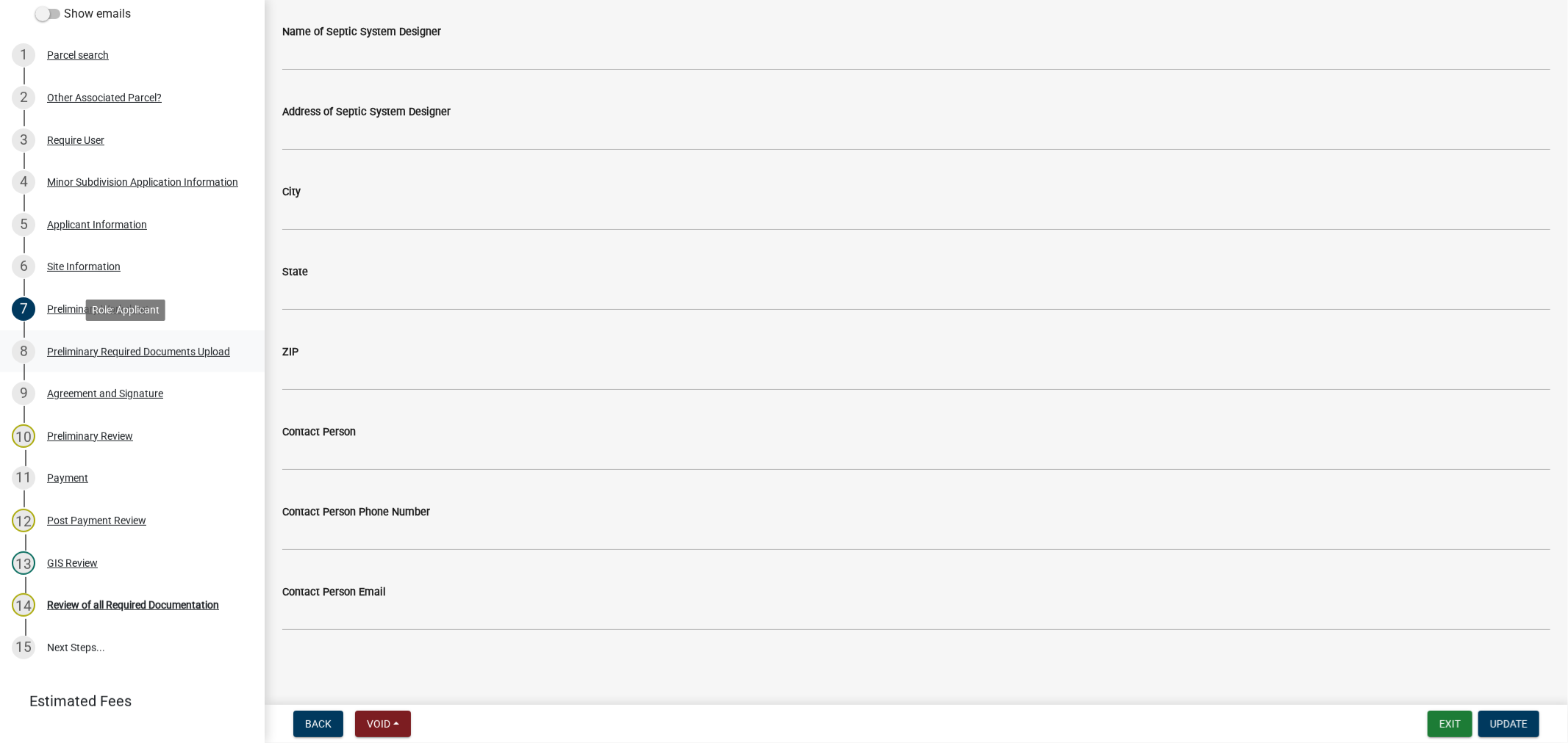
click at [75, 347] on div "Preliminary Required Documents Upload" at bounding box center [138, 352] width 183 height 11
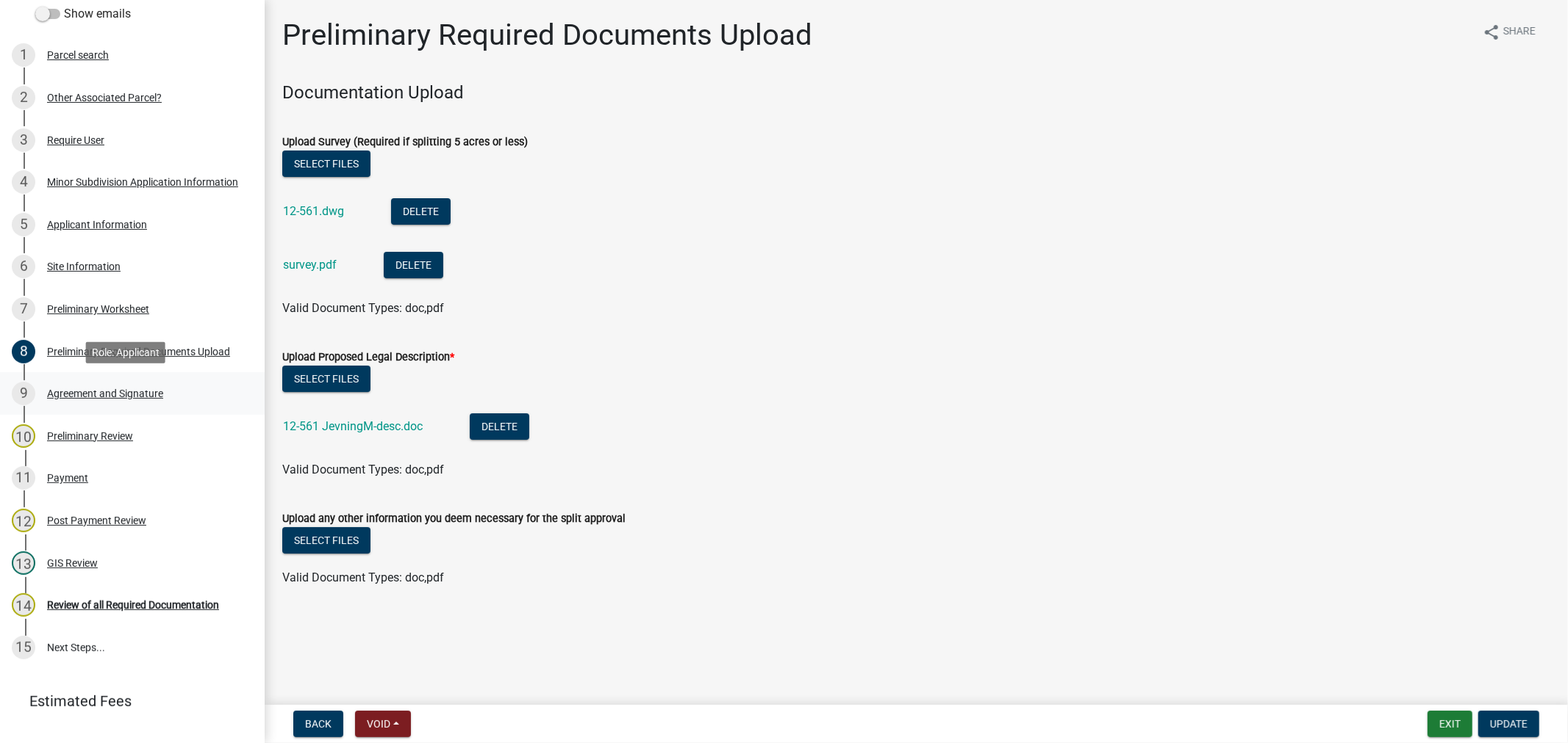
click at [90, 389] on div "Agreement and Signature" at bounding box center [105, 394] width 116 height 11
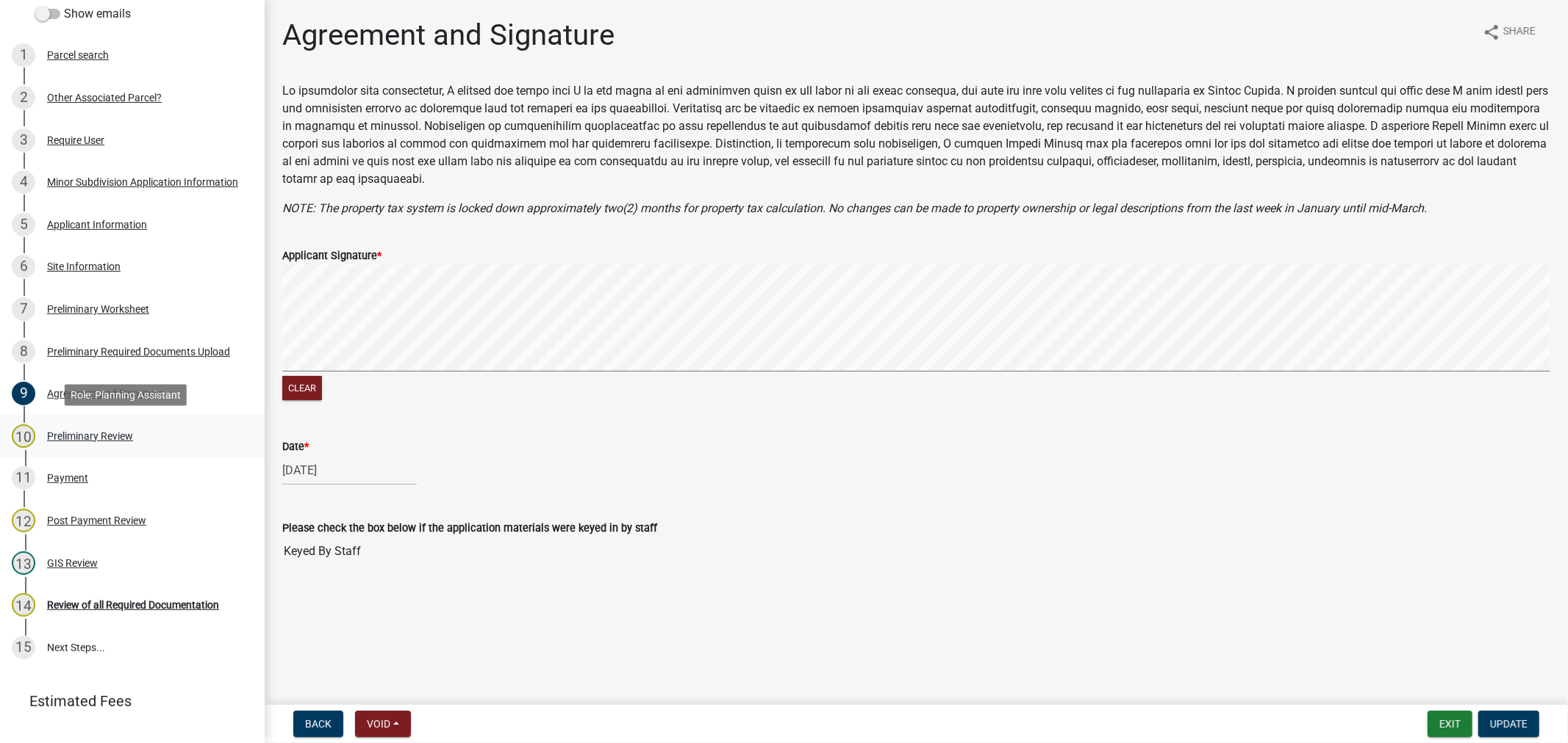
click at [120, 435] on div "Preliminary Review" at bounding box center [90, 436] width 86 height 11
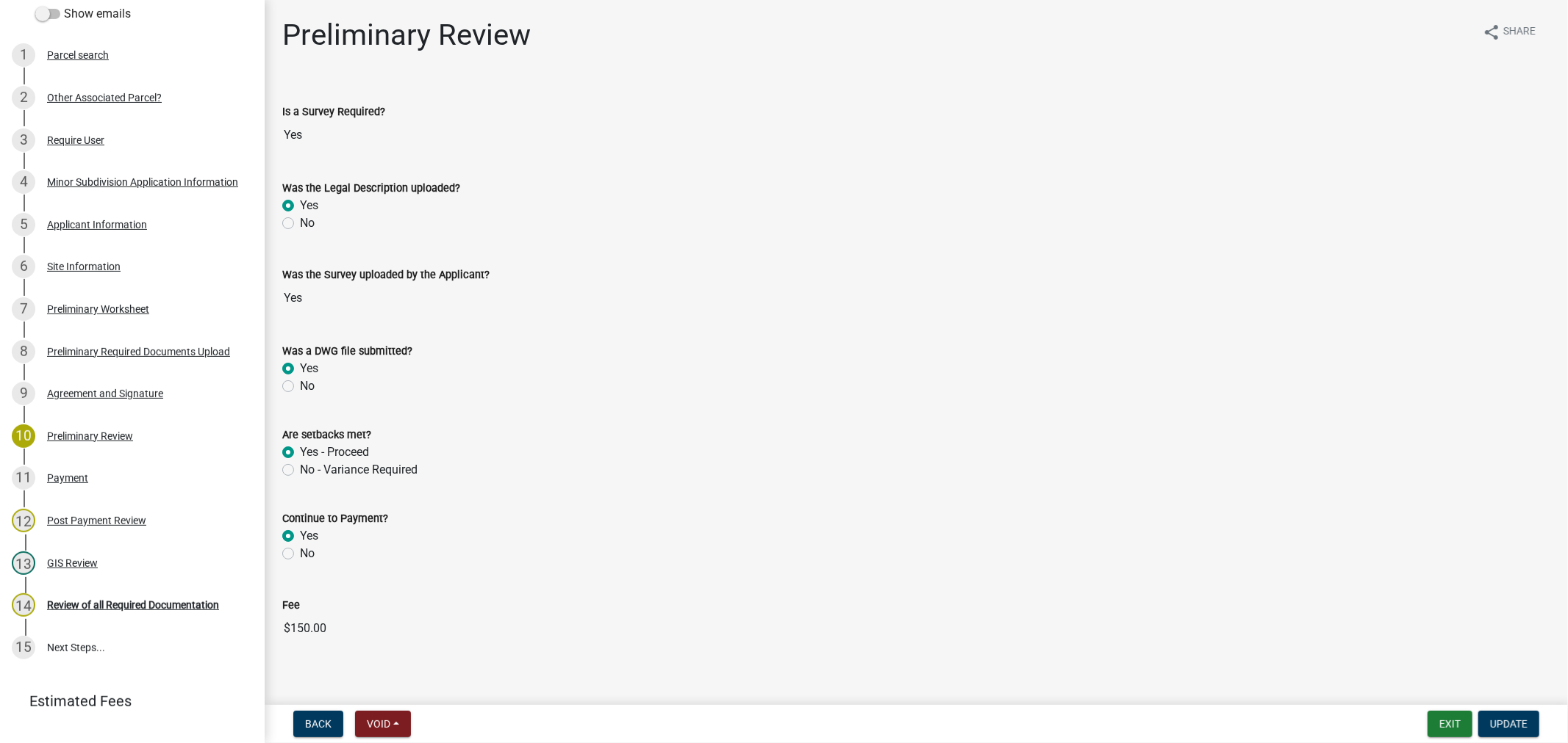
scroll to position [13, 0]
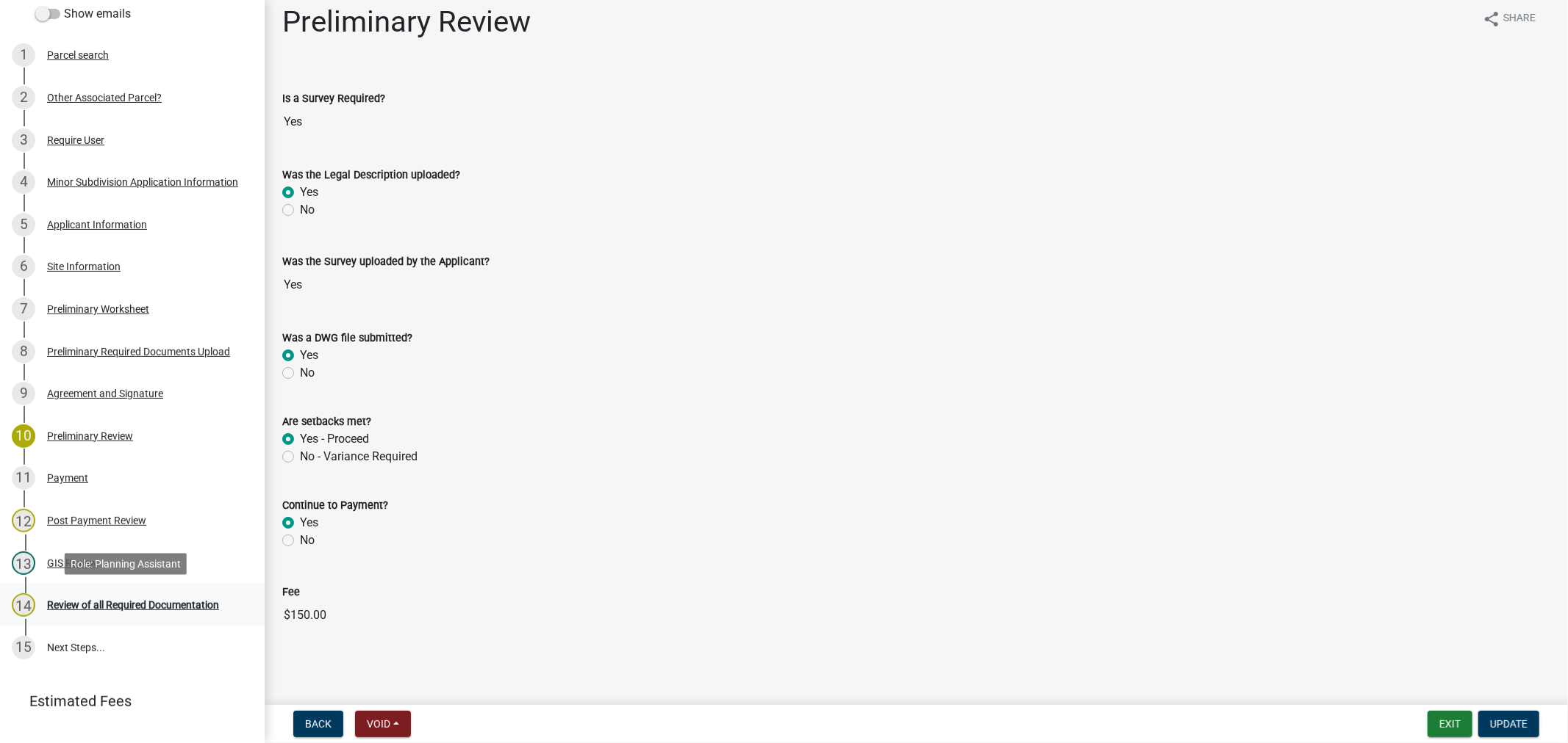
click at [84, 605] on div "Review of all Required Documentation" at bounding box center [133, 606] width 172 height 11
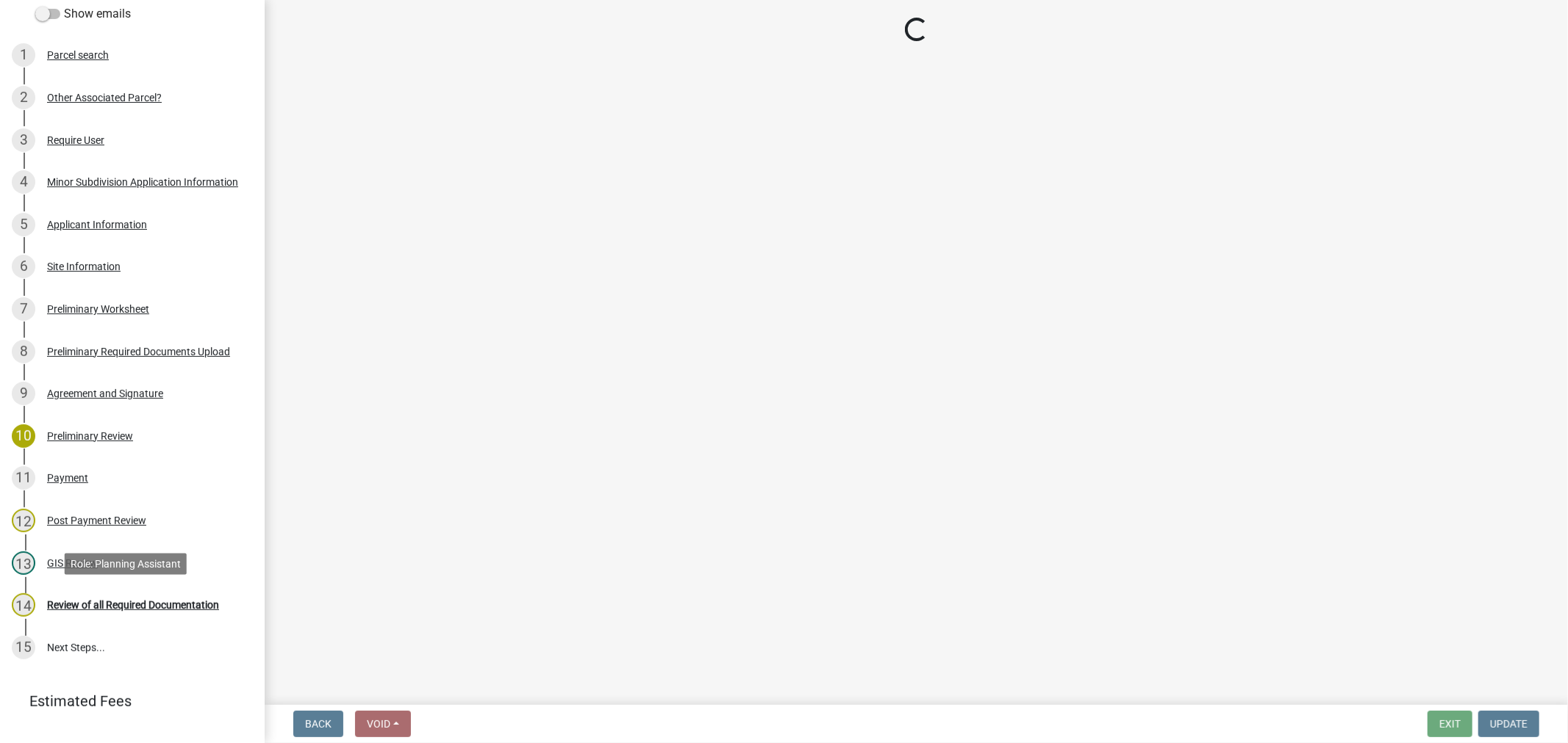
scroll to position [0, 0]
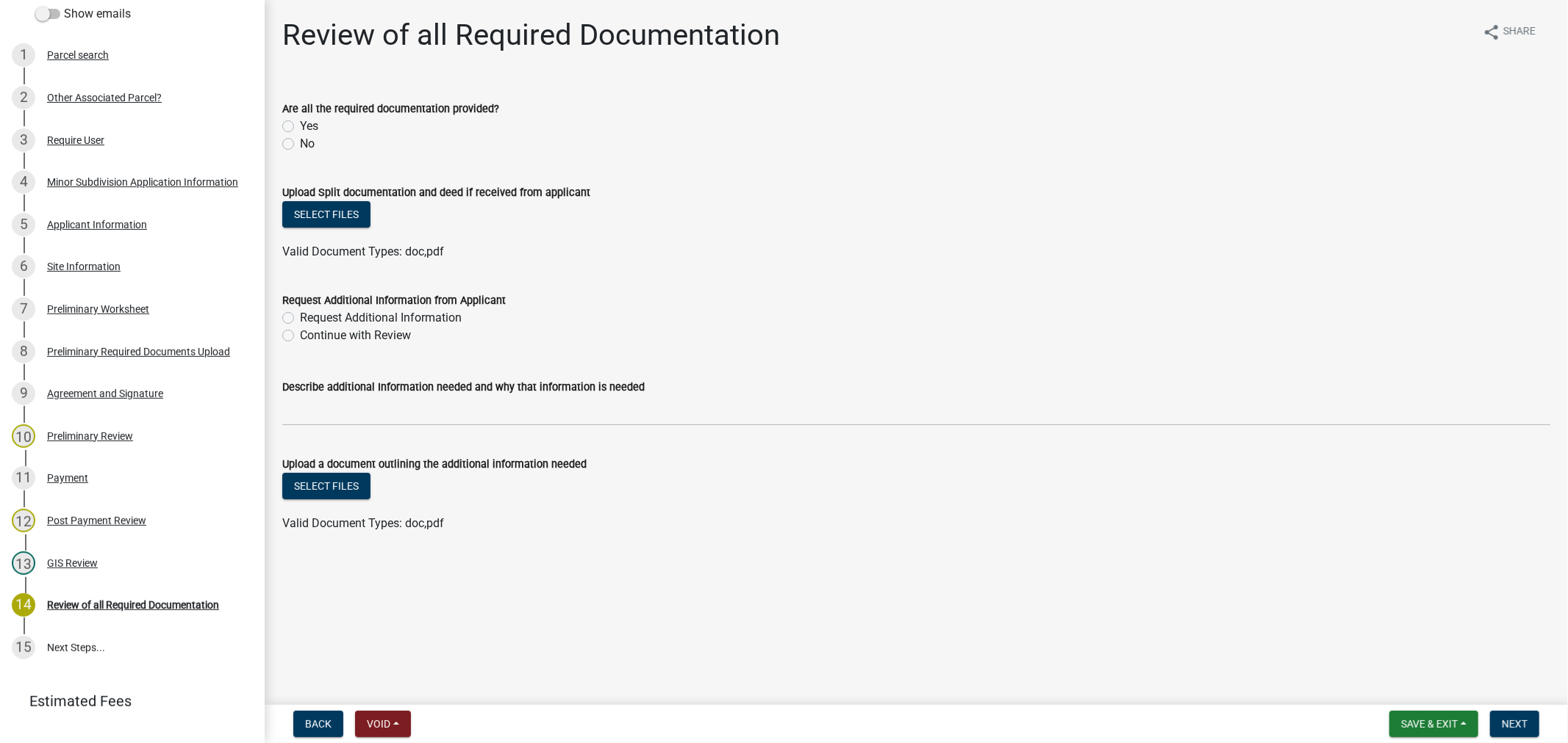
click at [300, 127] on label "Yes" at bounding box center [309, 127] width 19 height 18
click at [300, 127] on input "Yes" at bounding box center [304, 122] width 10 height 10
radio input "true"
click at [334, 210] on button "Select files" at bounding box center [326, 215] width 88 height 27
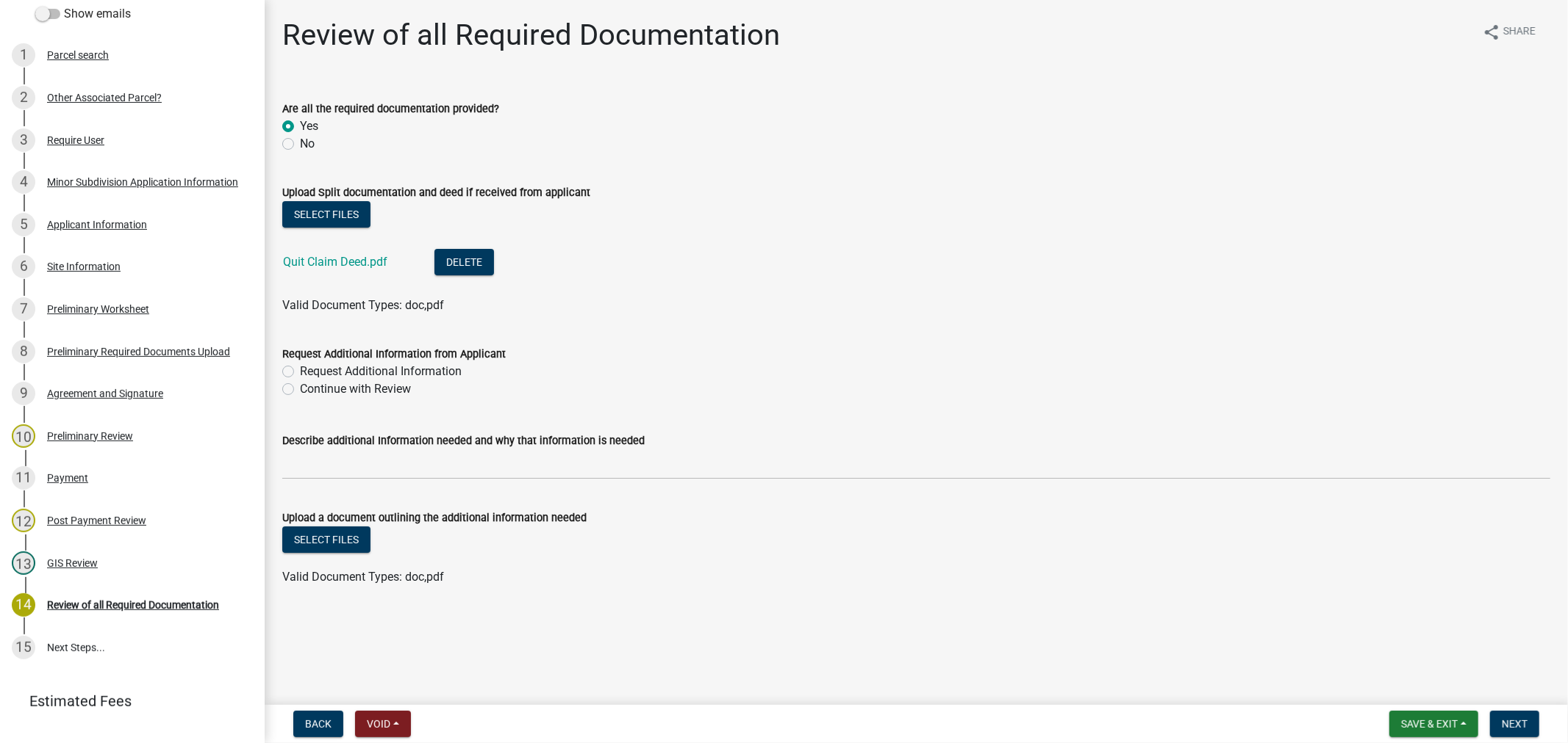
click at [300, 391] on label "Continue with Review" at bounding box center [355, 390] width 111 height 18
click at [300, 390] on input "Continue with Review" at bounding box center [304, 385] width 10 height 10
radio input "true"
click at [1512, 722] on span "Next" at bounding box center [1514, 723] width 26 height 12
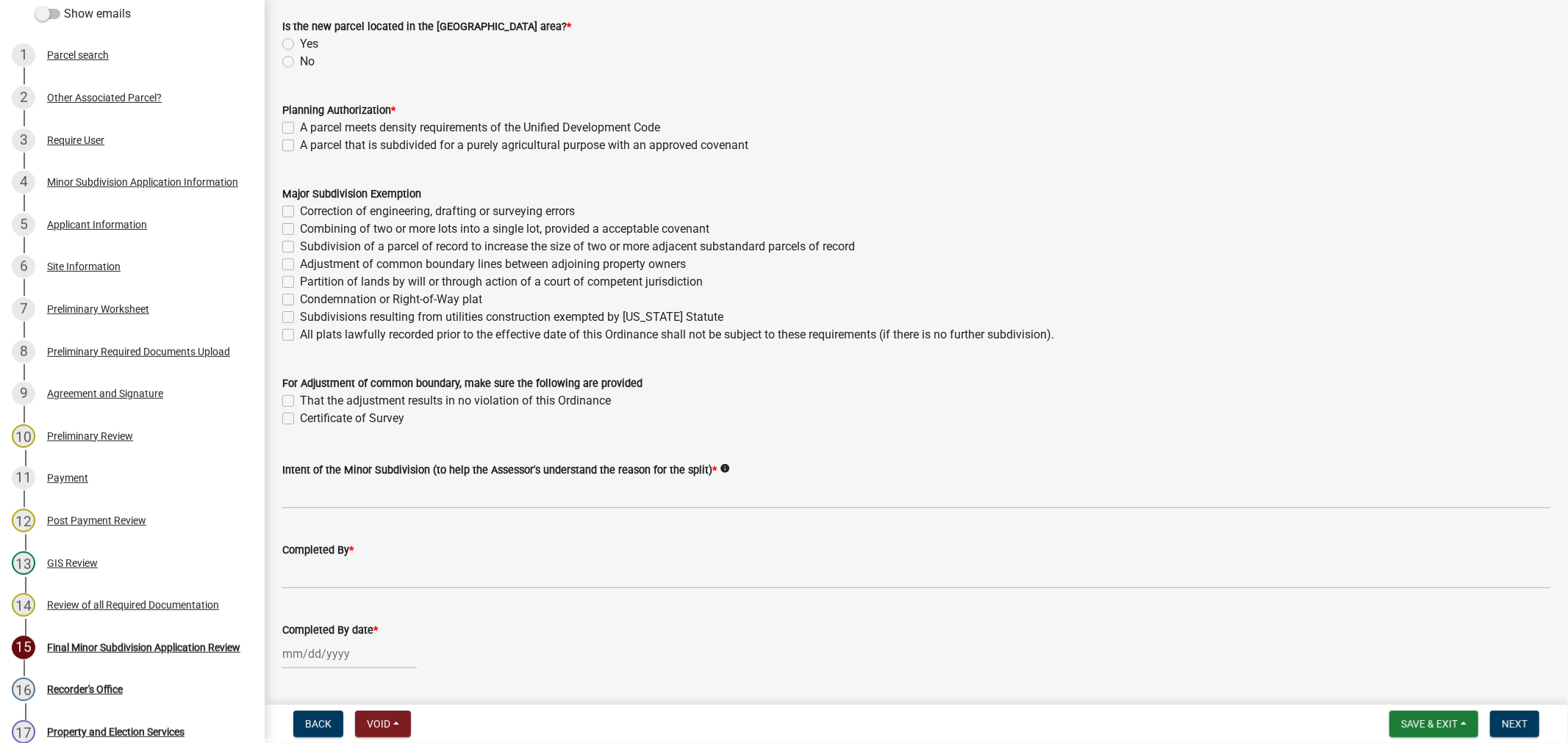
scroll to position [366, 0]
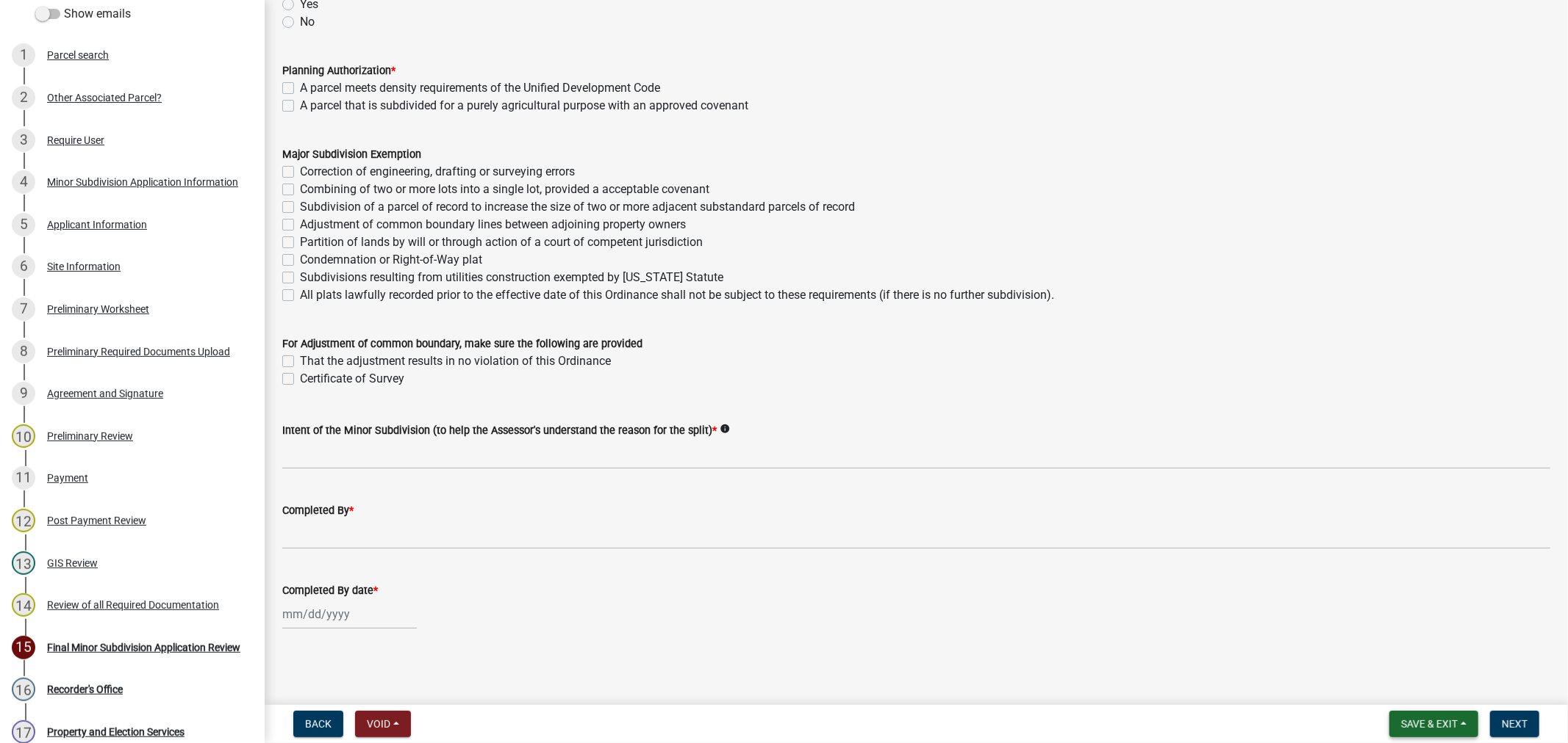
click at [1435, 722] on span "Save & Exit" at bounding box center [1429, 723] width 56 height 12
click at [1415, 691] on button "Save & Exit" at bounding box center [1419, 686] width 118 height 36
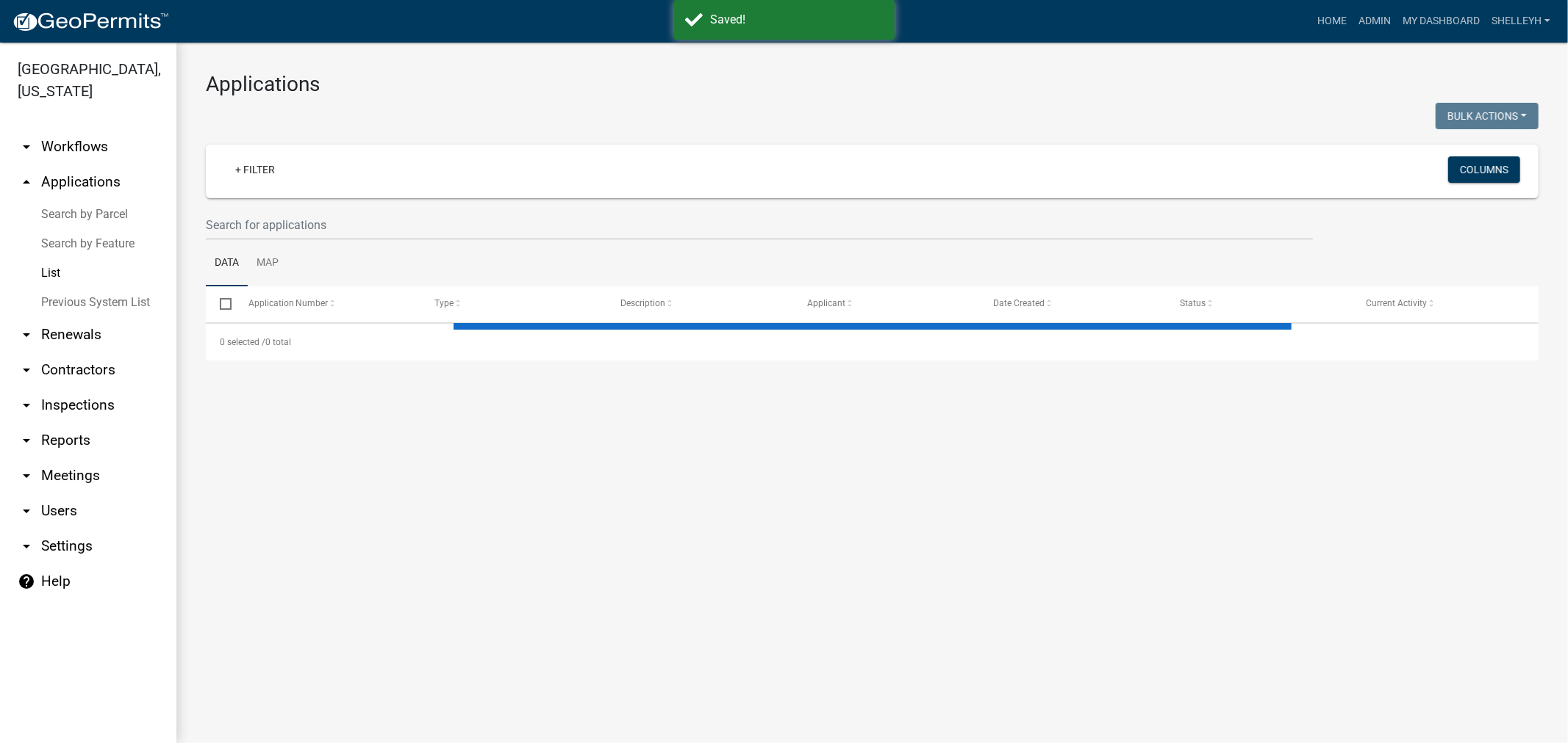
select select "1: 25"
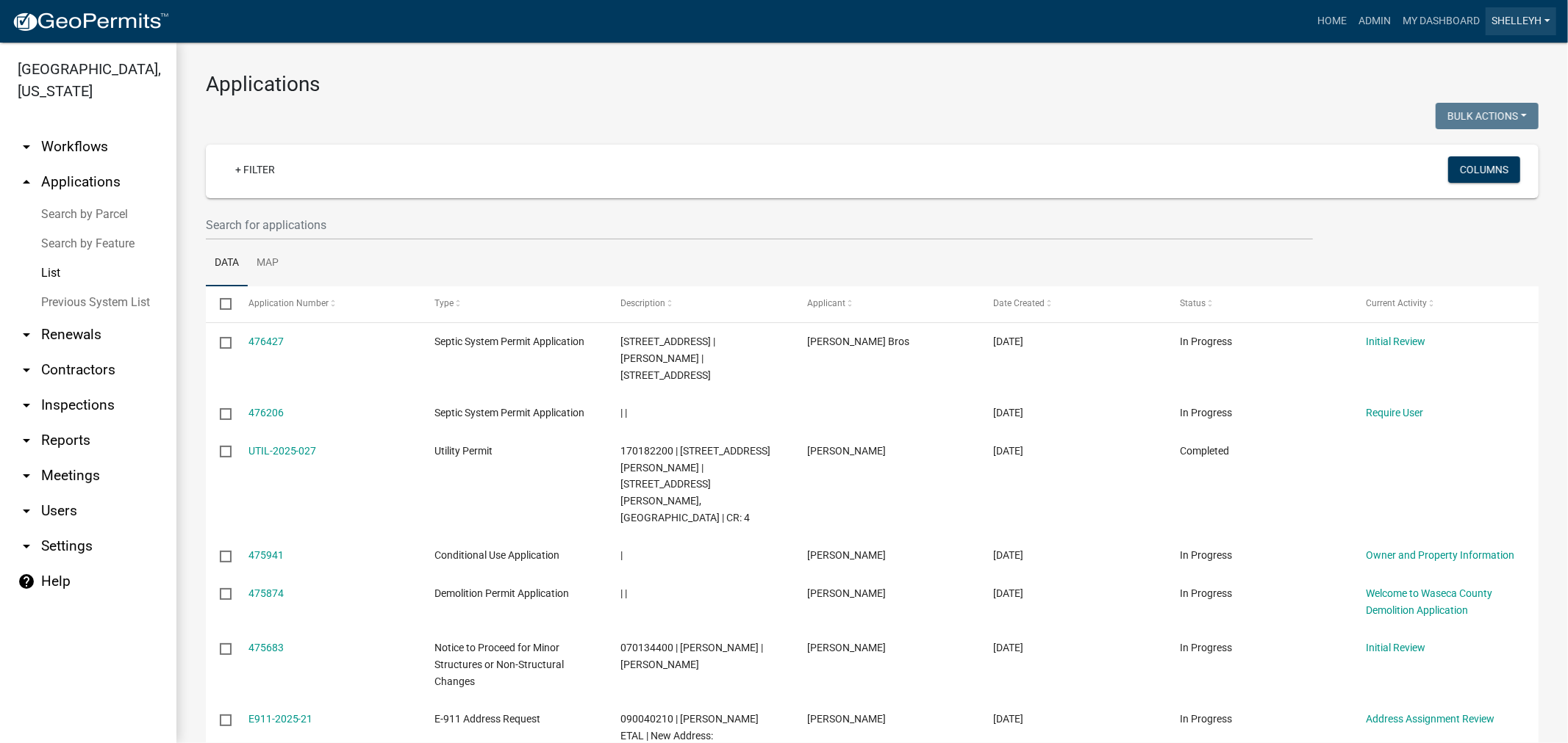
click at [1514, 21] on link "shelleyh" at bounding box center [1520, 21] width 71 height 28
click at [1490, 145] on link "Logout" at bounding box center [1497, 144] width 118 height 36
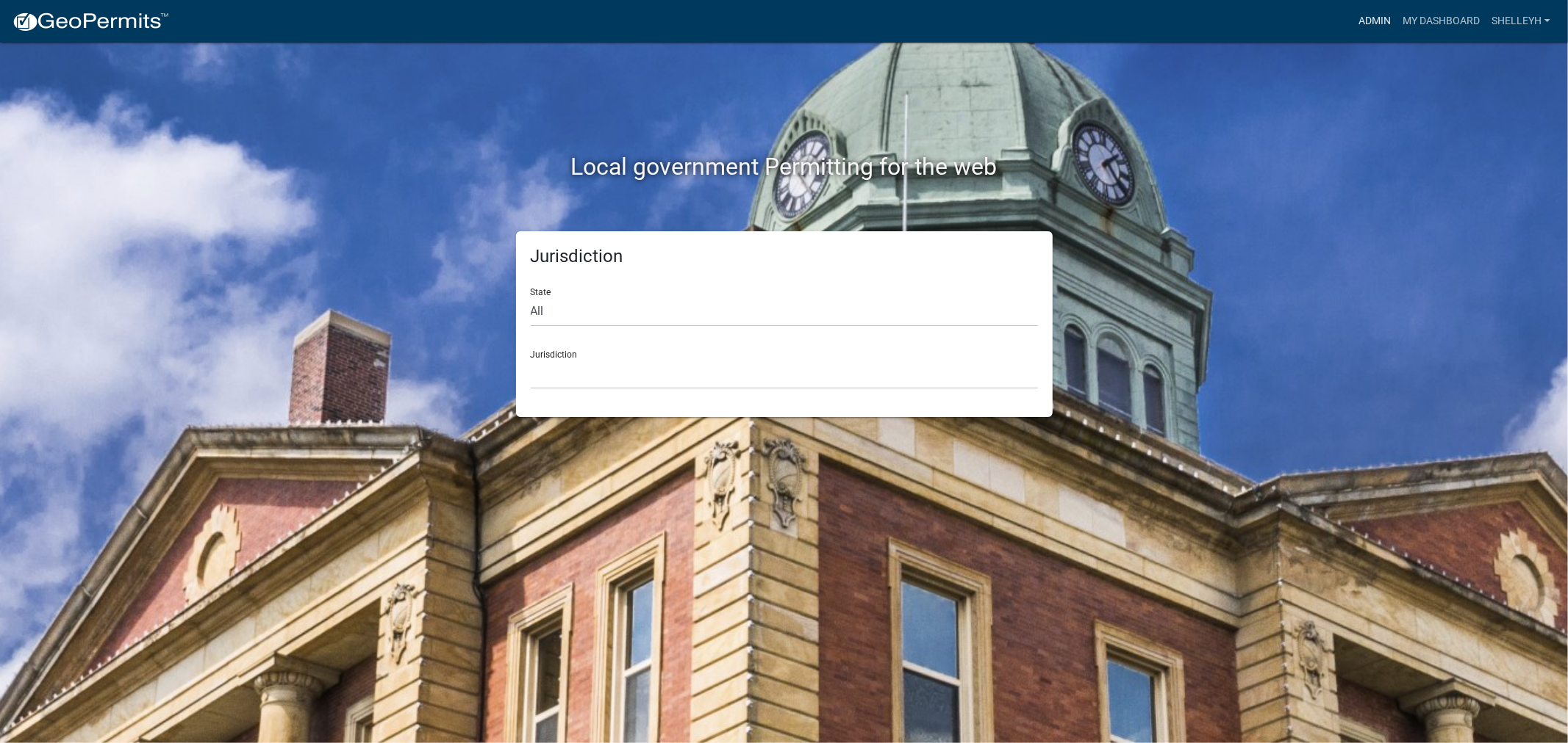
click at [1368, 17] on link "Admin" at bounding box center [1373, 21] width 44 height 28
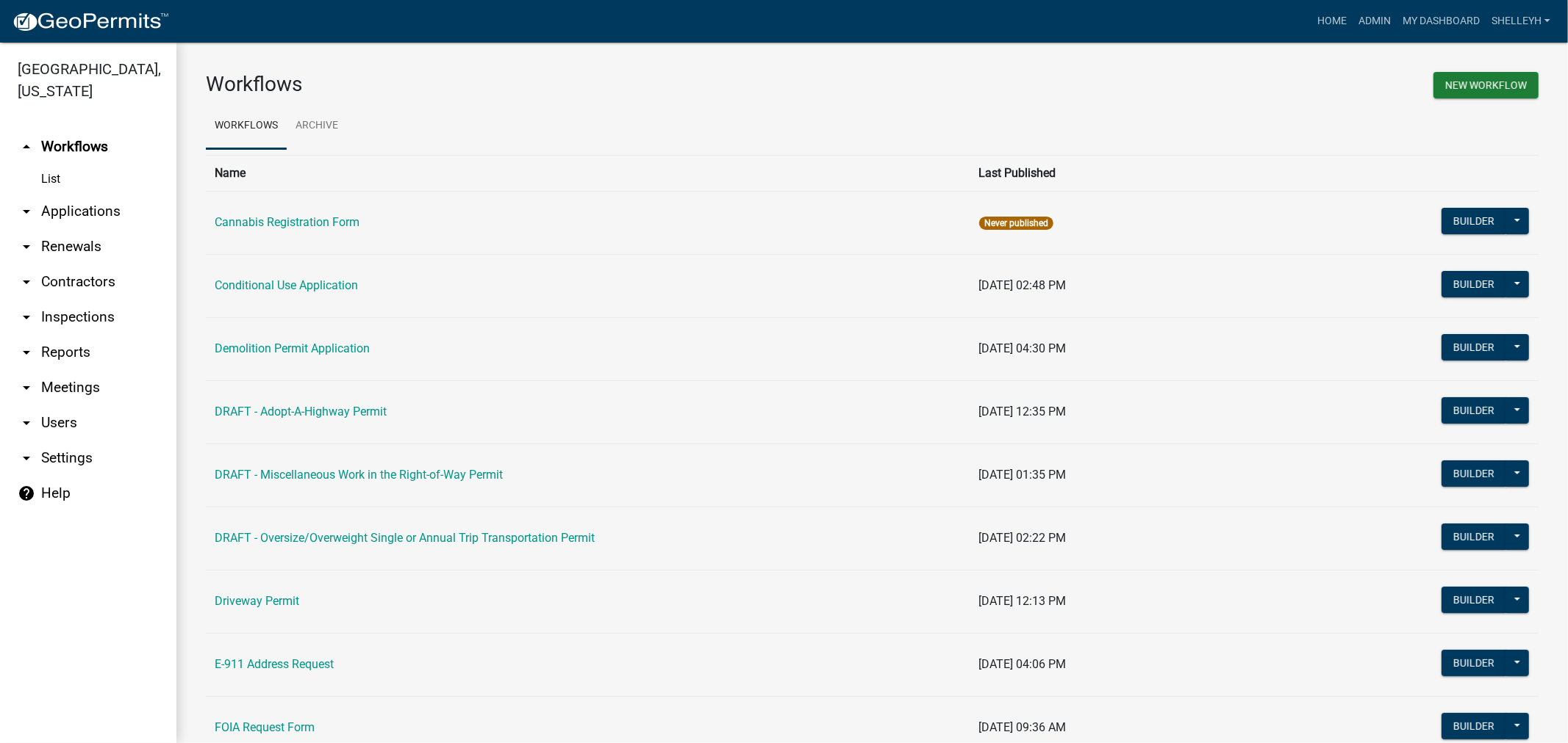
click at [78, 210] on link "arrow_drop_down Applications" at bounding box center [88, 211] width 177 height 36
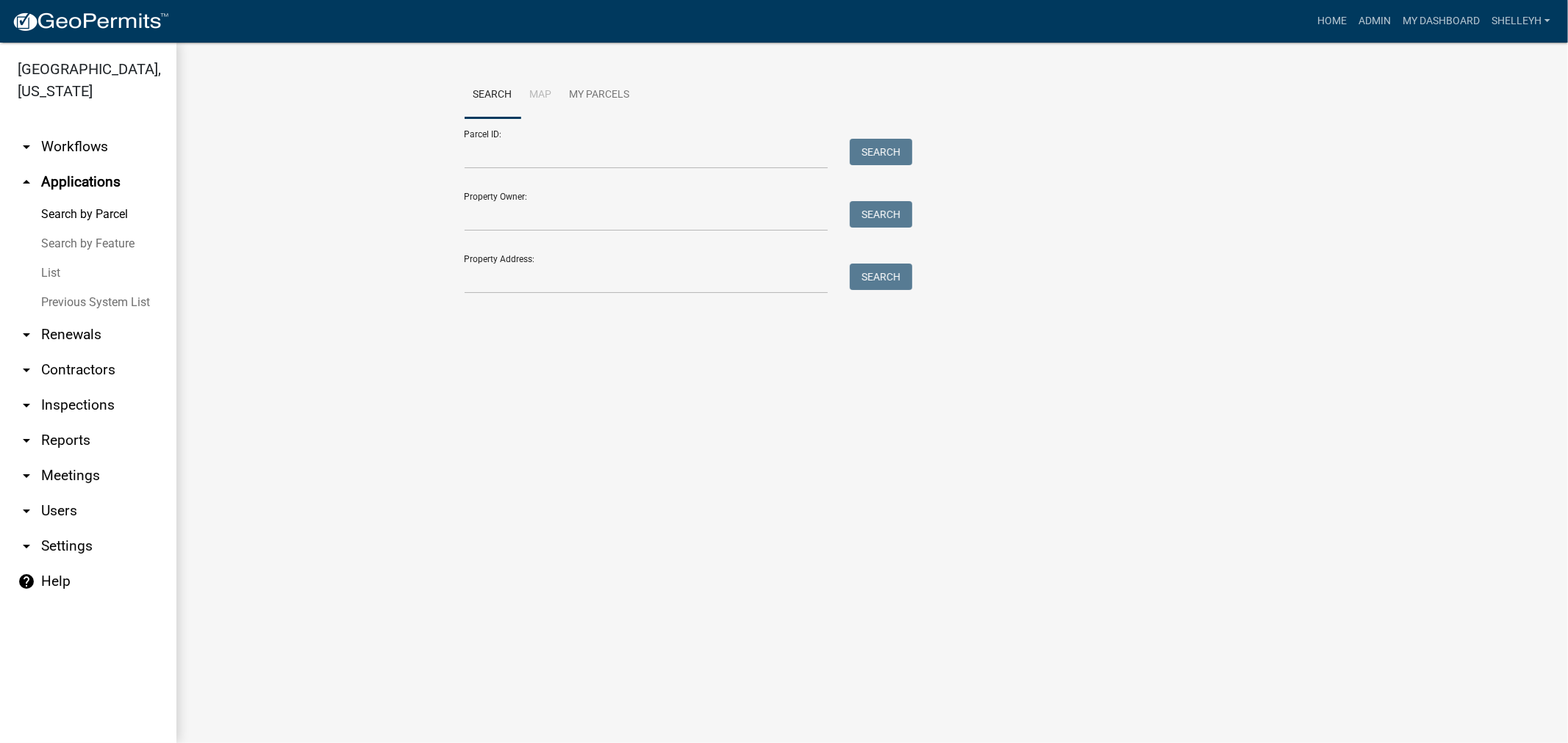
click at [52, 275] on link "List" at bounding box center [88, 273] width 177 height 29
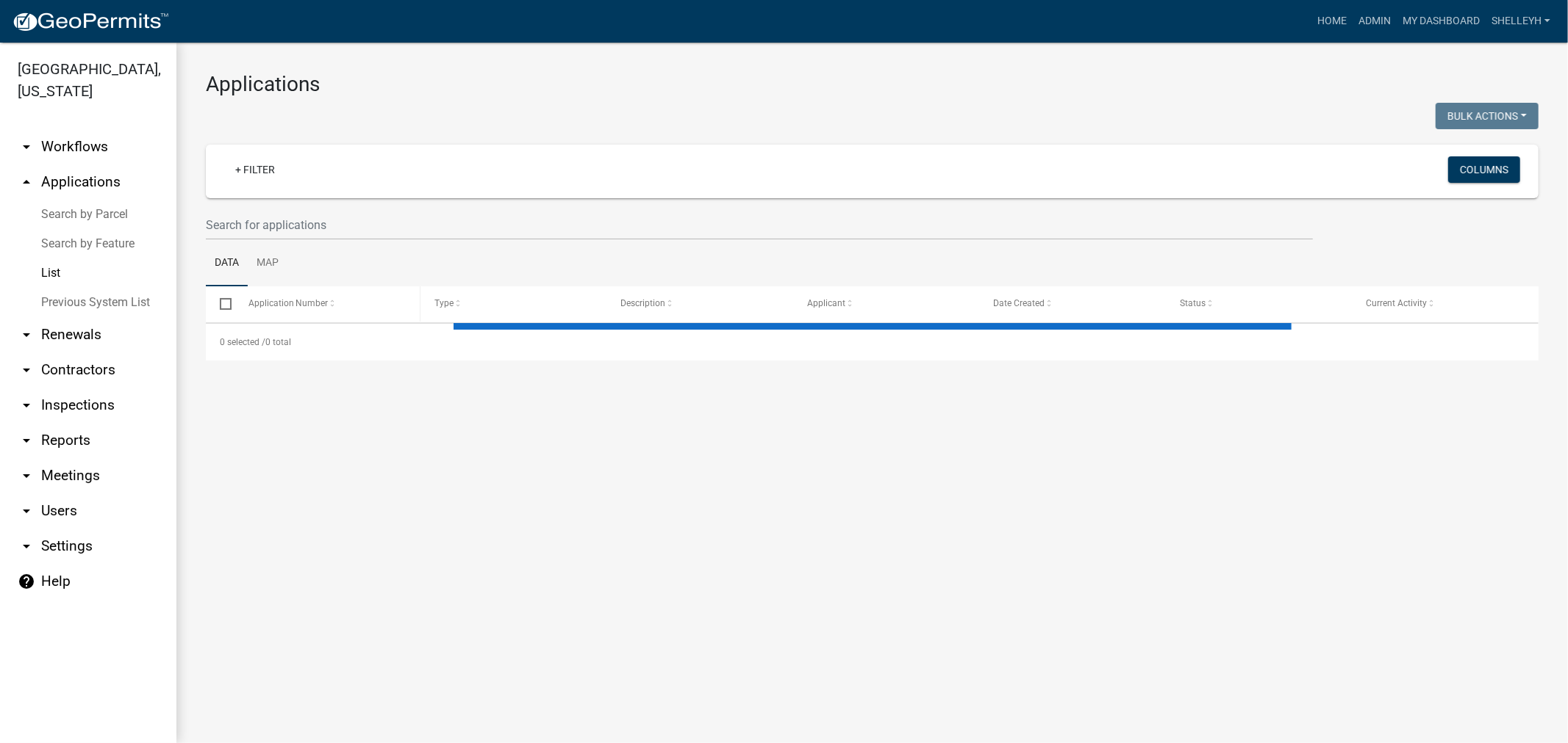
select select "1: 25"
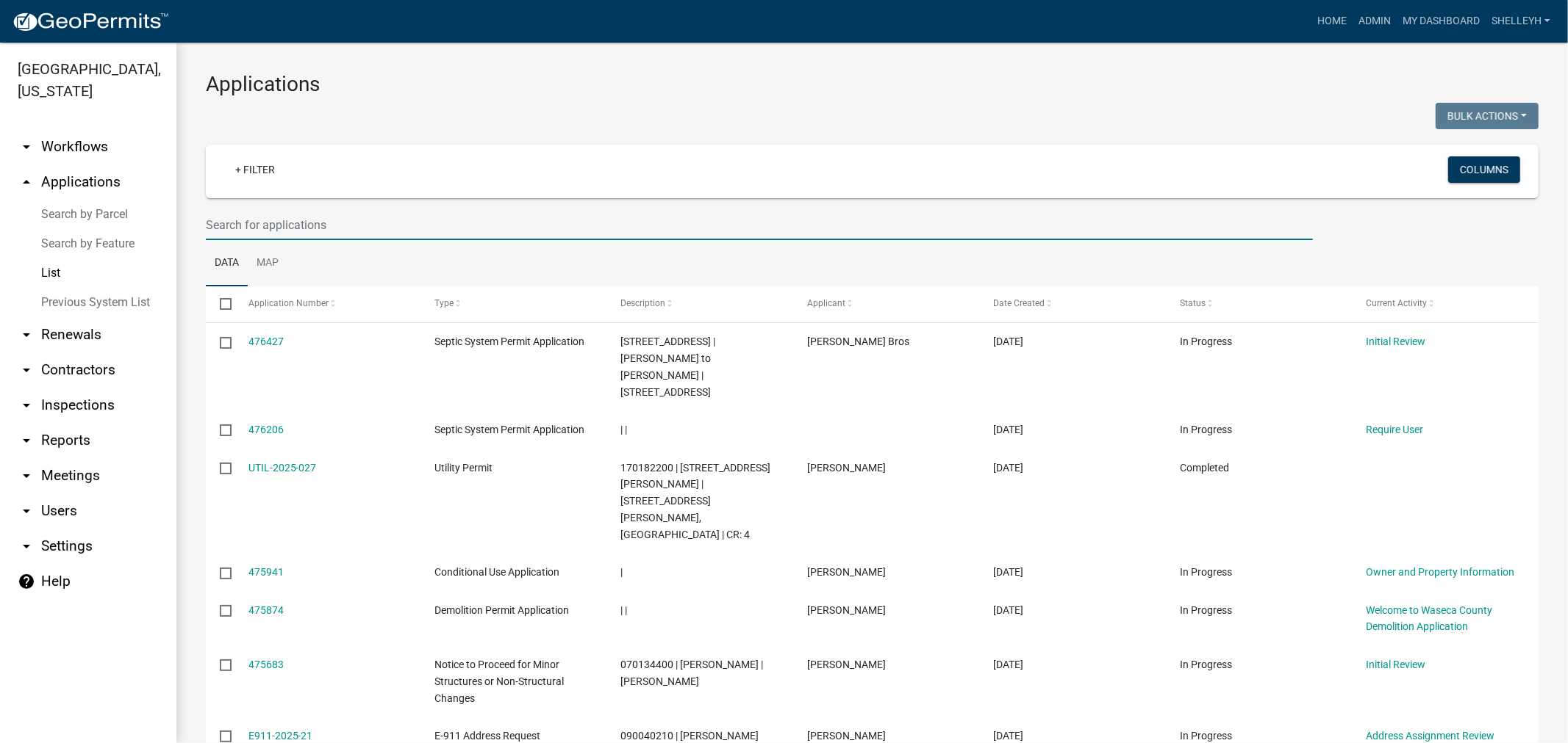
click at [300, 231] on input "text" at bounding box center [759, 226] width 1107 height 30
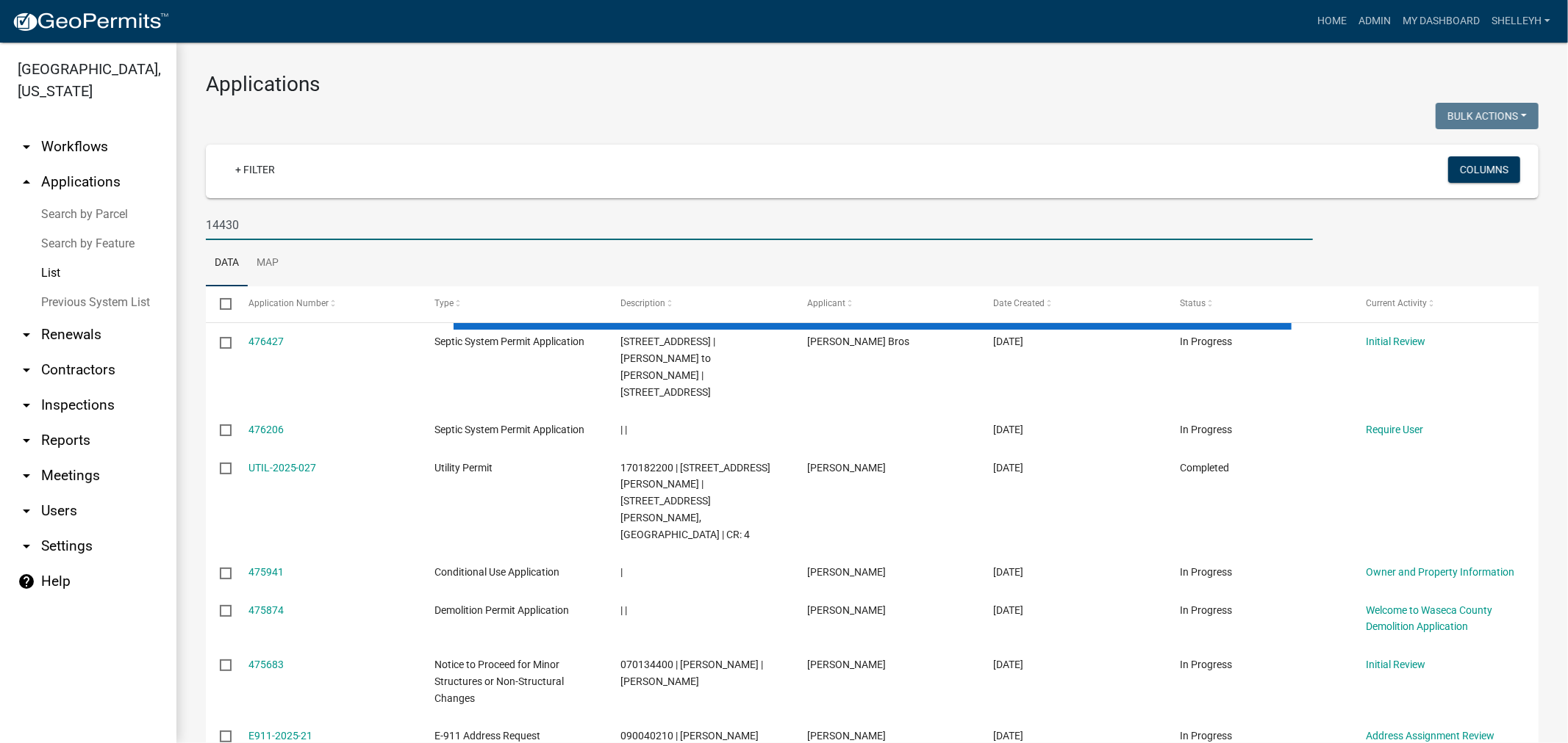
type input "14430"
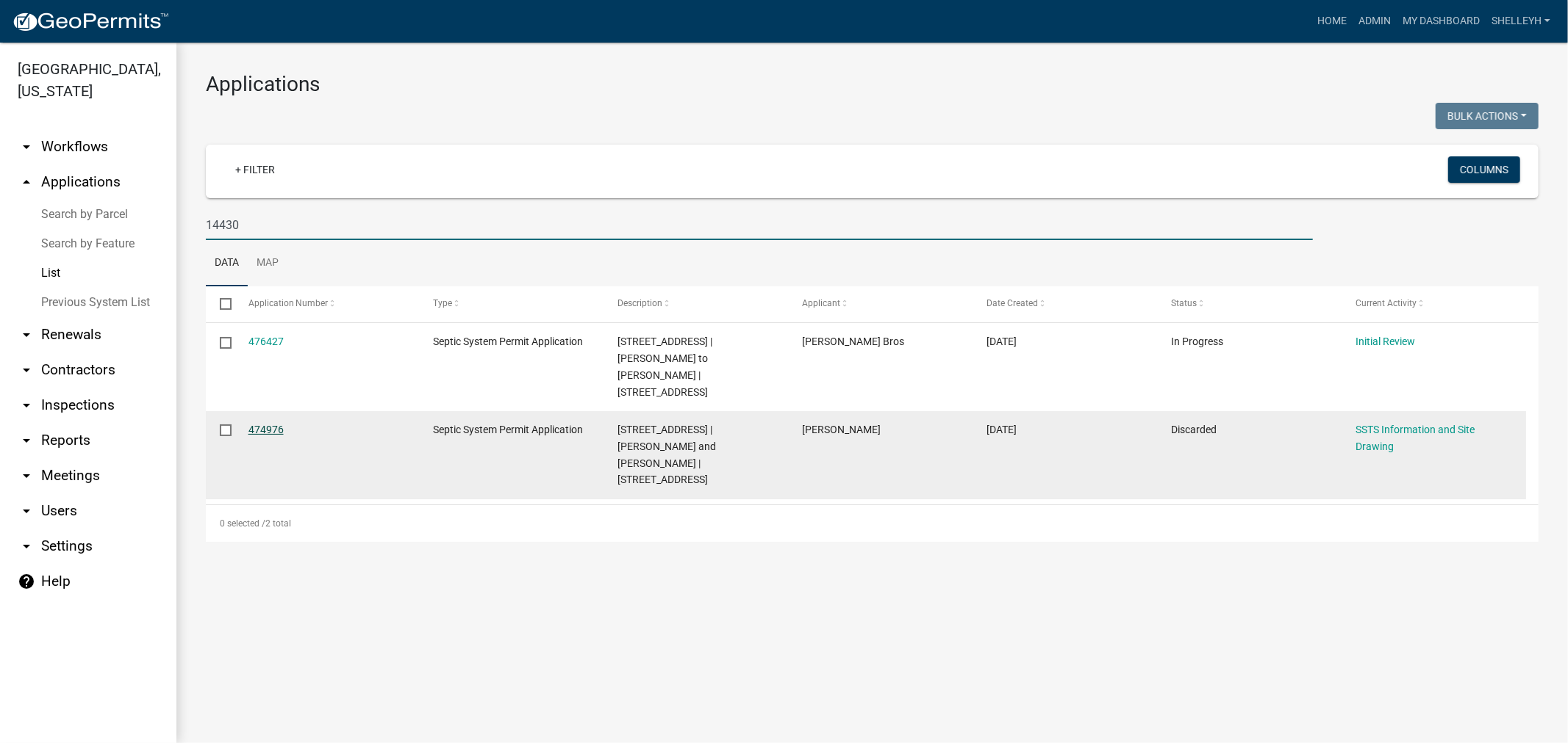
click at [252, 424] on link "474976" at bounding box center [266, 429] width 36 height 12
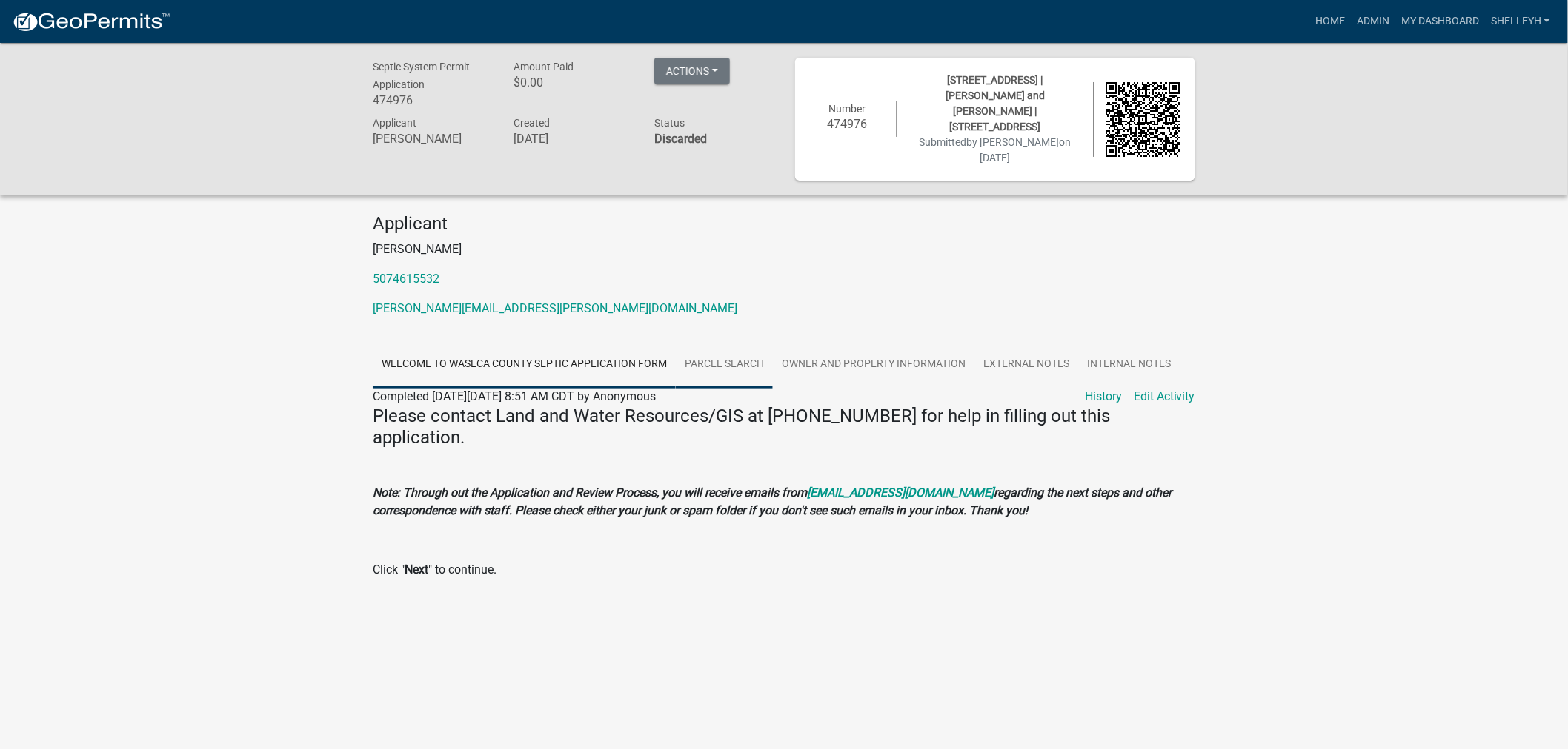
click at [731, 342] on link "Parcel search" at bounding box center [724, 365] width 97 height 48
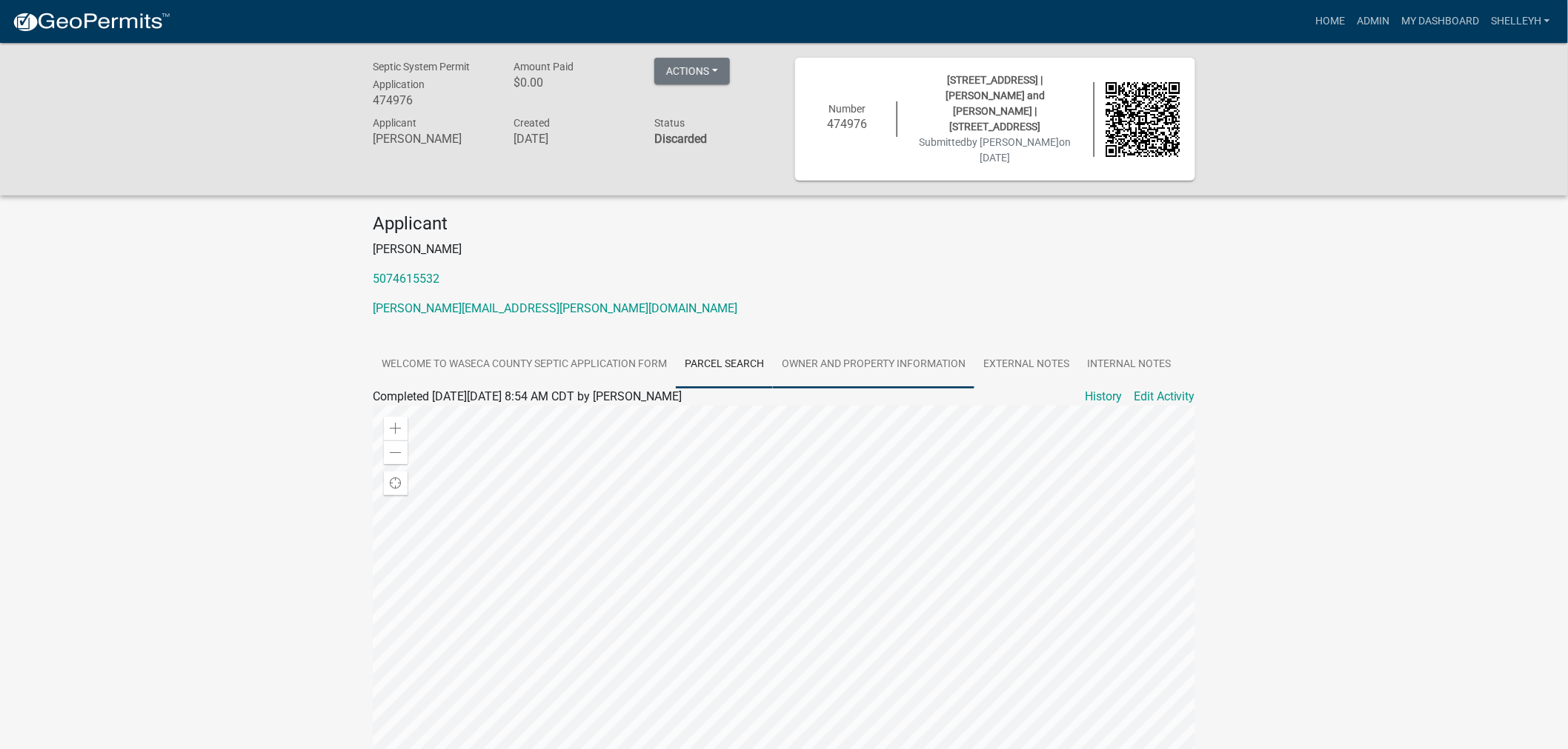
drag, startPoint x: 847, startPoint y: 346, endPoint x: 880, endPoint y: 346, distance: 33.0
click at [847, 346] on link "Owner and Property Information" at bounding box center [874, 365] width 202 height 48
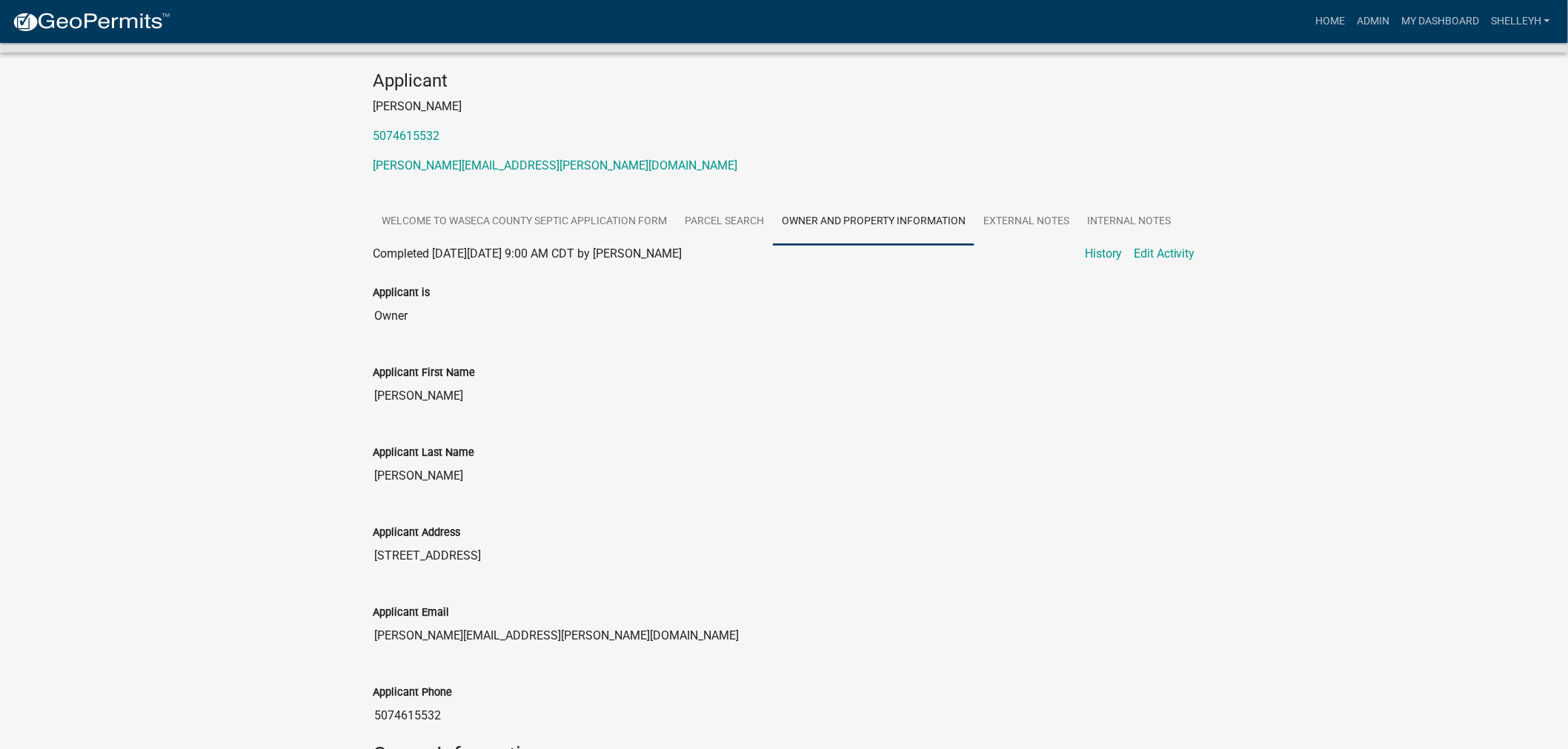
scroll to position [165, 0]
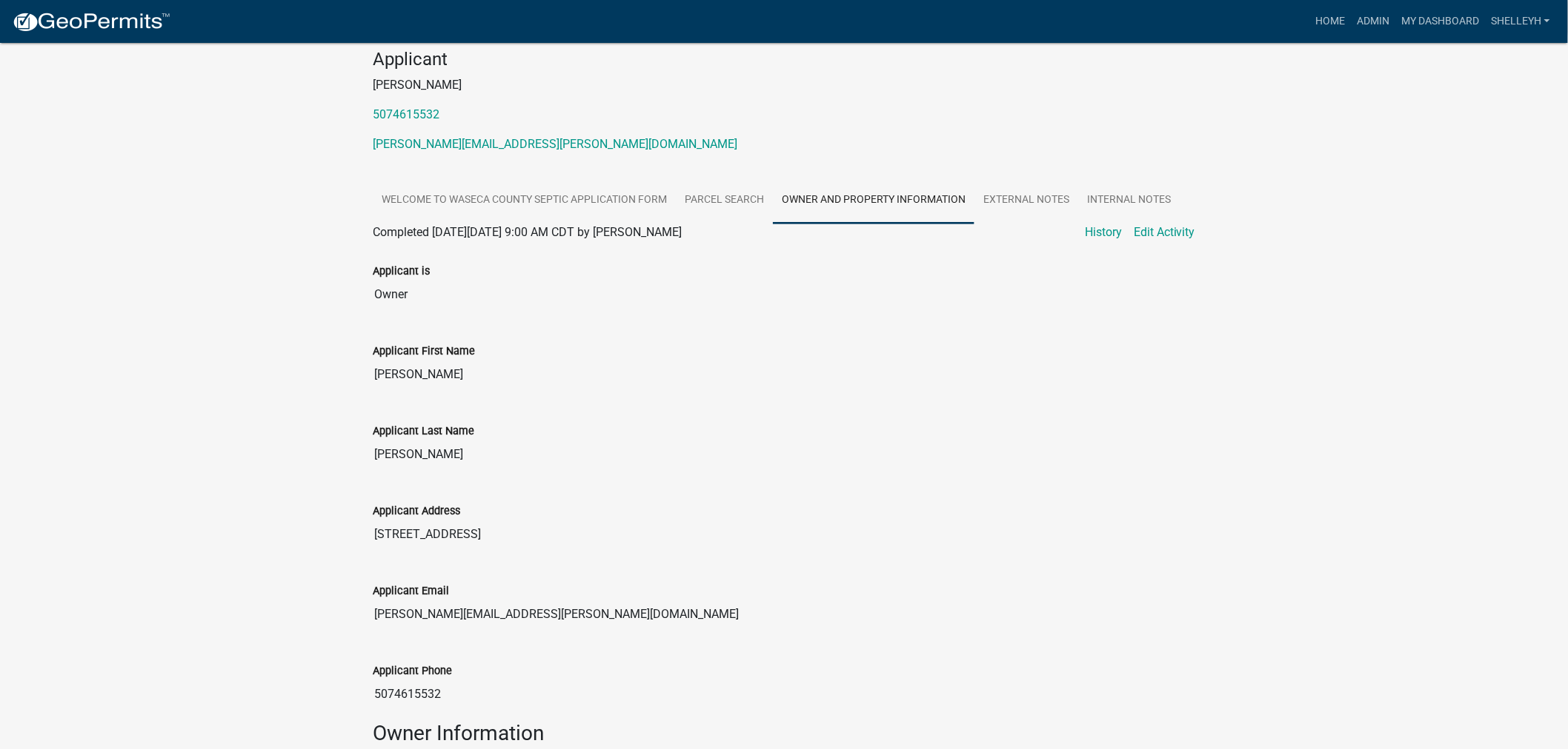
drag, startPoint x: 547, startPoint y: 602, endPoint x: 401, endPoint y: 597, distance: 146.1
click at [364, 597] on div "Applicant Email steven.nusbaum@gmail.com" at bounding box center [784, 601] width 845 height 80
click at [1514, 23] on link "shelleyh" at bounding box center [1519, 21] width 71 height 28
click at [1472, 148] on link "Logout" at bounding box center [1497, 145] width 119 height 36
